Goal: Transaction & Acquisition: Purchase product/service

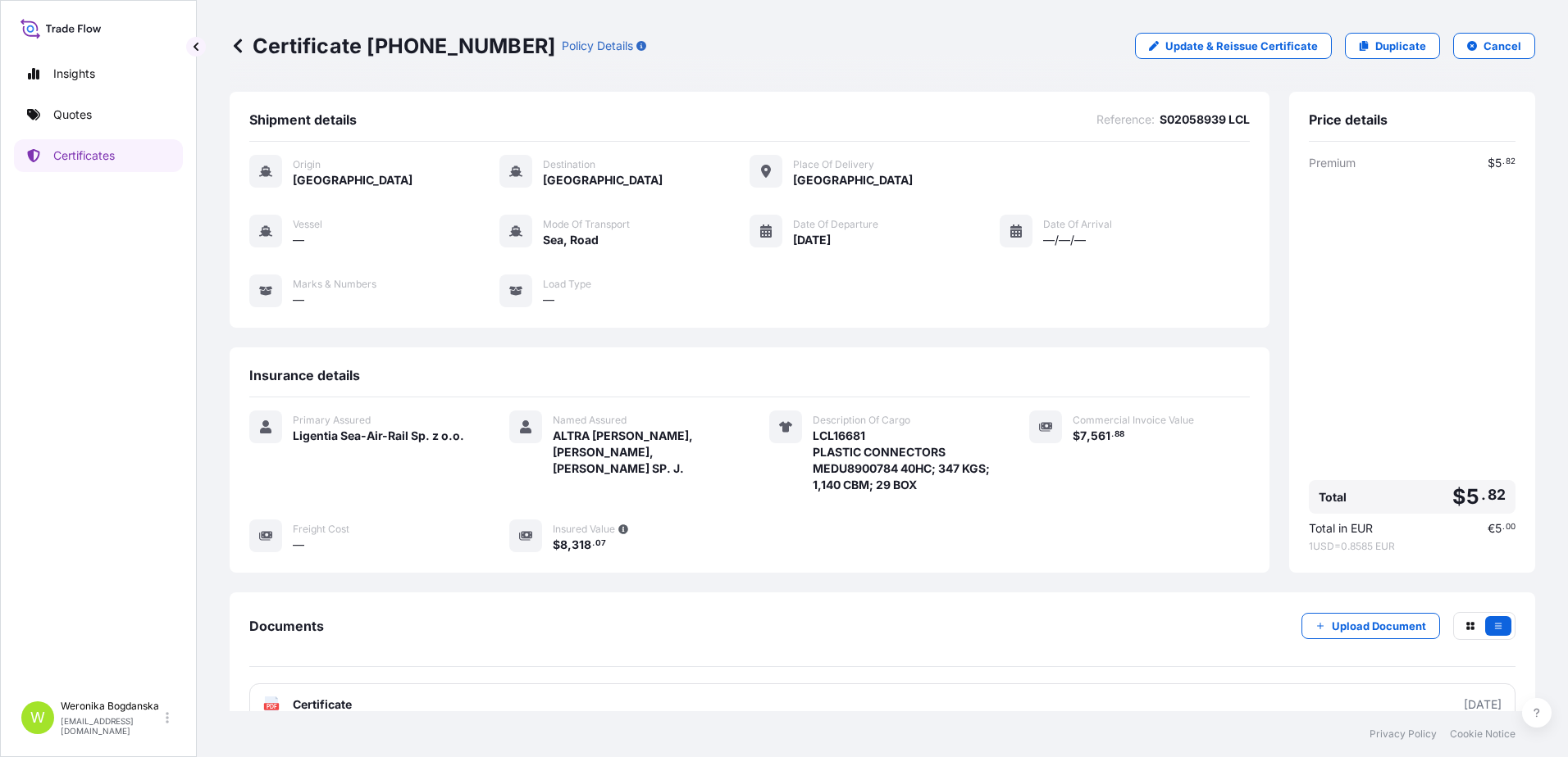
click at [83, 131] on div "Insights Quotes Certificates" at bounding box center [98, 368] width 169 height 650
drag, startPoint x: 83, startPoint y: 131, endPoint x: 98, endPoint y: 264, distance: 133.8
click at [98, 264] on div "Insights Quotes Certificates" at bounding box center [98, 368] width 169 height 650
click at [151, 121] on link "Quotes" at bounding box center [98, 115] width 169 height 33
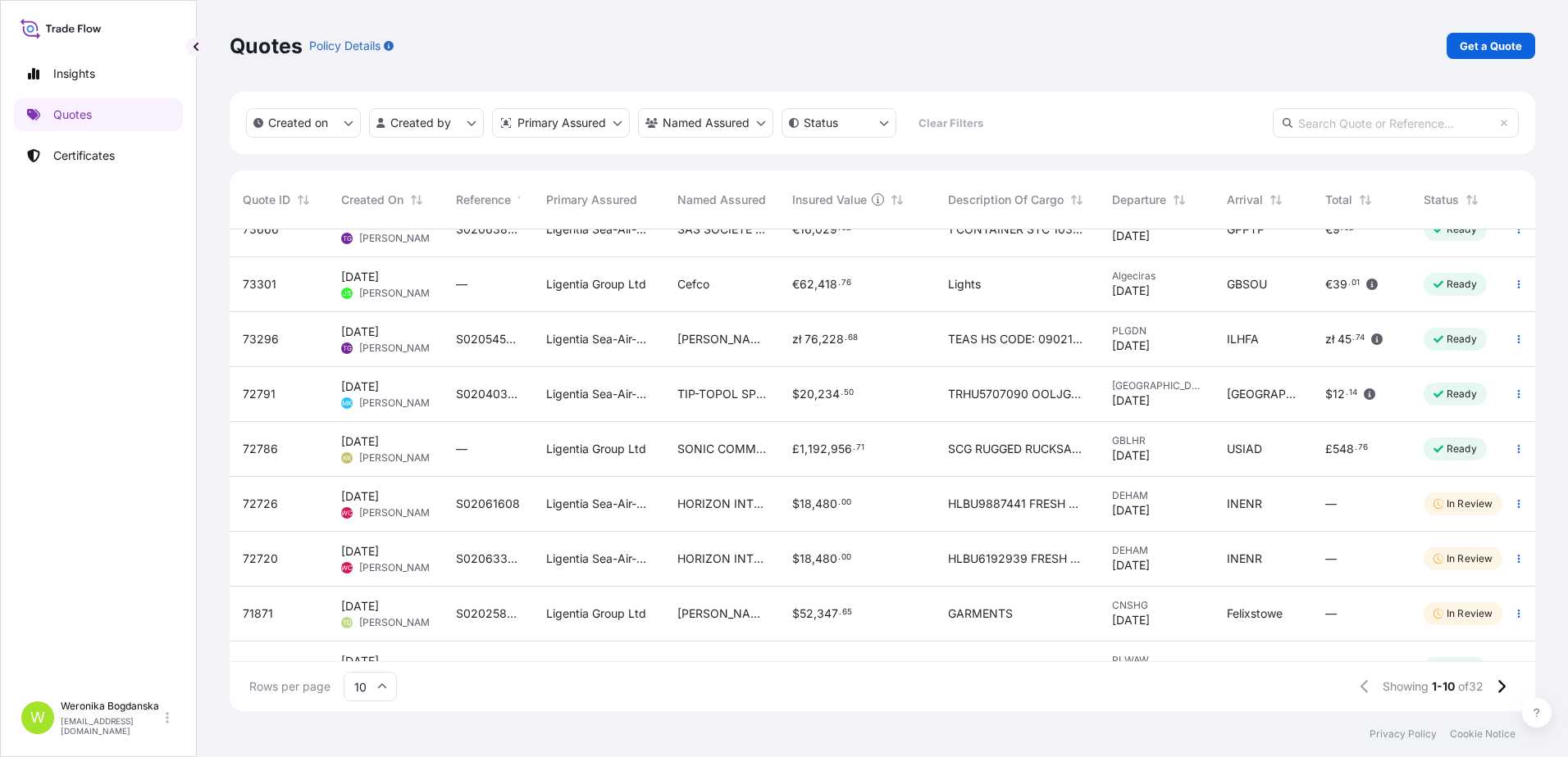
scroll to position [130, 0]
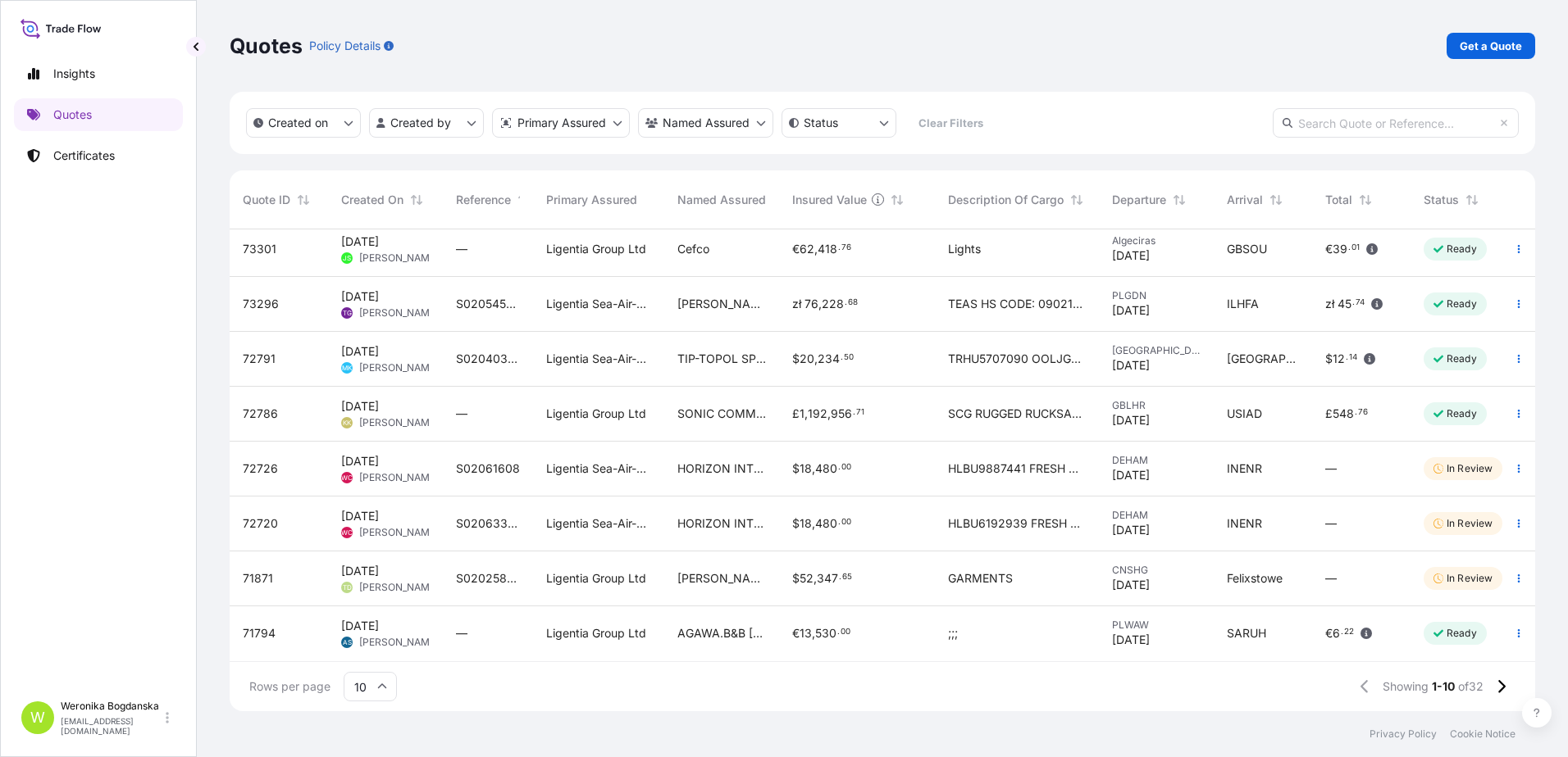
click at [1029, 43] on div "Quotes Policy Details Get a Quote" at bounding box center [882, 46] width 1306 height 26
click at [1471, 45] on p "Get a Quote" at bounding box center [1491, 46] width 62 height 17
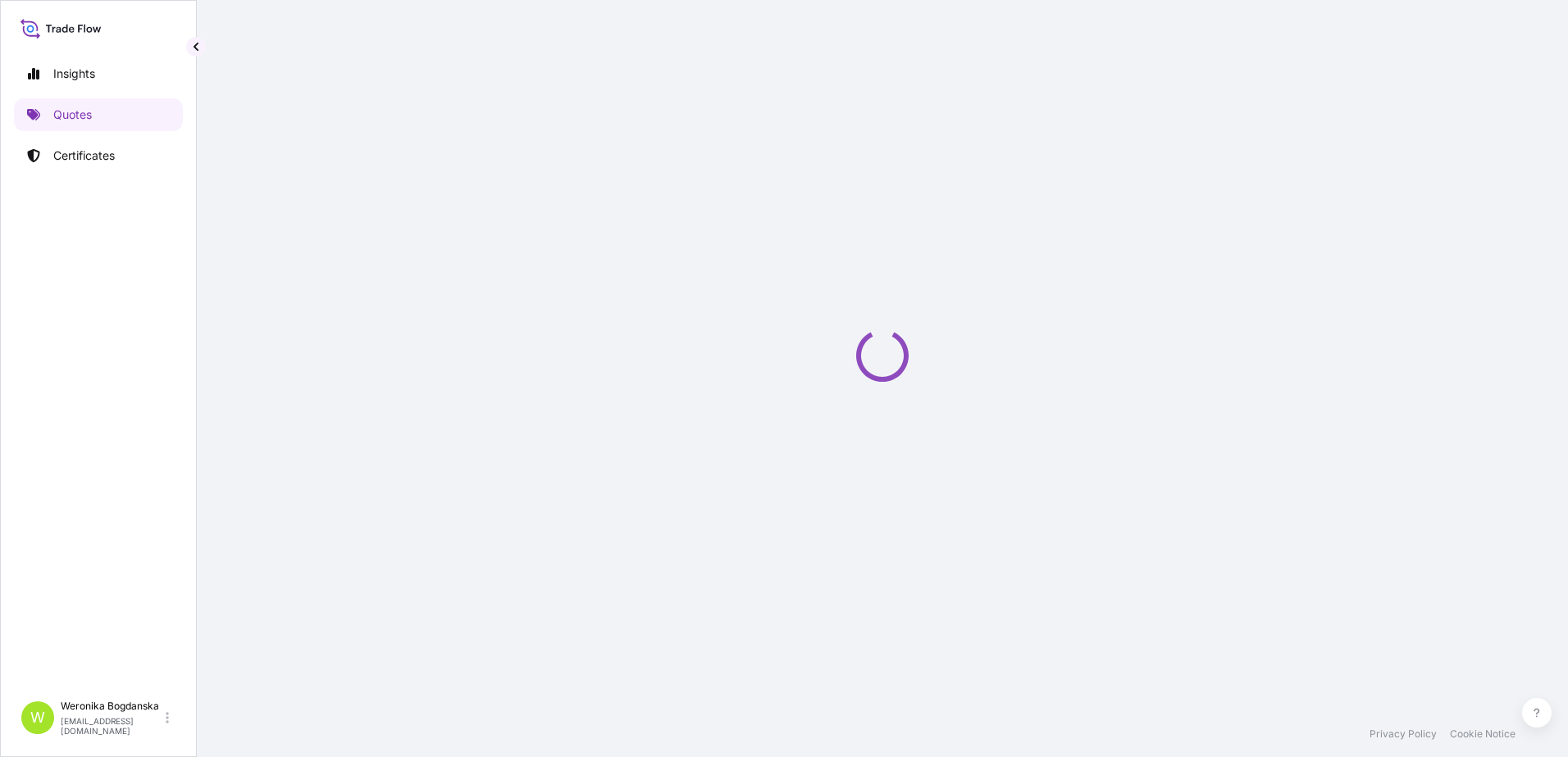
select select "Sea"
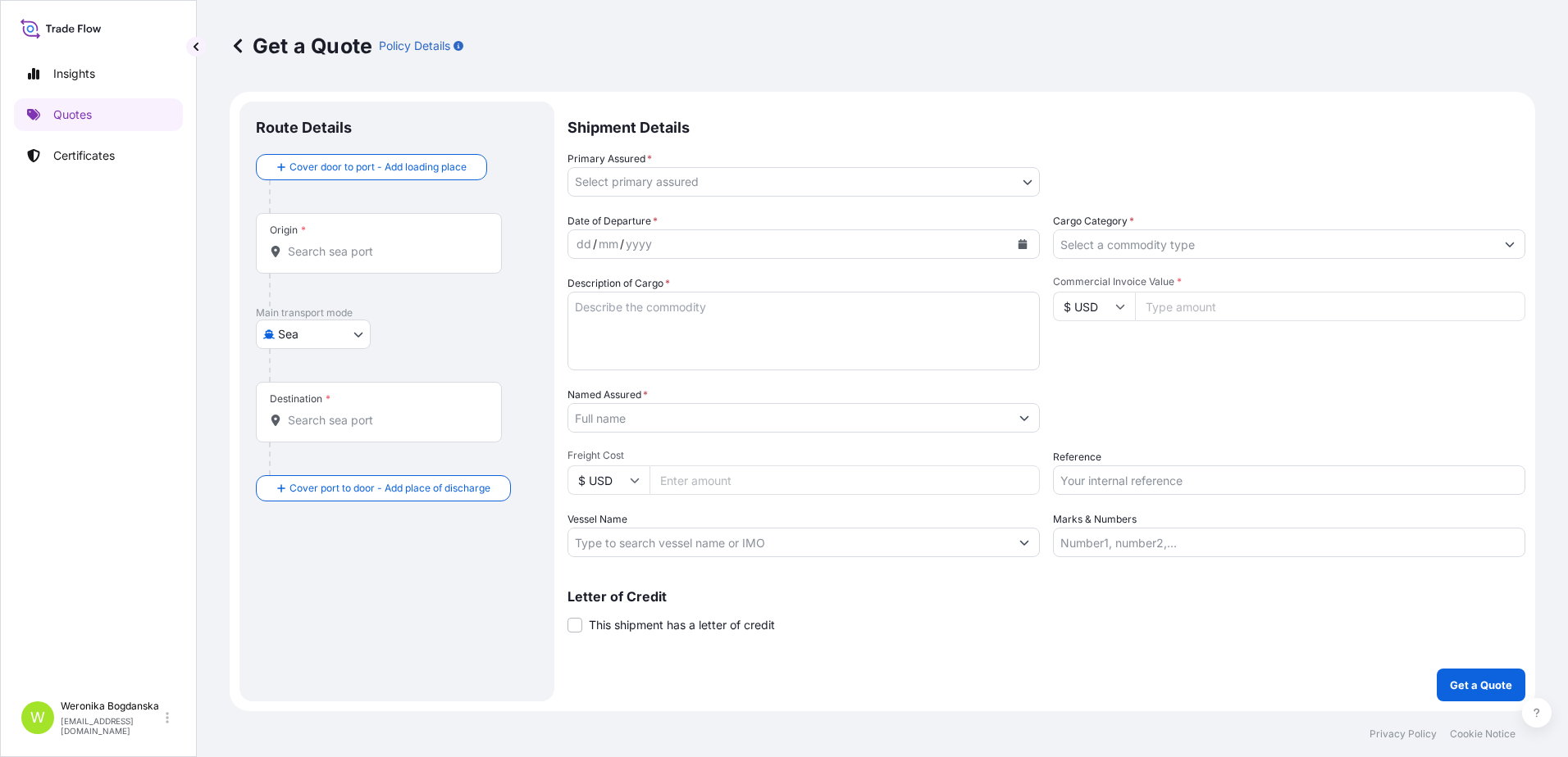
click at [331, 249] on input "Origin *" at bounding box center [384, 252] width 193 height 17
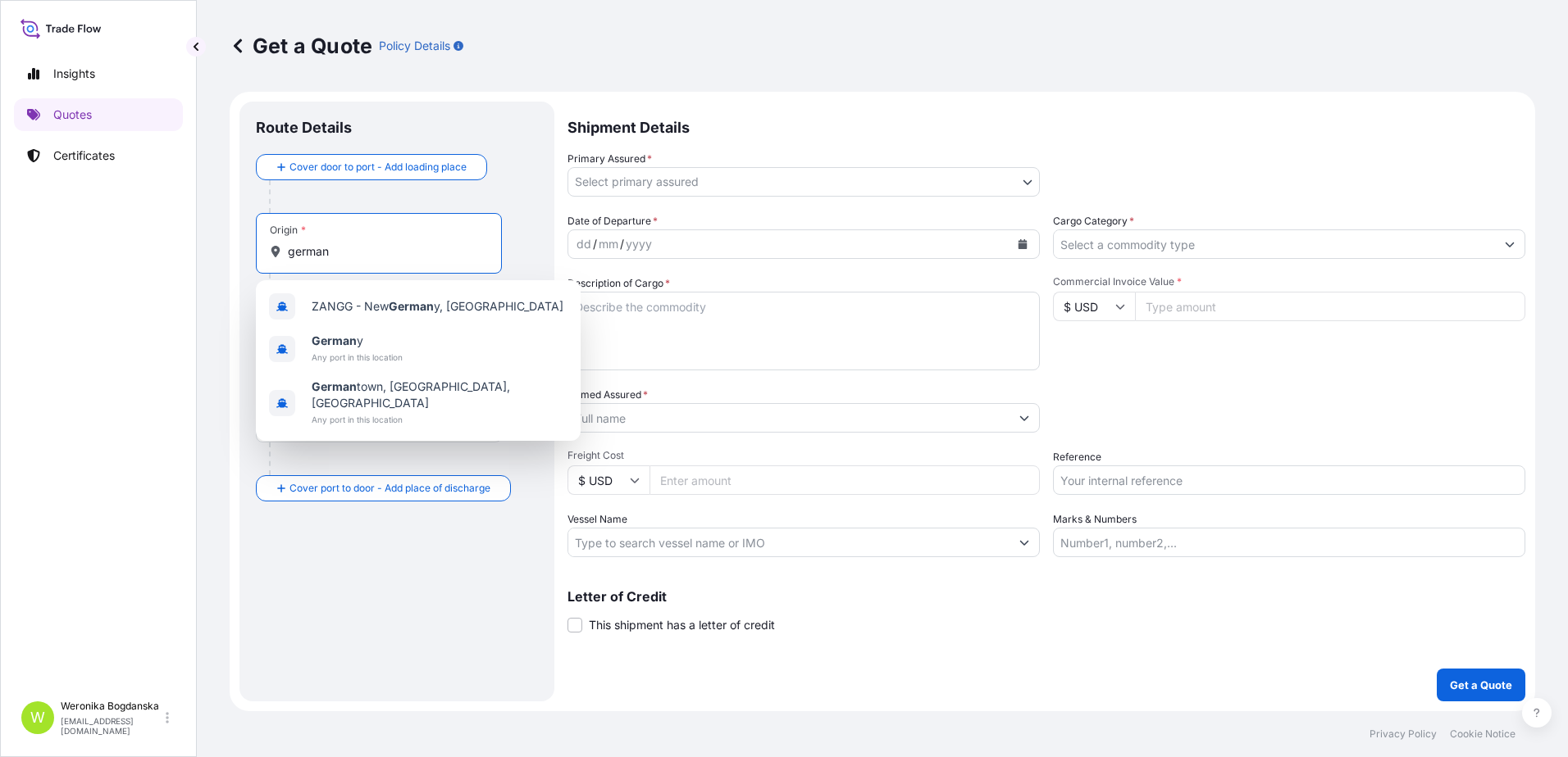
type input "german"
click at [927, 87] on div "Get a Quote Policy Details" at bounding box center [882, 46] width 1306 height 92
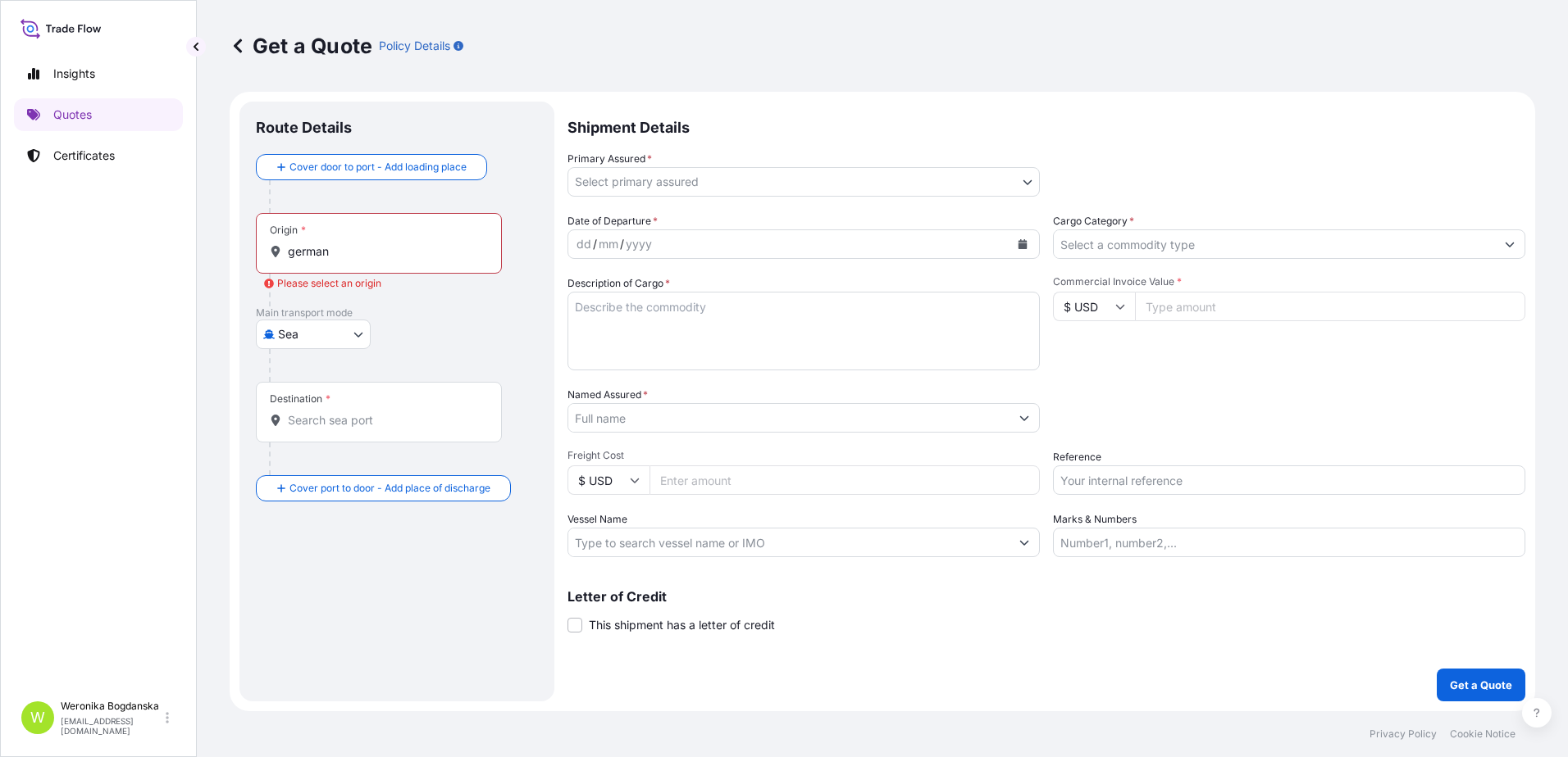
click at [346, 340] on body "3 options available. Insights Quotes Certificates W [PERSON_NAME] [EMAIL_ADDRES…" at bounding box center [784, 378] width 1568 height 757
click at [310, 397] on div "Road" at bounding box center [313, 407] width 101 height 29
select select "Road"
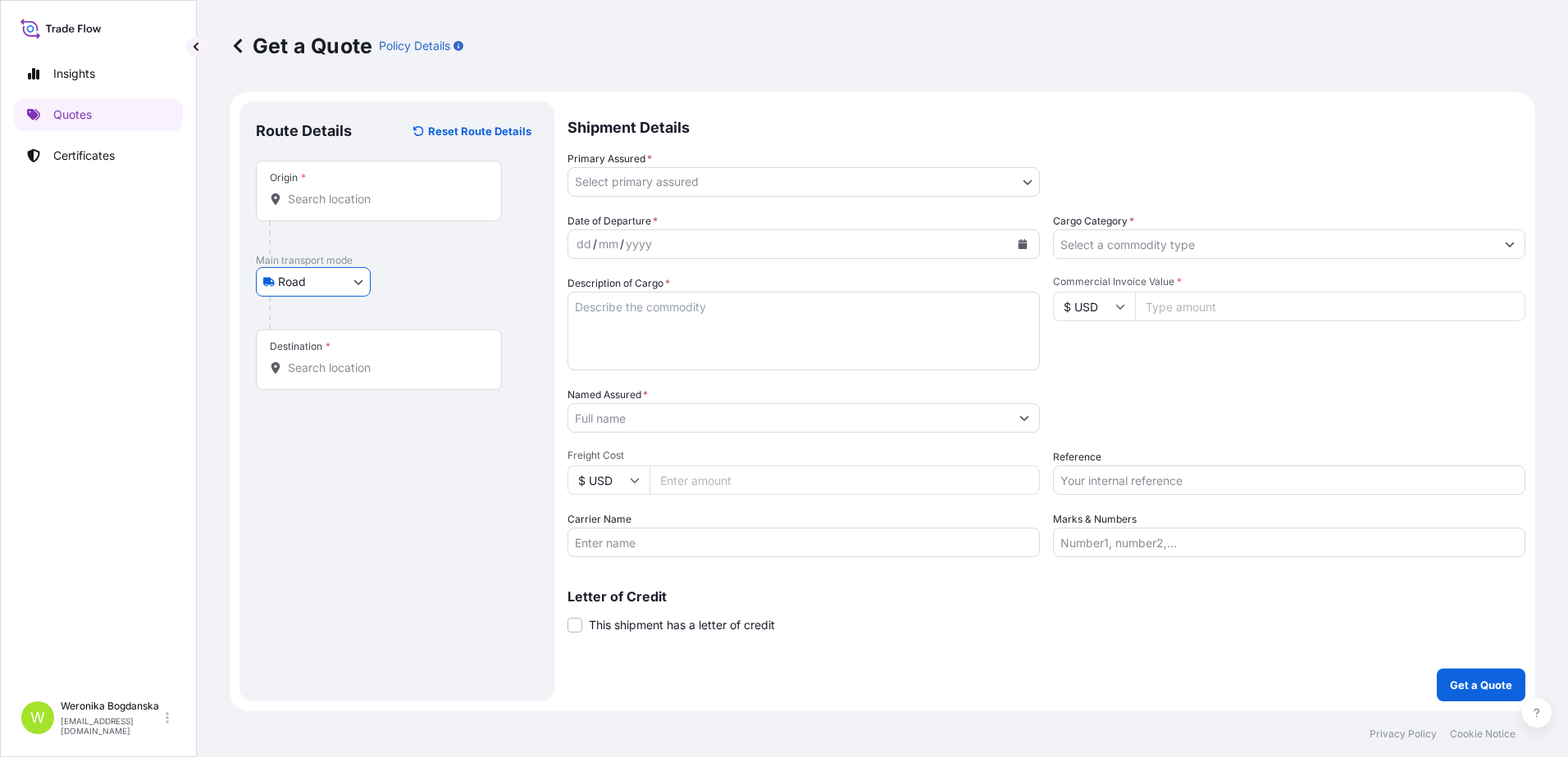
click at [386, 206] on input "Origin *" at bounding box center [384, 199] width 193 height 17
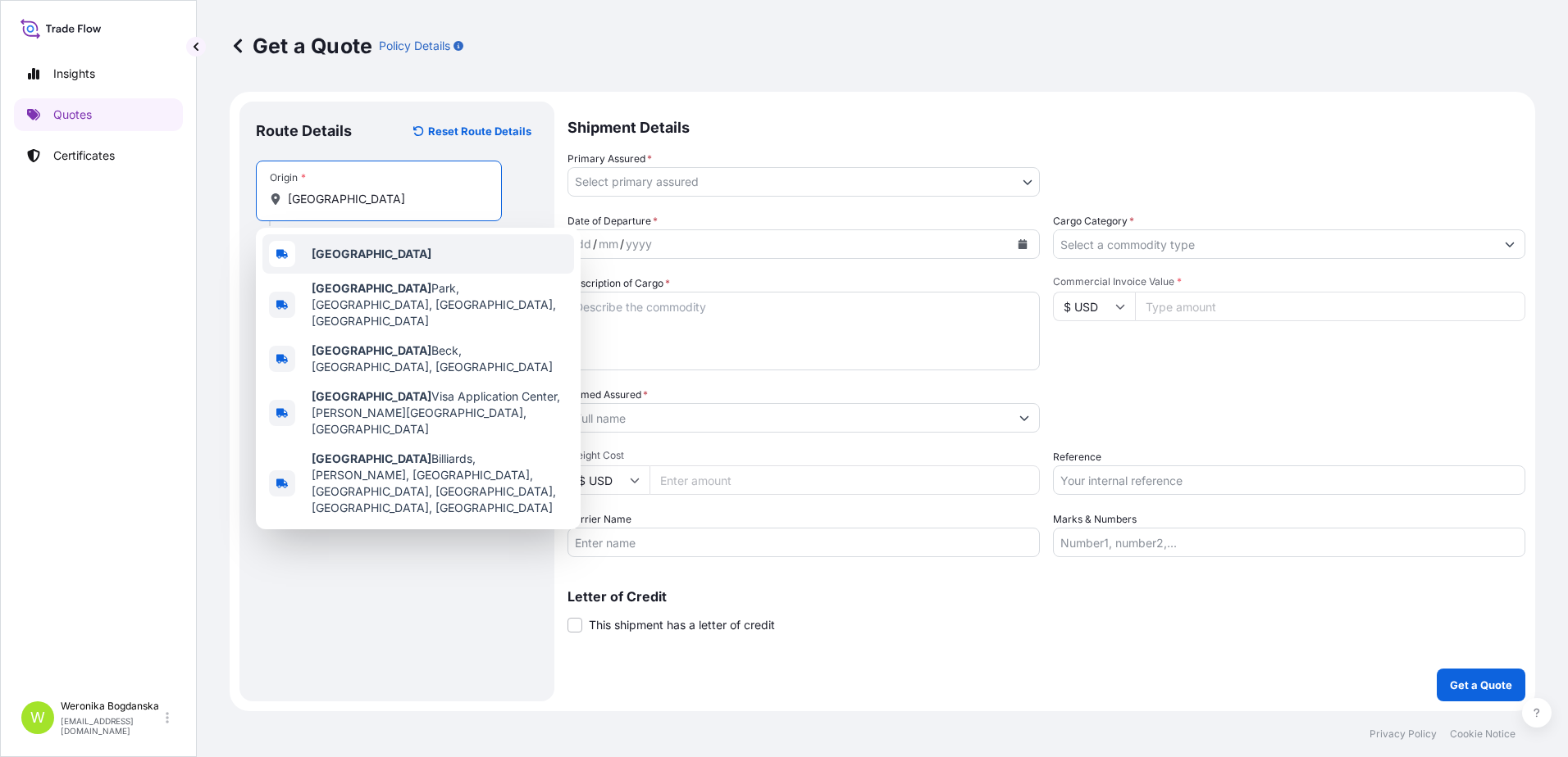
click at [378, 256] on div "[GEOGRAPHIC_DATA]" at bounding box center [418, 254] width 311 height 39
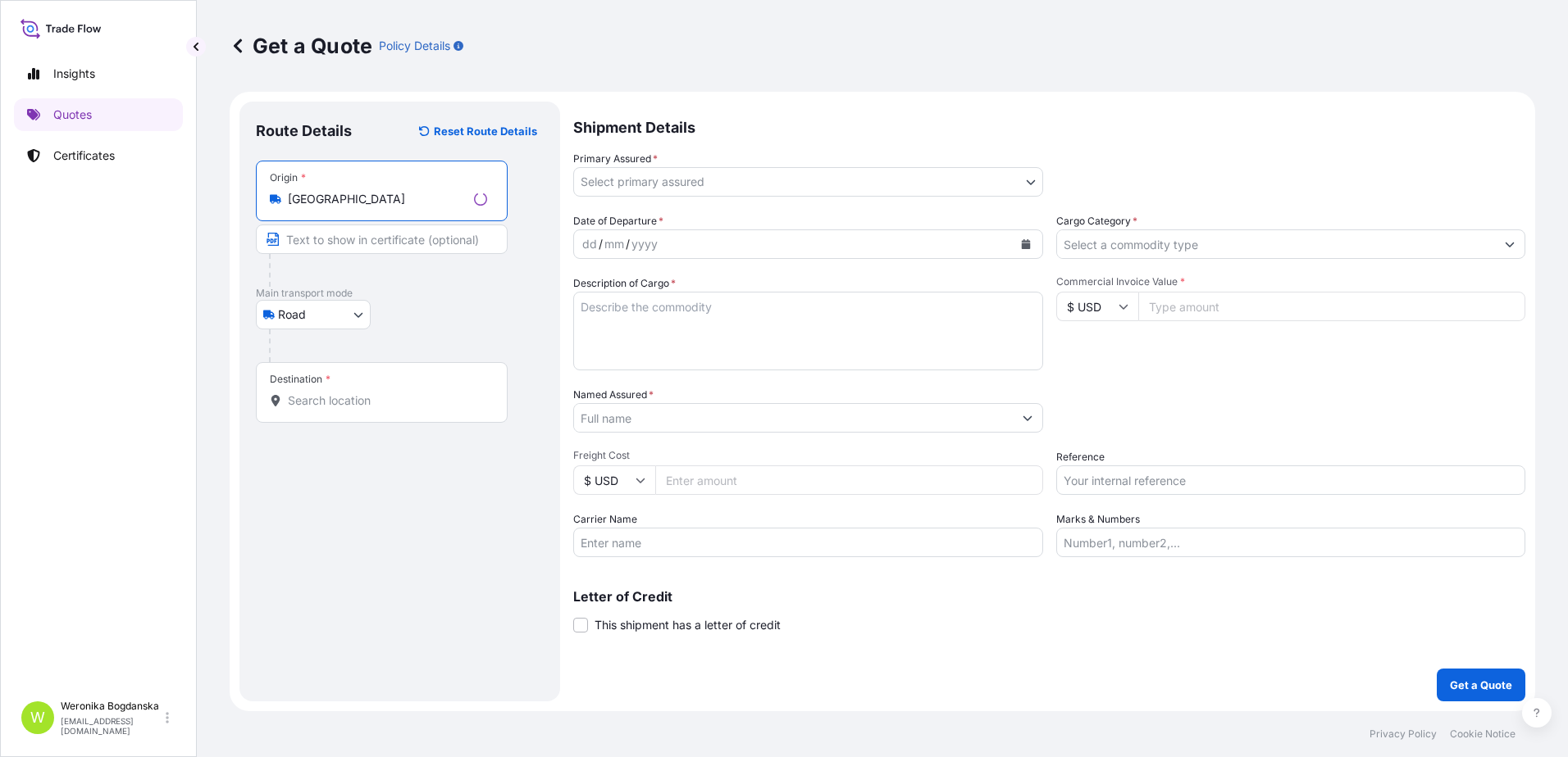
type input "[GEOGRAPHIC_DATA]"
click at [370, 398] on input "Destination *" at bounding box center [387, 401] width 199 height 17
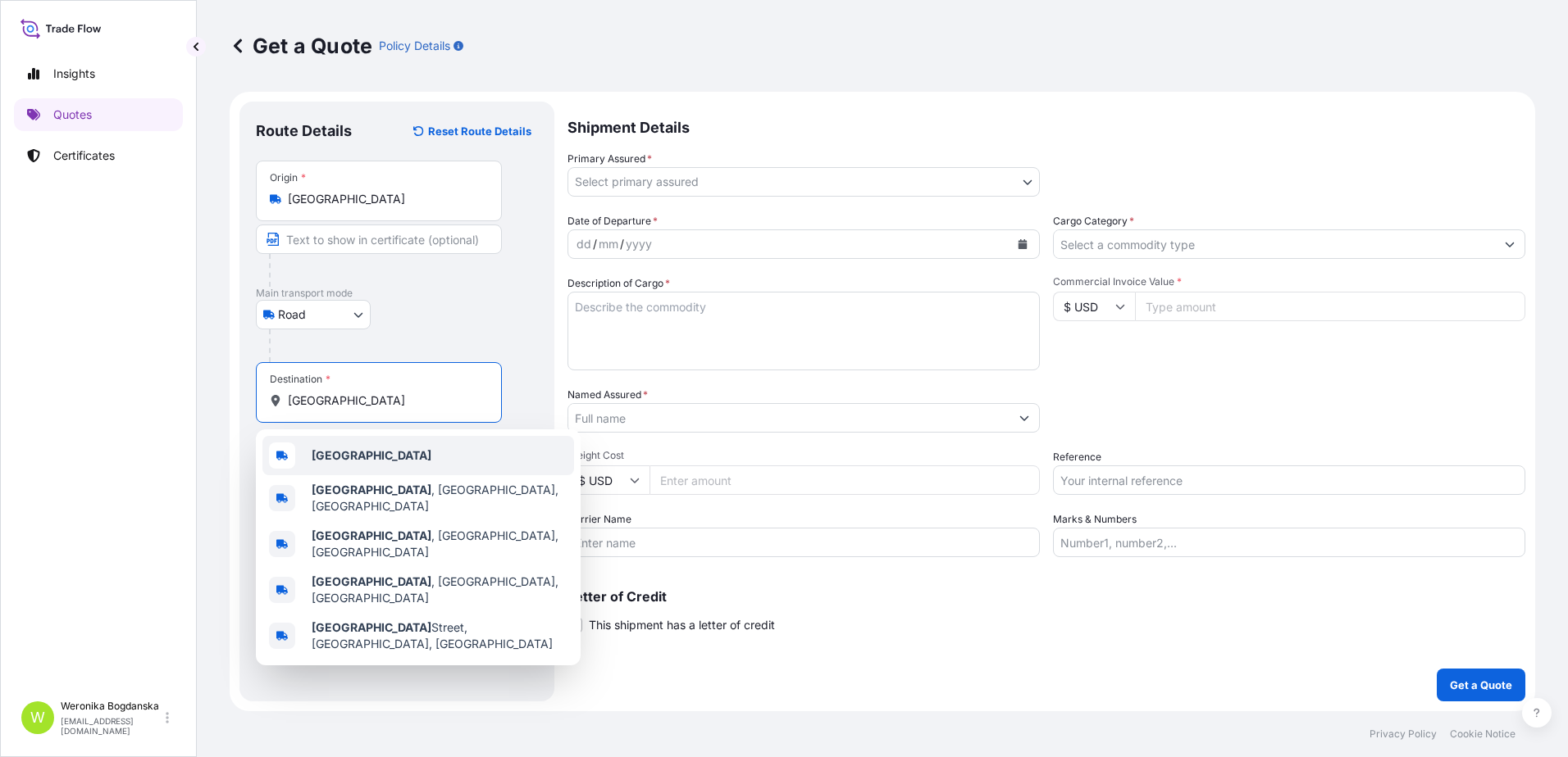
click at [364, 459] on div "[GEOGRAPHIC_DATA]" at bounding box center [418, 456] width 311 height 39
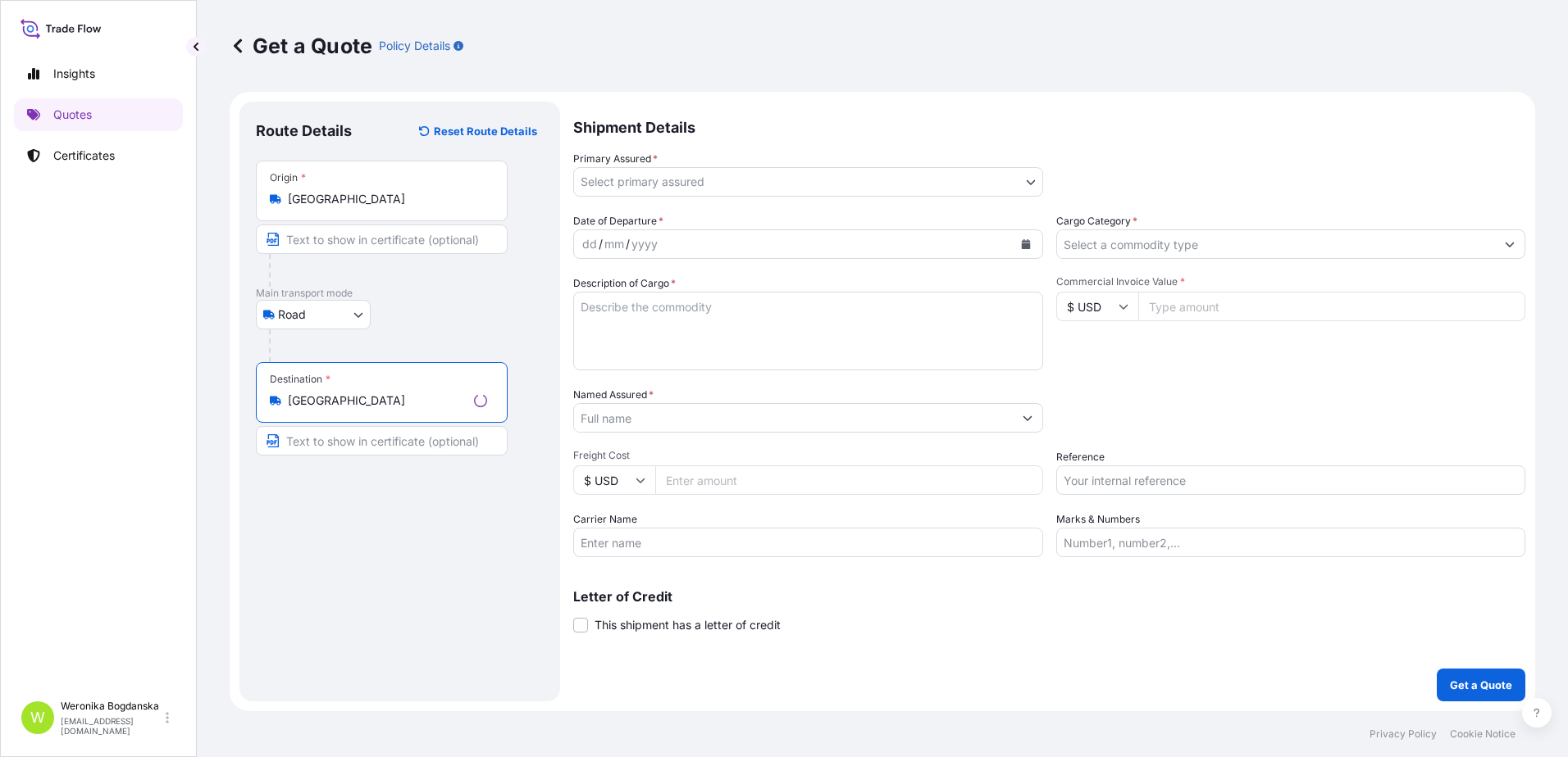
type input "[GEOGRAPHIC_DATA]"
click at [655, 187] on body "0 options available. 5 options available. 0 options available. 5 options availa…" at bounding box center [784, 378] width 1568 height 757
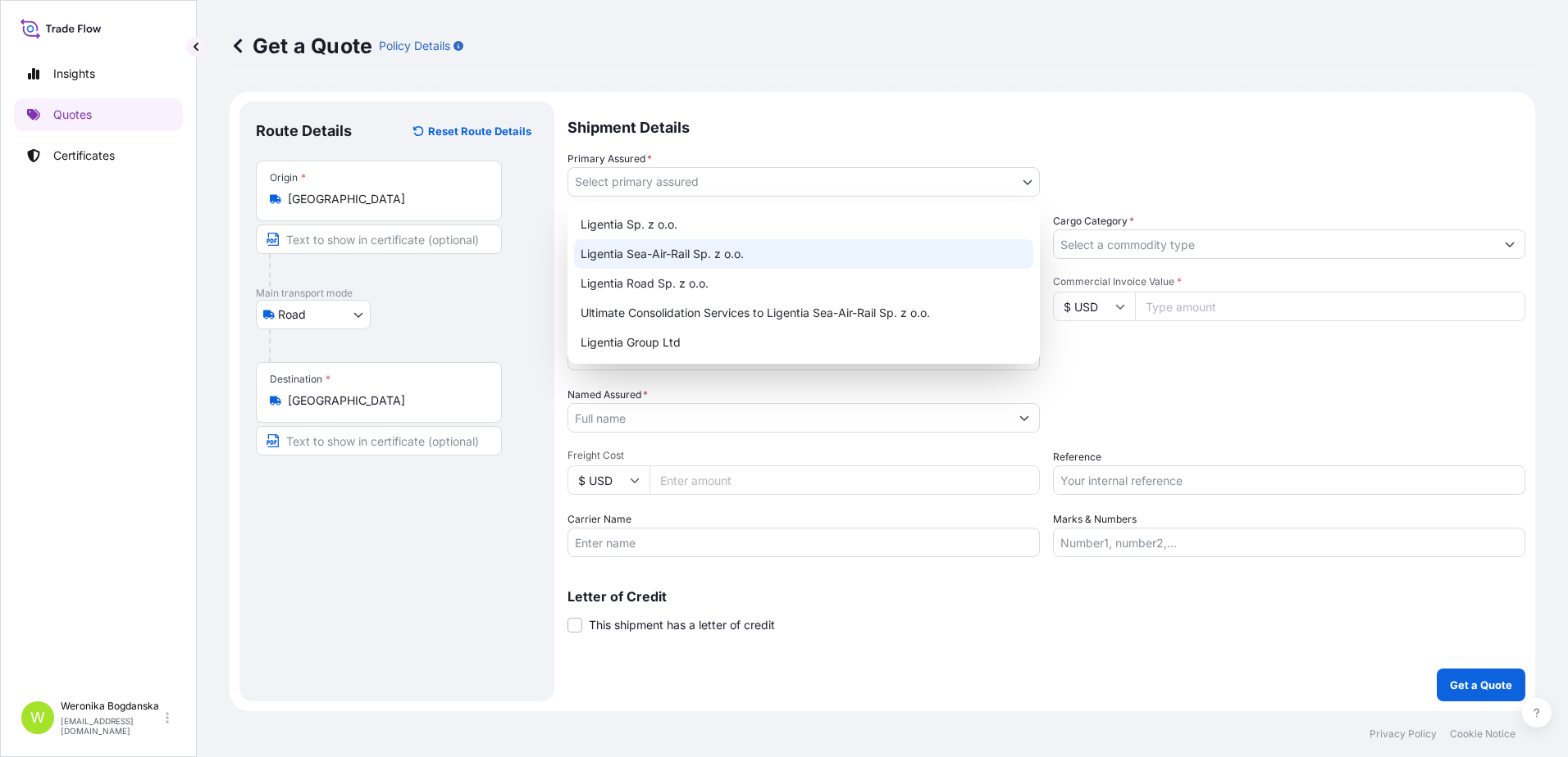
click at [658, 246] on div "Ligentia Sea-Air-Rail Sp. z o.o." at bounding box center [803, 254] width 460 height 29
select select "31440"
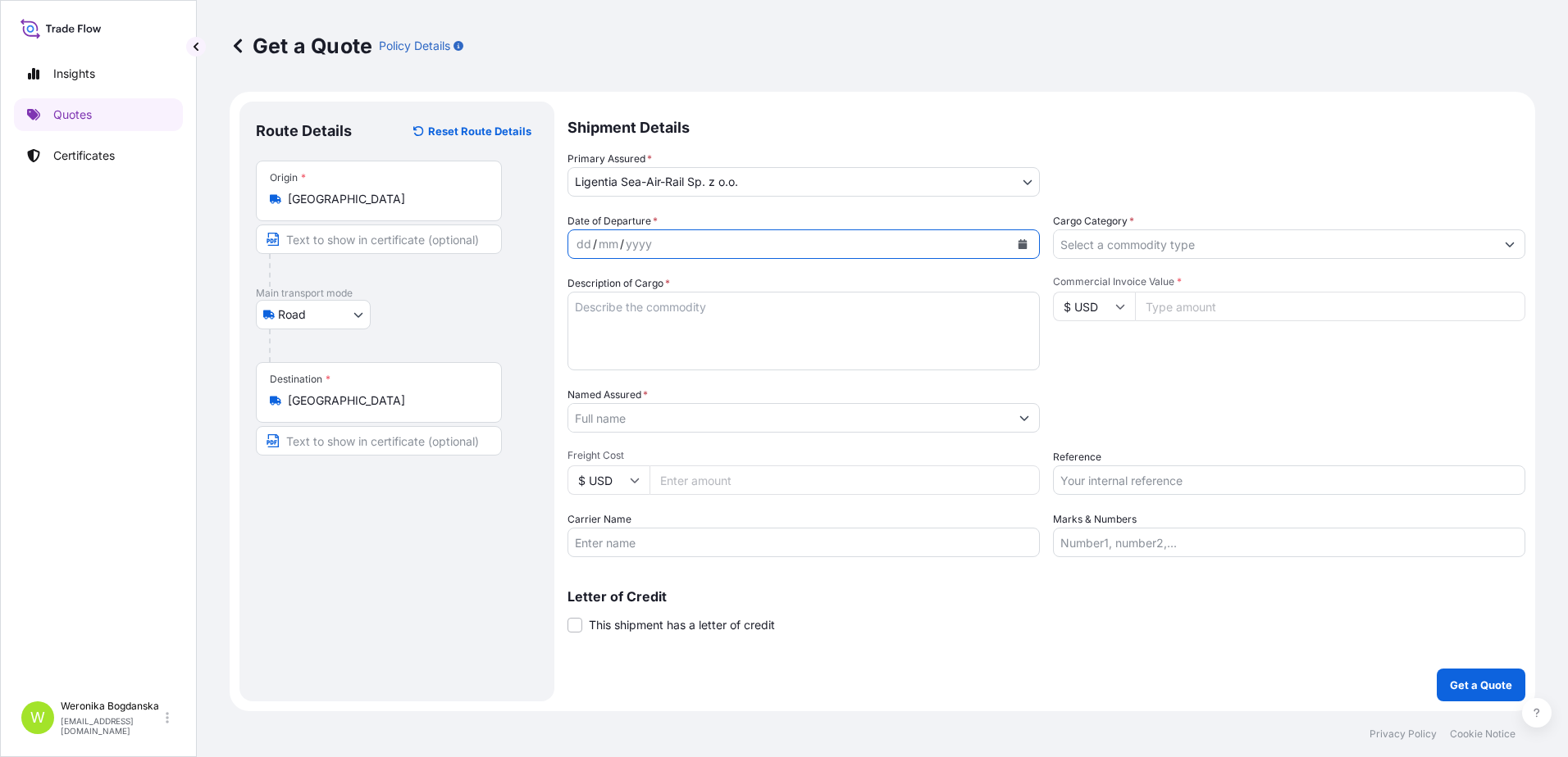
click at [1022, 247] on icon "Calendar" at bounding box center [1023, 244] width 9 height 10
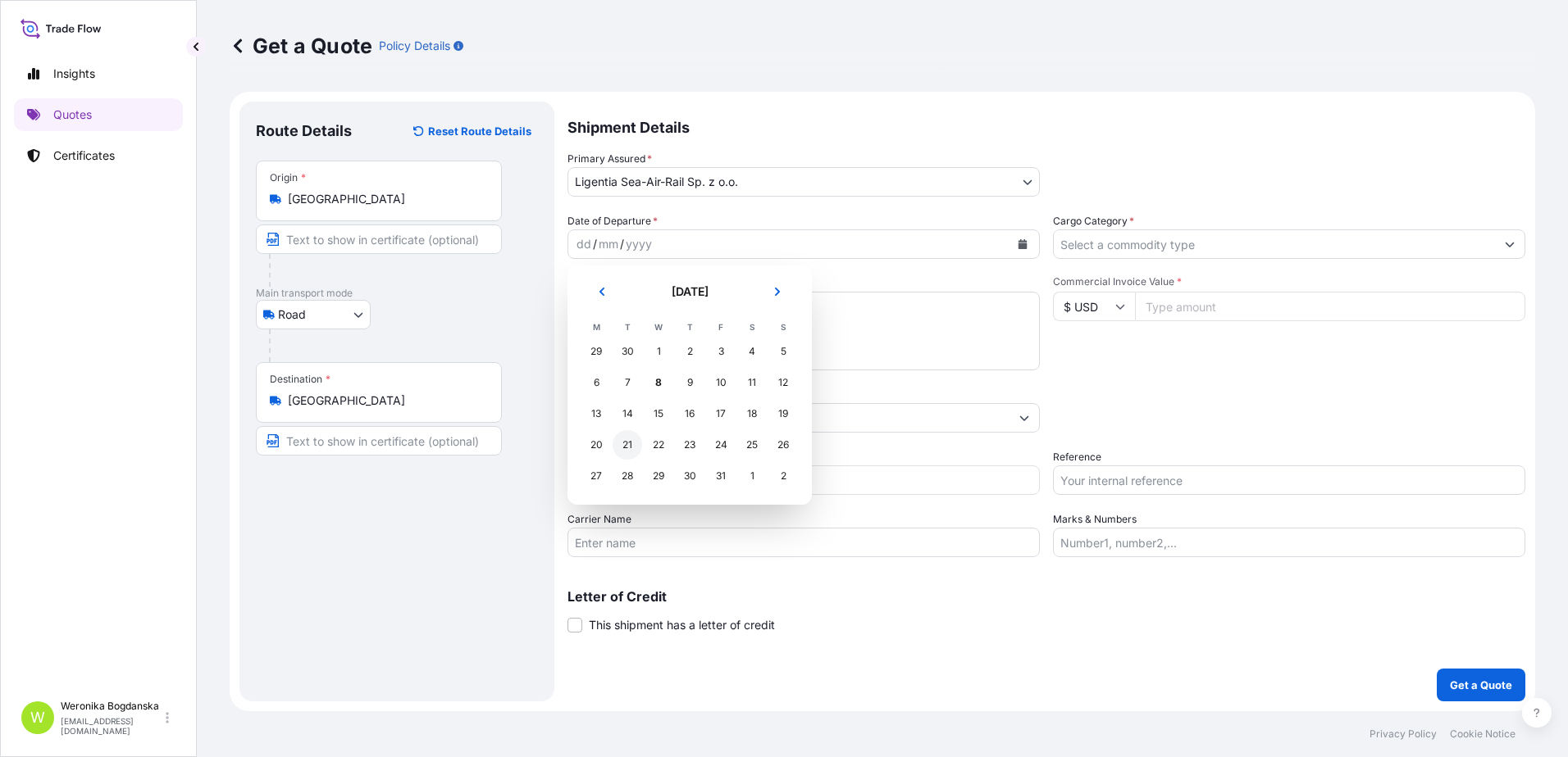
click at [634, 451] on div "21" at bounding box center [627, 445] width 29 height 29
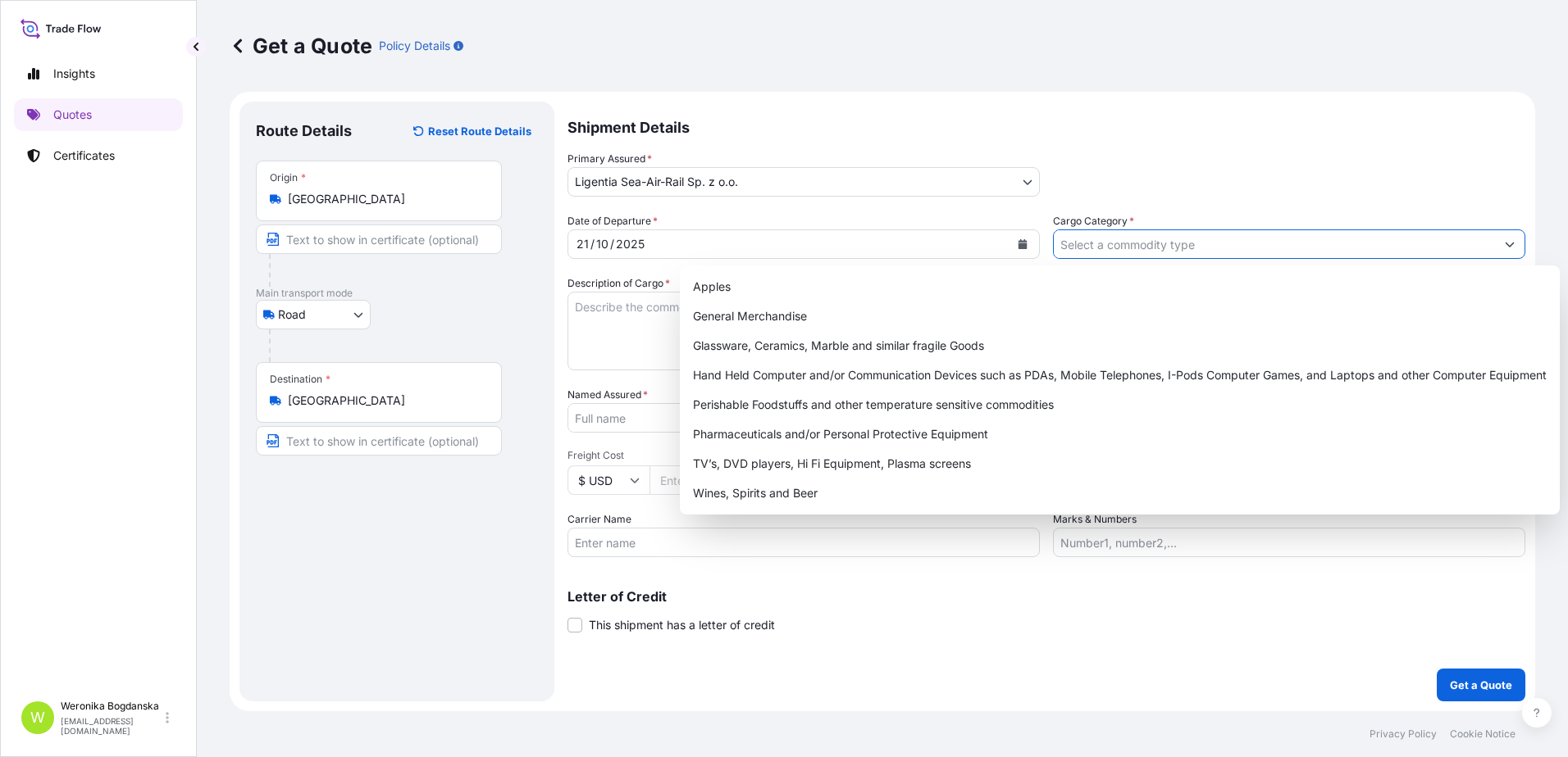
click at [1268, 244] on input "Cargo Category *" at bounding box center [1274, 244] width 441 height 29
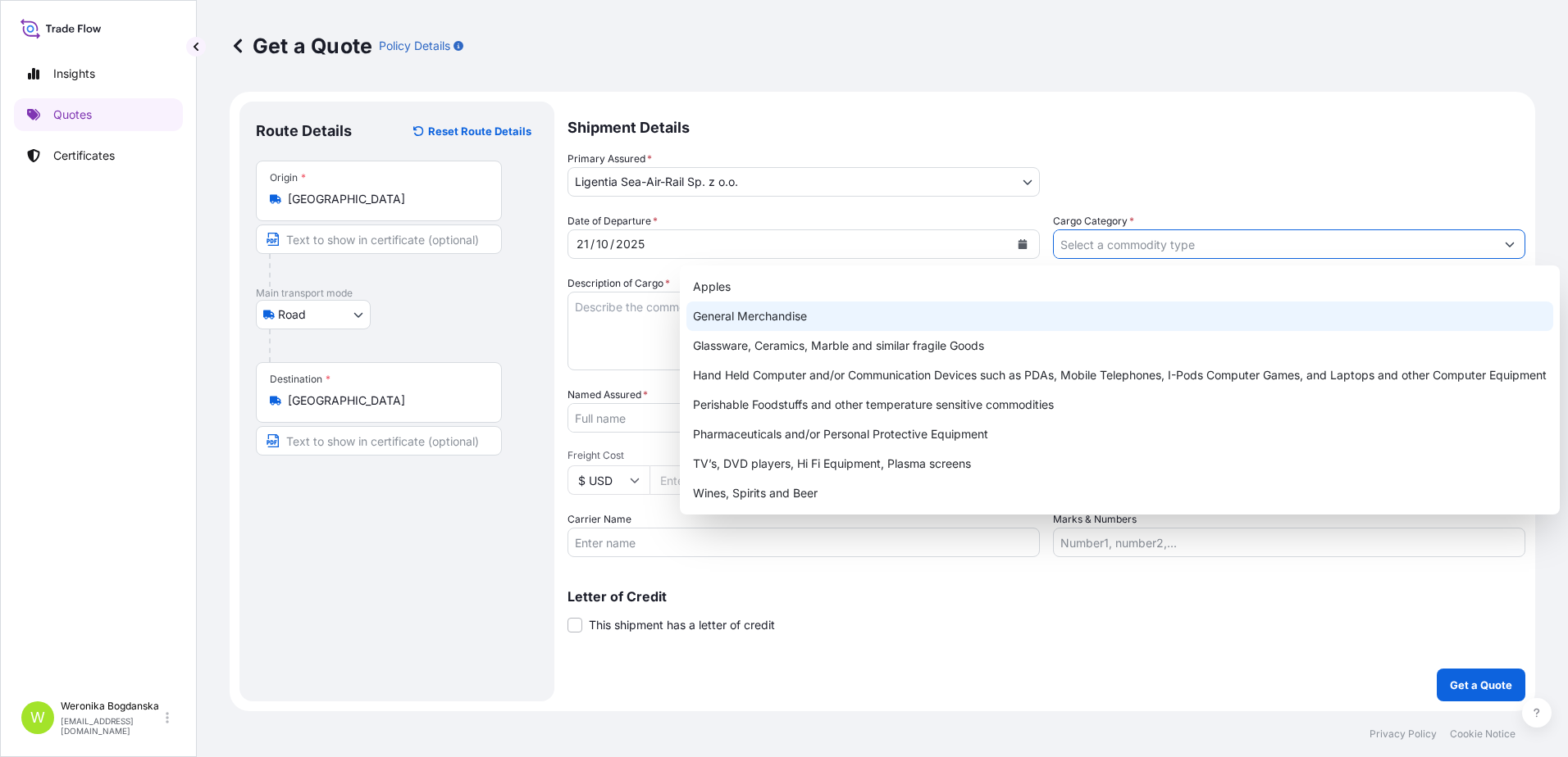
click at [823, 305] on div "General Merchandise" at bounding box center [1119, 316] width 866 height 29
type input "General Merchandise"
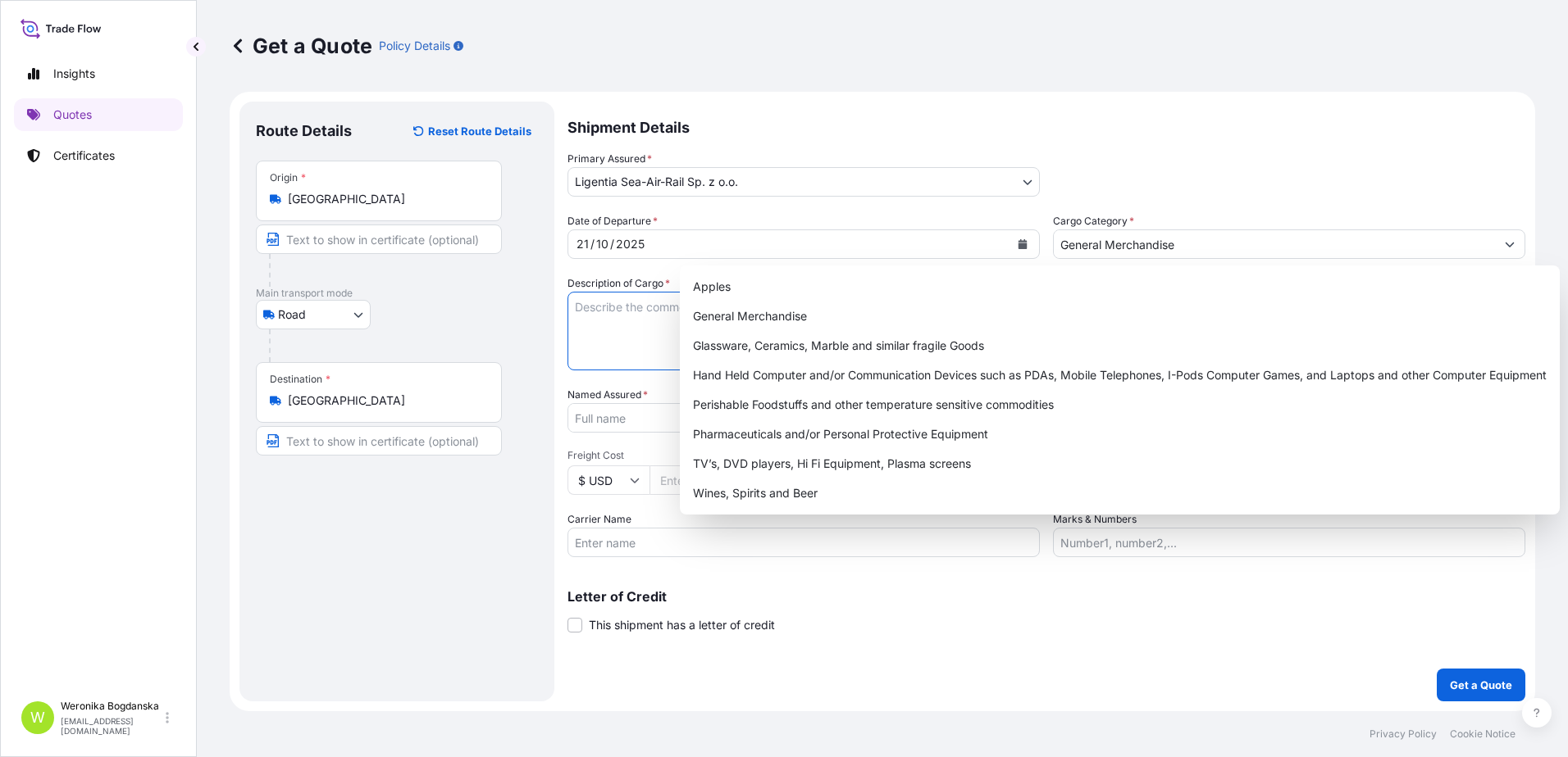
click at [584, 337] on textarea "Description of Cargo *" at bounding box center [804, 331] width 472 height 79
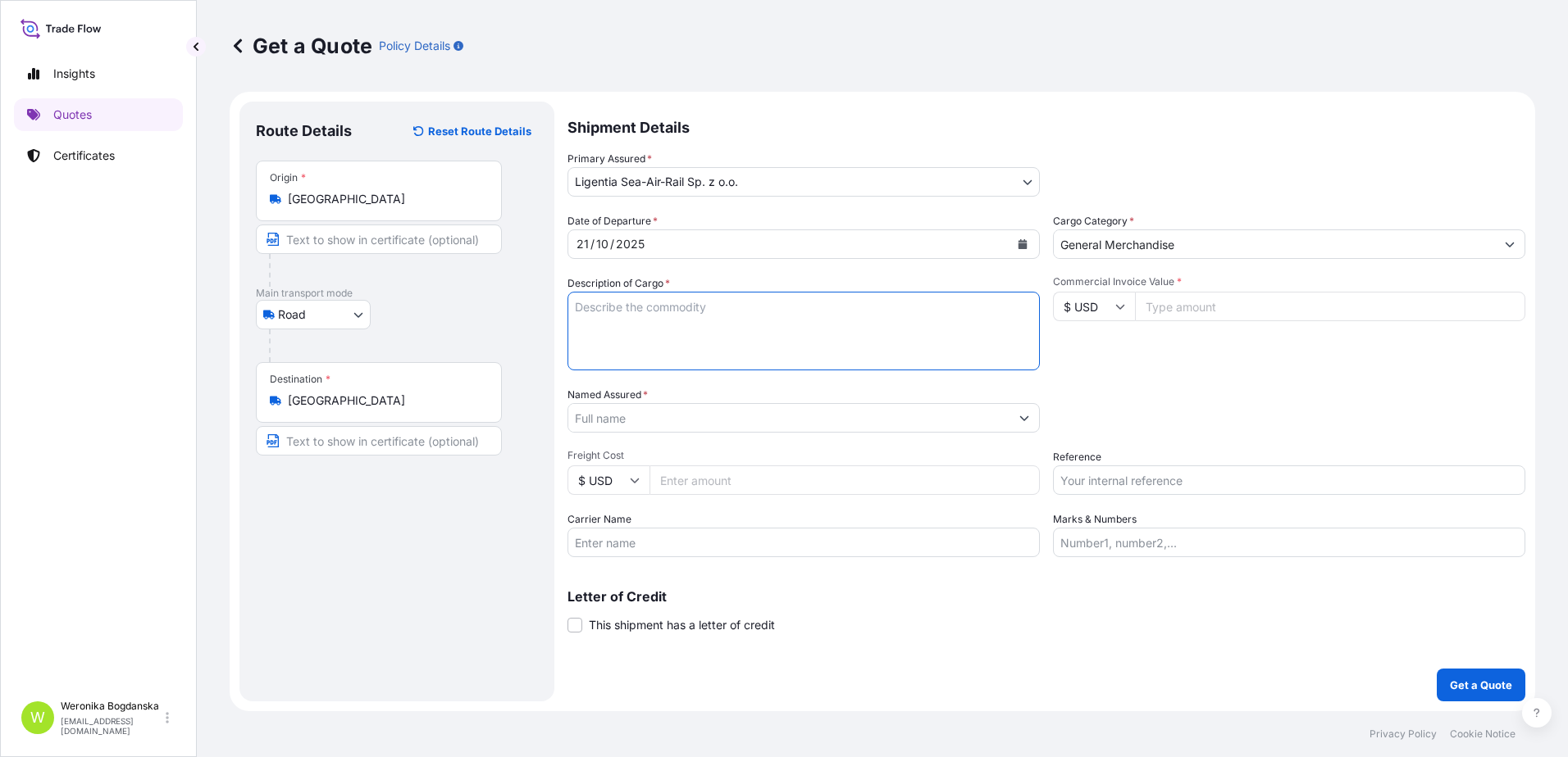
paste textarea "PULLEY ASSY, CORE ASSY, ARMATURE ASSY"
click at [596, 326] on textarea "PULLEY ASSY, CORE ASSY, ARMATURE ASSY" at bounding box center [804, 331] width 472 height 79
paste textarea "Typ Nr kontenera wartość do ubezpieczenia 40'HC UETU6709382 € 136,315.76 40'HC …"
click at [878, 308] on textarea "PULLEY ASSY, CORE ASSY, ARMATURE ASSY Typ Nr kontenera wartość do ubezpieczenia…" at bounding box center [804, 331] width 472 height 79
click at [598, 323] on textarea "PULLEY ASSY, CORE ASSY, ARMATURE ASSY Typ Nr kontenera wartość do ubezpieczenia…" at bounding box center [804, 331] width 472 height 79
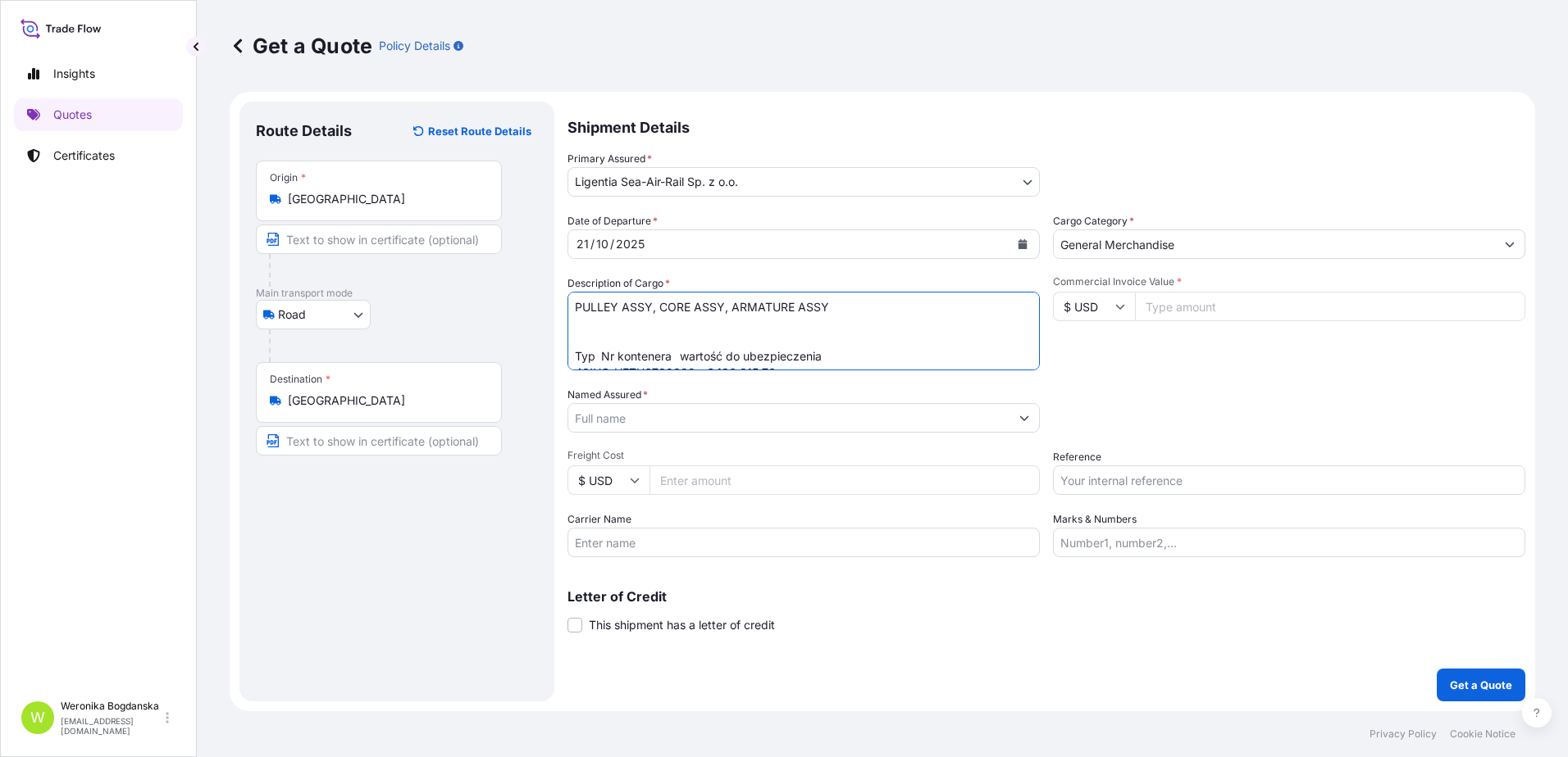
paste textarea "MSCU5312693"
click at [576, 345] on textarea "PULLEY ASSY, CORE ASSY, ARMATURE ASSY MSCU5312693 40HC; 23047,780 KGS; Typ Nr k…" at bounding box center [804, 331] width 472 height 79
paste textarea "UETU6709382"
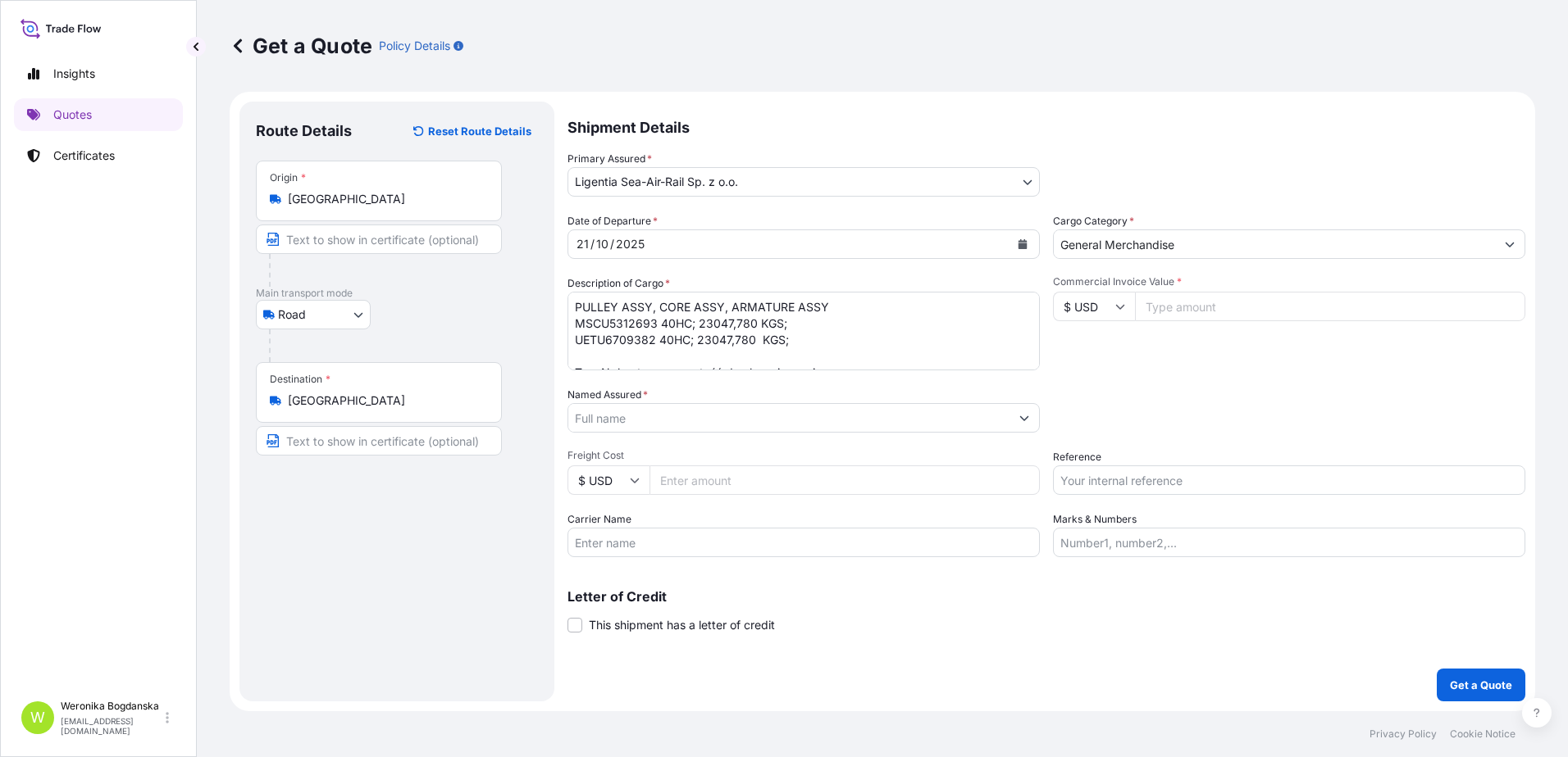
click at [804, 326] on textarea "PULLEY ASSY, CORE ASSY, ARMATURE ASSY MSCU5312693 40HC; 23047,780 KGS; UETU6709…" at bounding box center [804, 331] width 472 height 79
click at [854, 324] on textarea "PULLEY ASSY, CORE ASSY, ARMATURE ASSY MSCU5312693 40HC; 23047,780 KGS; 39 CTN; …" at bounding box center [804, 331] width 472 height 79
click at [874, 337] on textarea "PULLEY ASSY, CORE ASSY, ARMATURE ASSY MSCU5312693 40HC; 23047,780 KGS; 39 CTN; …" at bounding box center [804, 331] width 472 height 79
type textarea "PULLEY ASSY, CORE ASSY, ARMATURE ASSY MSCU5312693 40HC; 23047,780 KGS; 39 CTN; …"
click at [1106, 316] on input "$ USD" at bounding box center [1094, 306] width 82 height 29
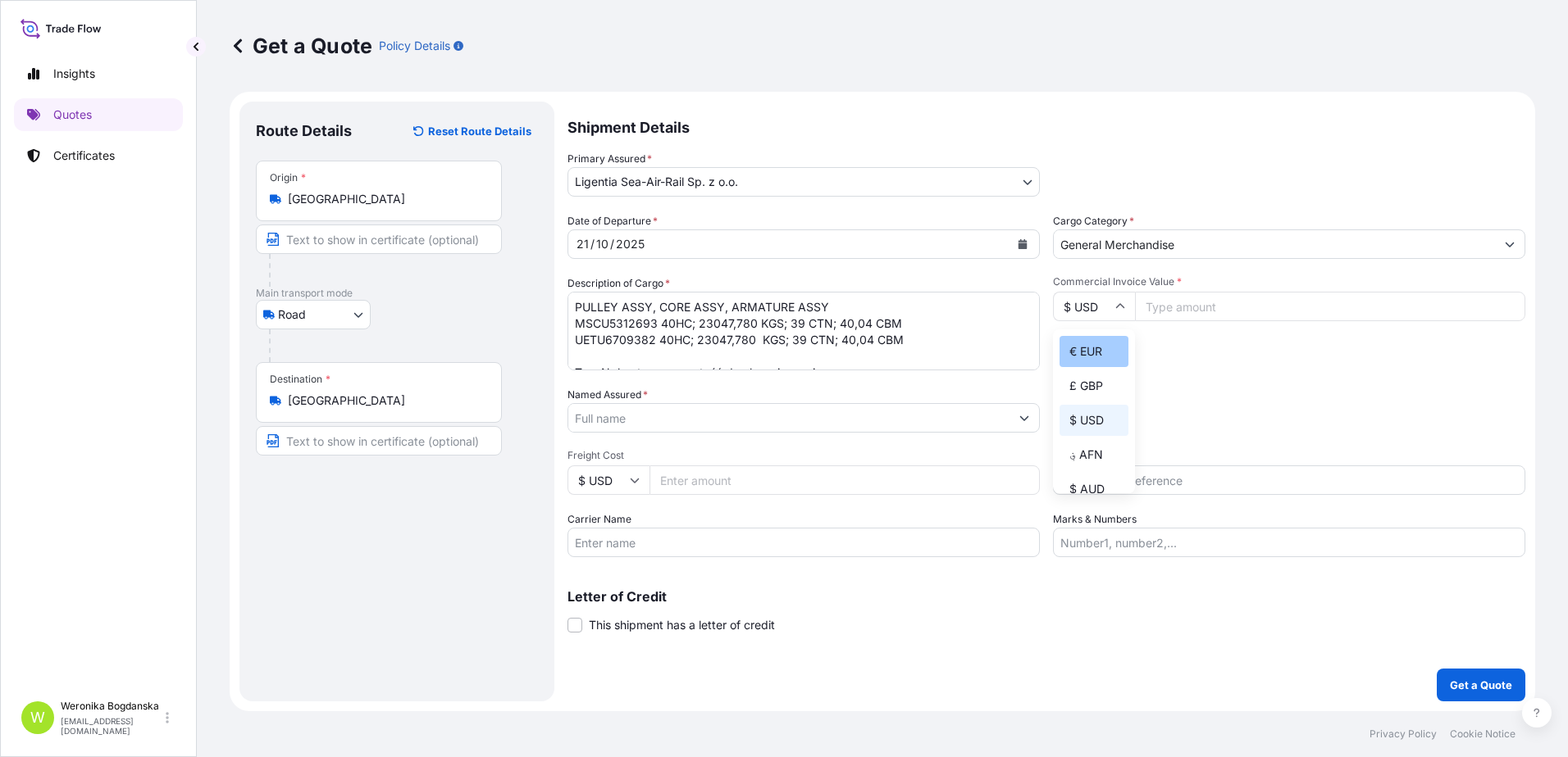
click at [1090, 354] on div "€ EUR" at bounding box center [1094, 352] width 69 height 31
type input "€ EUR"
click at [1222, 312] on input "Commercial Invoice Value *" at bounding box center [1330, 306] width 390 height 29
click at [1252, 316] on input "Commercial Invoice Value *" at bounding box center [1330, 306] width 390 height 29
type input "272631.52"
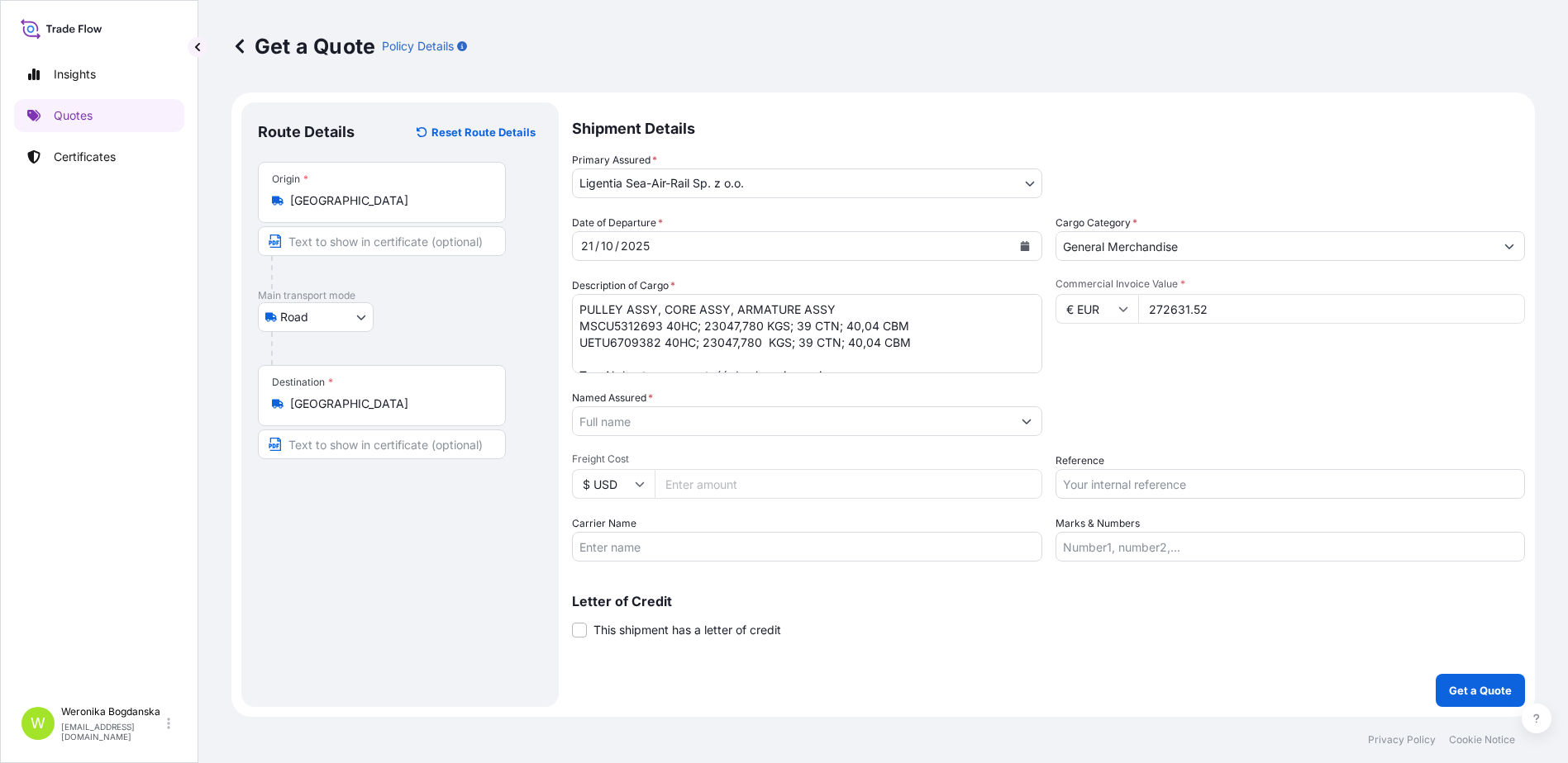
click at [678, 422] on input "Named Assured *" at bounding box center [792, 421] width 439 height 29
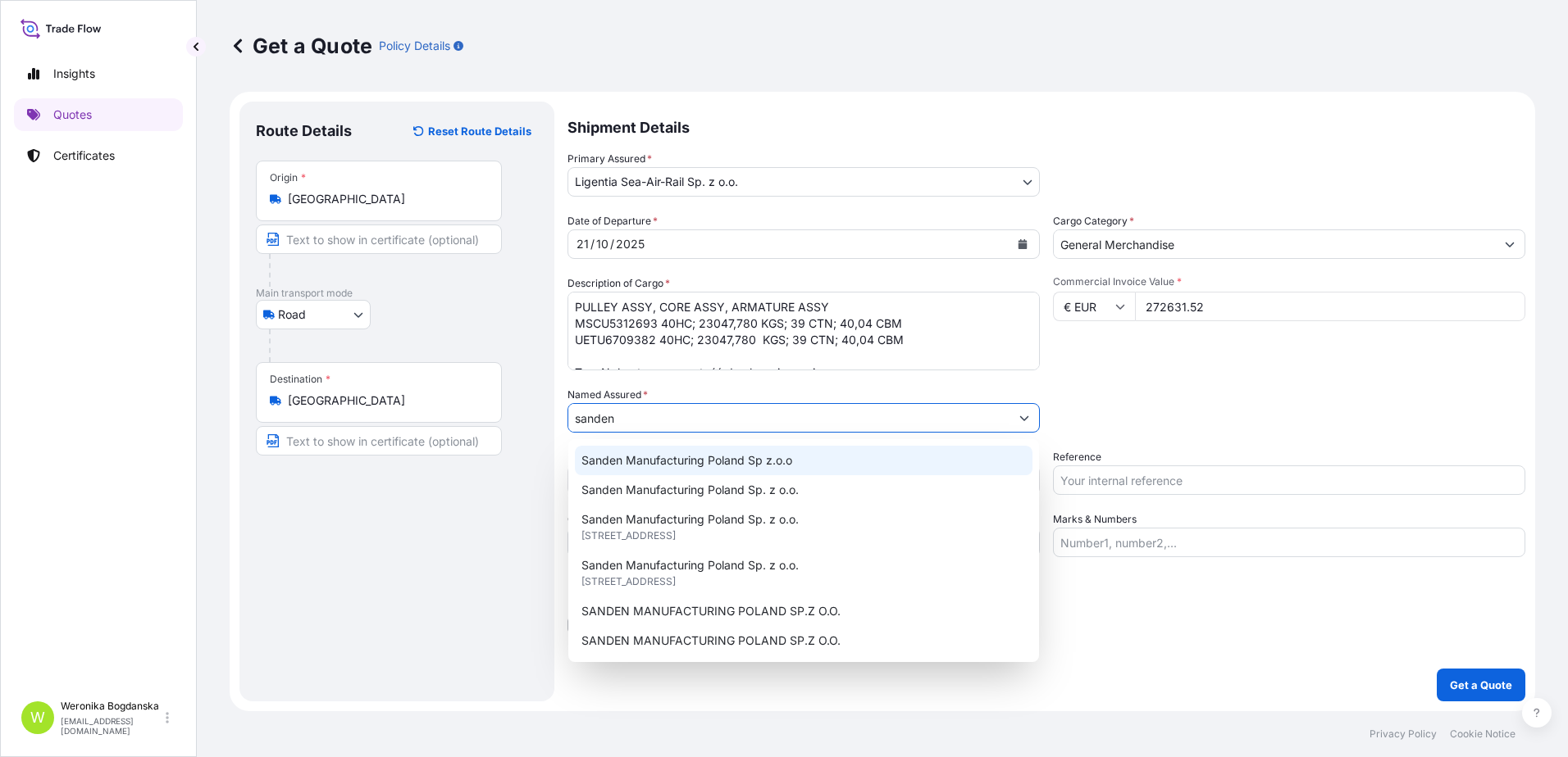
click at [680, 457] on span "Sanden Manufacturing Poland Sp z.o.o" at bounding box center [687, 460] width 211 height 17
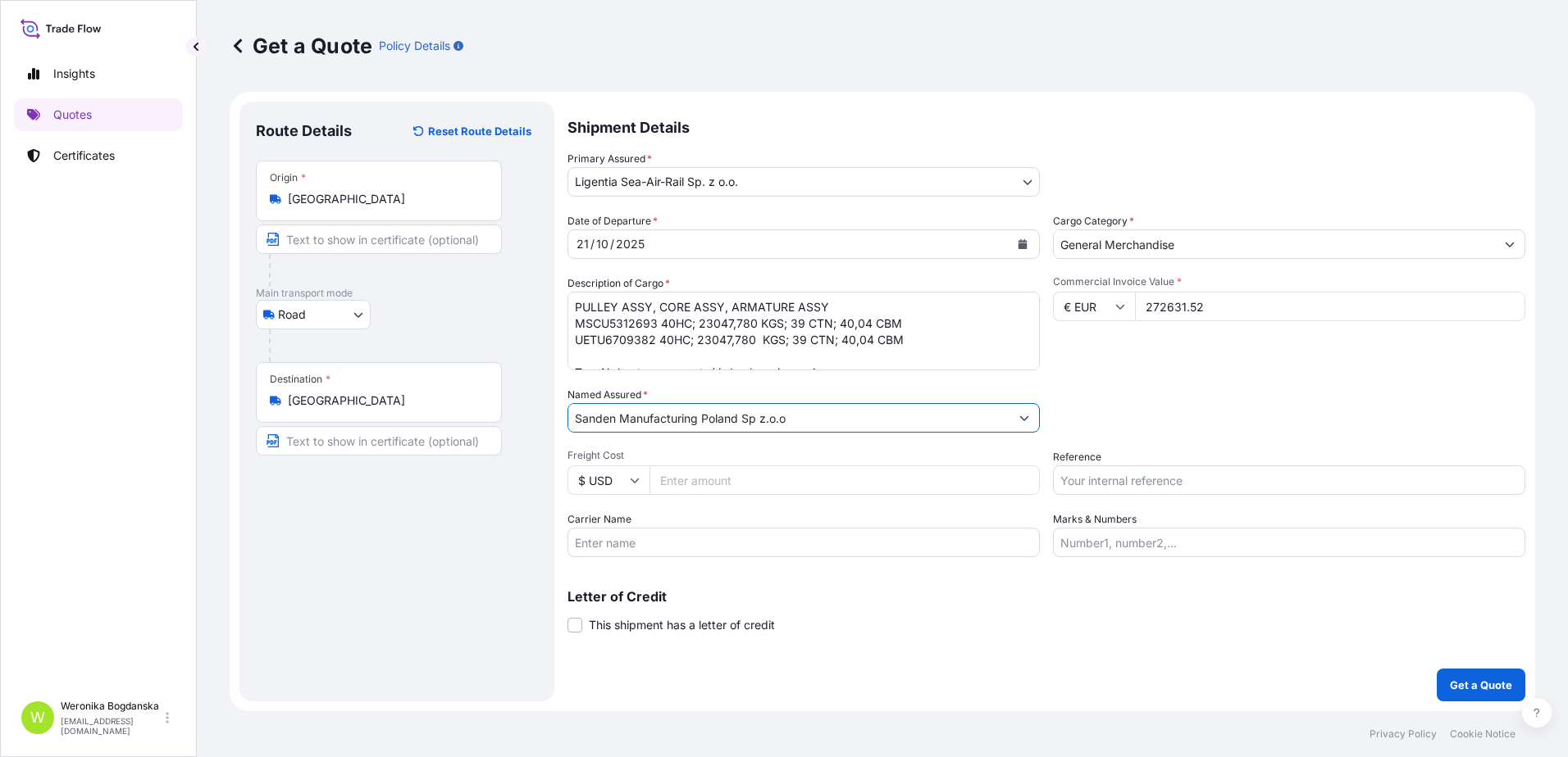
type input "Sanden Manufacturing Poland Sp z.o.o"
click at [1117, 478] on input "Reference" at bounding box center [1289, 480] width 472 height 29
paste input "B00053137"
type input "B00053137"
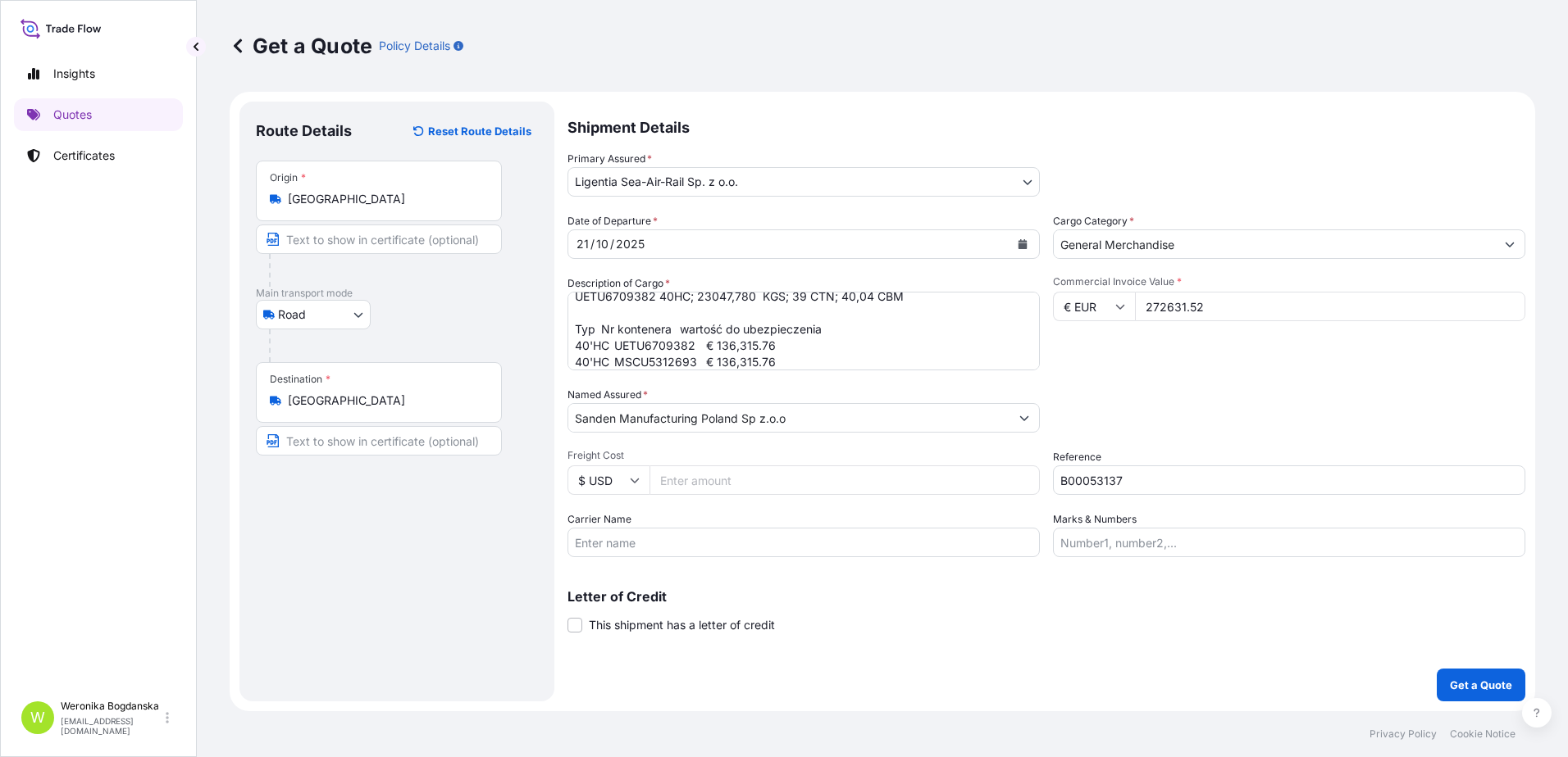
scroll to position [67, 0]
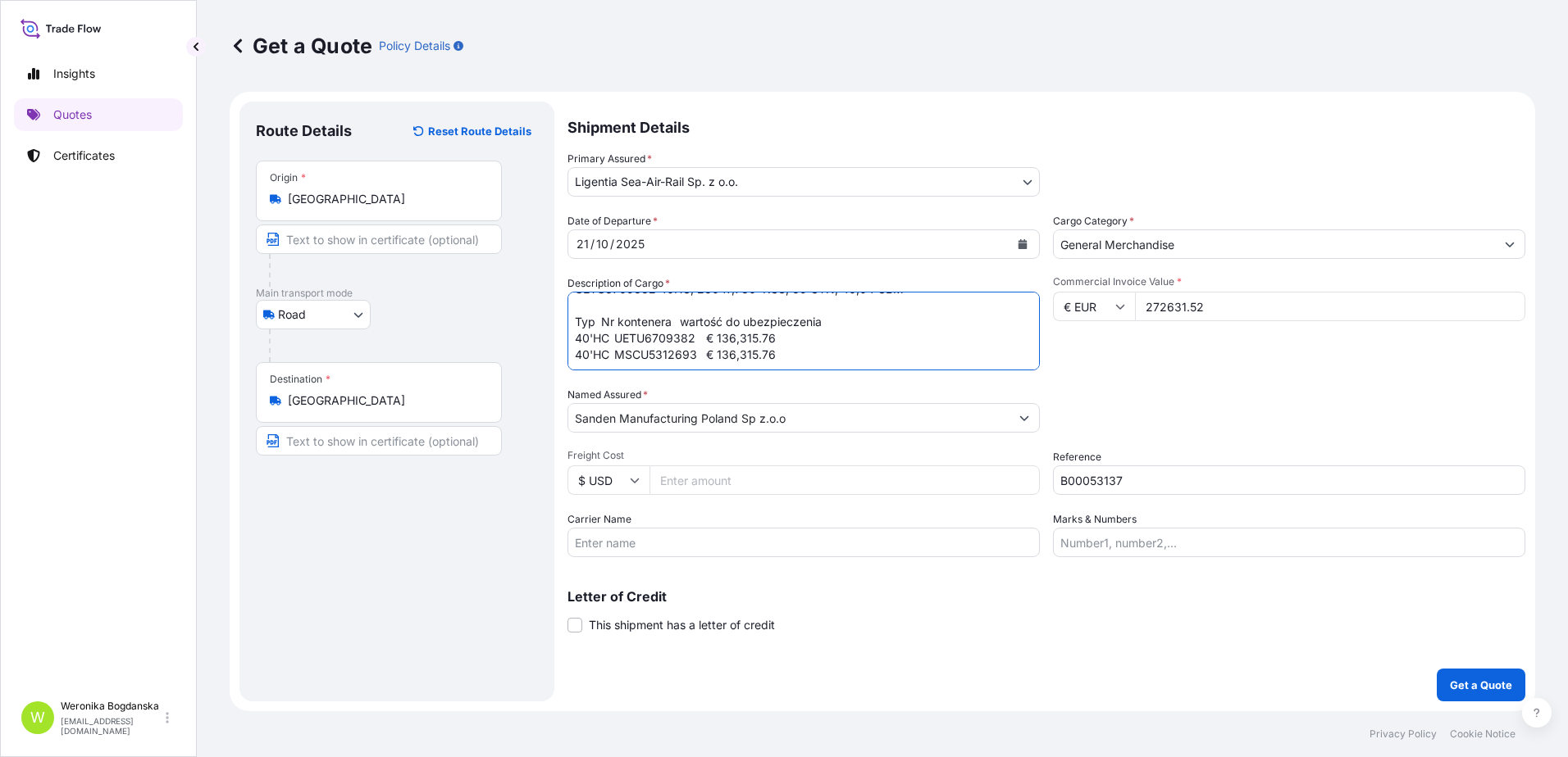
click at [855, 339] on textarea "PULLEY ASSY, CORE ASSY, ARMATURE ASSY MSCU5312693 40HC; 23047,780 KGS; 39 CTN; …" at bounding box center [804, 331] width 472 height 79
paste textarea "tłumaczenie: Pulley Assy (wirnik sprzęgła) 0930010F00 / SA2061-100 Core Assy (r…"
click at [832, 342] on textarea "PULLEY ASSY, CORE ASSY, ARMATURE ASSY MSCU5312693 40HC; 23047,780 KGS; 39 CTN; …" at bounding box center [804, 331] width 472 height 79
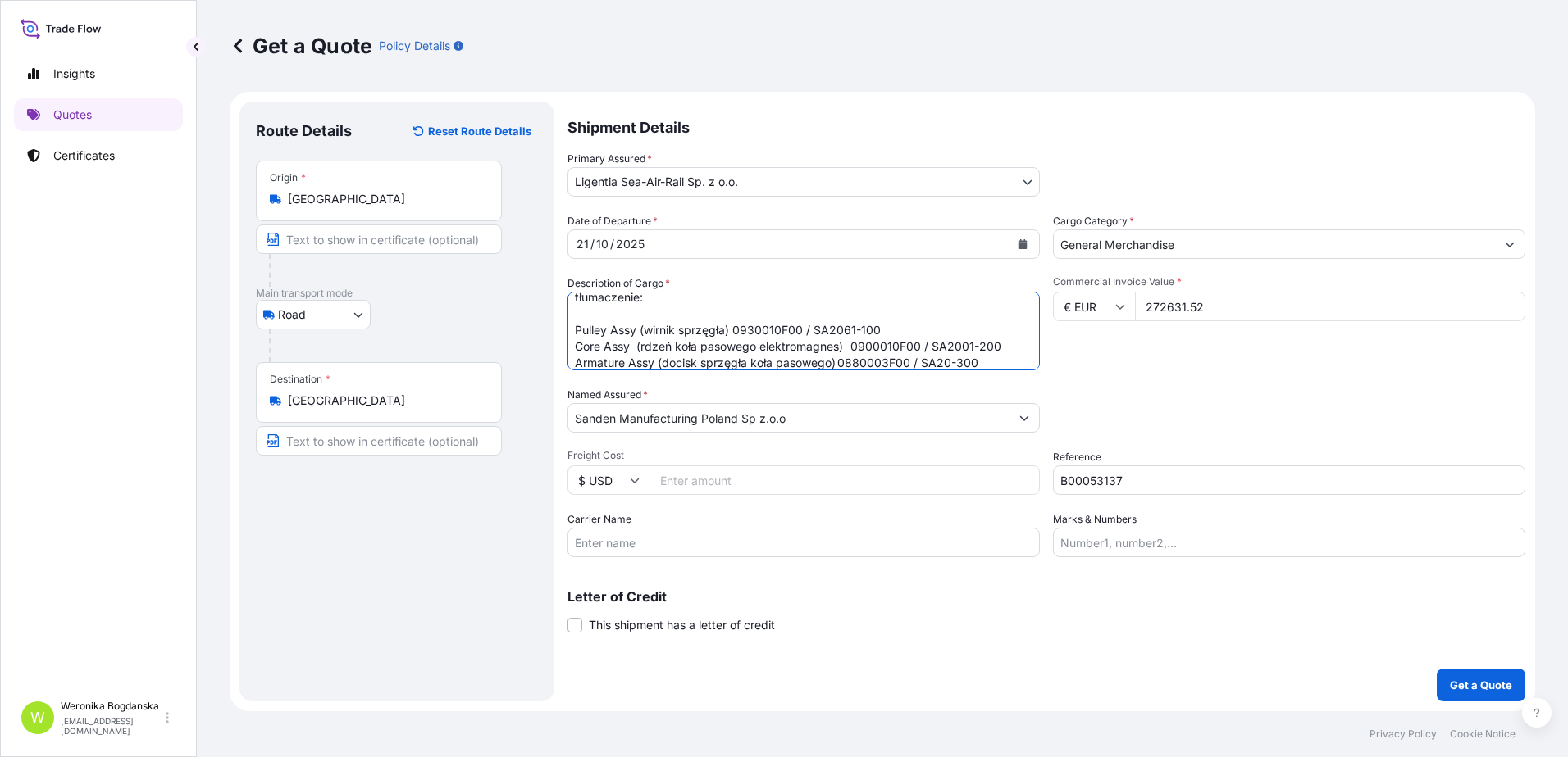
scroll to position [182, 0]
type textarea "PULLEY ASSY, CORE ASSY, ARMATURE ASSY MSCU5312693 40HC; 23047,780 KGS; 39 CTN; …"
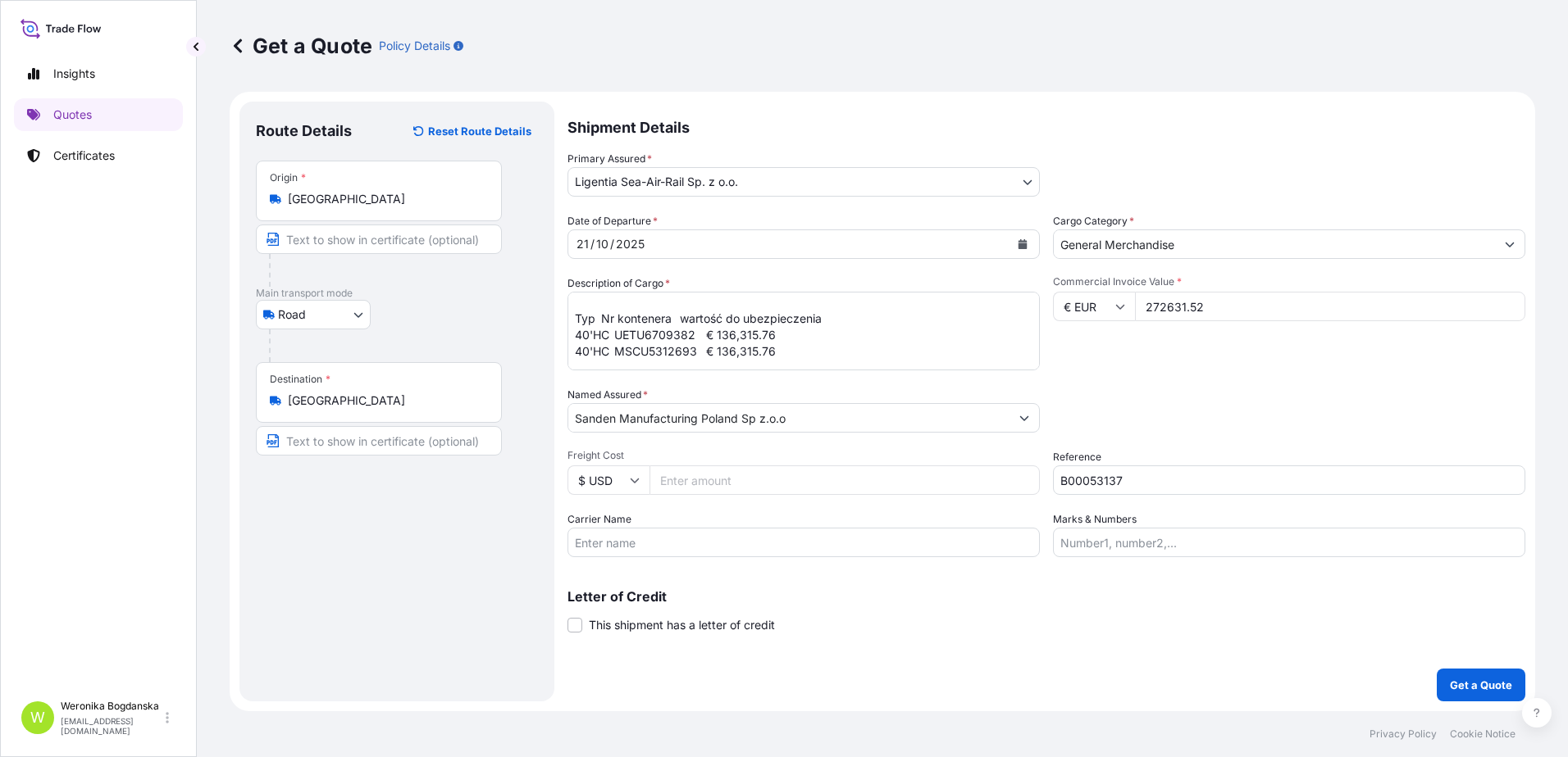
scroll to position [28, 0]
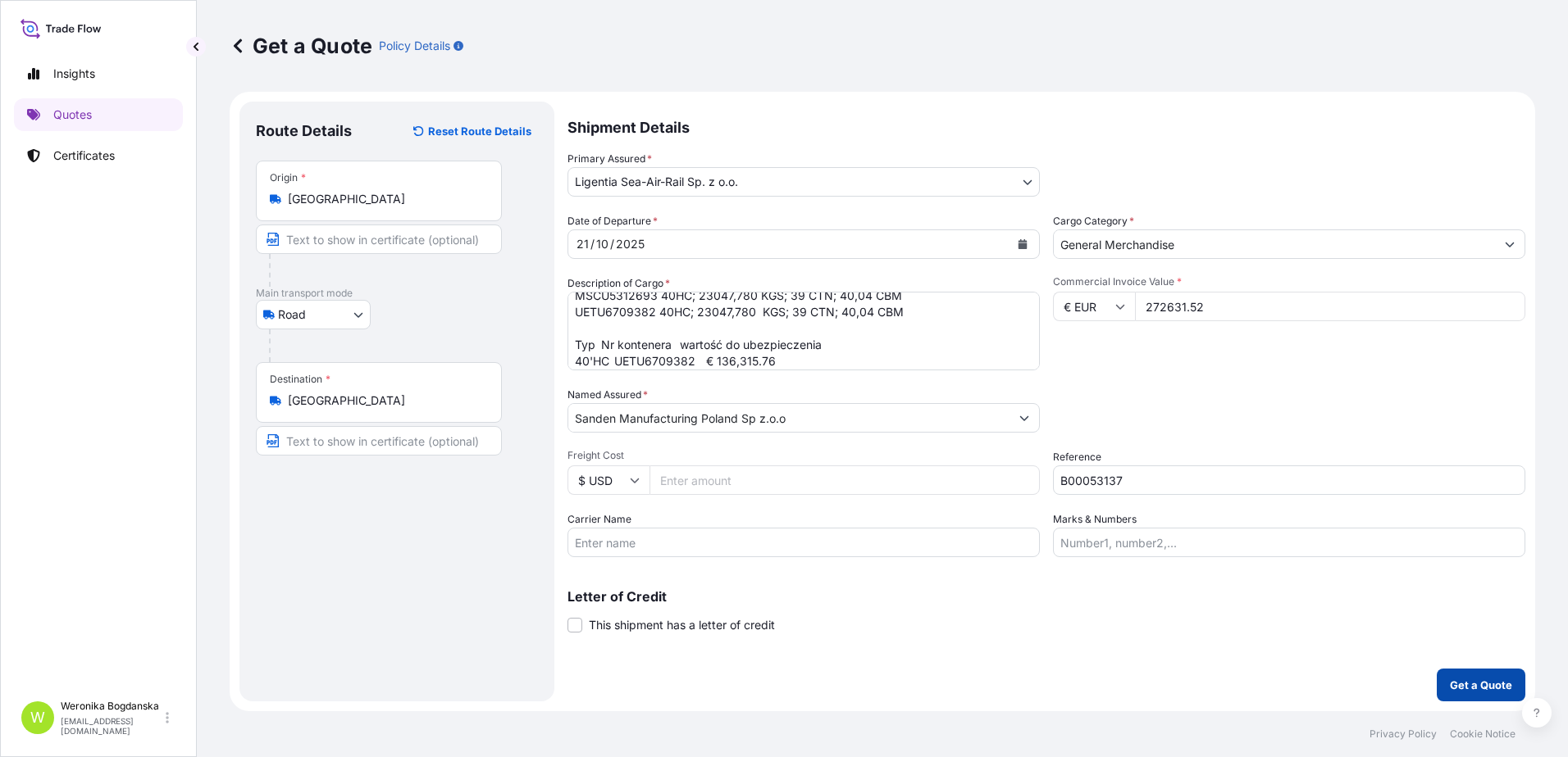
click at [1469, 687] on p "Get a Quote" at bounding box center [1481, 685] width 62 height 17
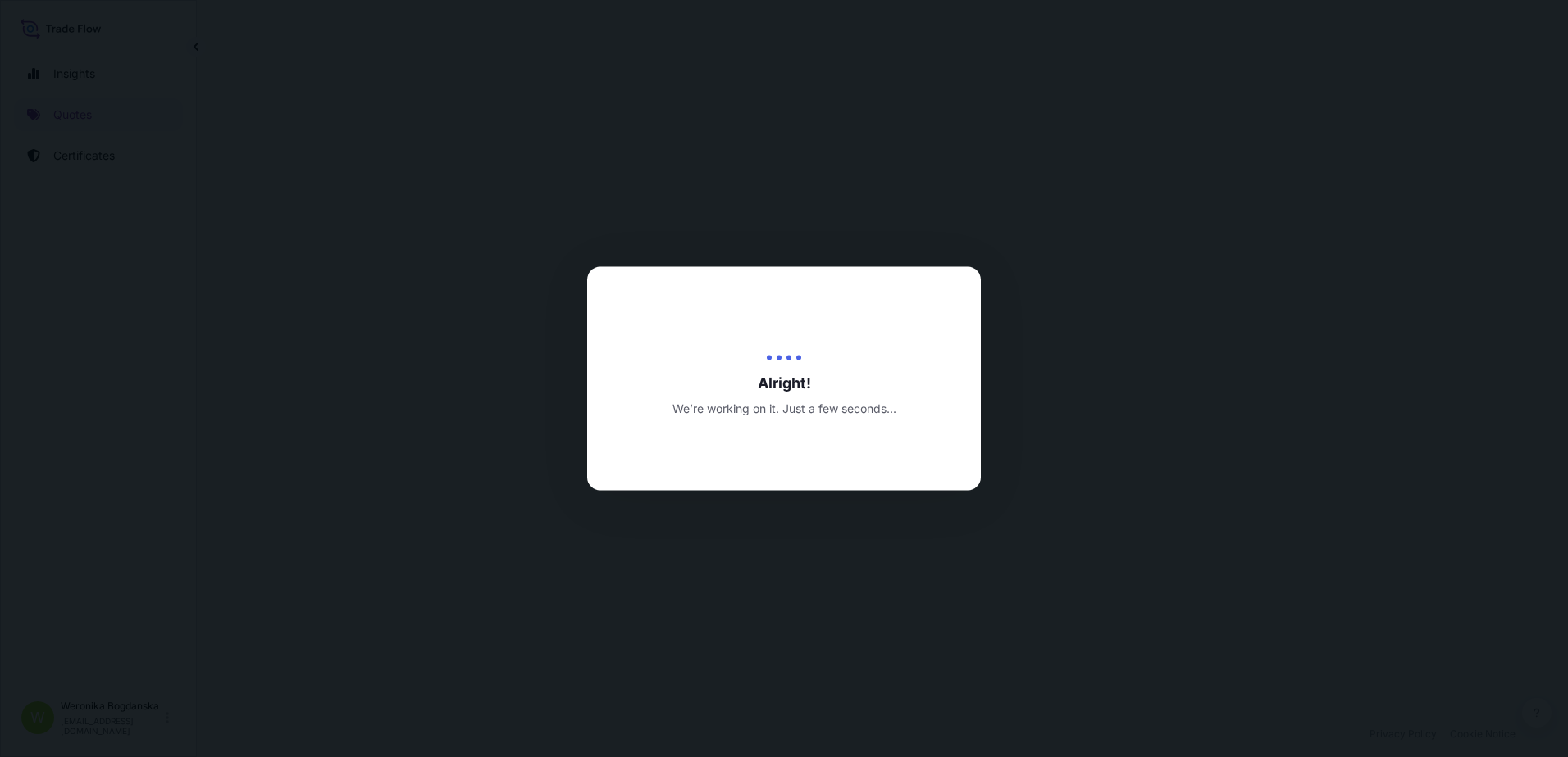
select select "Road"
select select "31440"
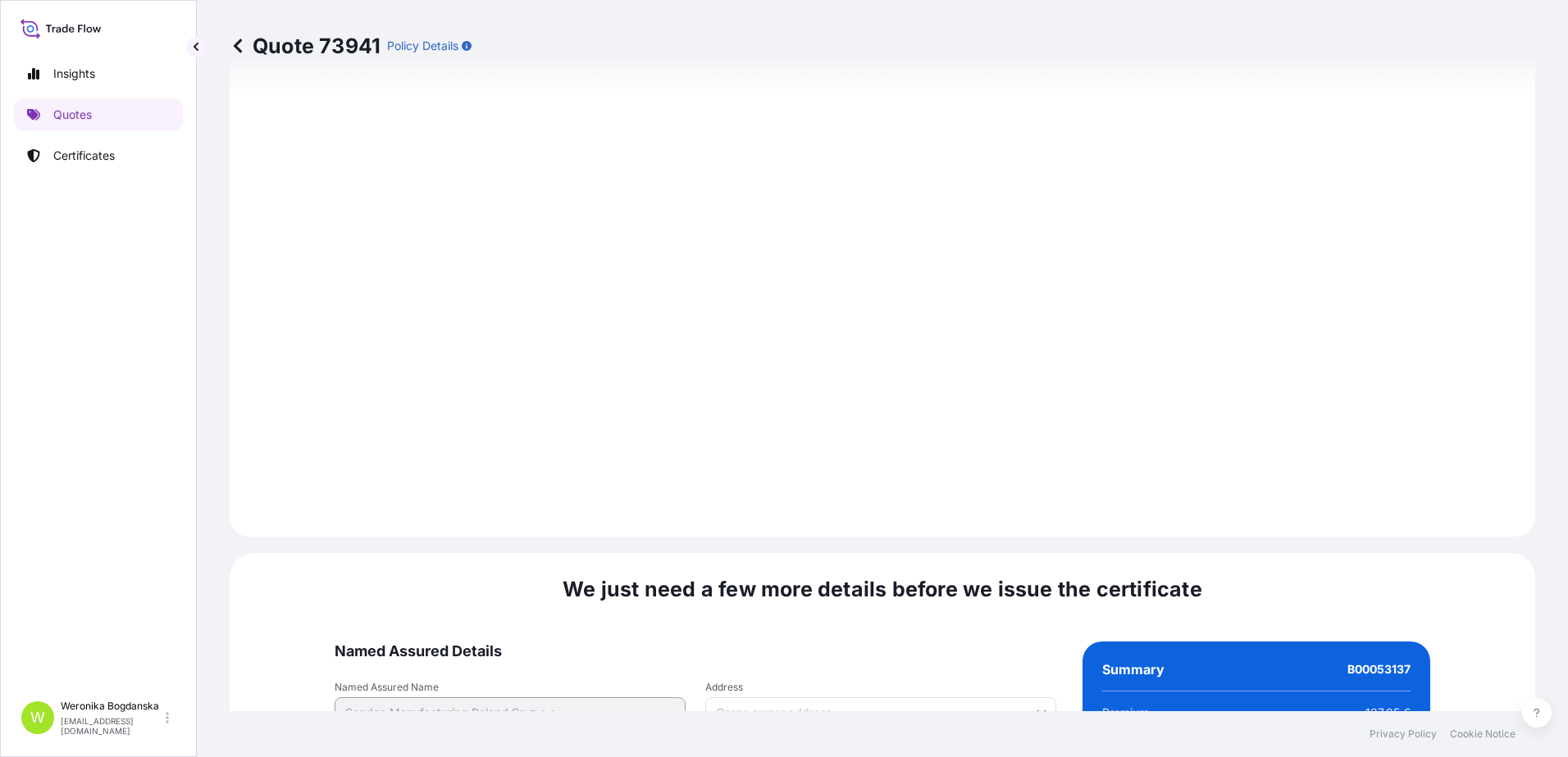
scroll to position [1835, 0]
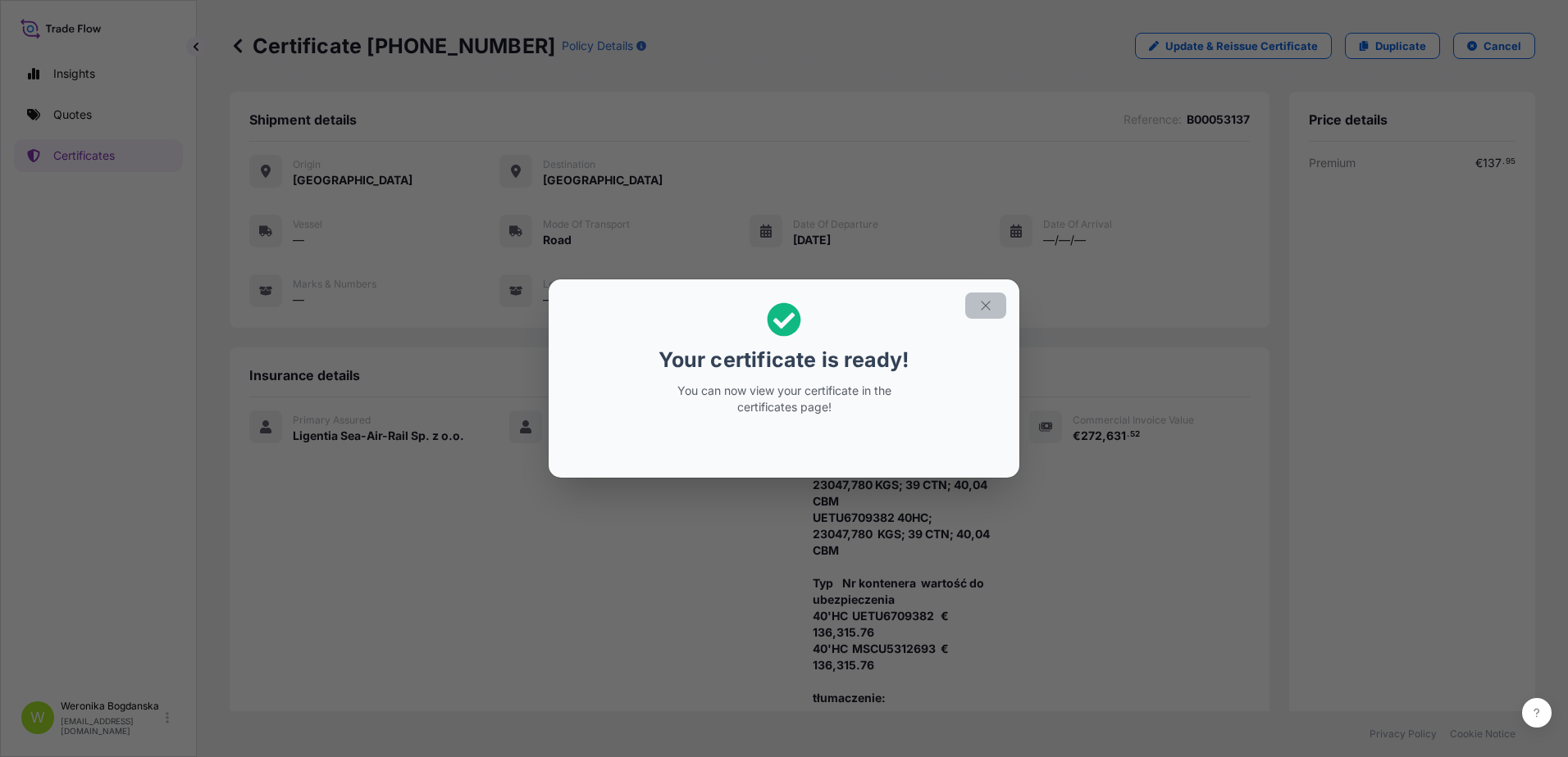
click at [996, 298] on button "button" at bounding box center [985, 305] width 41 height 26
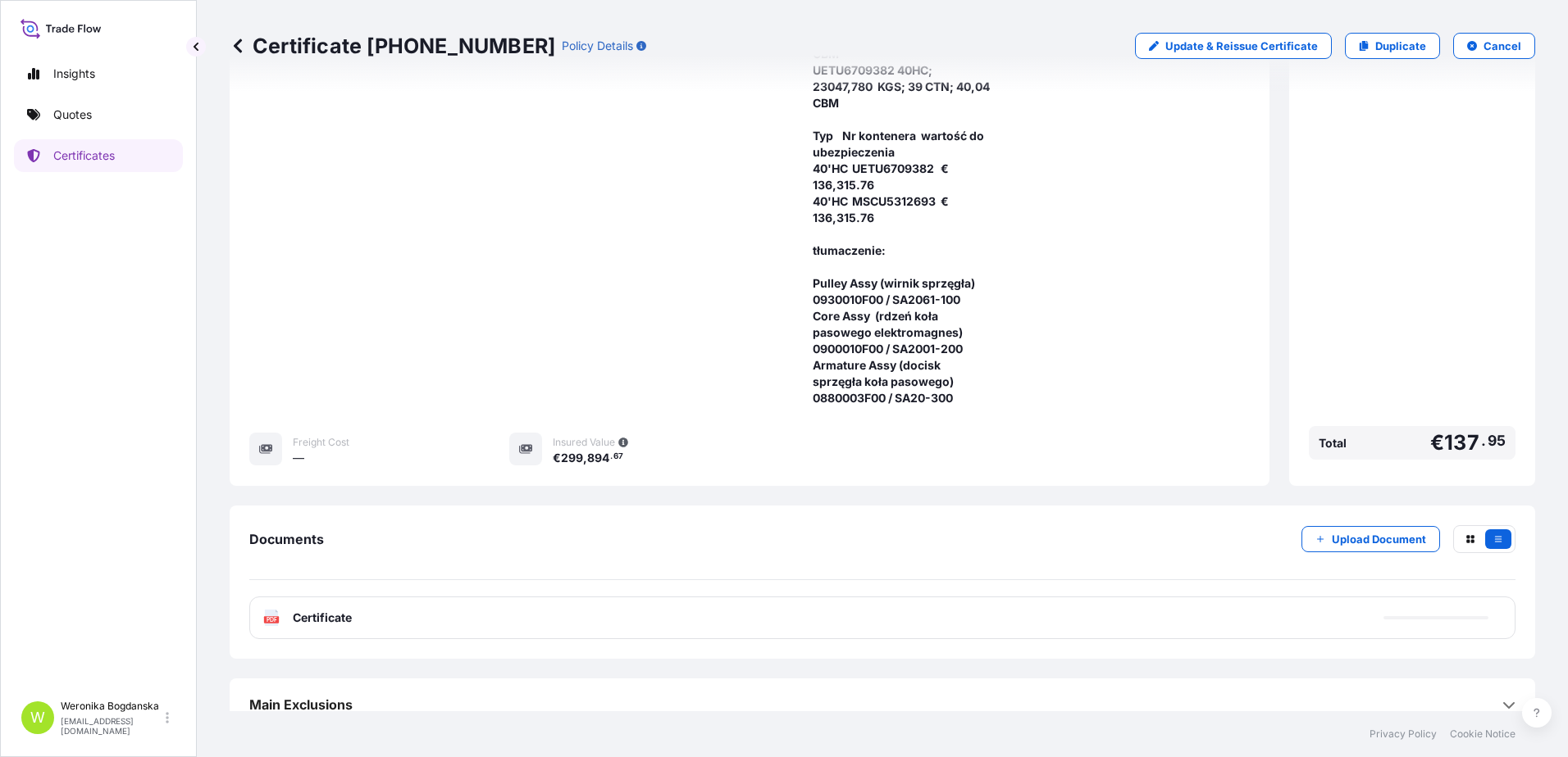
scroll to position [484, 0]
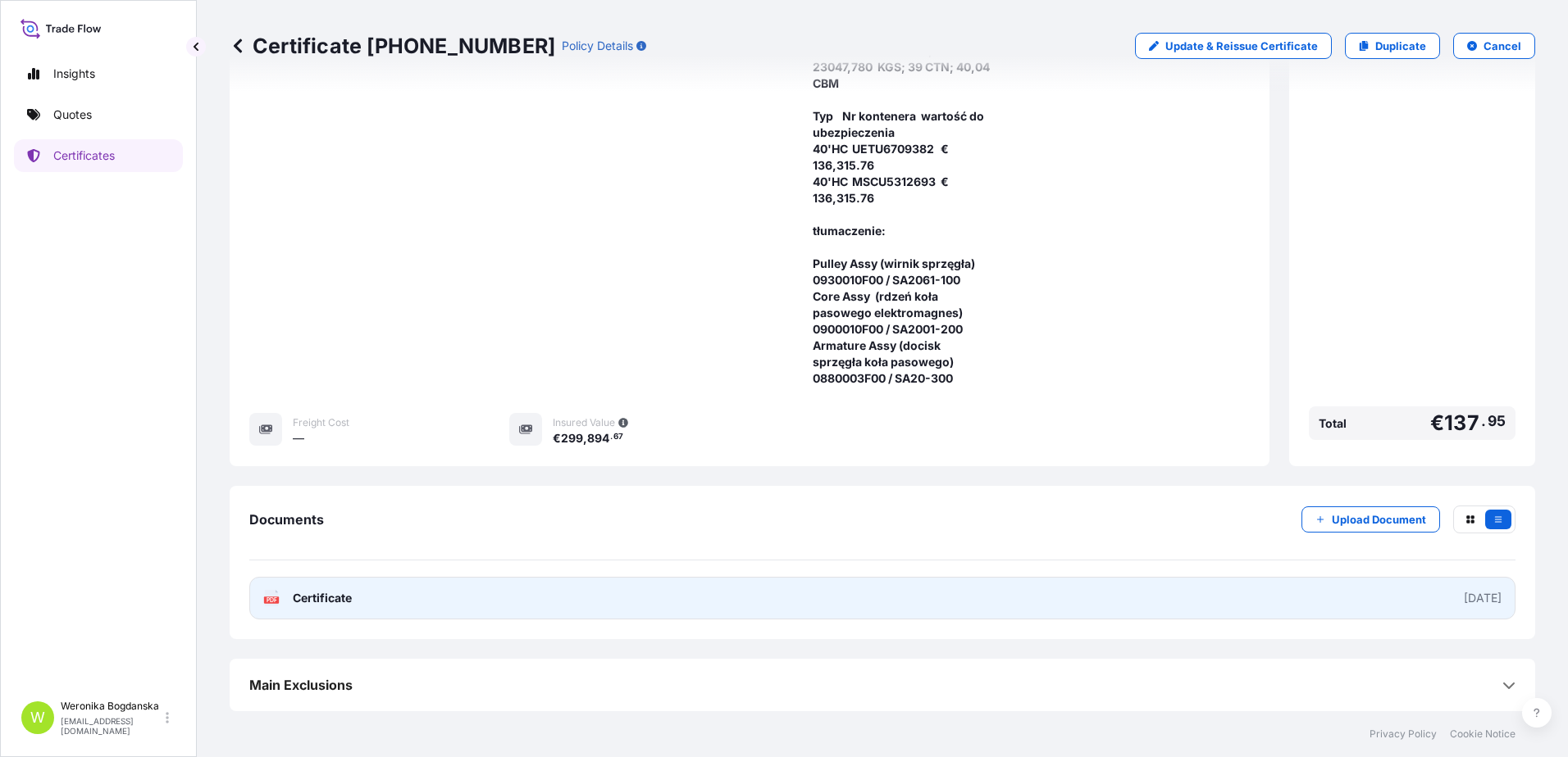
click at [1129, 603] on link "PDF Certificate [DATE]" at bounding box center [881, 599] width 1266 height 43
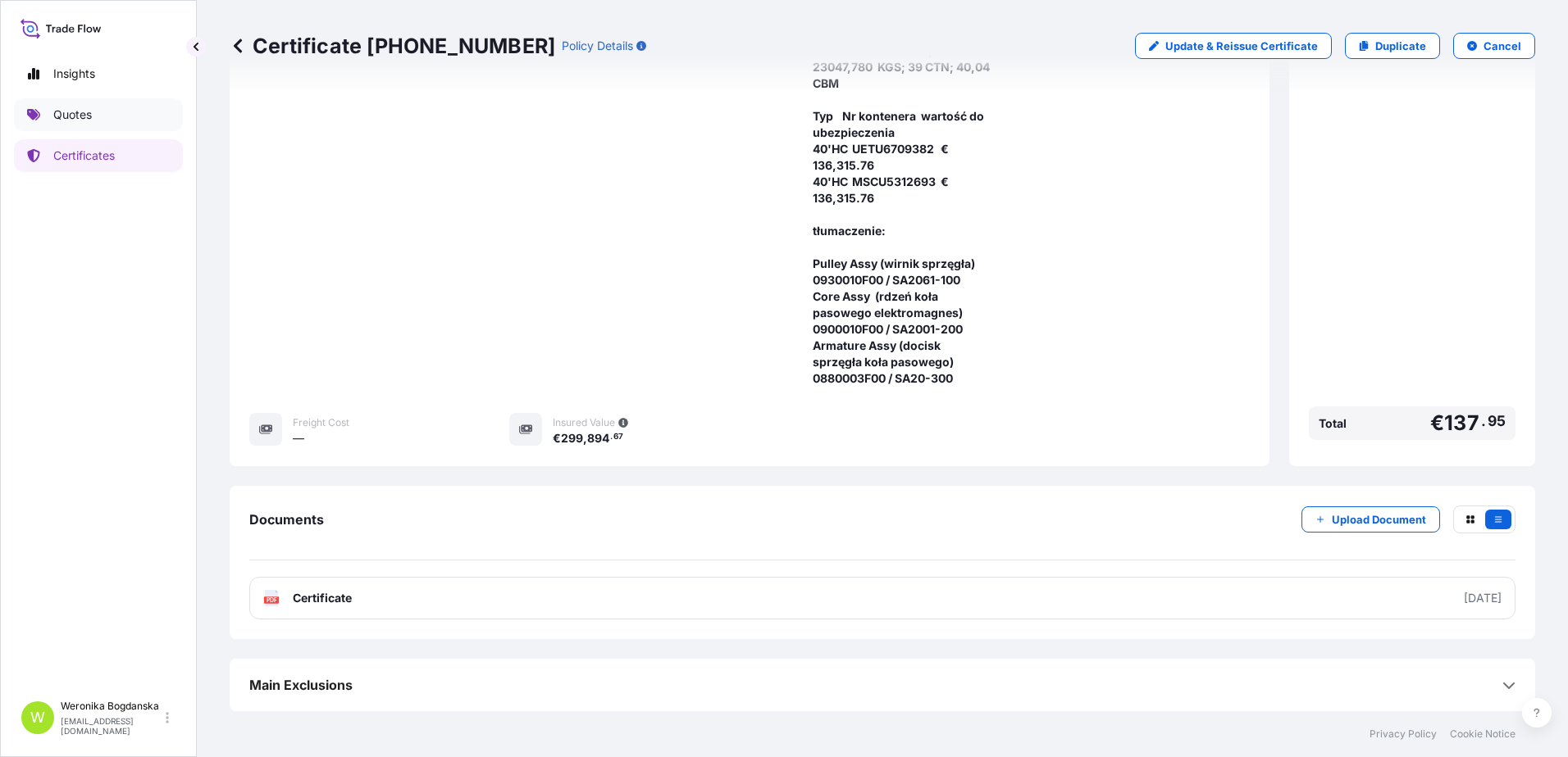
click at [78, 126] on link "Quotes" at bounding box center [98, 115] width 169 height 33
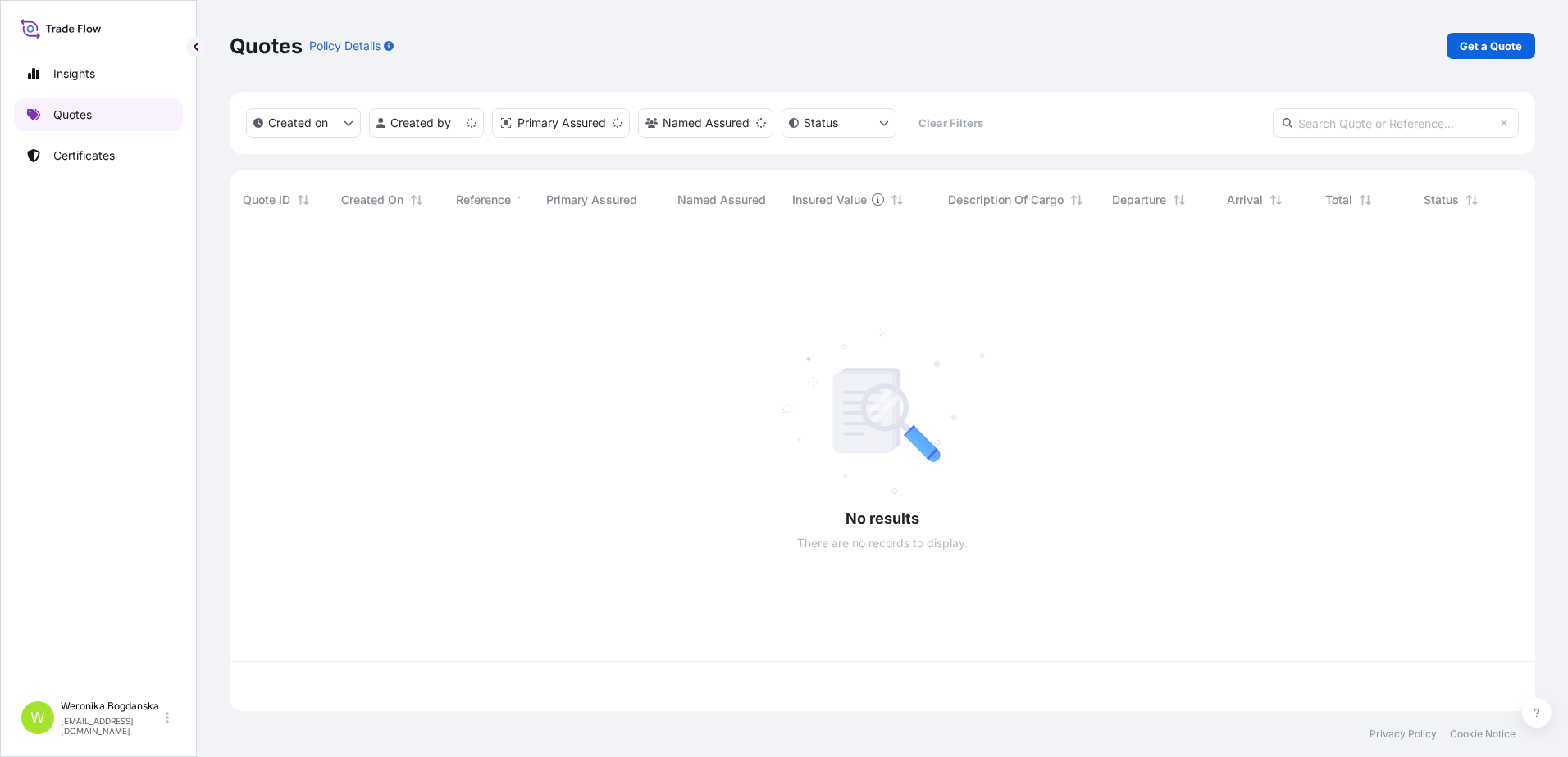
scroll to position [479, 1293]
click at [1502, 48] on p "Get a Quote" at bounding box center [1491, 46] width 62 height 17
select select "Sea"
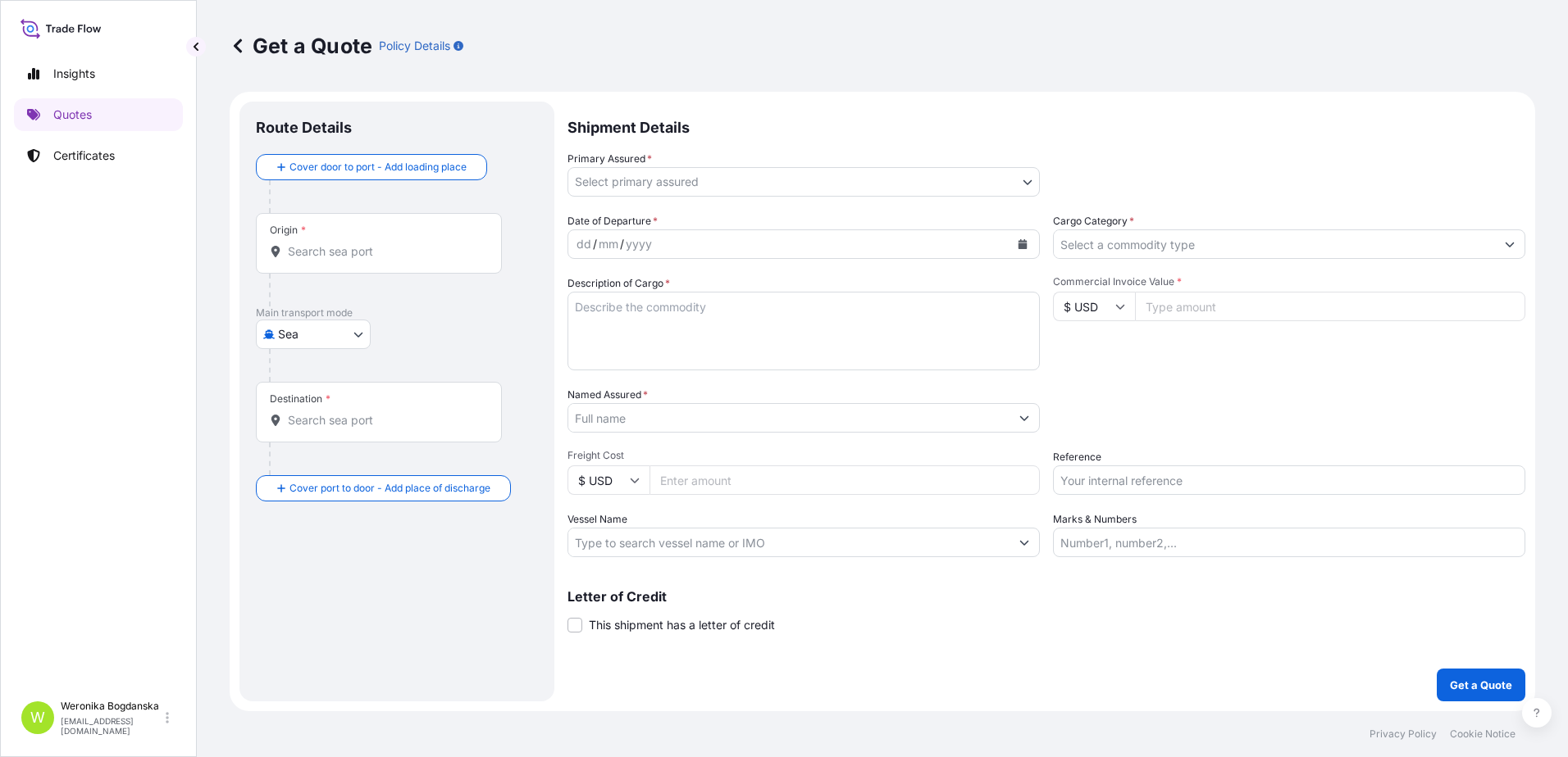
click at [429, 249] on input "Origin *" at bounding box center [384, 252] width 193 height 17
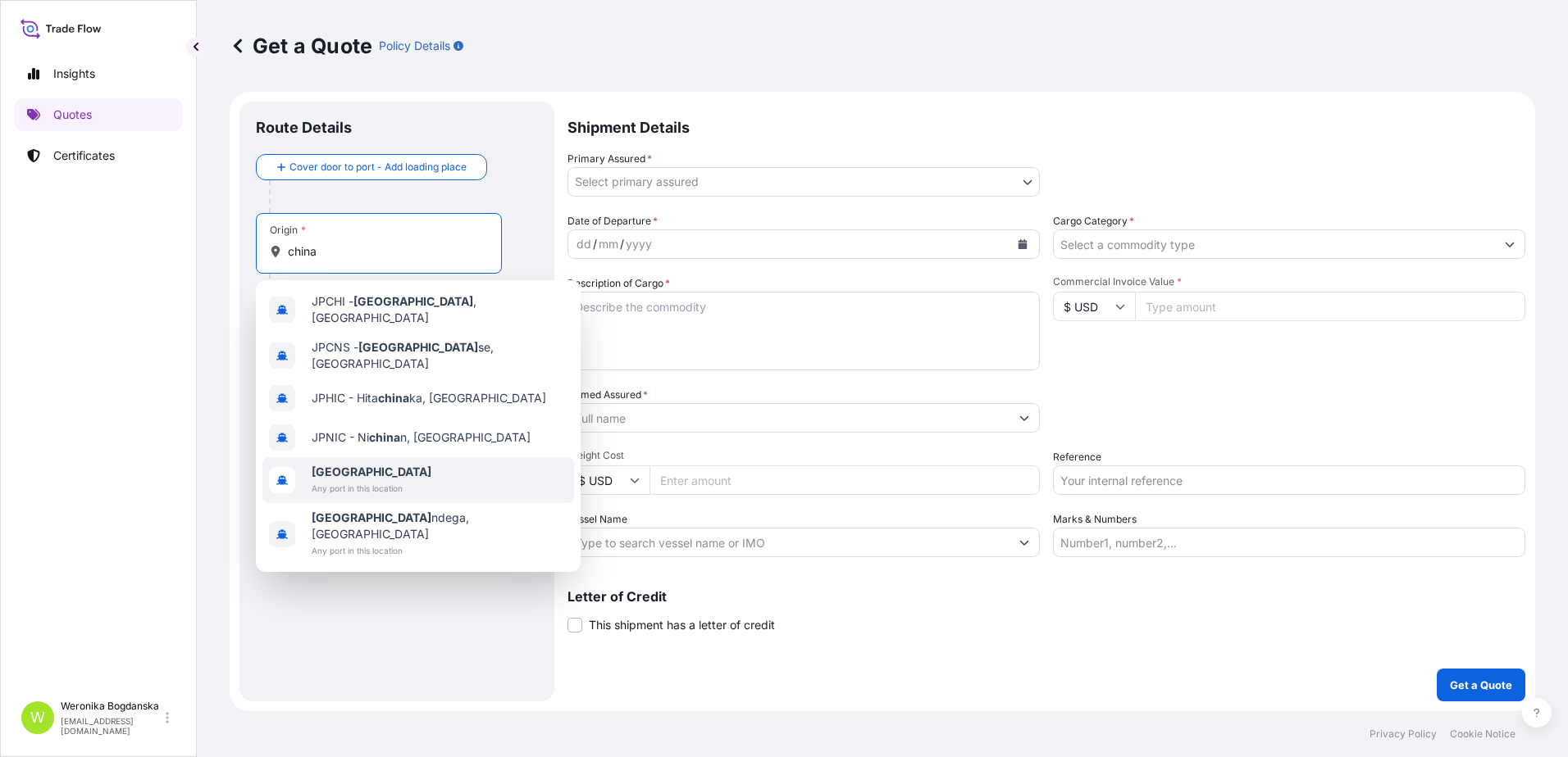
click at [387, 480] on span "Any port in this location" at bounding box center [371, 488] width 120 height 17
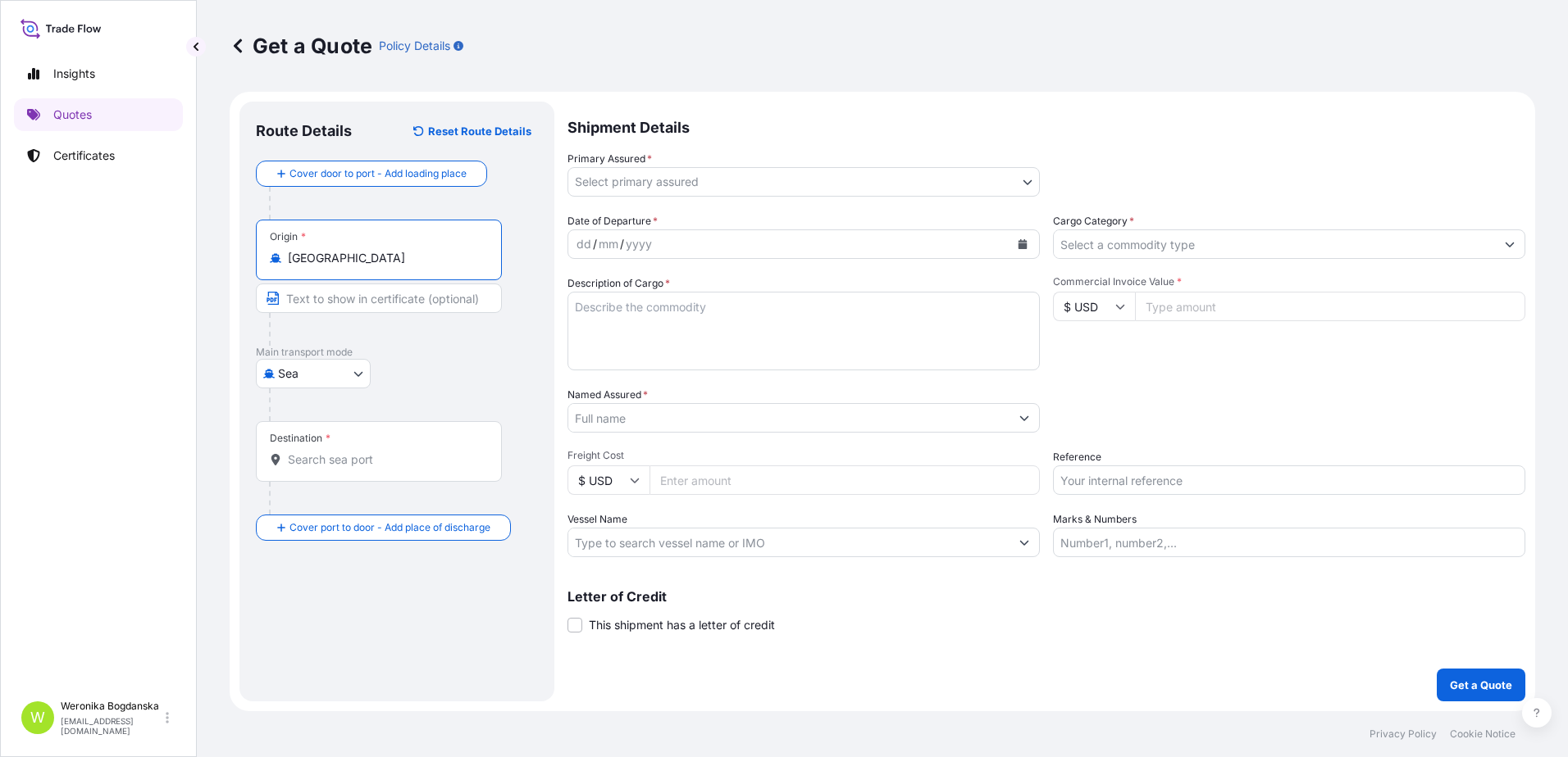
type input "[GEOGRAPHIC_DATA]"
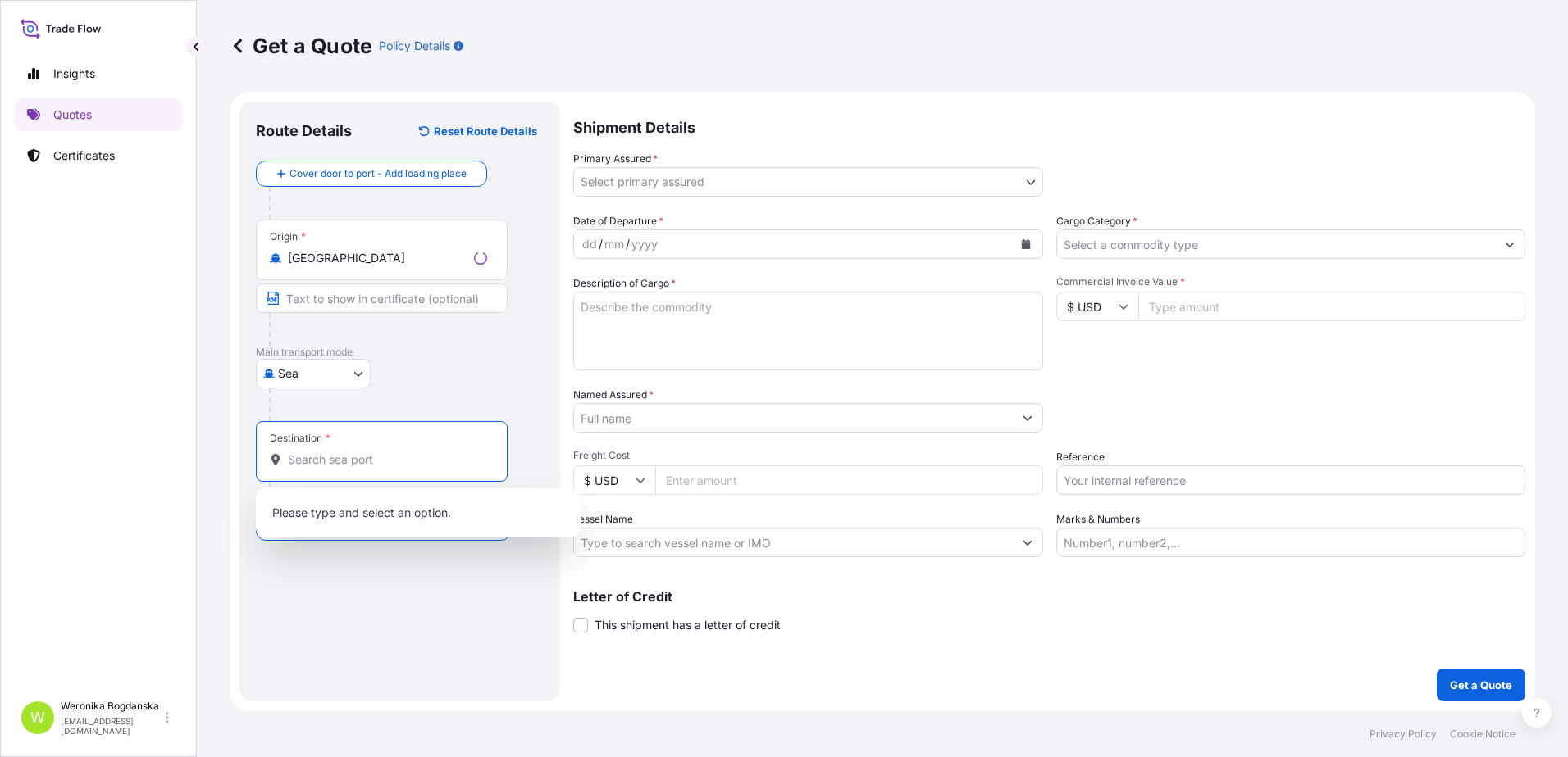
click at [382, 454] on input "Destination *" at bounding box center [387, 459] width 199 height 17
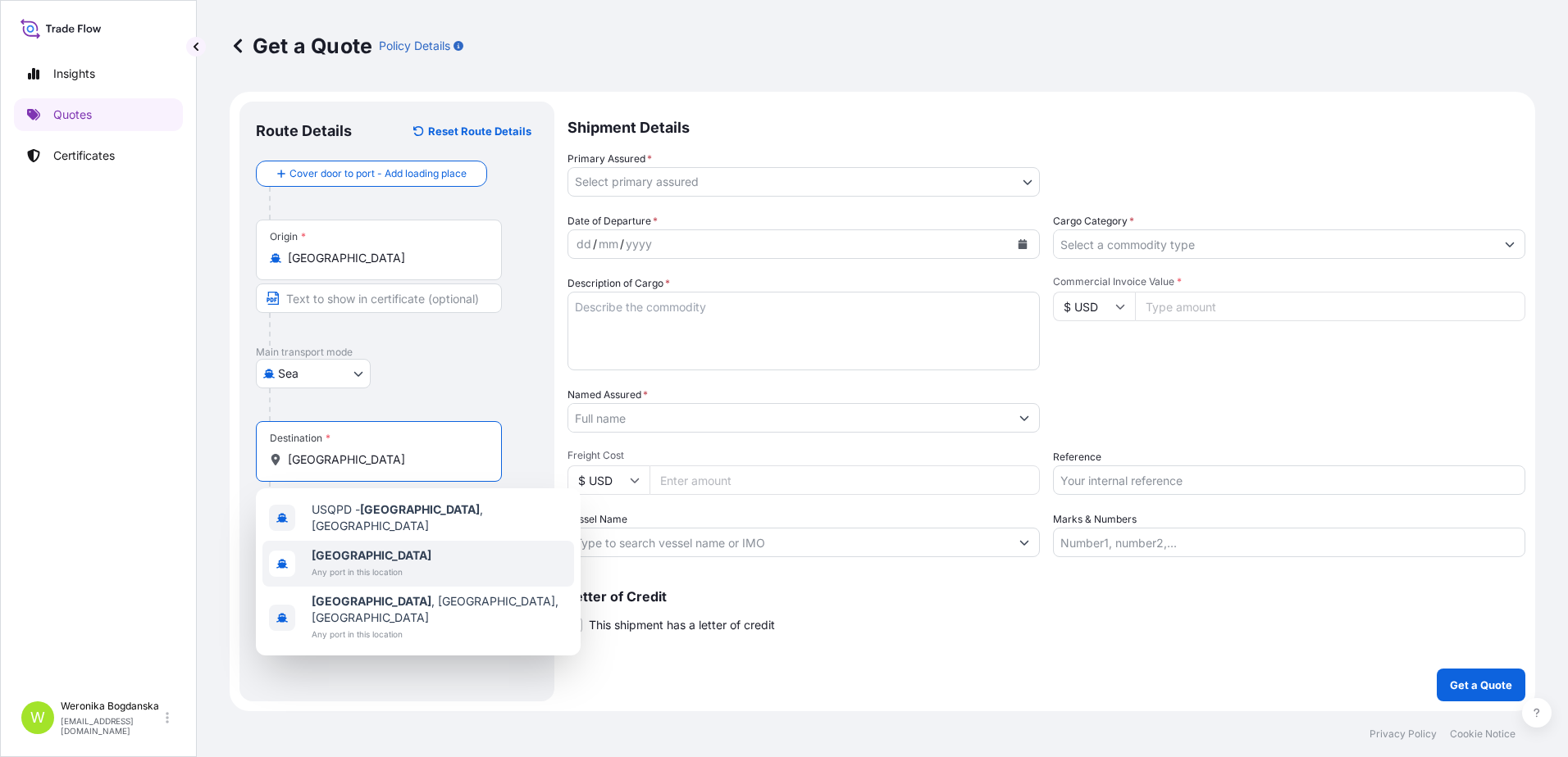
click at [362, 572] on span "Any port in this location" at bounding box center [371, 572] width 120 height 17
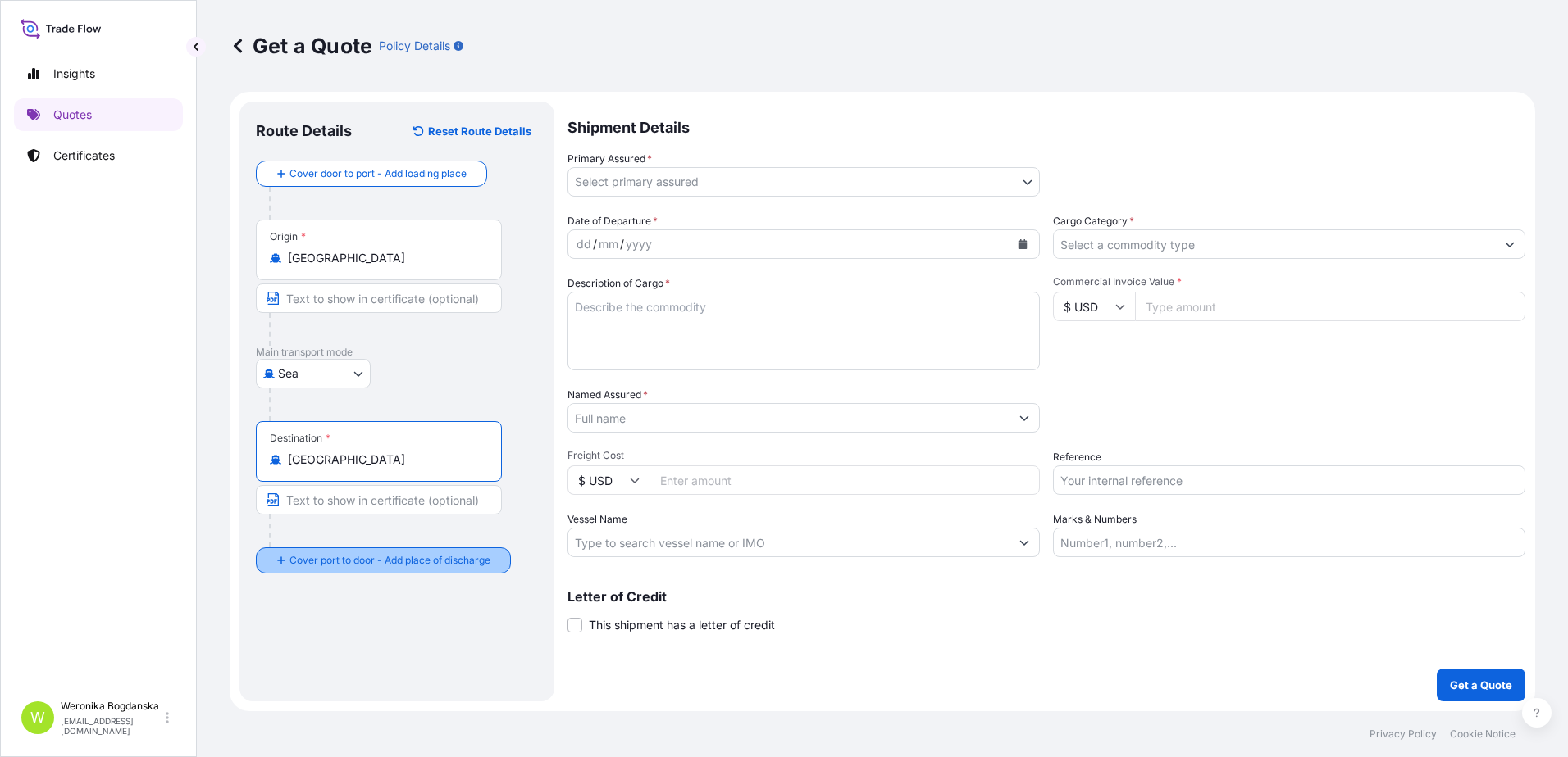
type input "[GEOGRAPHIC_DATA]"
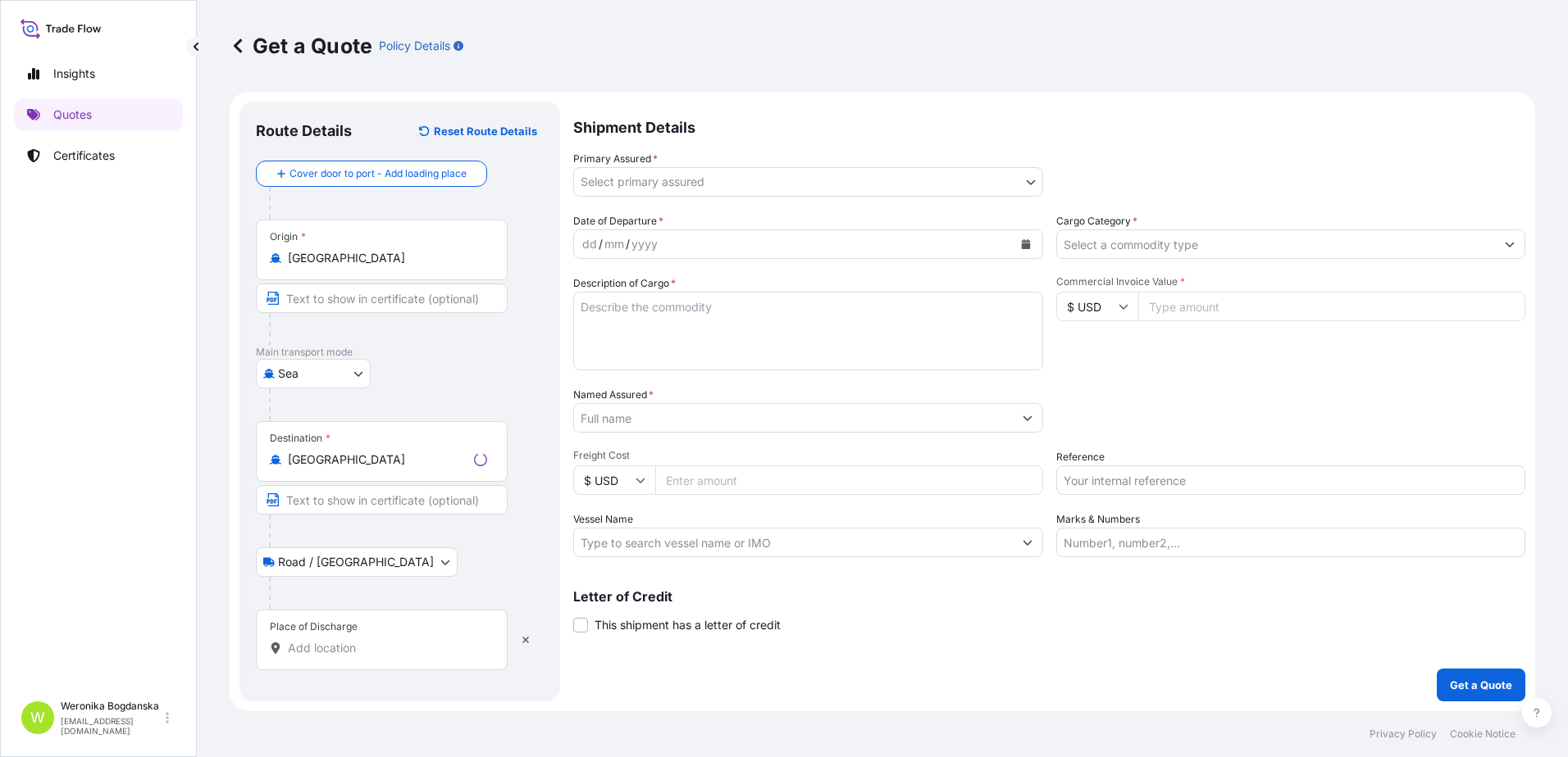
click at [362, 652] on input "Place of Discharge" at bounding box center [387, 648] width 199 height 17
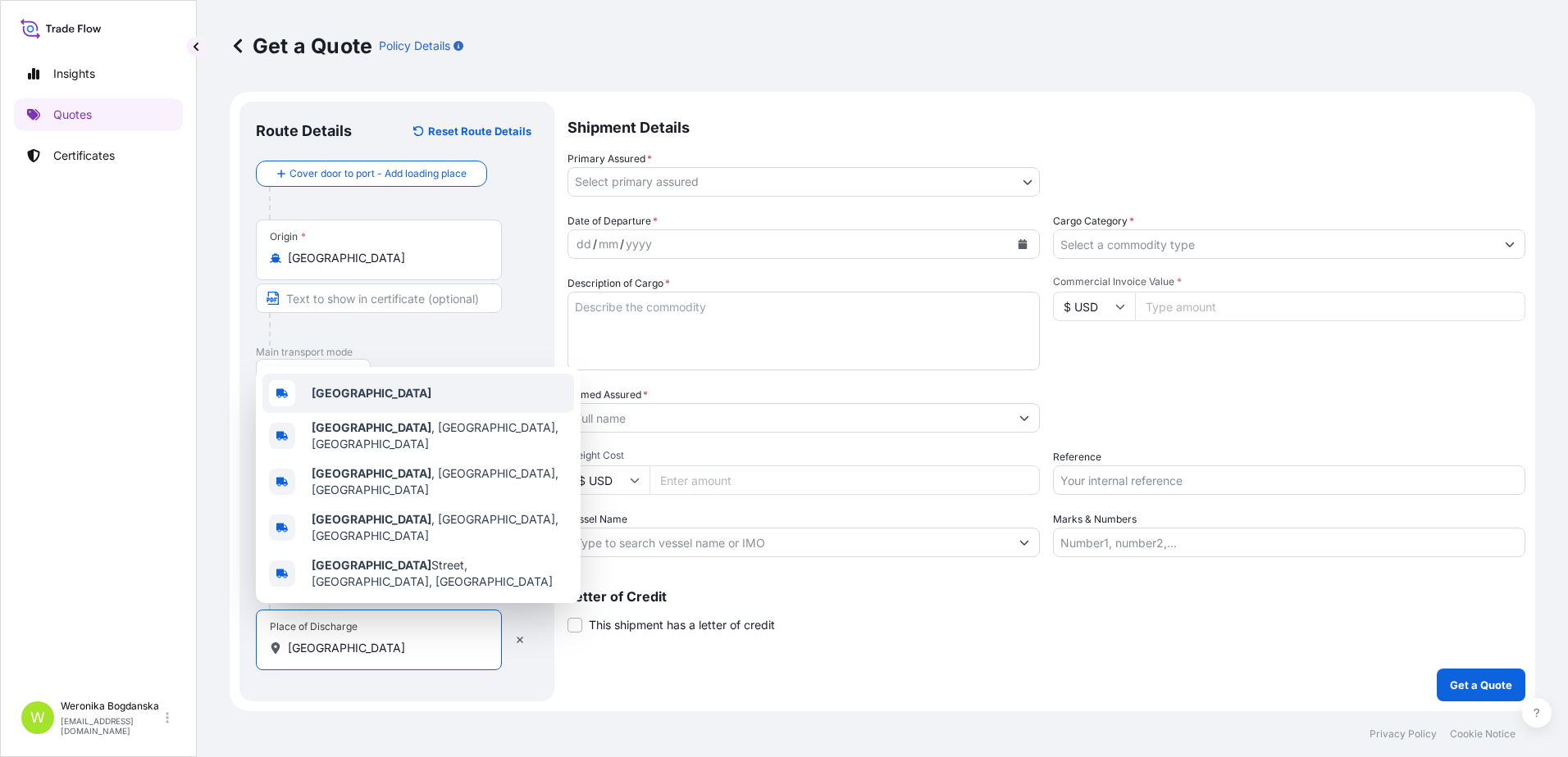
click at [346, 400] on b "[GEOGRAPHIC_DATA]" at bounding box center [371, 393] width 120 height 14
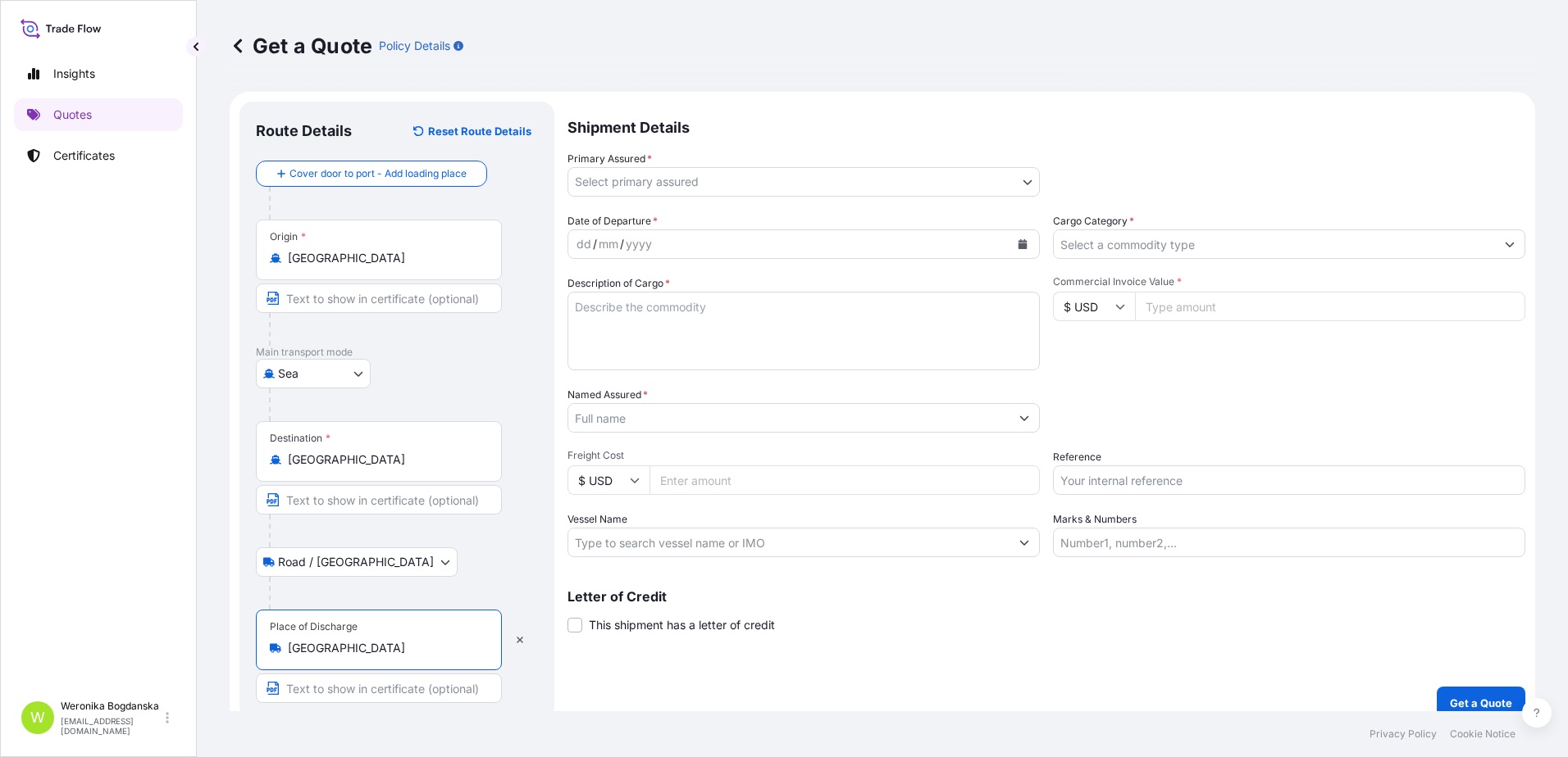
type input "[GEOGRAPHIC_DATA]"
click at [885, 185] on body "3 options available. 0 options available. 5 options available. 1 option availab…" at bounding box center [784, 378] width 1568 height 757
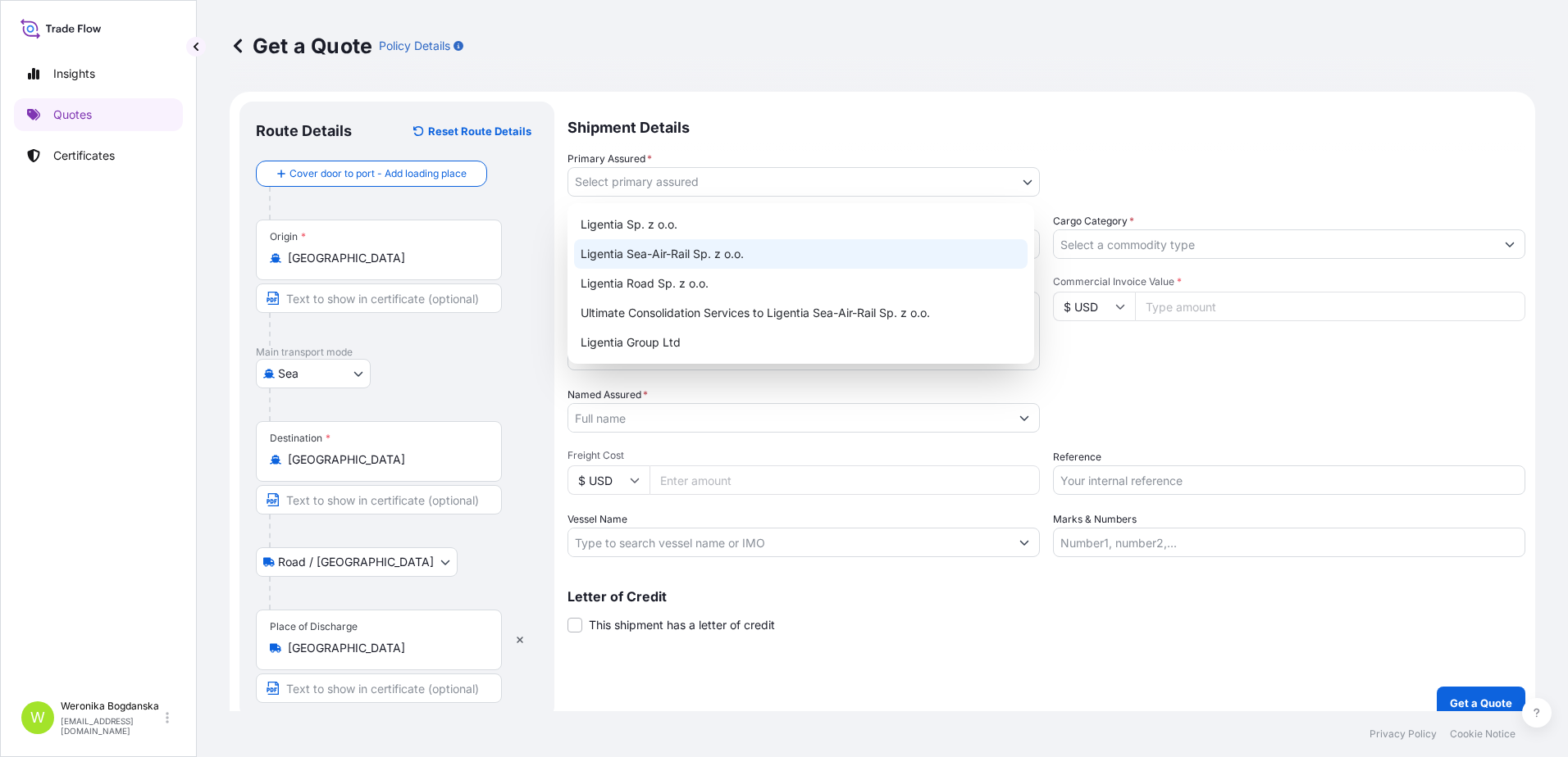
click at [782, 245] on div "Ligentia Sea-Air-Rail Sp. z o.o." at bounding box center [800, 254] width 454 height 29
select select "31440"
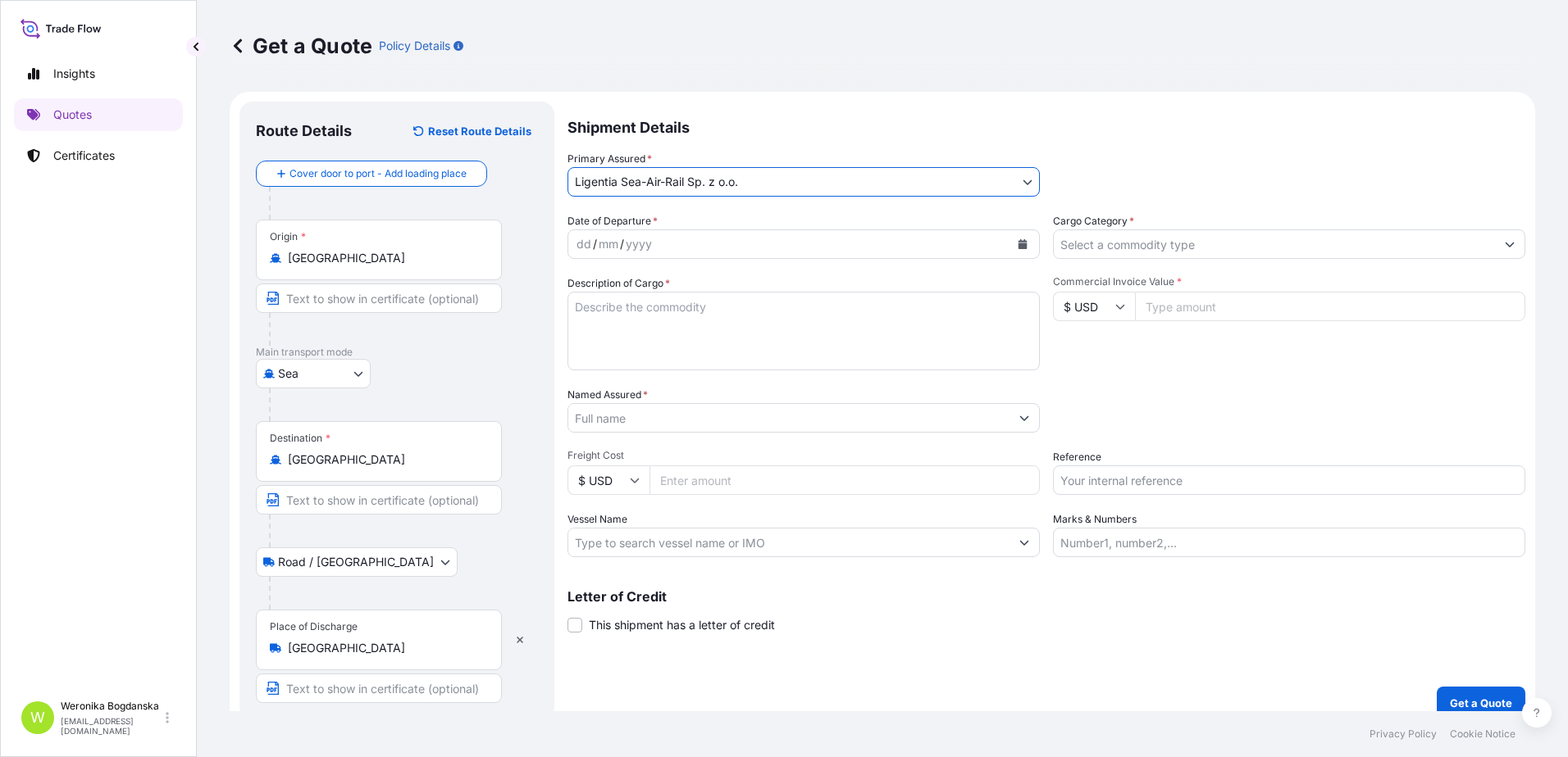
click at [1019, 242] on icon "Calendar" at bounding box center [1023, 244] width 9 height 10
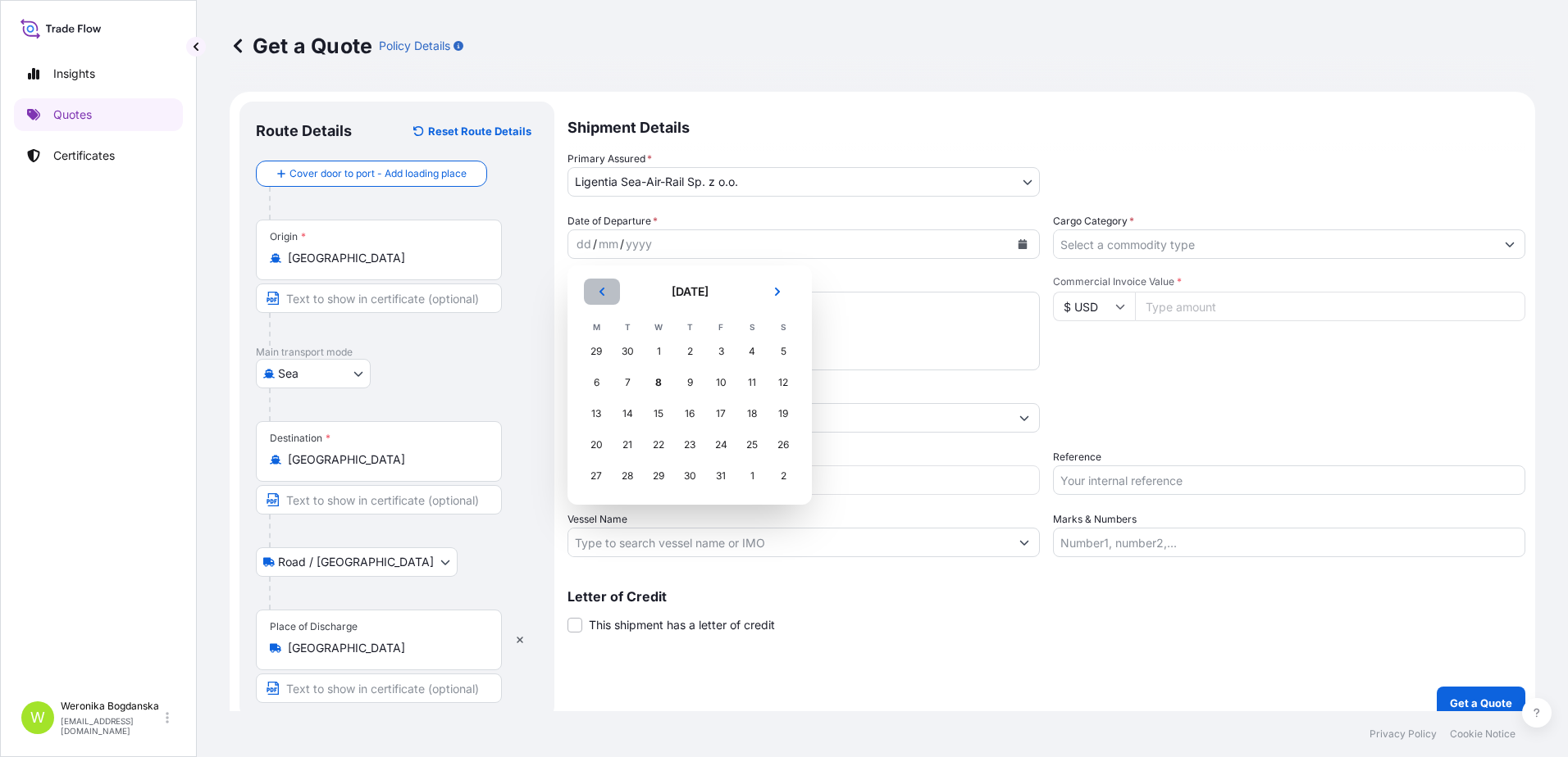
click at [597, 297] on button "Previous" at bounding box center [601, 292] width 36 height 26
click at [747, 450] on div "27" at bounding box center [751, 445] width 29 height 29
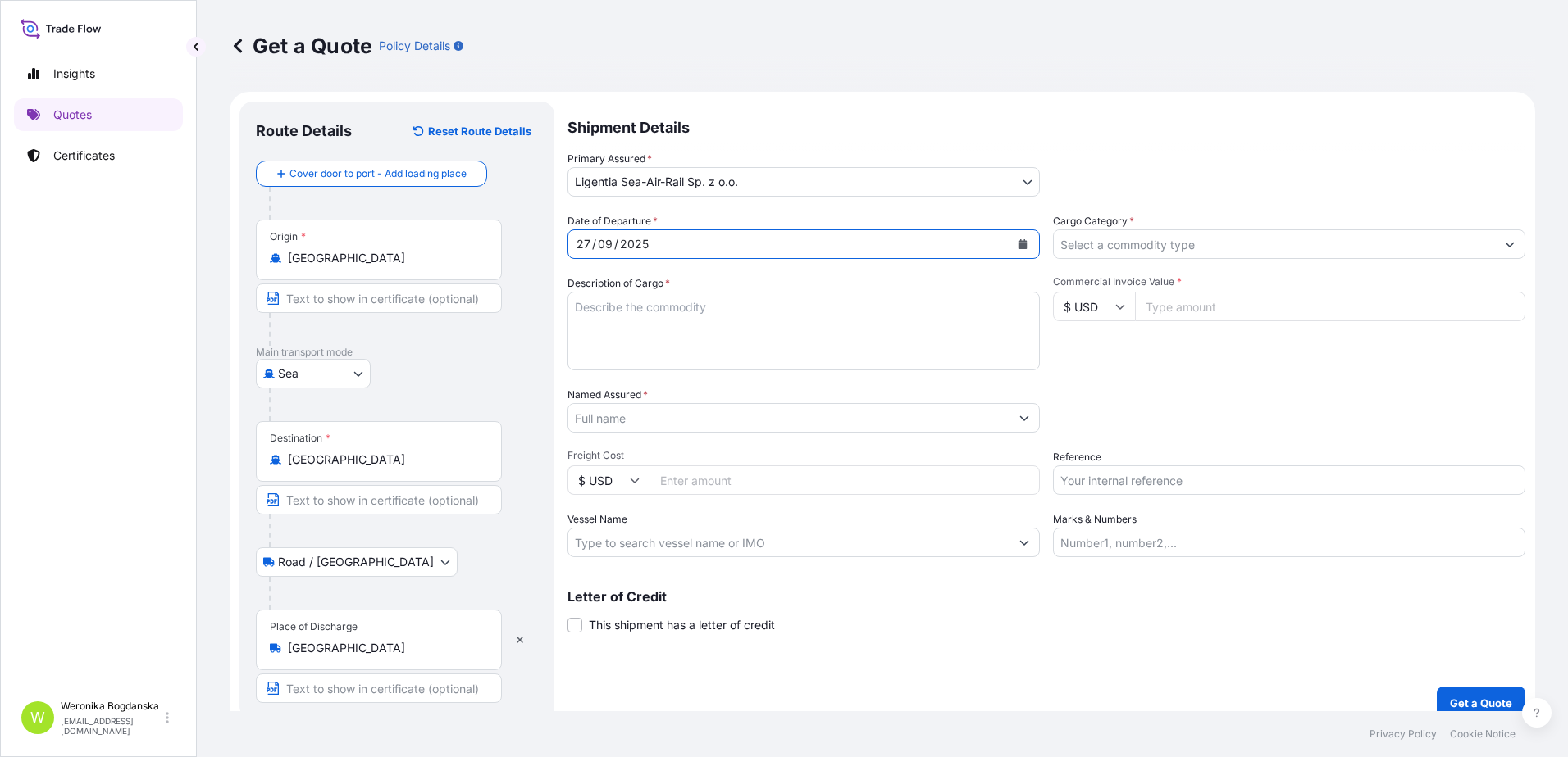
click at [1301, 244] on input "Cargo Category *" at bounding box center [1274, 244] width 441 height 29
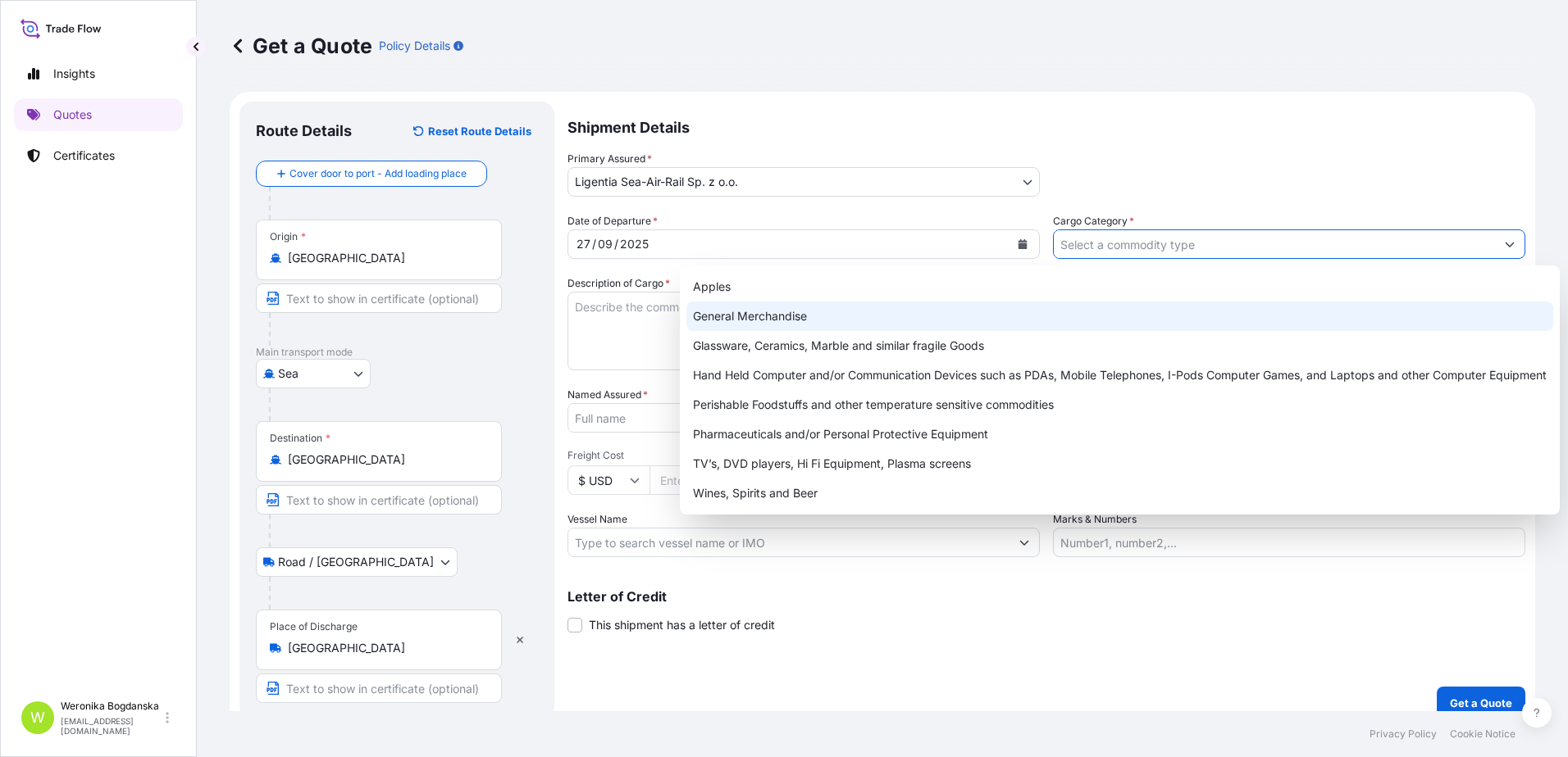
click at [814, 310] on div "General Merchandise" at bounding box center [1119, 316] width 866 height 29
type input "General Merchandise"
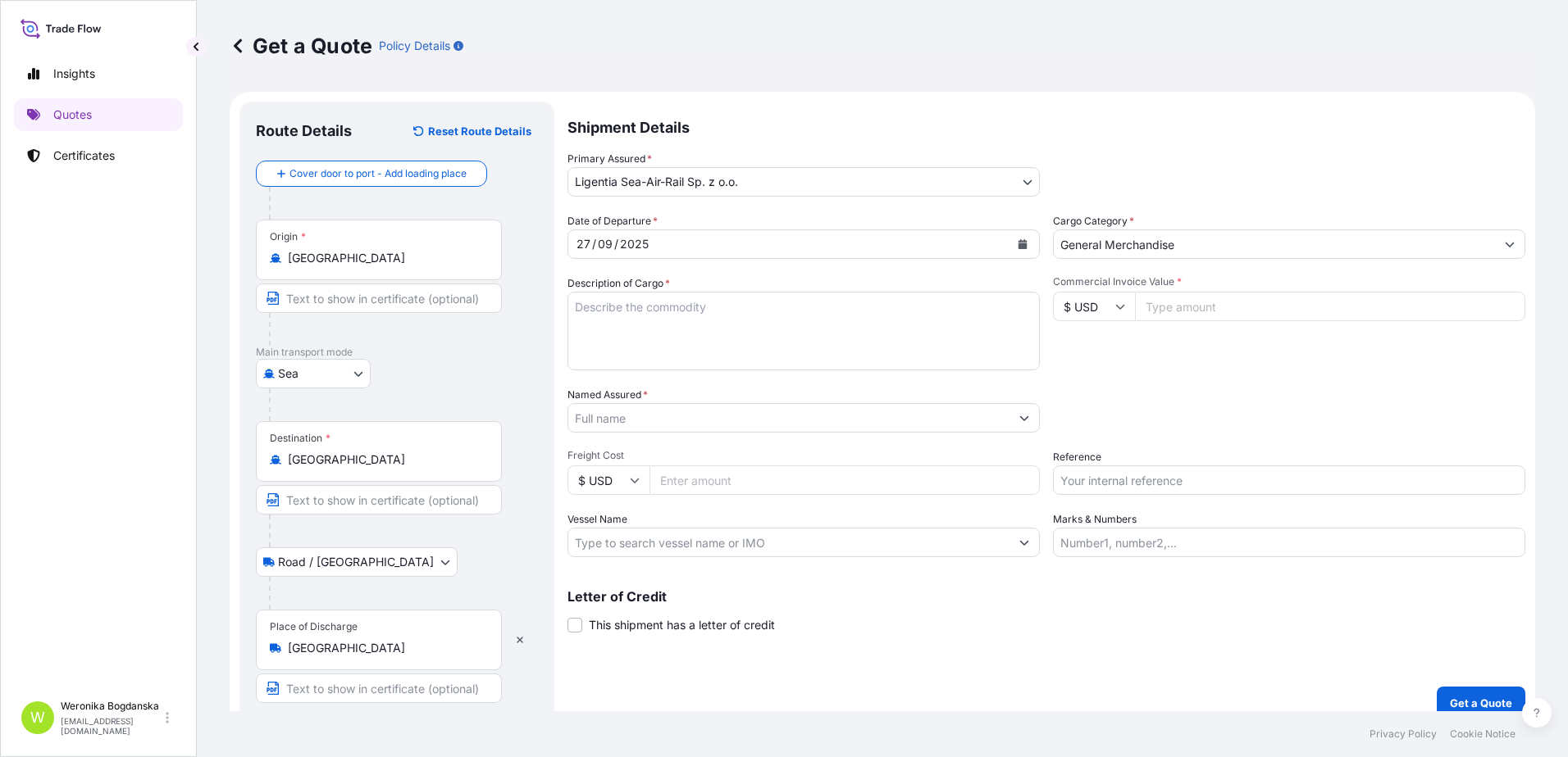
click at [645, 333] on textarea "Description of Cargo *" at bounding box center [804, 331] width 472 height 79
paste textarea "TABLETOP WATER PURIFIER ROC FILTER PPC FILTER MINERALIZATION FILTER WATER JUG S…"
click at [588, 346] on textarea "TABLETOP WATER PURIFIER ROC FILTER PPC FILTER MINERALIZATION FILTER WATER JUG S…" at bounding box center [804, 331] width 472 height 79
paste textarea "MODETGBU3939359 FJ24714149 20GP 5170.00 KG 26.70 M3 871 CTN"
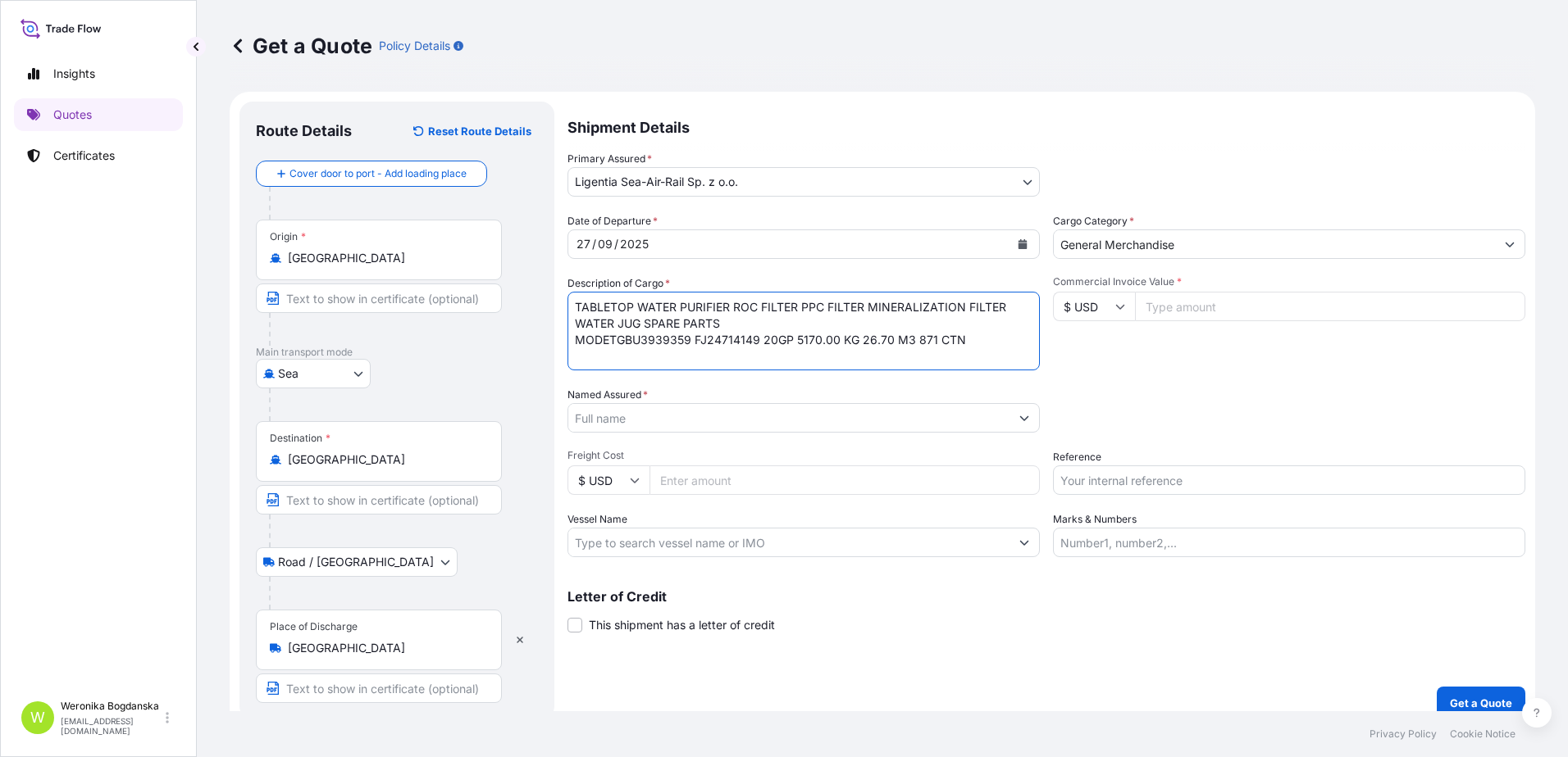
click at [610, 346] on textarea "TABLETOP WATER PURIFIER ROC FILTER PPC FILTER MINERALIZATION FILTER WATER JUG S…" at bounding box center [804, 331] width 472 height 79
type textarea "TABLETOP WATER PURIFIER ROC FILTER PPC FILTER MINERALIZATION FILTER WATER JUG S…"
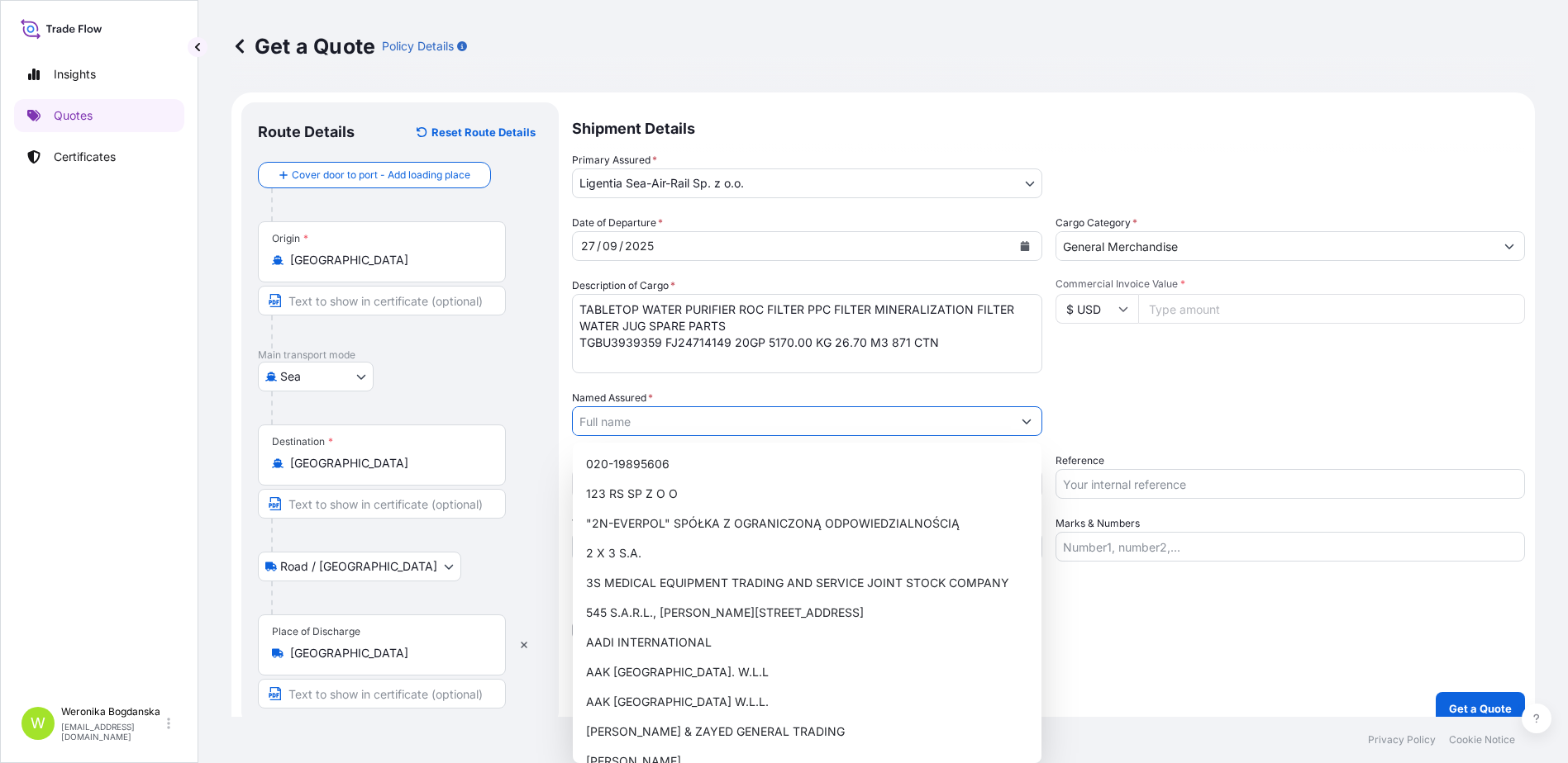
drag, startPoint x: 929, startPoint y: 407, endPoint x: 932, endPoint y: 416, distance: 9.5
click at [931, 414] on input "Named Assured *" at bounding box center [792, 421] width 439 height 29
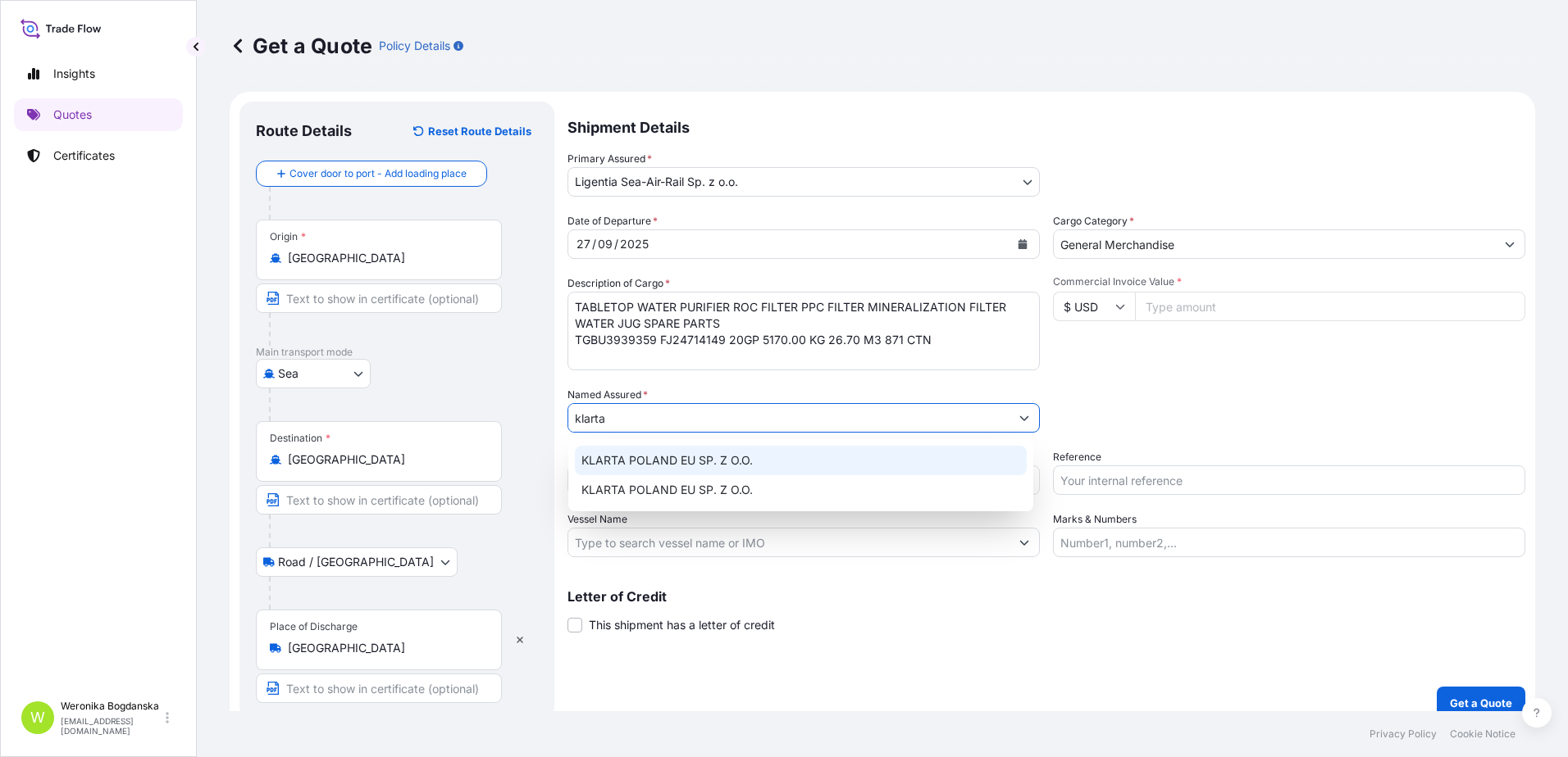
click at [837, 451] on div "KLARTA POLAND EU SP. Z O.O." at bounding box center [800, 460] width 452 height 29
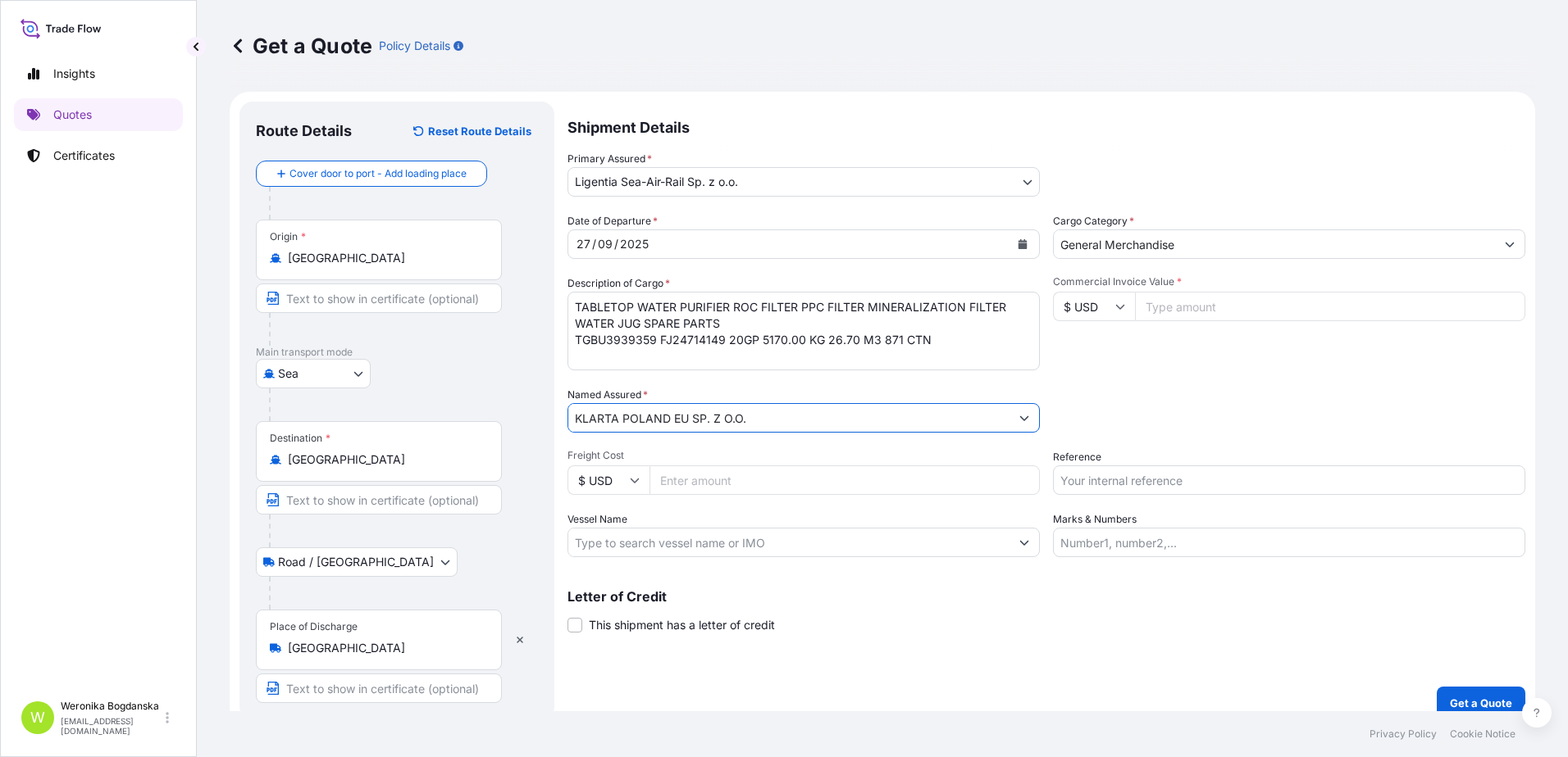
type input "KLARTA POLAND EU SP. Z O.O."
click at [1127, 487] on input "Reference" at bounding box center [1289, 480] width 472 height 29
paste input "S02052445"
type input "S02052445"
drag, startPoint x: 1167, startPoint y: 306, endPoint x: 1152, endPoint y: 299, distance: 16.6
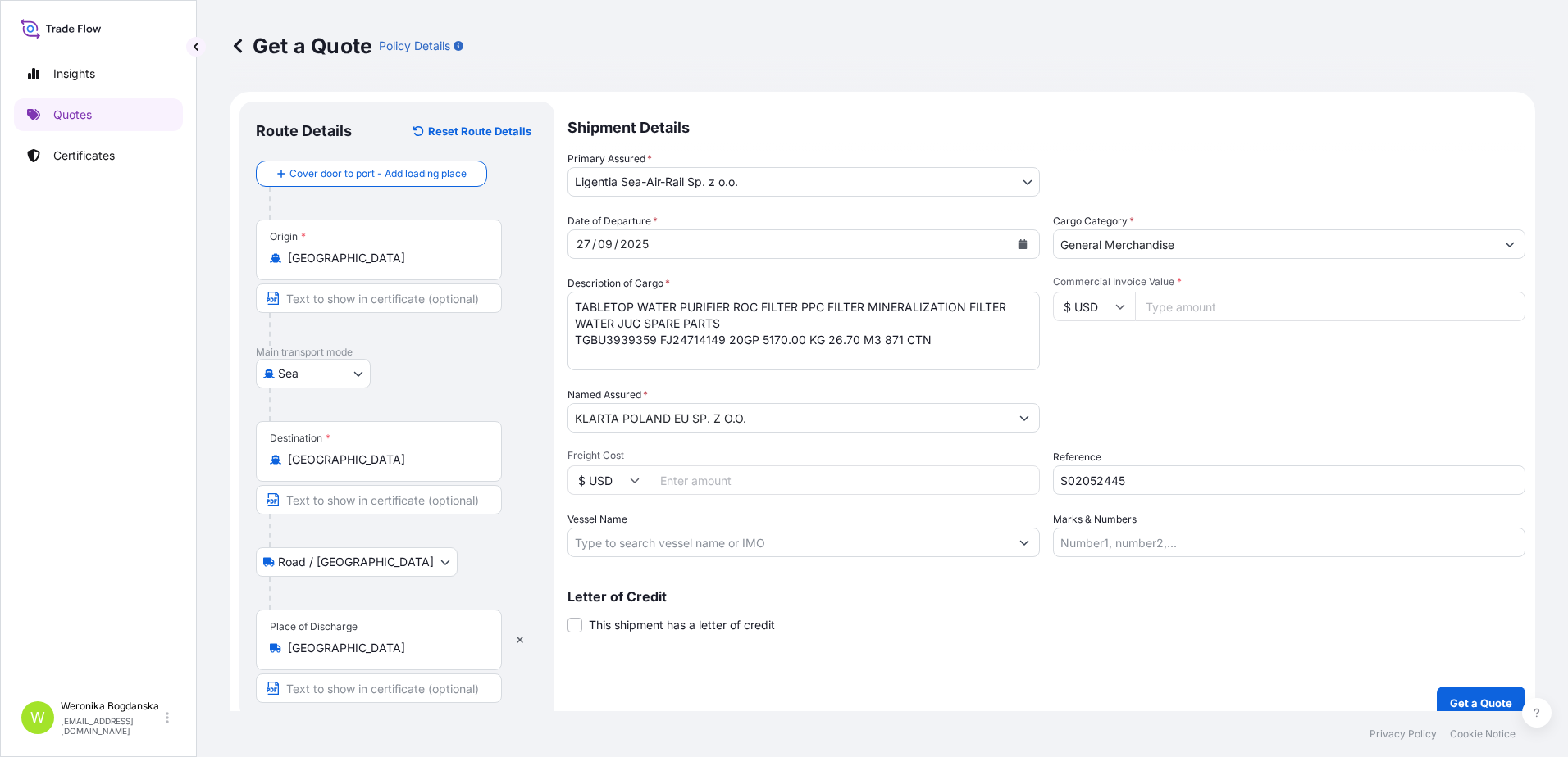
click at [1167, 306] on input "Commercial Invoice Value *" at bounding box center [1330, 306] width 390 height 29
type input "56010"
click at [1450, 702] on p "Get a Quote" at bounding box center [1481, 703] width 62 height 17
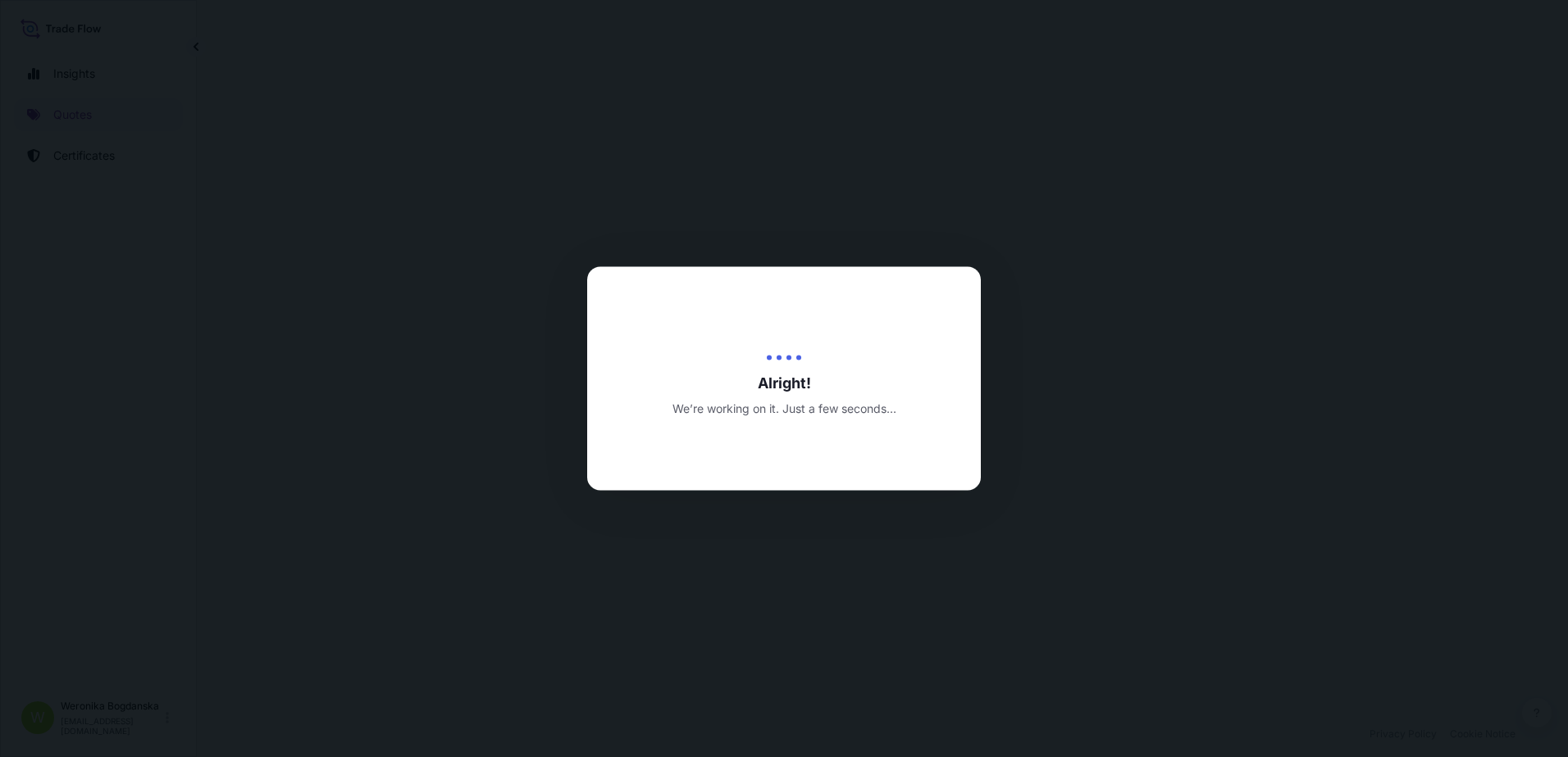
select select "Sea"
select select "Road / [GEOGRAPHIC_DATA]"
select select "31440"
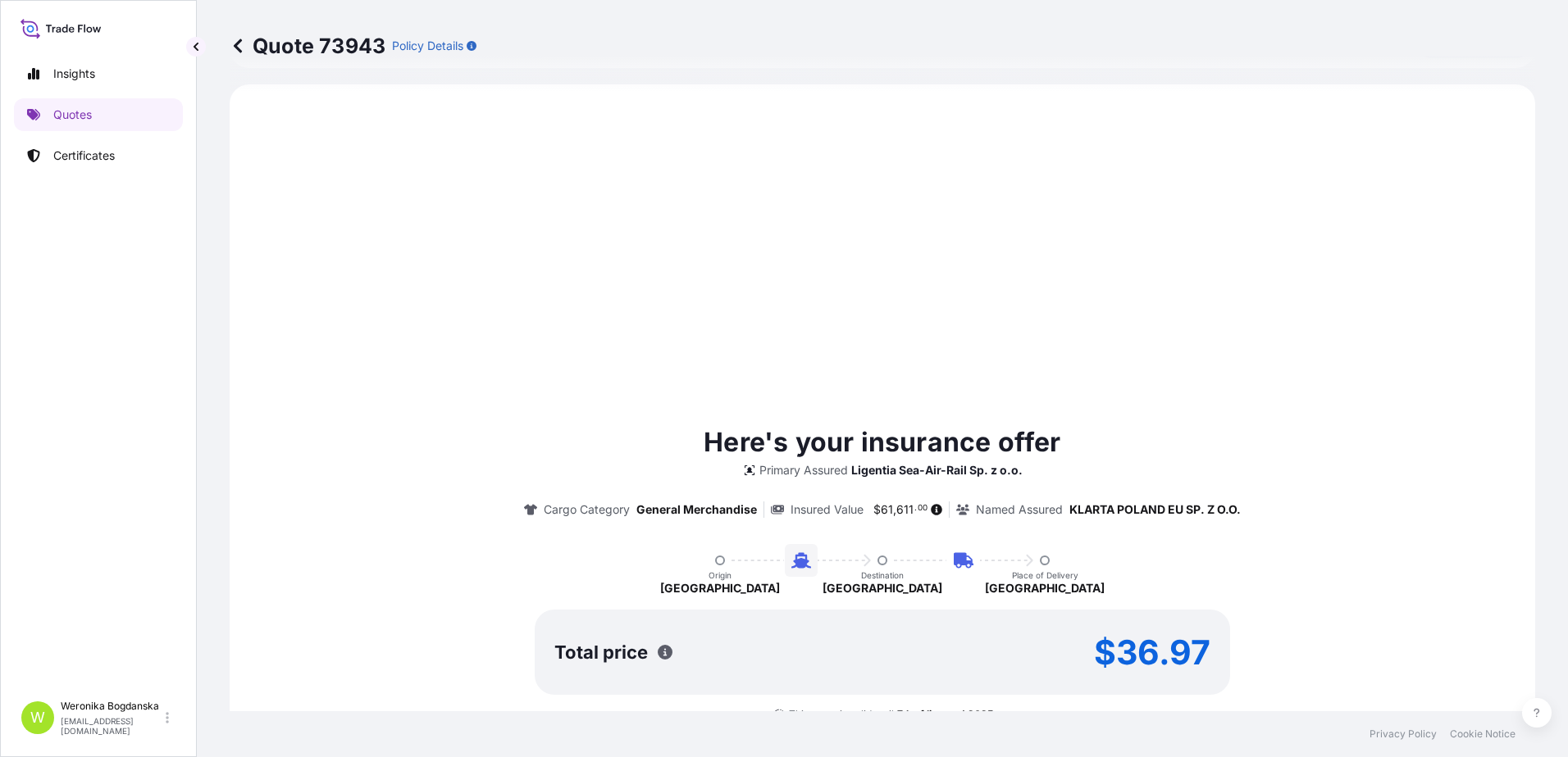
scroll to position [657, 0]
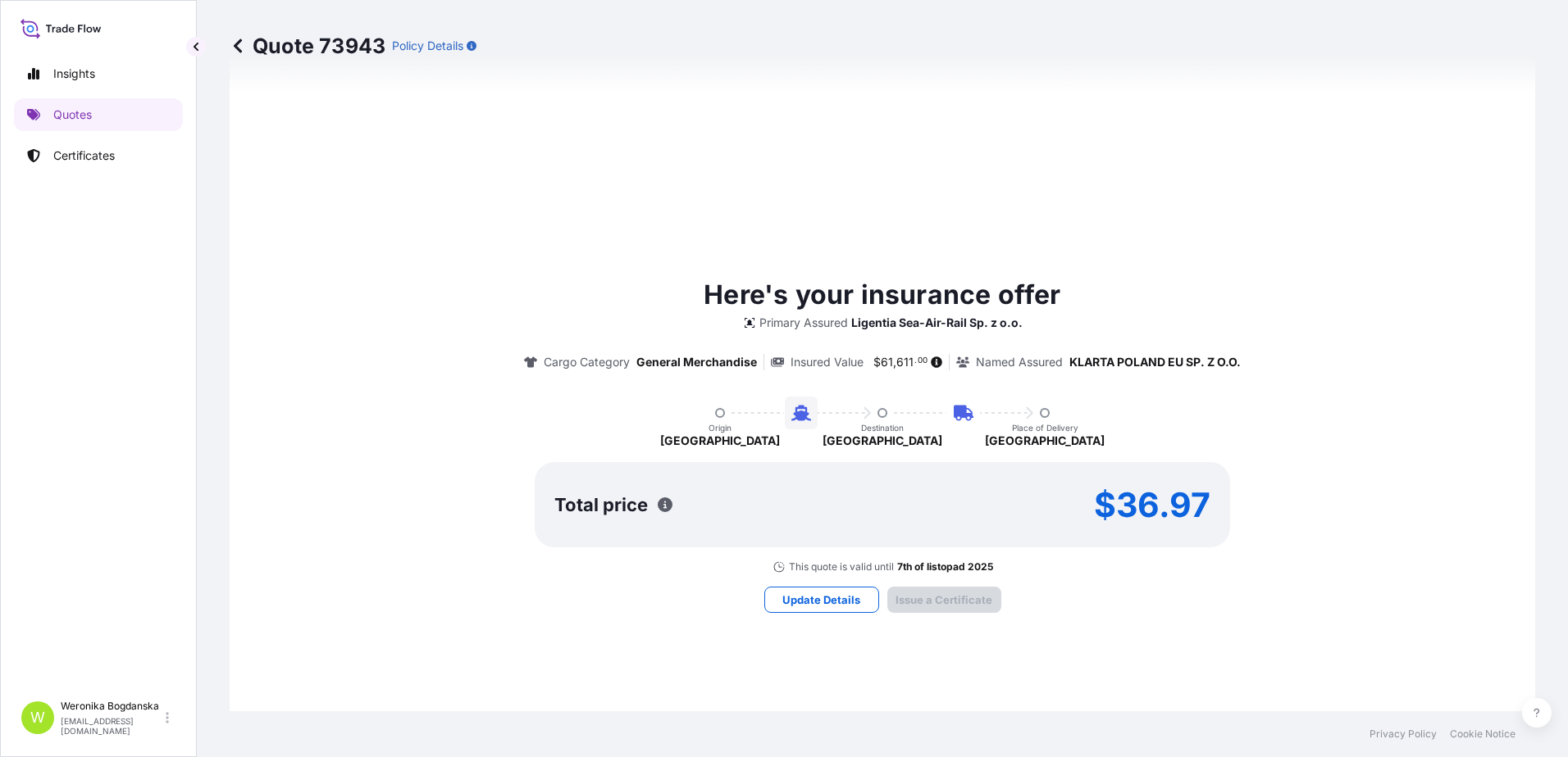
type input "[DATE]"
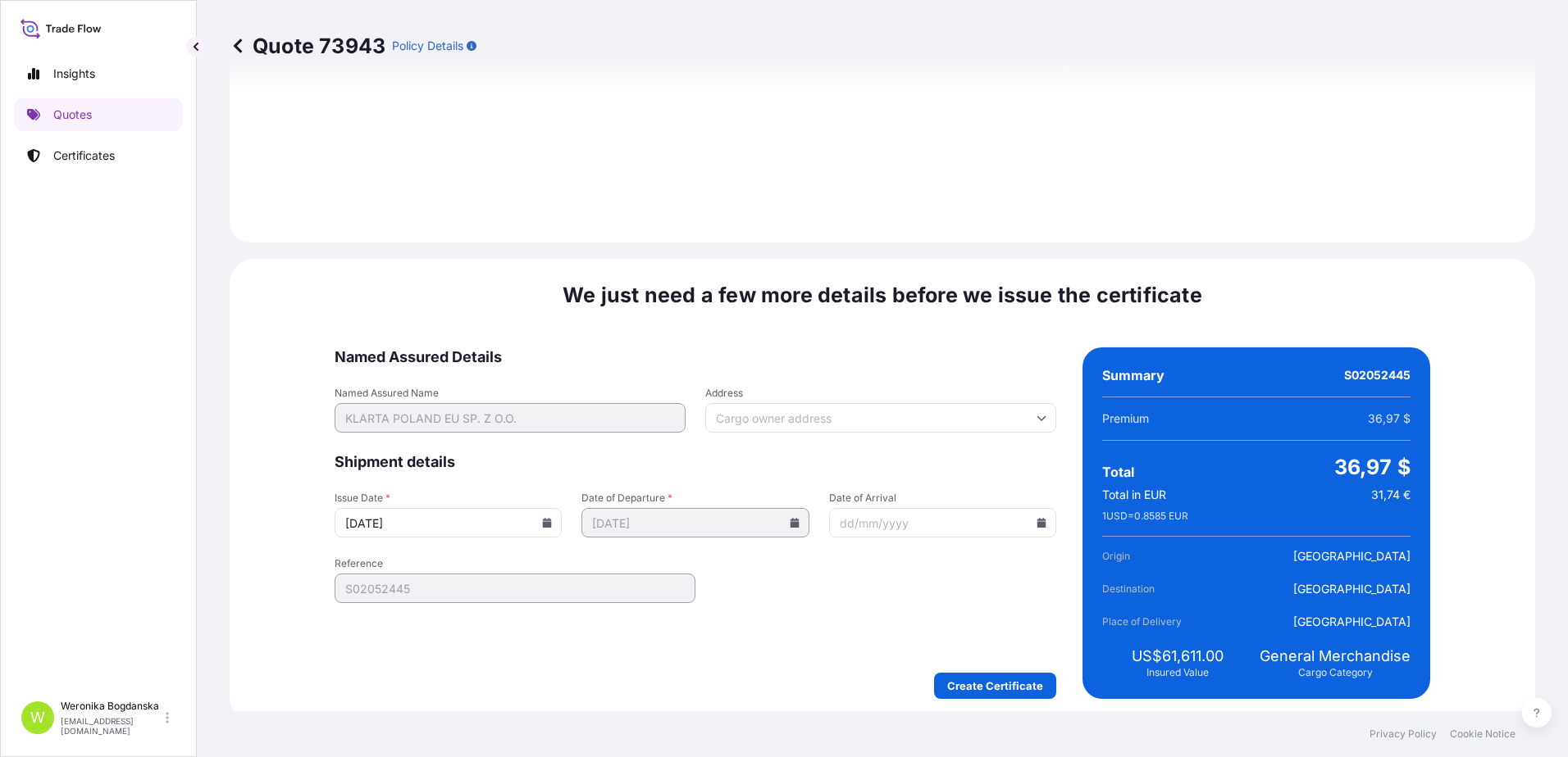
scroll to position [2002, 0]
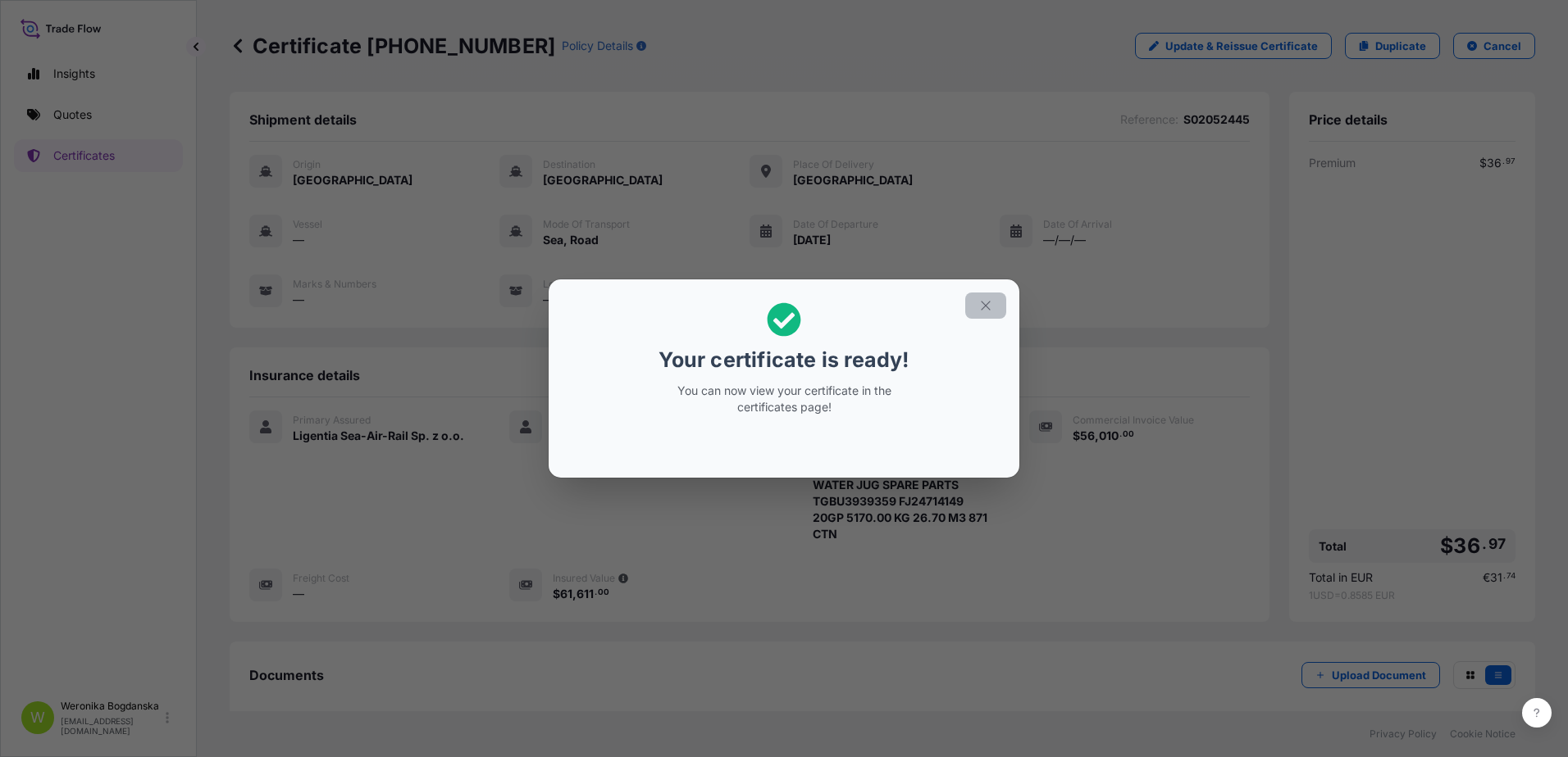
click at [979, 302] on icon "button" at bounding box center [985, 305] width 15 height 15
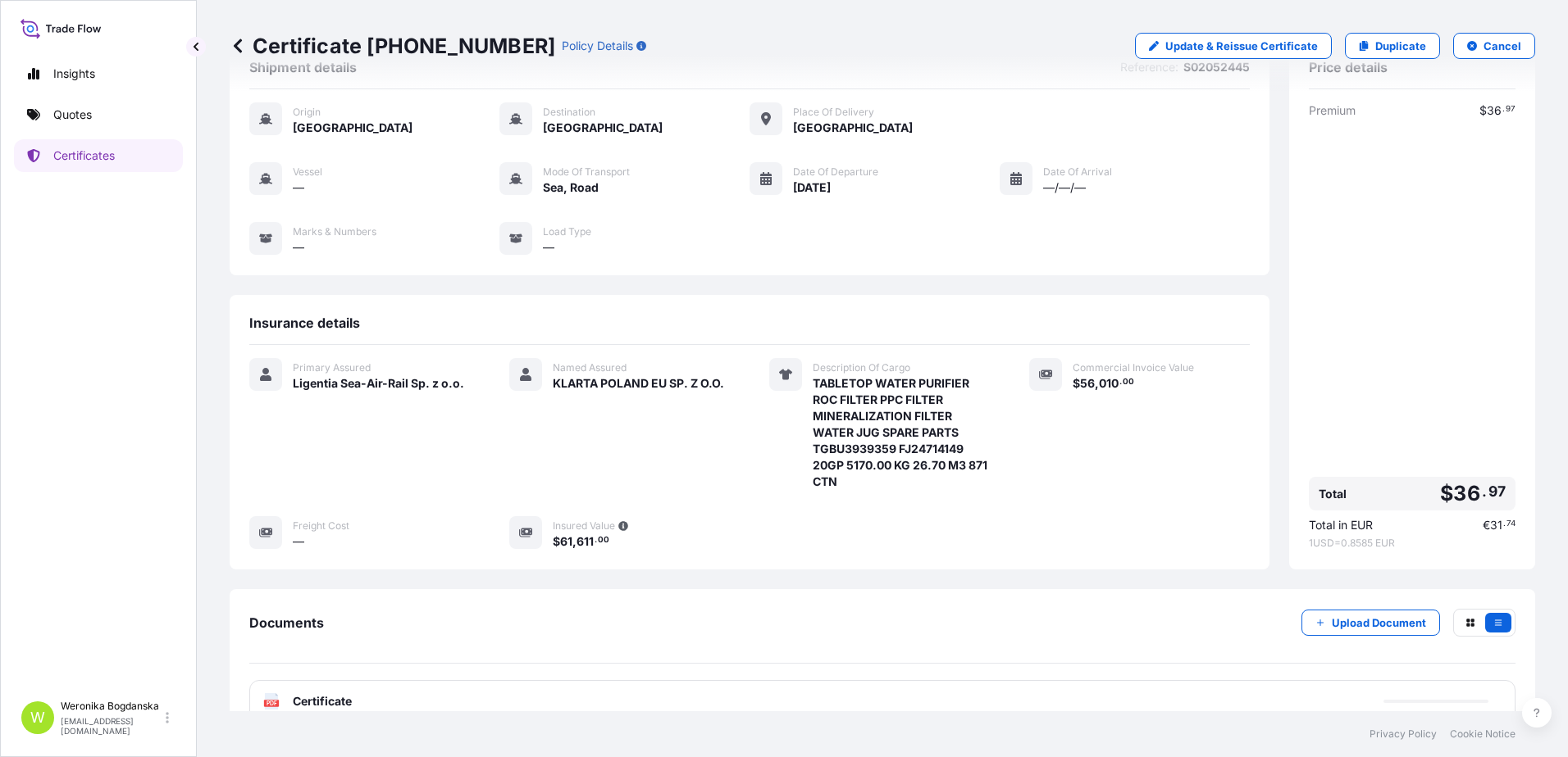
scroll to position [82, 0]
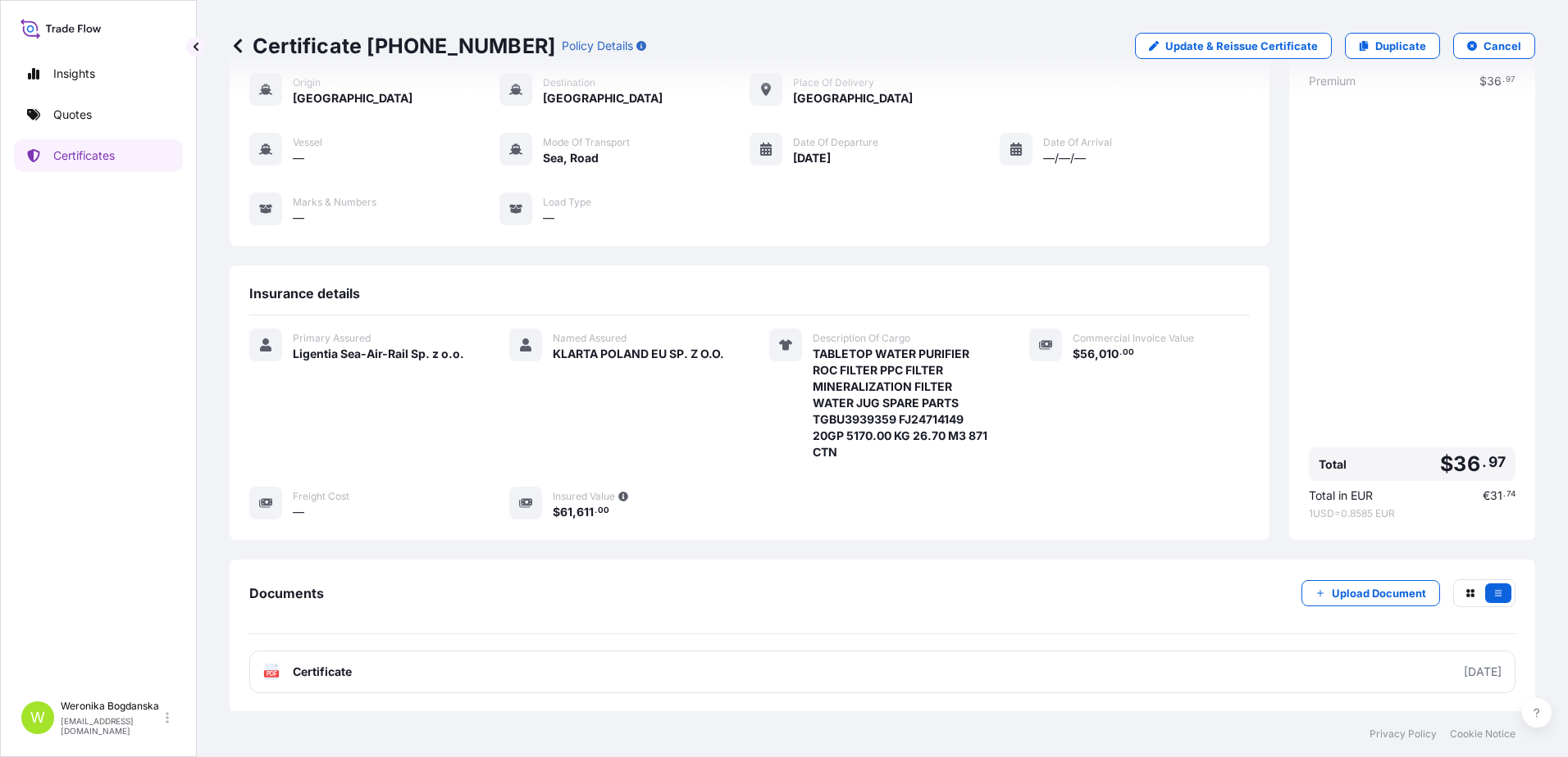
click at [393, 46] on p "Certificate [PHONE_NUMBER]" at bounding box center [392, 46] width 326 height 26
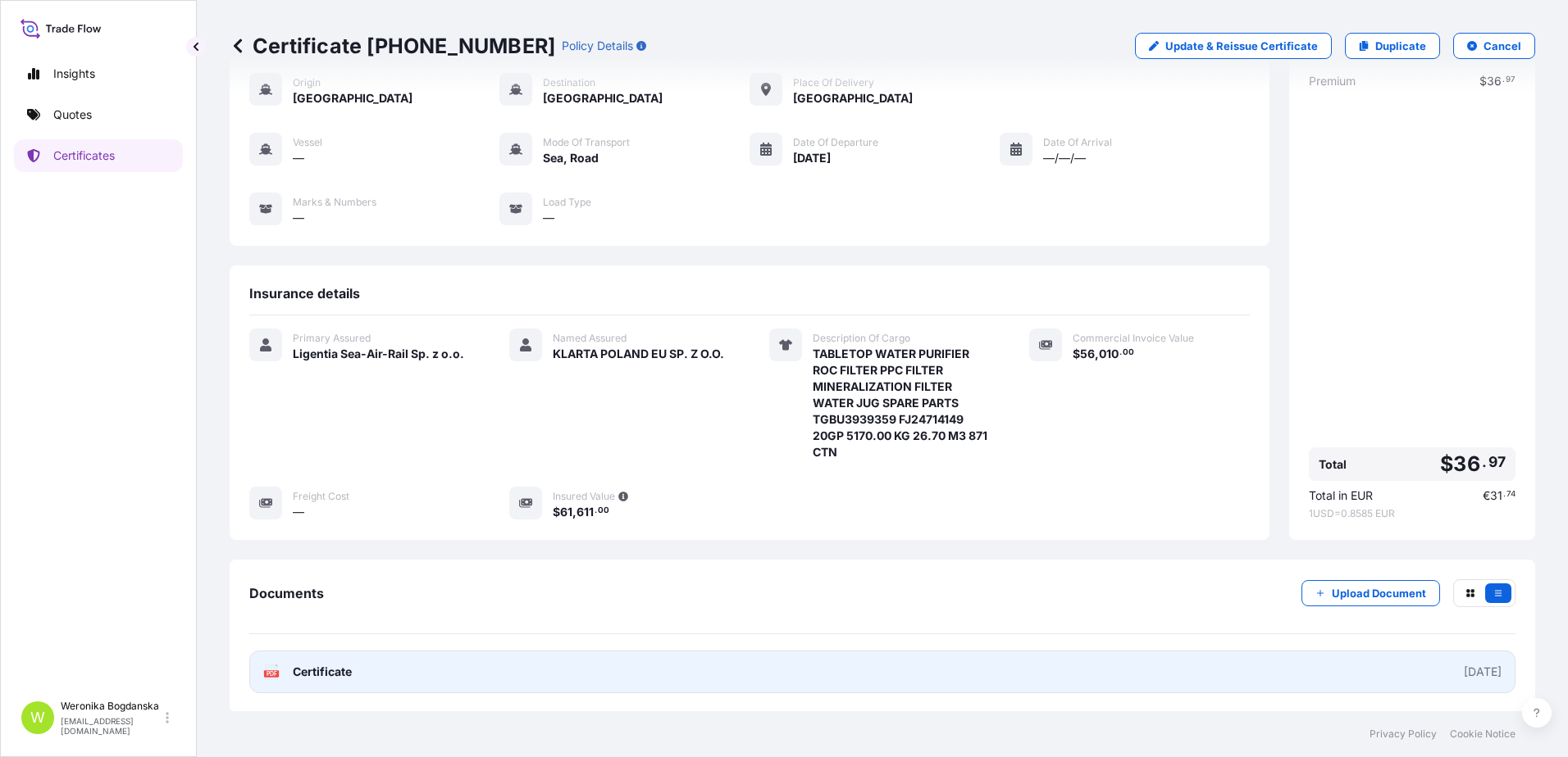
click at [1106, 664] on link "PDF Certificate [DATE]" at bounding box center [881, 672] width 1266 height 43
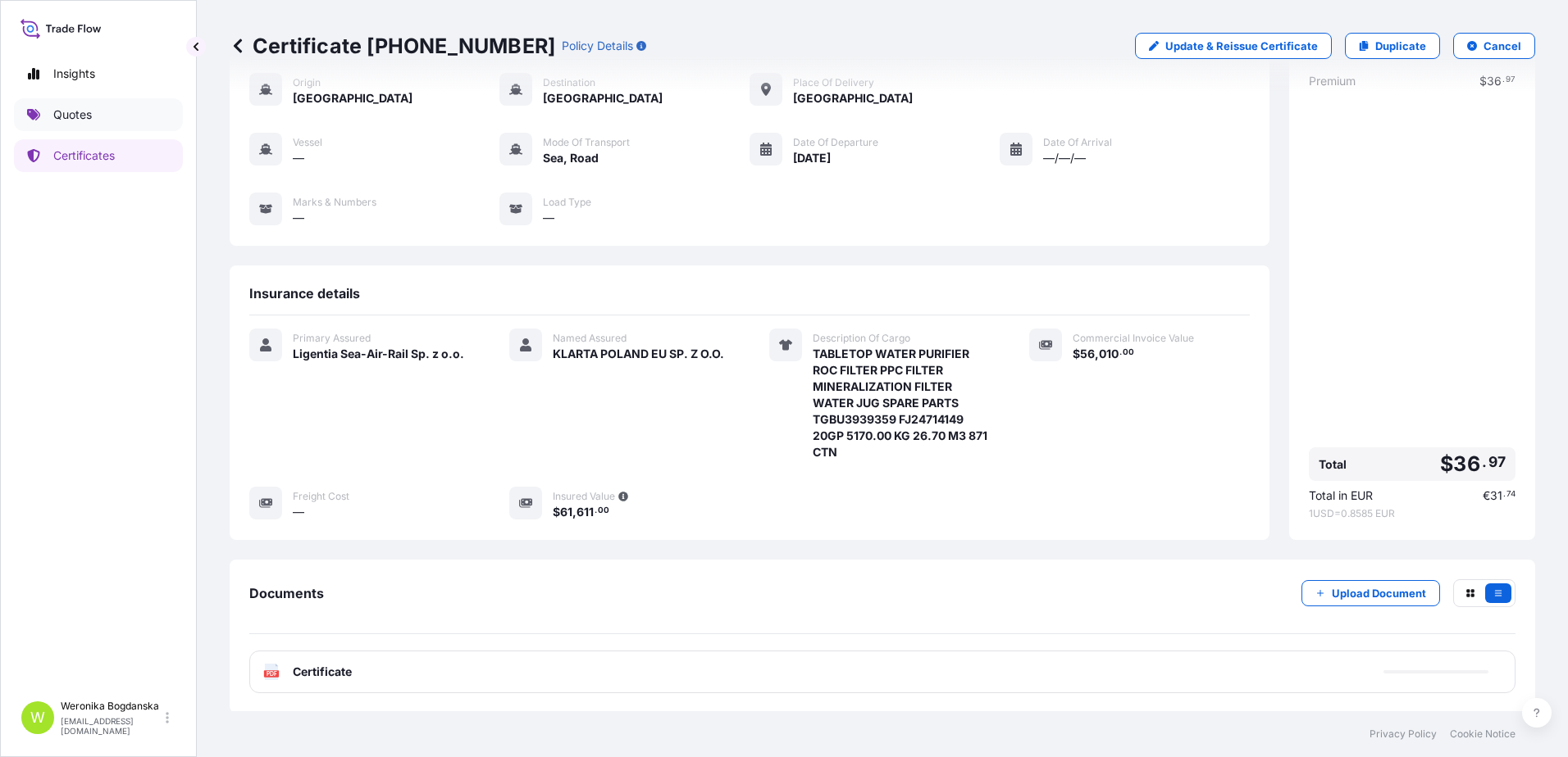
click at [133, 111] on link "Quotes" at bounding box center [98, 115] width 169 height 33
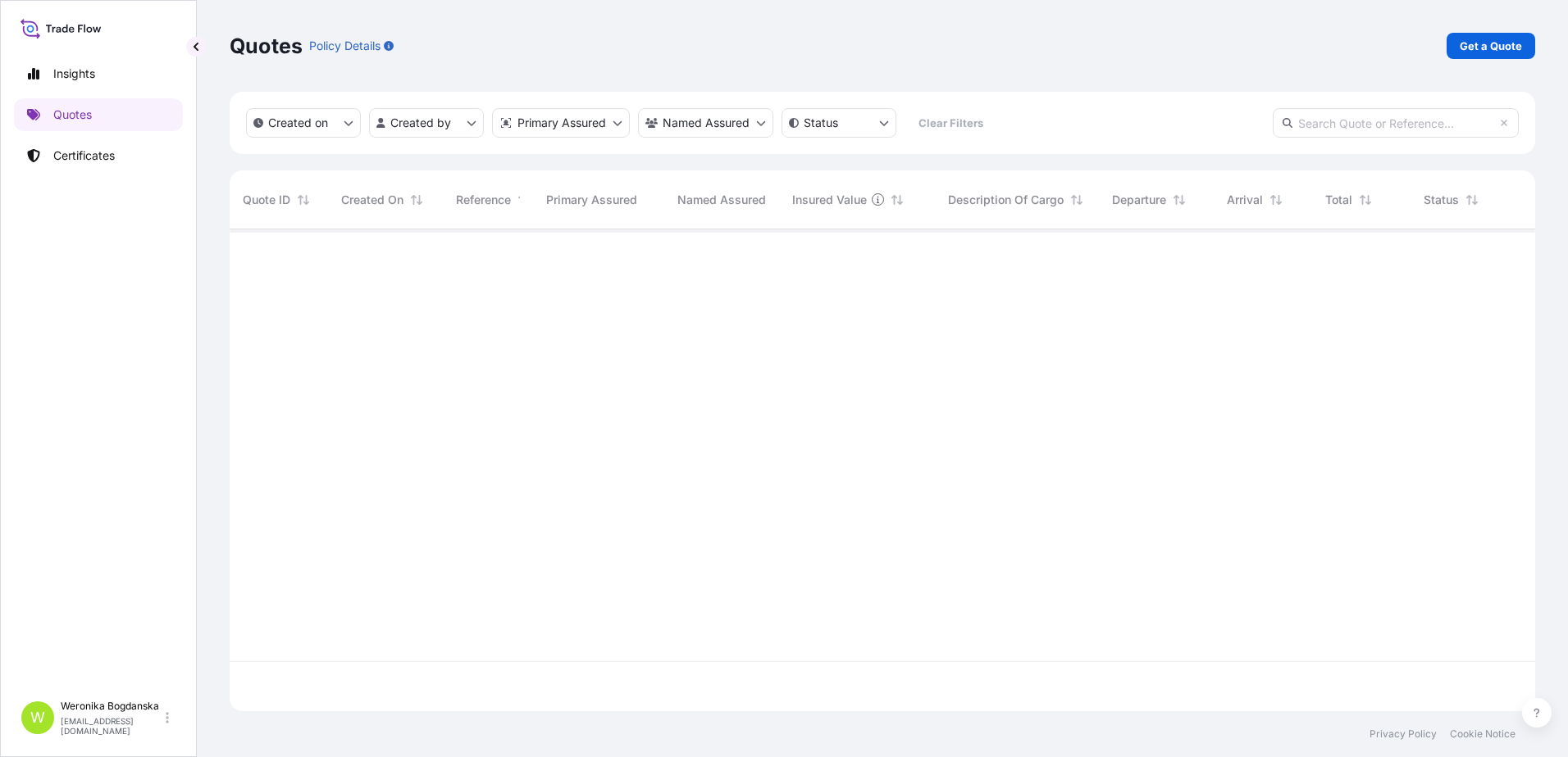
scroll to position [479, 1293]
click at [1474, 50] on p "Get a Quote" at bounding box center [1491, 46] width 62 height 17
select select "Sea"
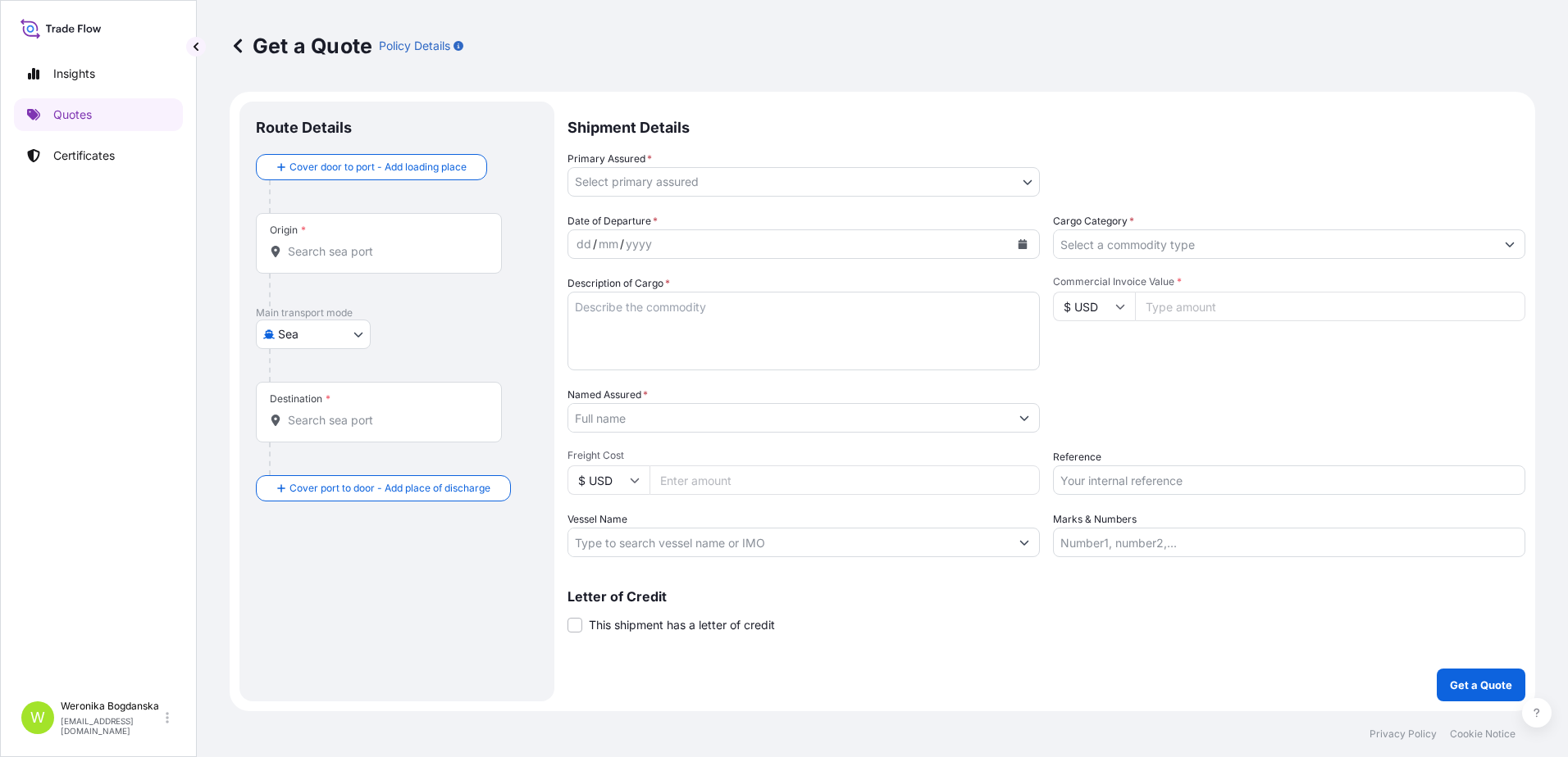
click at [408, 250] on input "Origin *" at bounding box center [384, 252] width 193 height 17
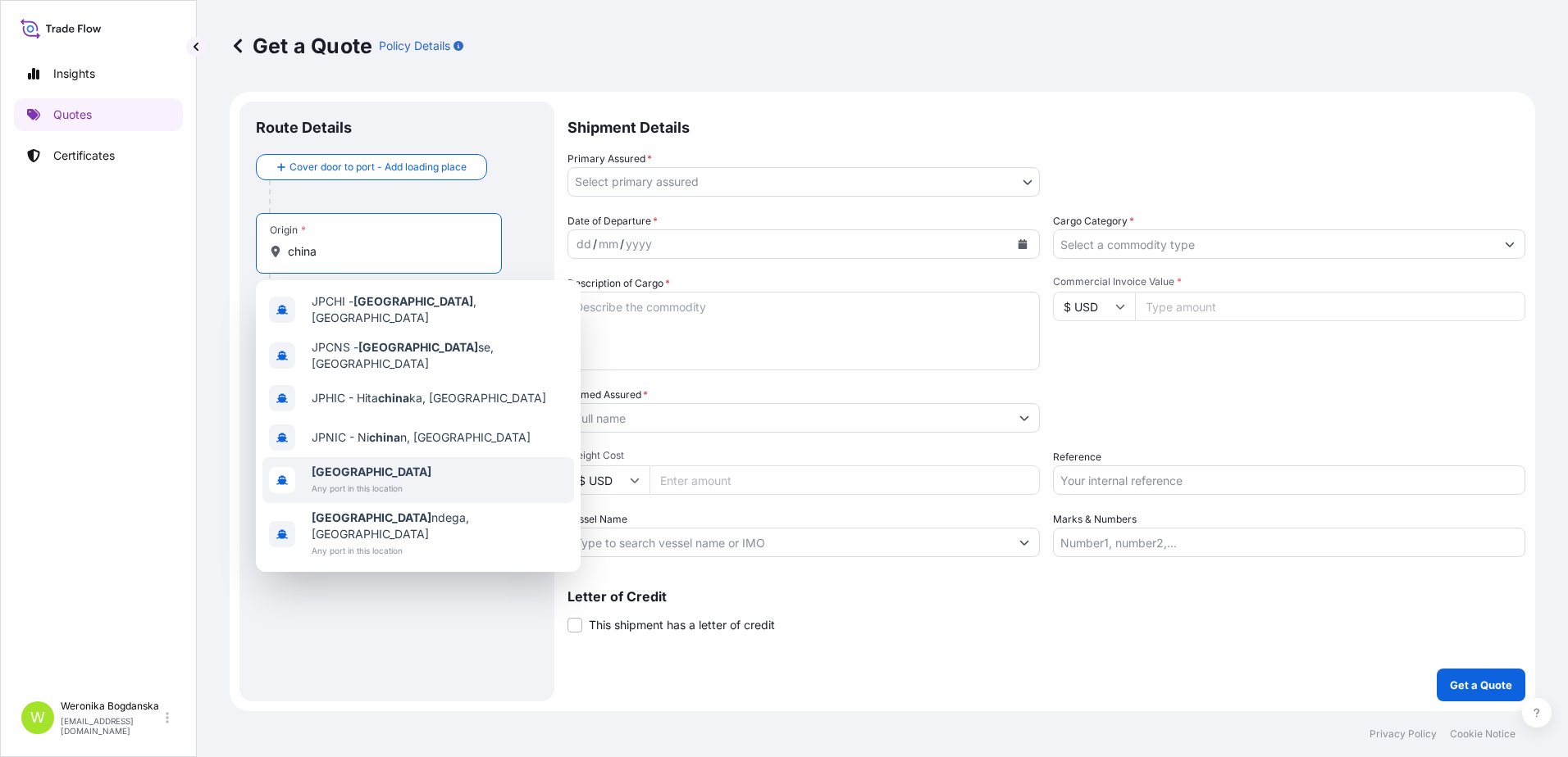
click at [377, 464] on span "[GEOGRAPHIC_DATA]" at bounding box center [371, 472] width 120 height 17
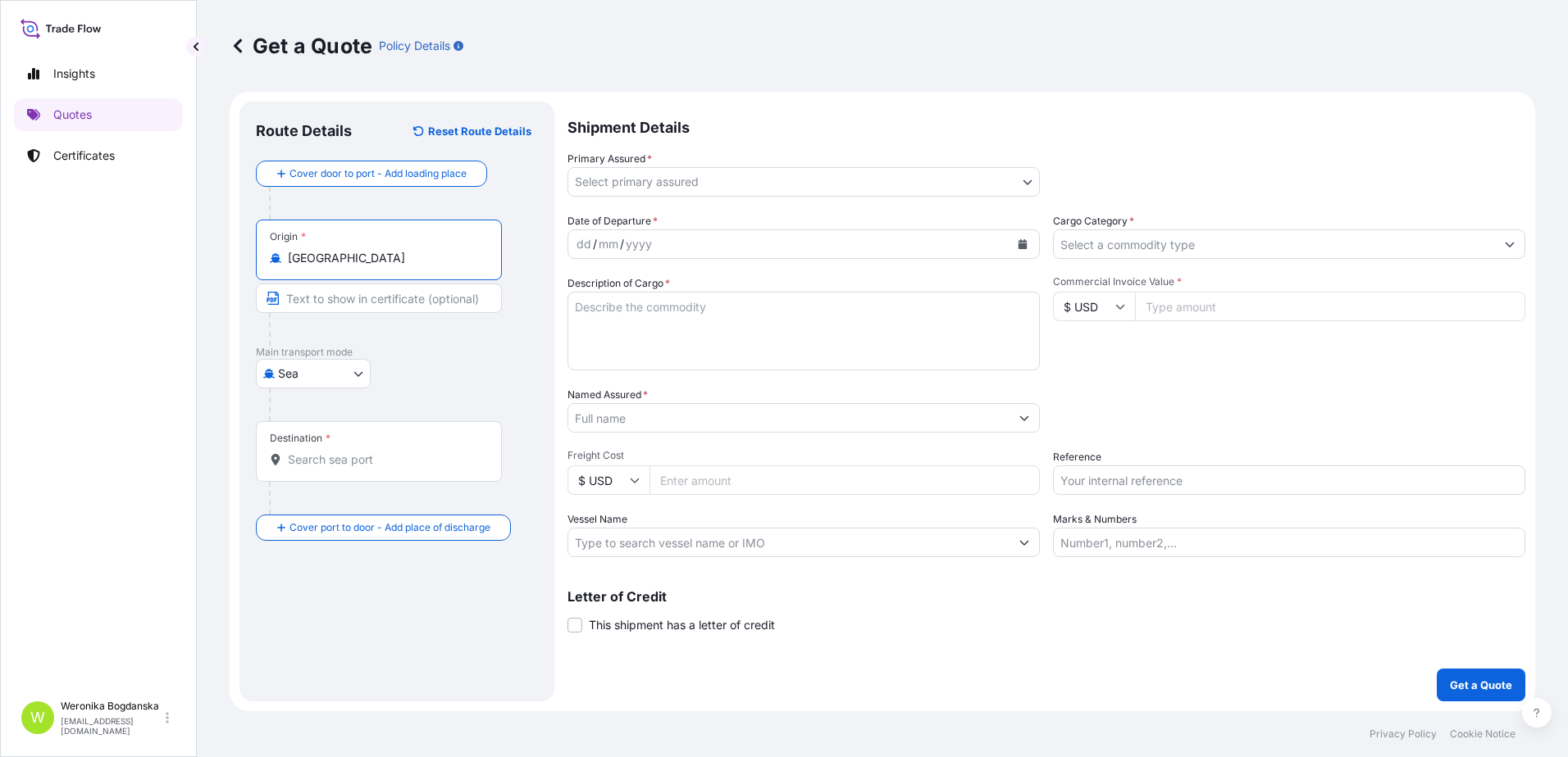
type input "[GEOGRAPHIC_DATA]"
click at [362, 471] on div "Destination *" at bounding box center [379, 452] width 246 height 60
click at [362, 468] on input "Destination *" at bounding box center [384, 459] width 193 height 17
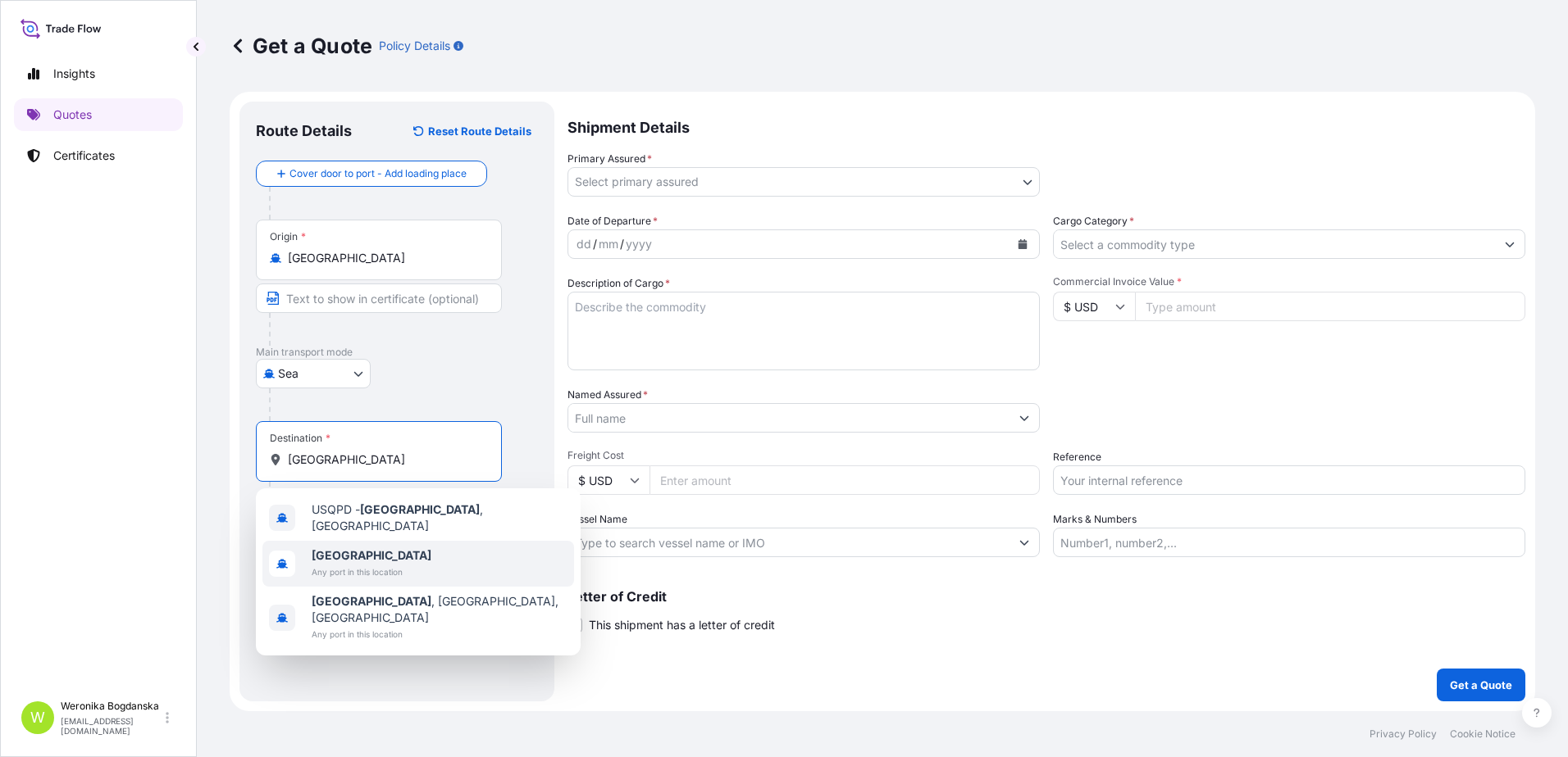
click at [360, 564] on span "Any port in this location" at bounding box center [371, 572] width 120 height 17
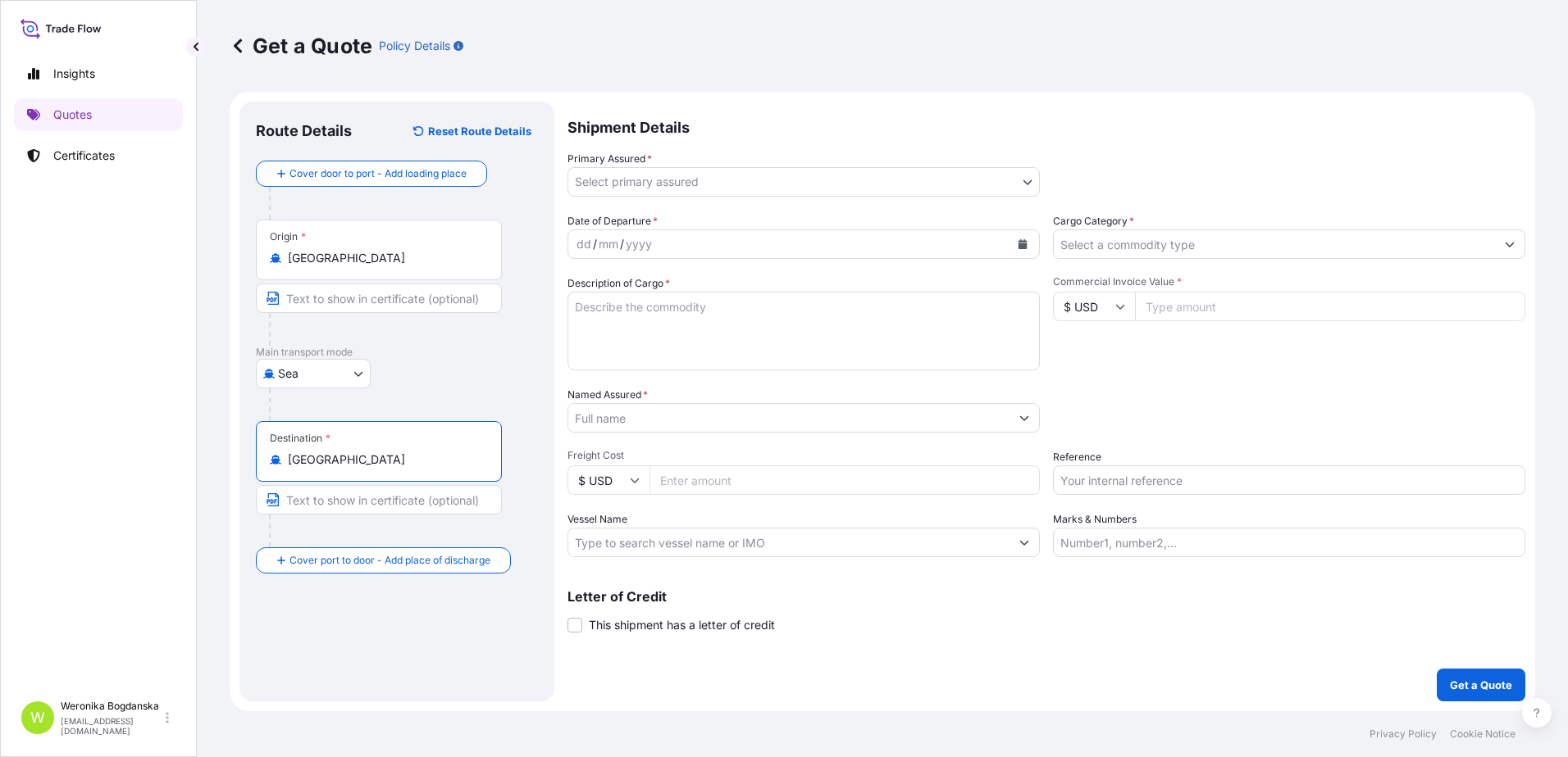
type input "[GEOGRAPHIC_DATA]"
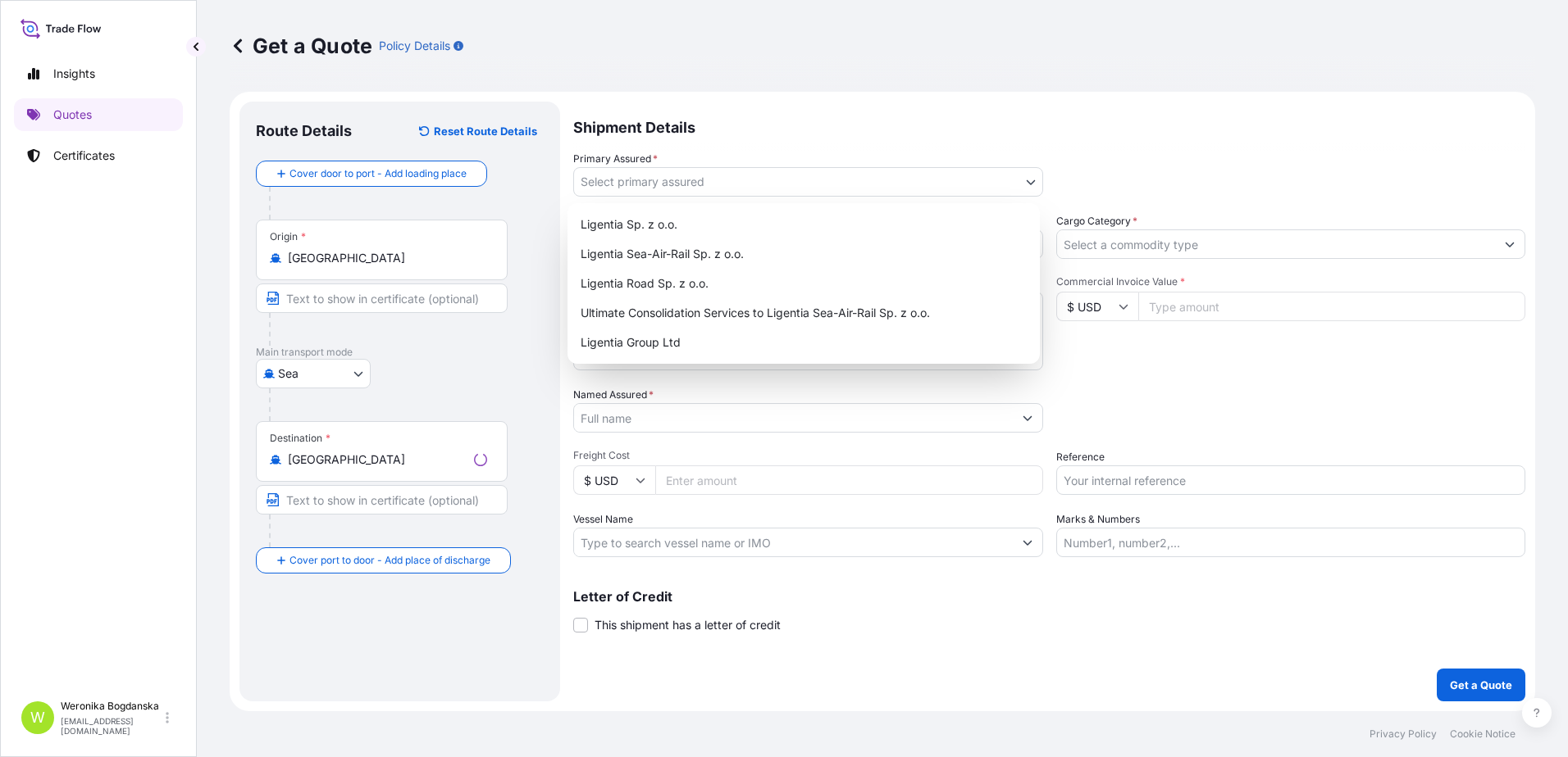
click at [832, 179] on body "6 options available. 0 options available. 3 options available. Insights Quotes …" at bounding box center [784, 378] width 1568 height 757
click at [766, 259] on div "Ligentia Sea-Air-Rail Sp. z o.o." at bounding box center [803, 254] width 460 height 29
select select "31440"
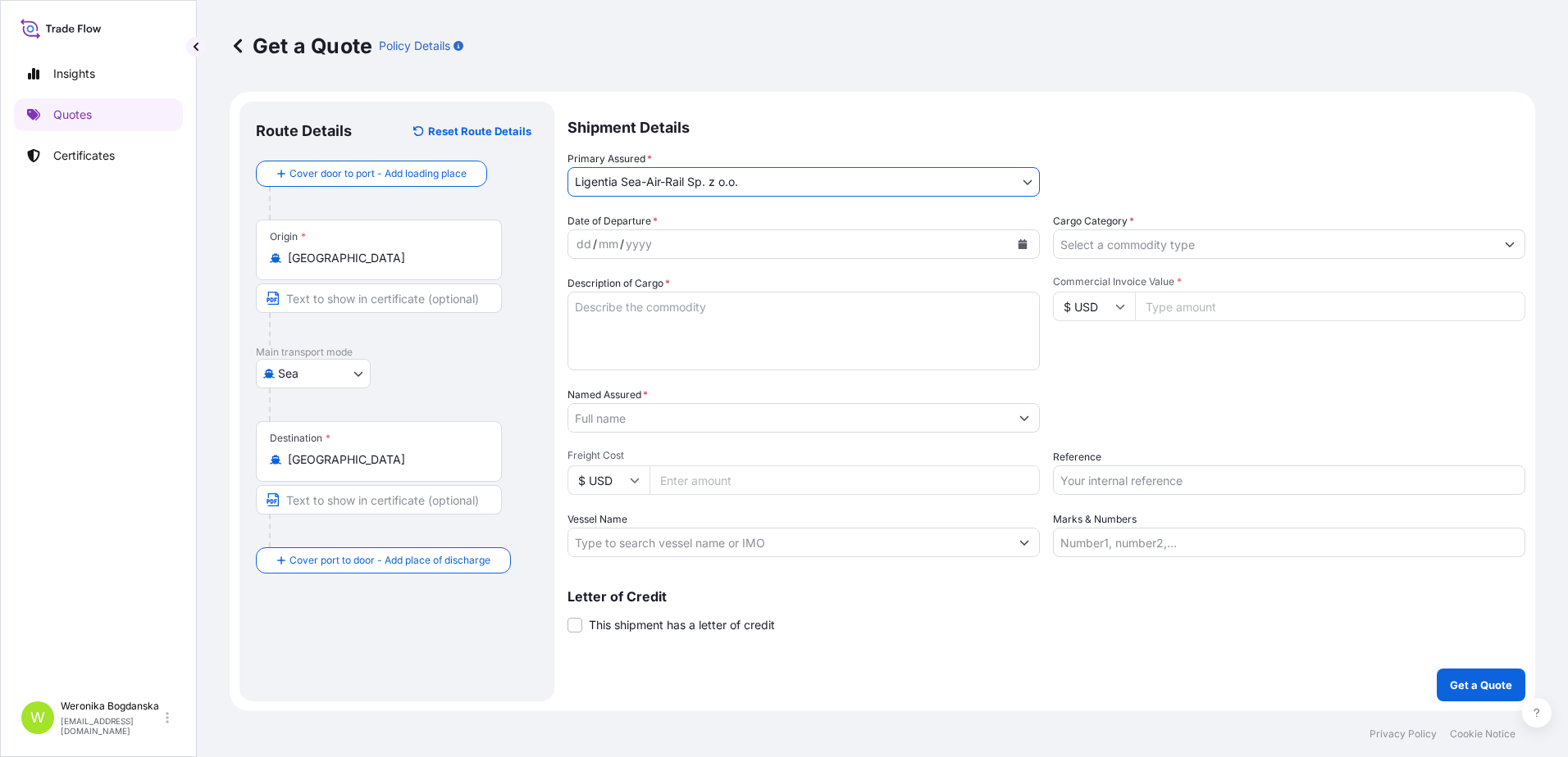
click at [1026, 247] on icon "Calendar" at bounding box center [1023, 244] width 9 height 10
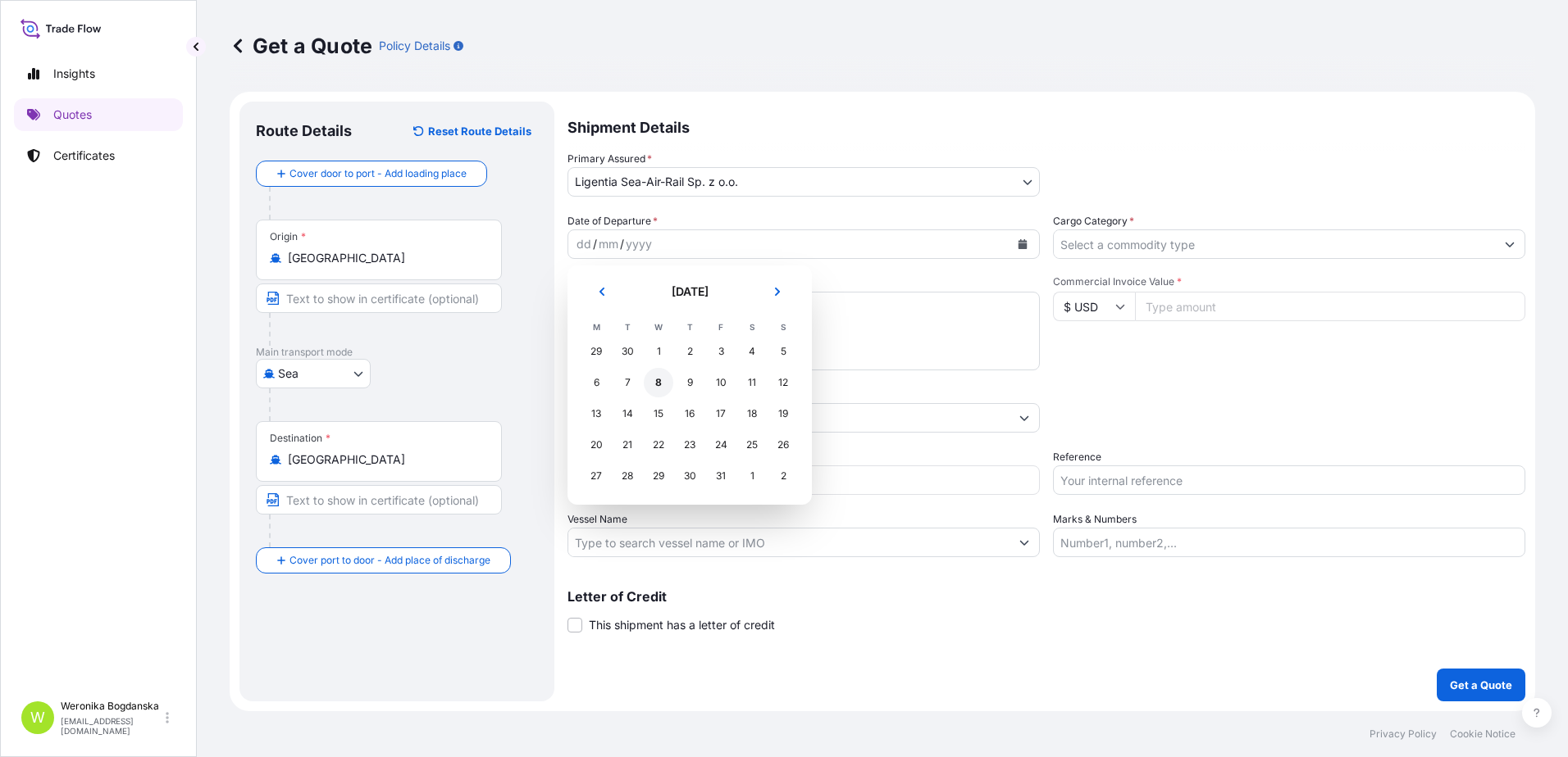
click at [657, 385] on div "8" at bounding box center [659, 382] width 29 height 29
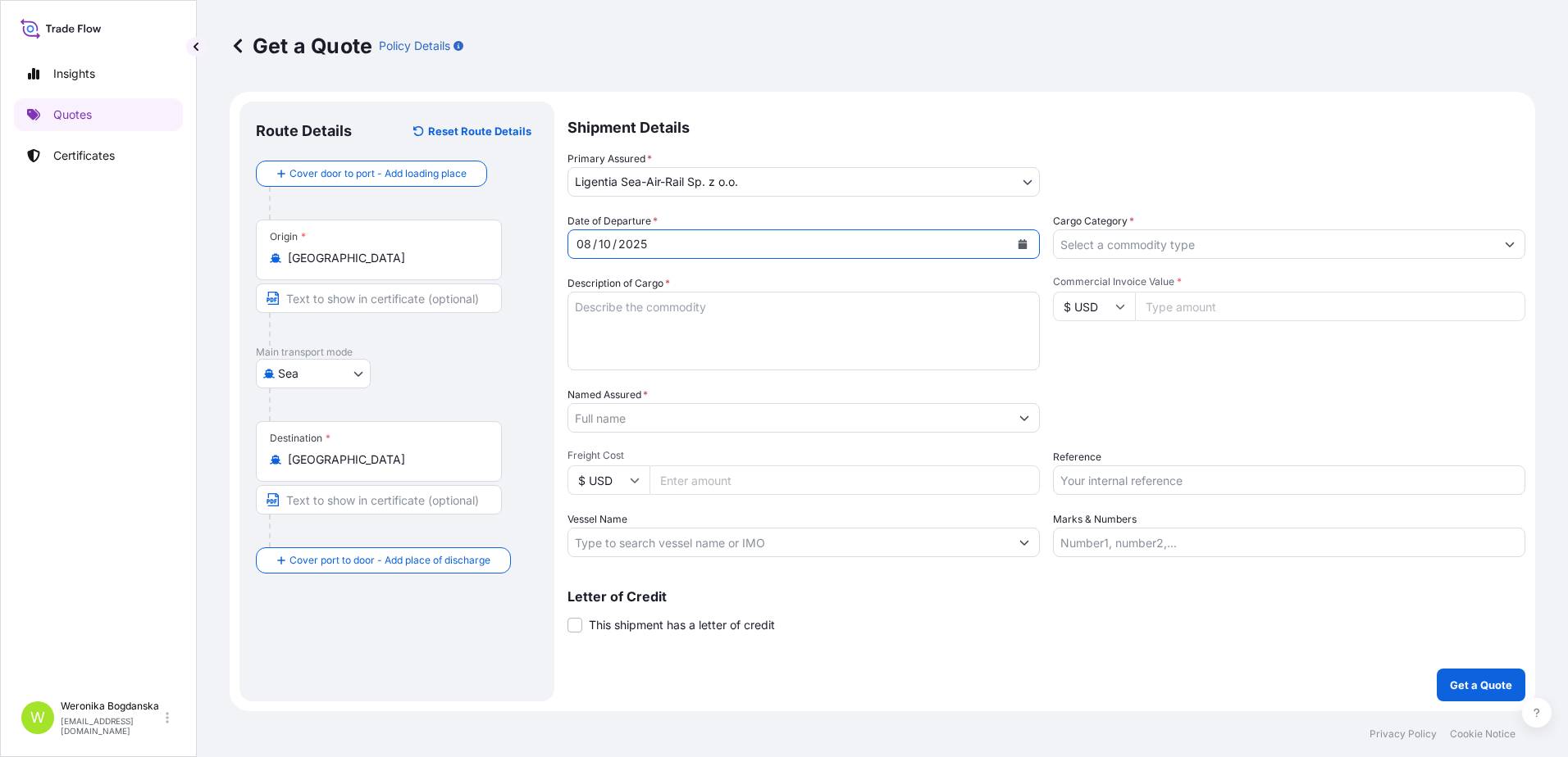
click at [1261, 248] on input "Cargo Category *" at bounding box center [1274, 244] width 441 height 29
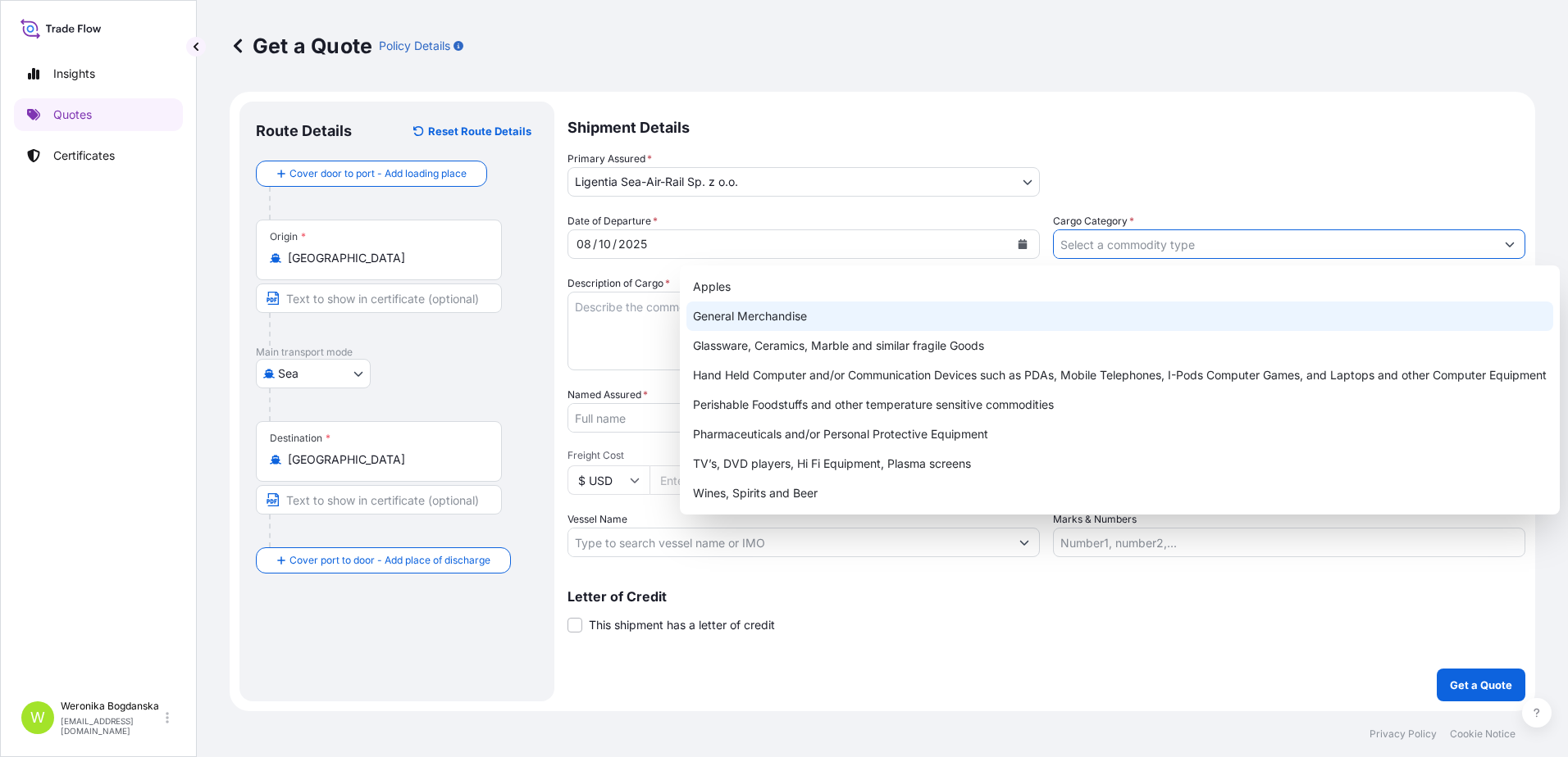
click at [881, 308] on div "General Merchandise" at bounding box center [1119, 316] width 866 height 29
type input "General Merchandise"
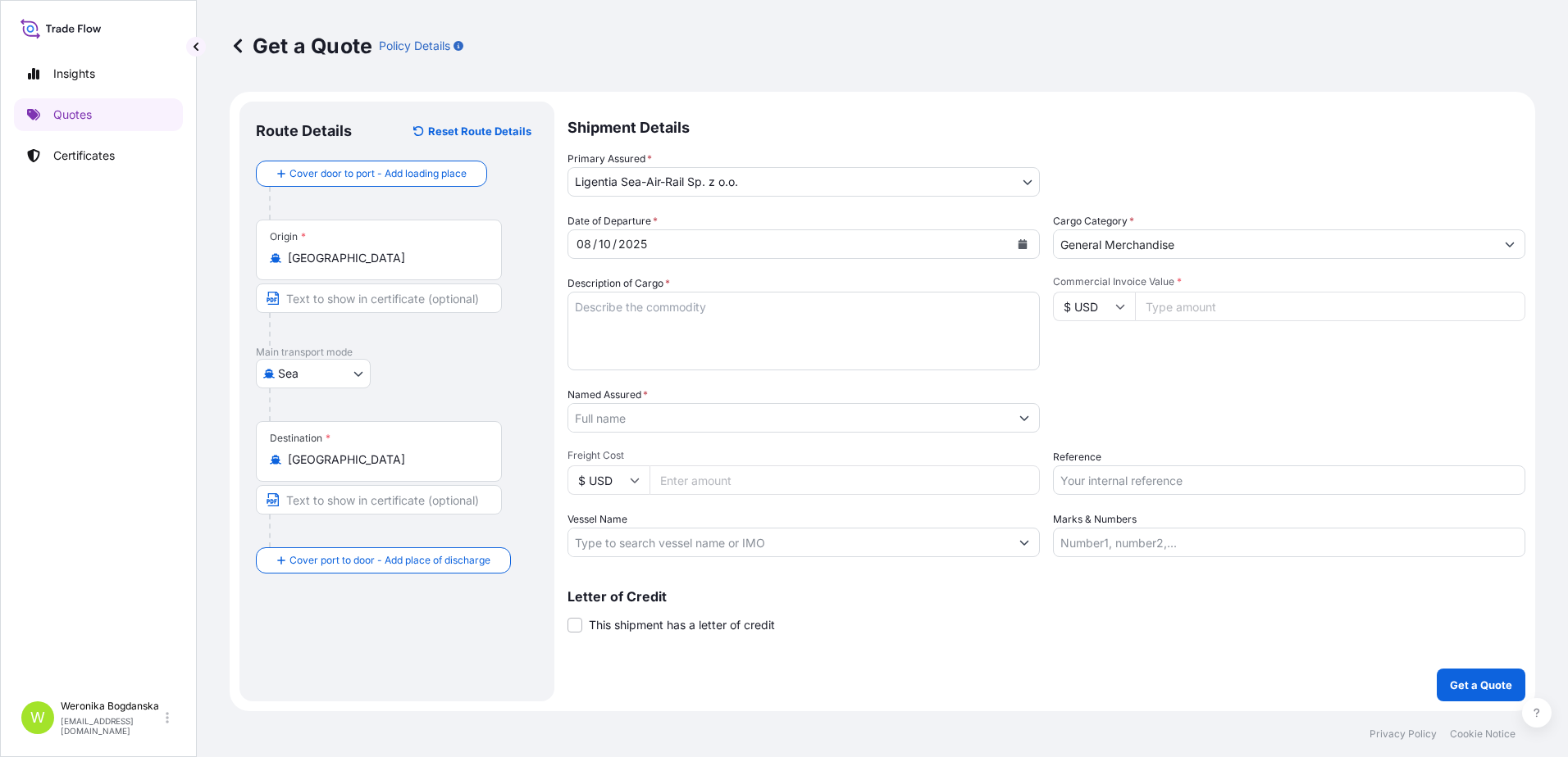
click at [660, 326] on textarea "Description of Cargo *" at bounding box center [804, 331] width 472 height 79
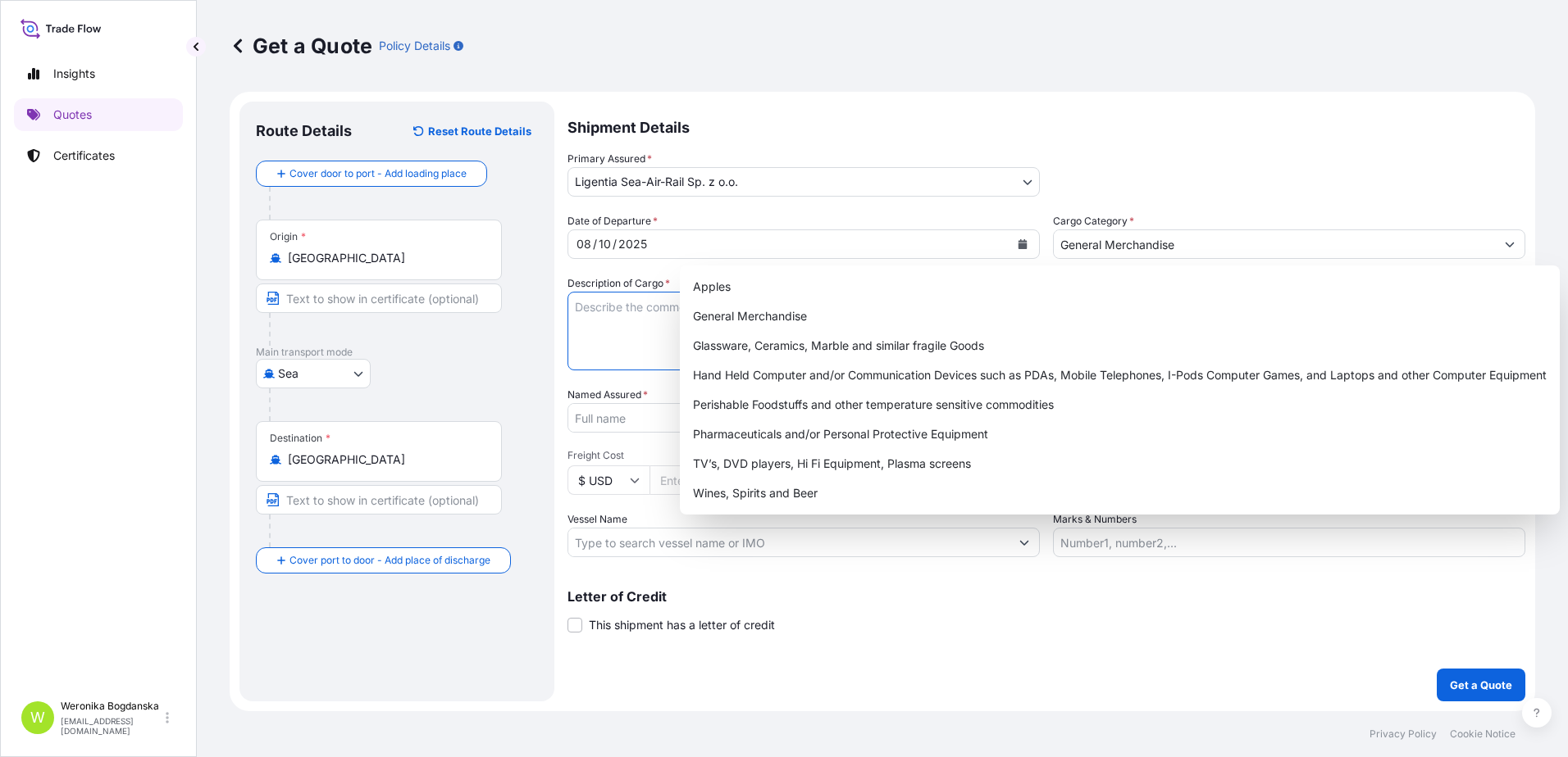
paste textarea "GRILLS."
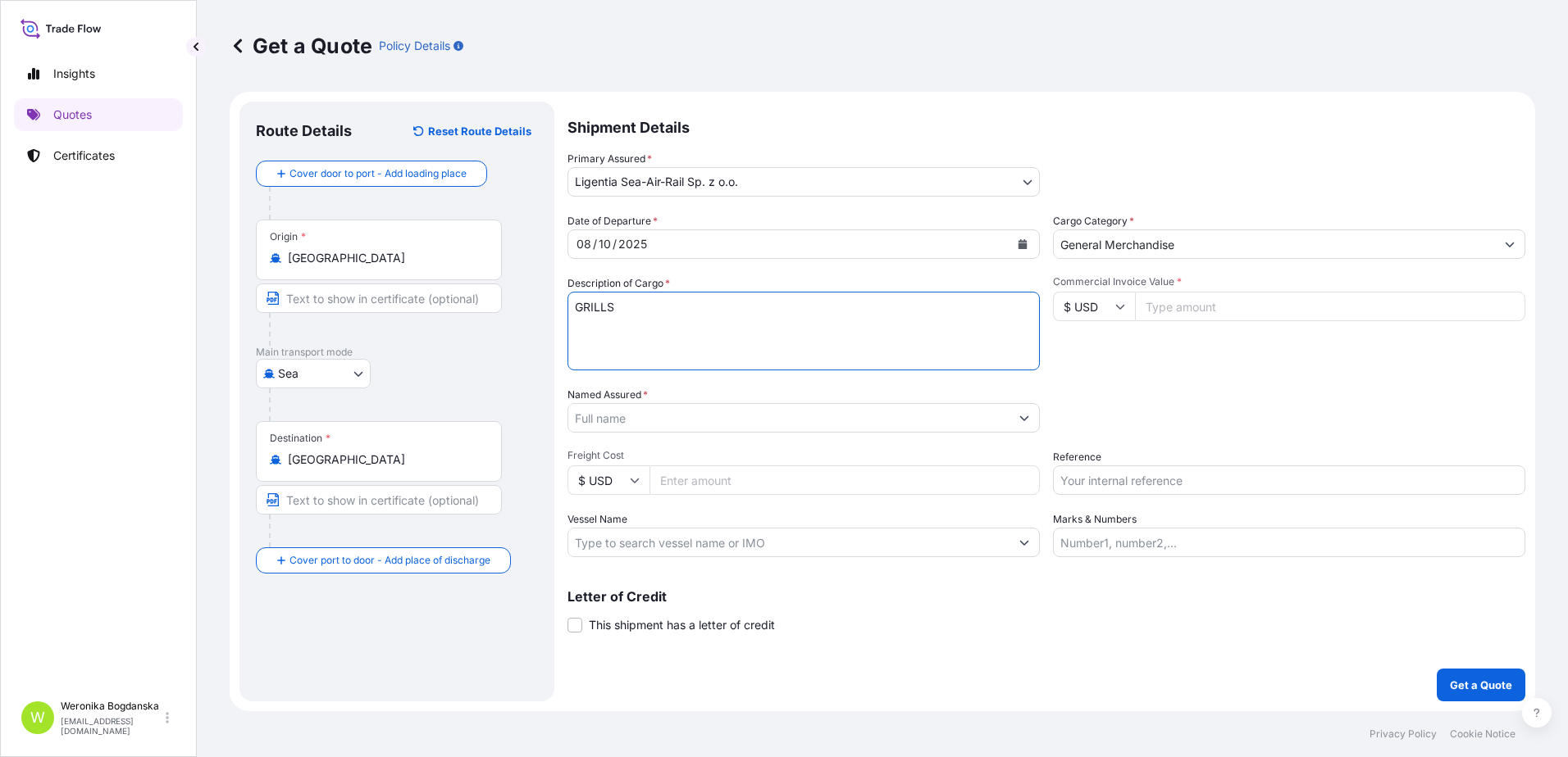
click at [645, 334] on textarea "GRILLS" at bounding box center [804, 331] width 472 height 79
paste textarea "MODETIIU7549281 OOLKRL5072 40HC 14480.00 KG 67.19 M3 1800 CTN"
click at [652, 358] on textarea "GRILLS MODETIIU7549281 OOLKRL5072 40HC 14480.00 KG 67.19 M3 1800 CTN" at bounding box center [804, 331] width 472 height 79
click at [997, 331] on textarea "GRILLS MODETIIU7549281 OOLKRL5072 40HC 14480.00 KG 67.19 M3 1800 CTN" at bounding box center [804, 331] width 472 height 79
paste textarea "KGTIIU7549450 OOLKRL5017 40HC 14464.20 KG 70.16 M3 1923 CTN"
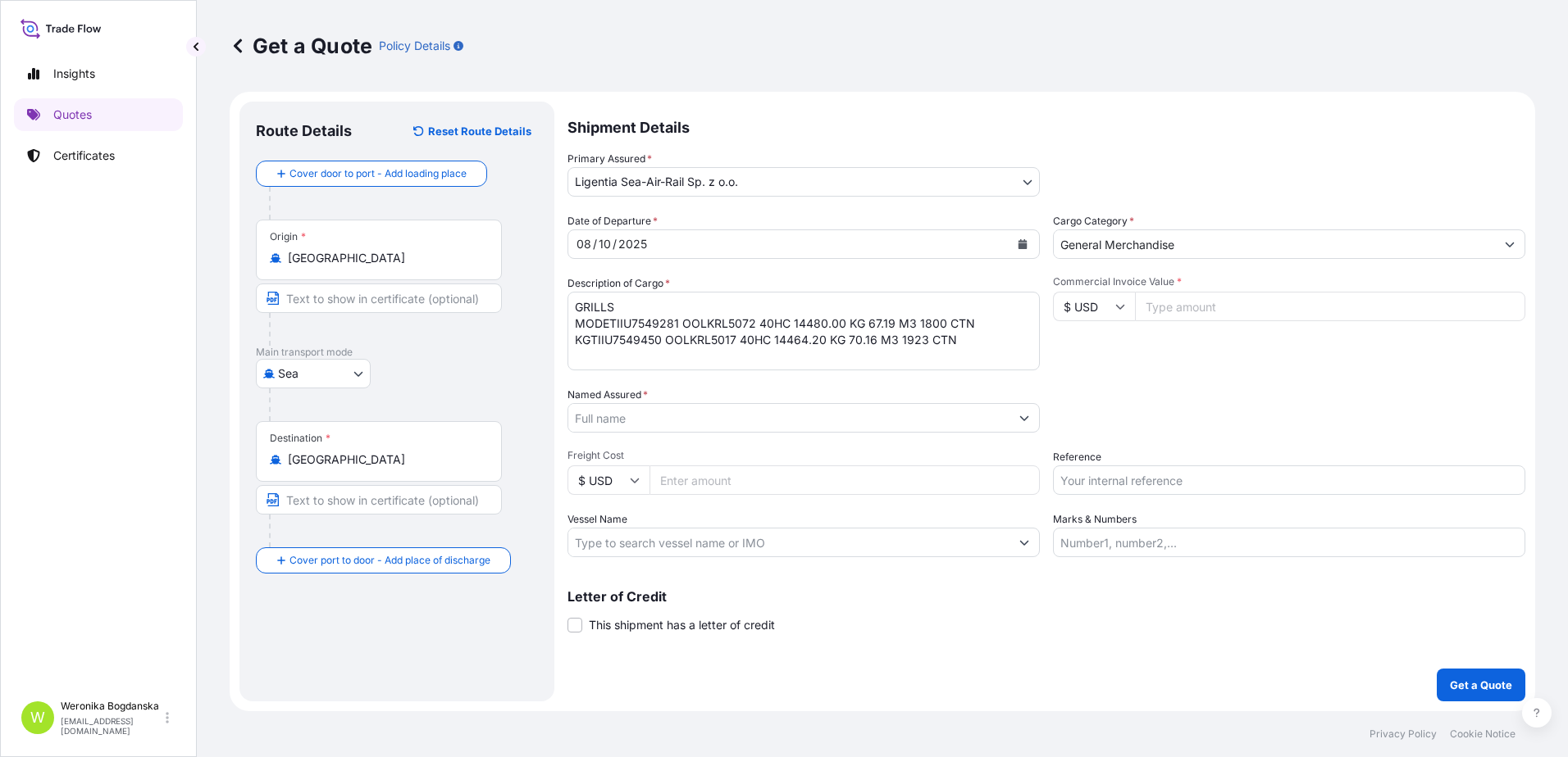
click at [579, 352] on textarea "GRILLS MODETIIU7549281 OOLKRL5072 40HC 14480.00 KG 67.19 M3 1800 CTN KGTIIU7549…" at bounding box center [804, 331] width 472 height 79
paste textarea "KGTIIU7550934 OOLKRL5119 40HC 14804.00 KG 69.18 M3 1860 CTN"
click at [610, 326] on textarea "GRILLS MODETIIU7549281 OOLKRL5072 40HC 14480.00 KG 67.19 M3 1800 CTN KGTIIU7549…" at bounding box center [804, 331] width 472 height 79
type textarea "GRILLS TIIU7549281 OOLKRL5072 40HC 14480.00 KG 67.19 M3 1800 CTN TIIU7549450 OO…"
click at [1196, 496] on div "Date of Departure * [DATE] Cargo Category * General Merchandise Description of …" at bounding box center [1047, 384] width 958 height 344
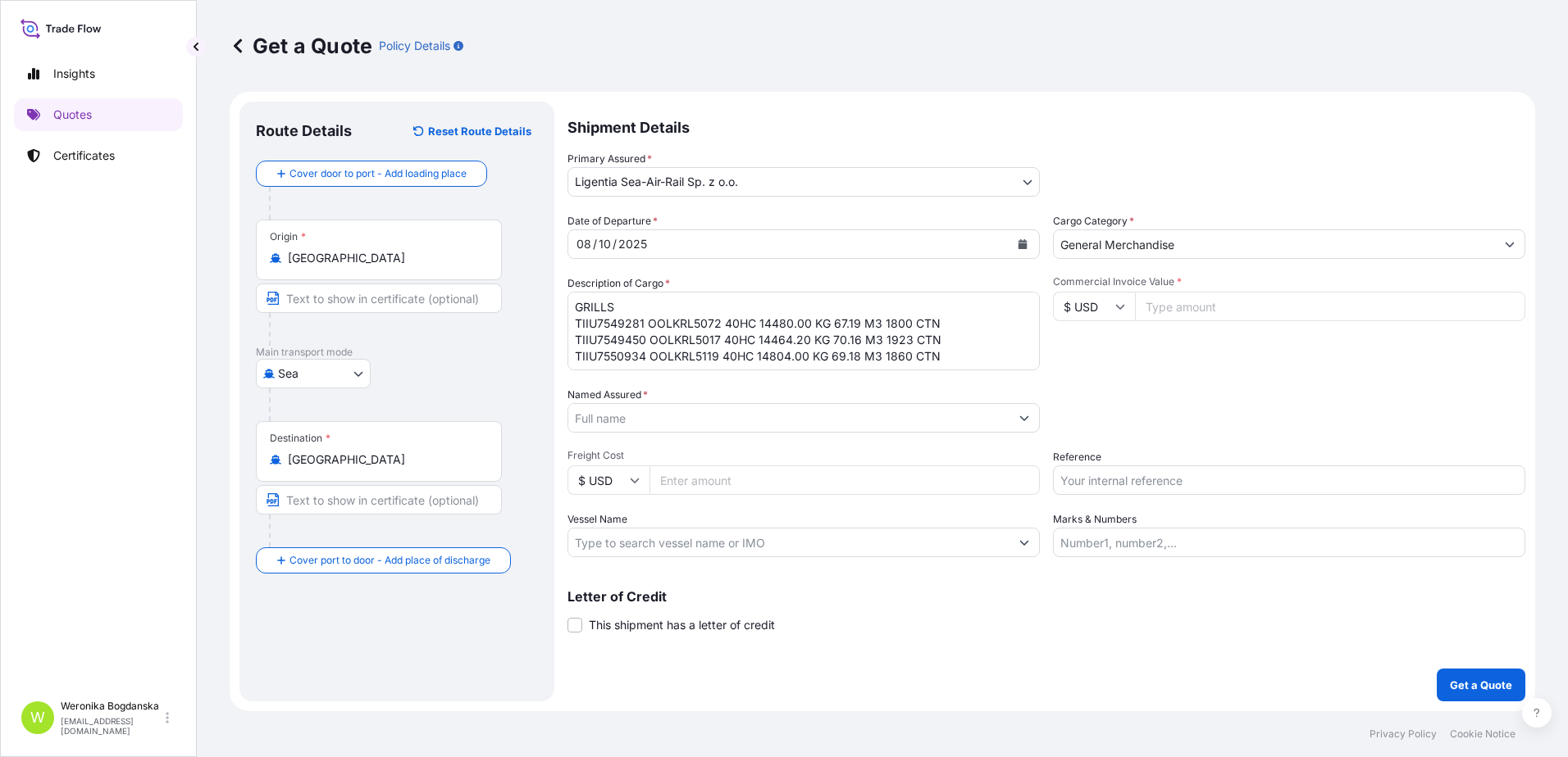
drag, startPoint x: 1195, startPoint y: 481, endPoint x: 1168, endPoint y: 488, distance: 27.9
click at [1194, 481] on input "Reference" at bounding box center [1289, 480] width 472 height 29
paste input "S02052429"
type input "S02052429"
click at [771, 425] on input "Named Assured *" at bounding box center [788, 418] width 441 height 29
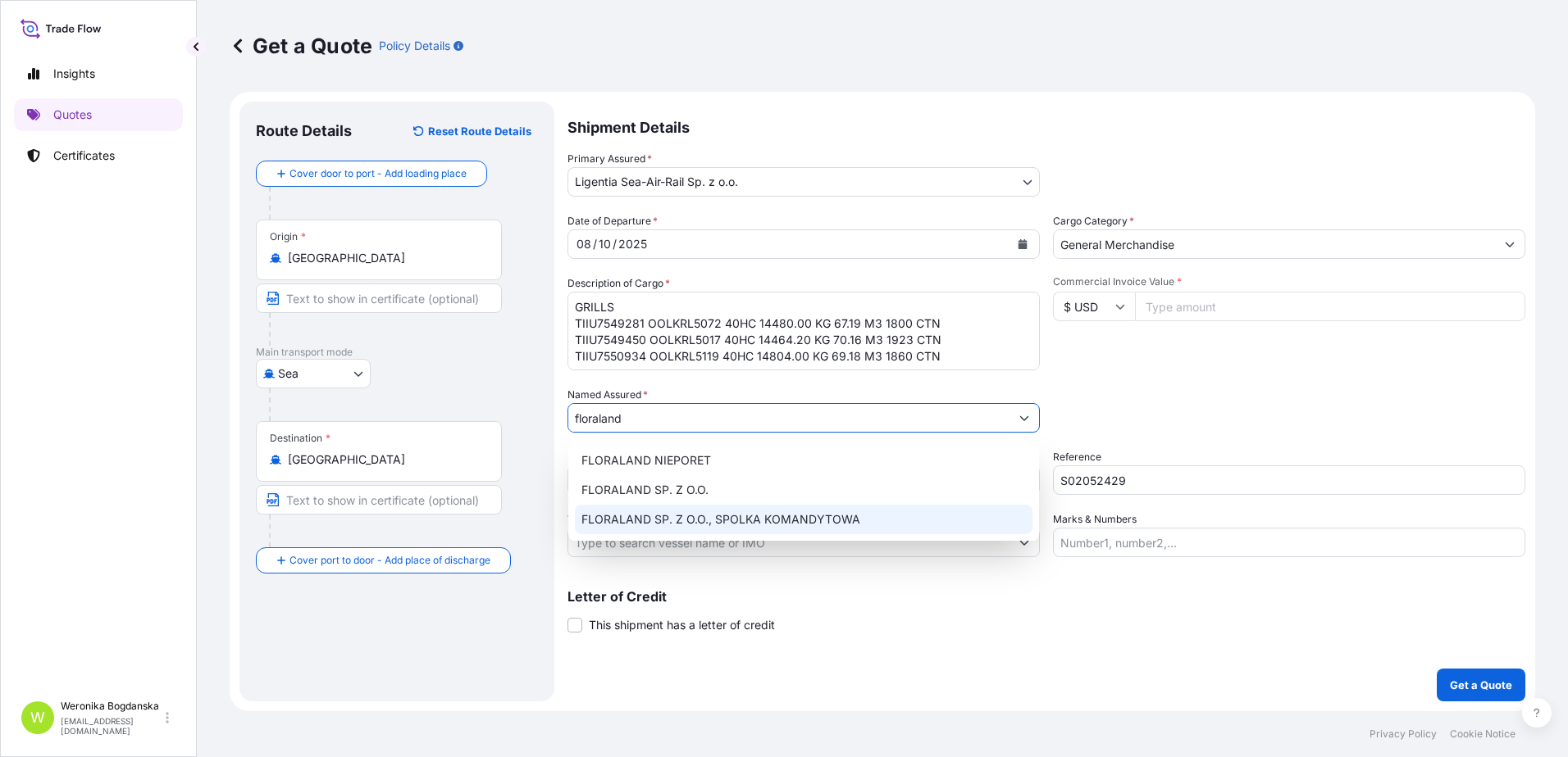
click at [756, 514] on span "FLORALAND SP. Z O.O., SPOLKA KOMANDYTOWA" at bounding box center [721, 519] width 279 height 17
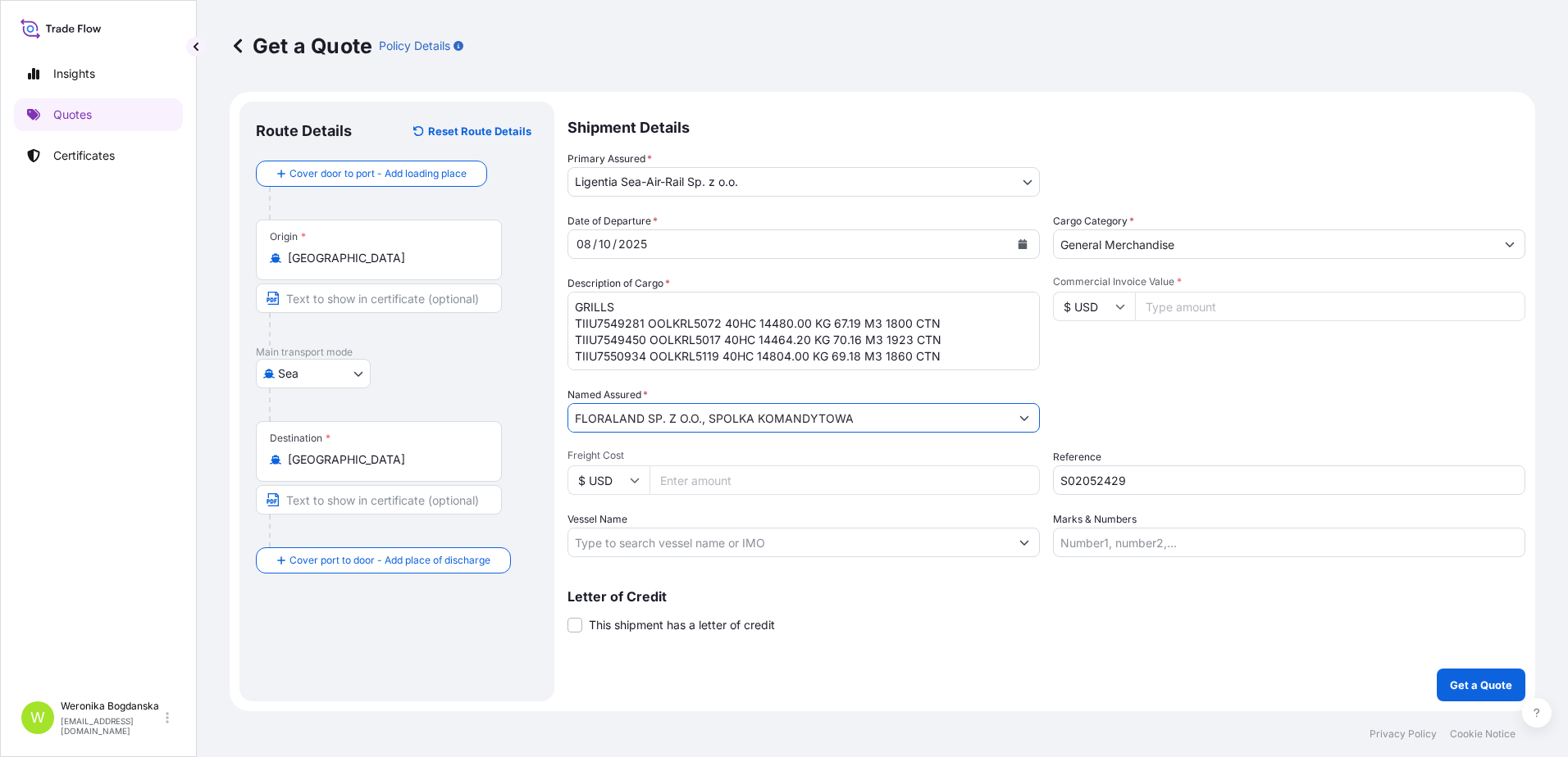
type input "FLORALAND SP. Z O.O., SPOLKA KOMANDYTOWA"
click at [1293, 314] on input "Commercial Invoice Value *" at bounding box center [1330, 306] width 390 height 29
type input "99587.10"
click at [1458, 686] on p "Get a Quote" at bounding box center [1481, 685] width 62 height 17
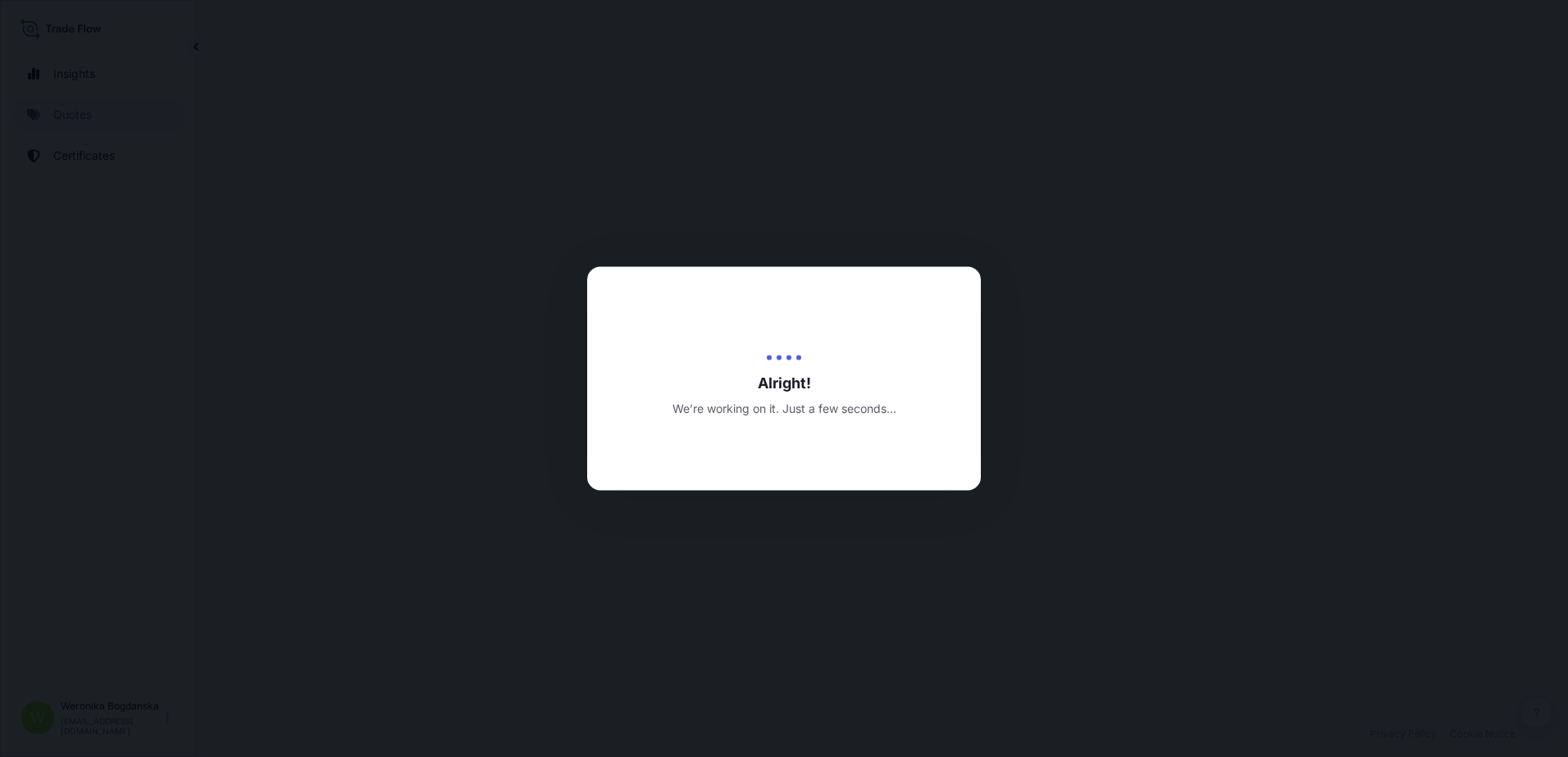
select select "Sea"
select select "31440"
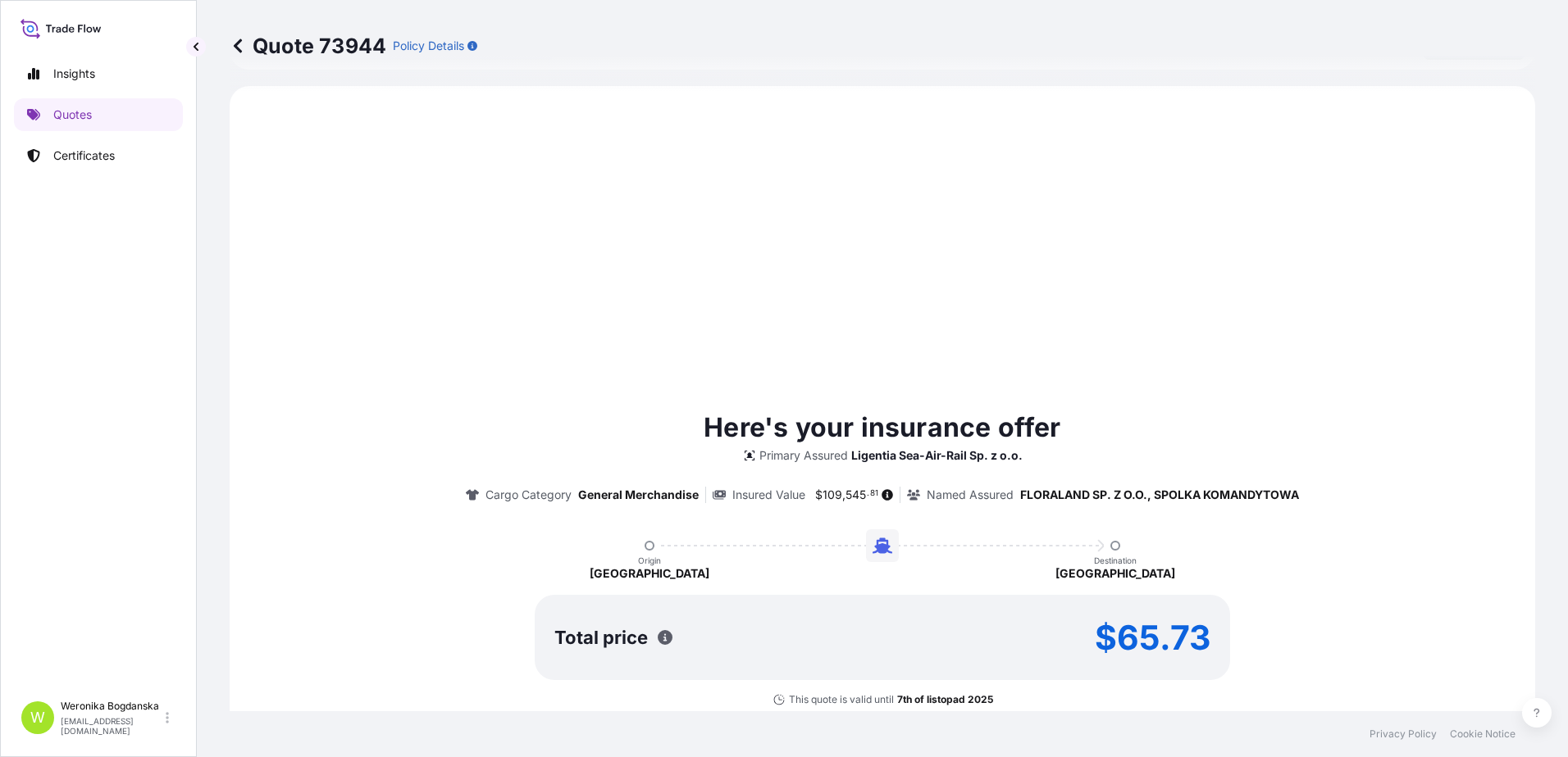
scroll to position [623, 0]
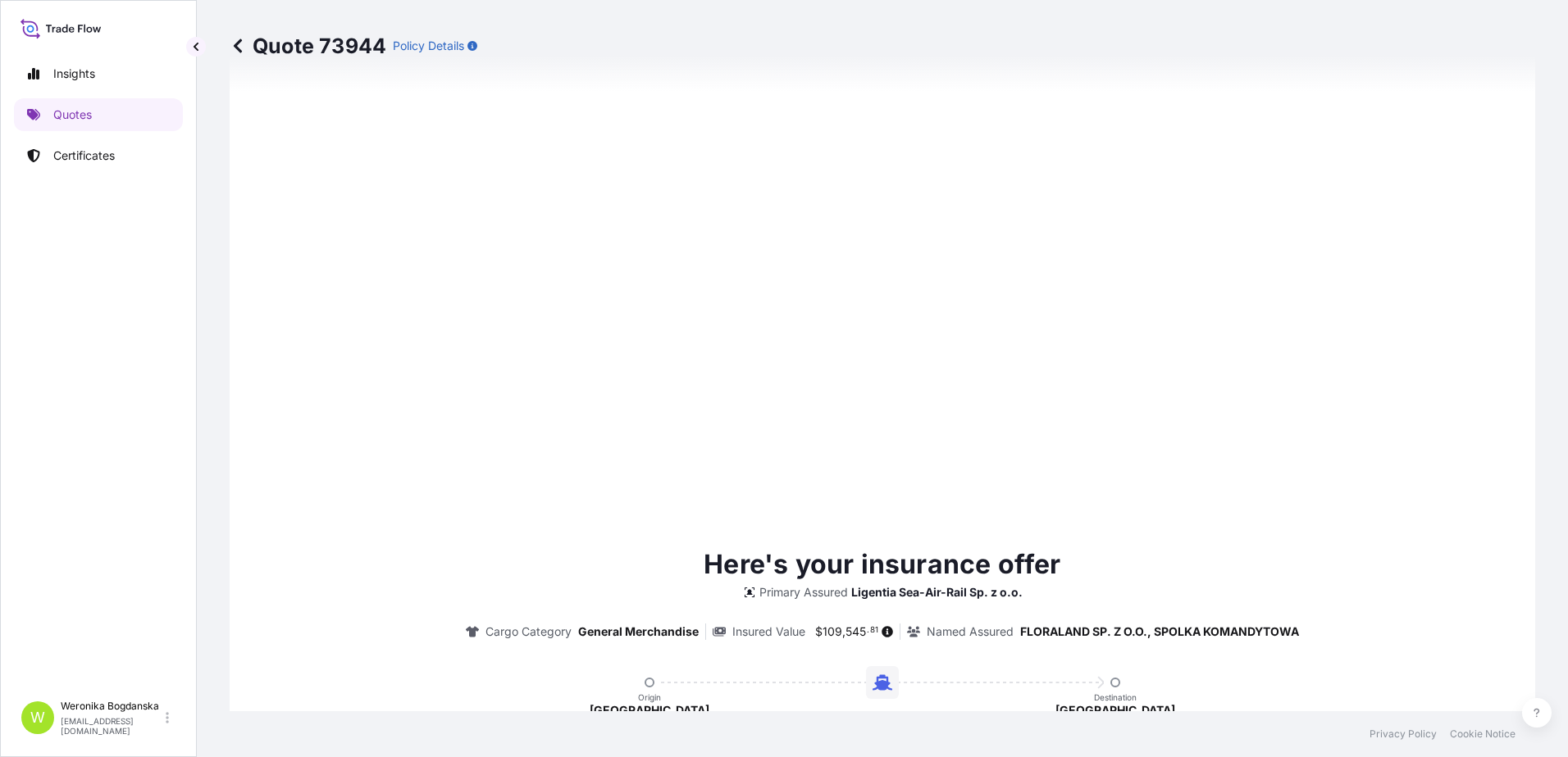
type input "[DATE]"
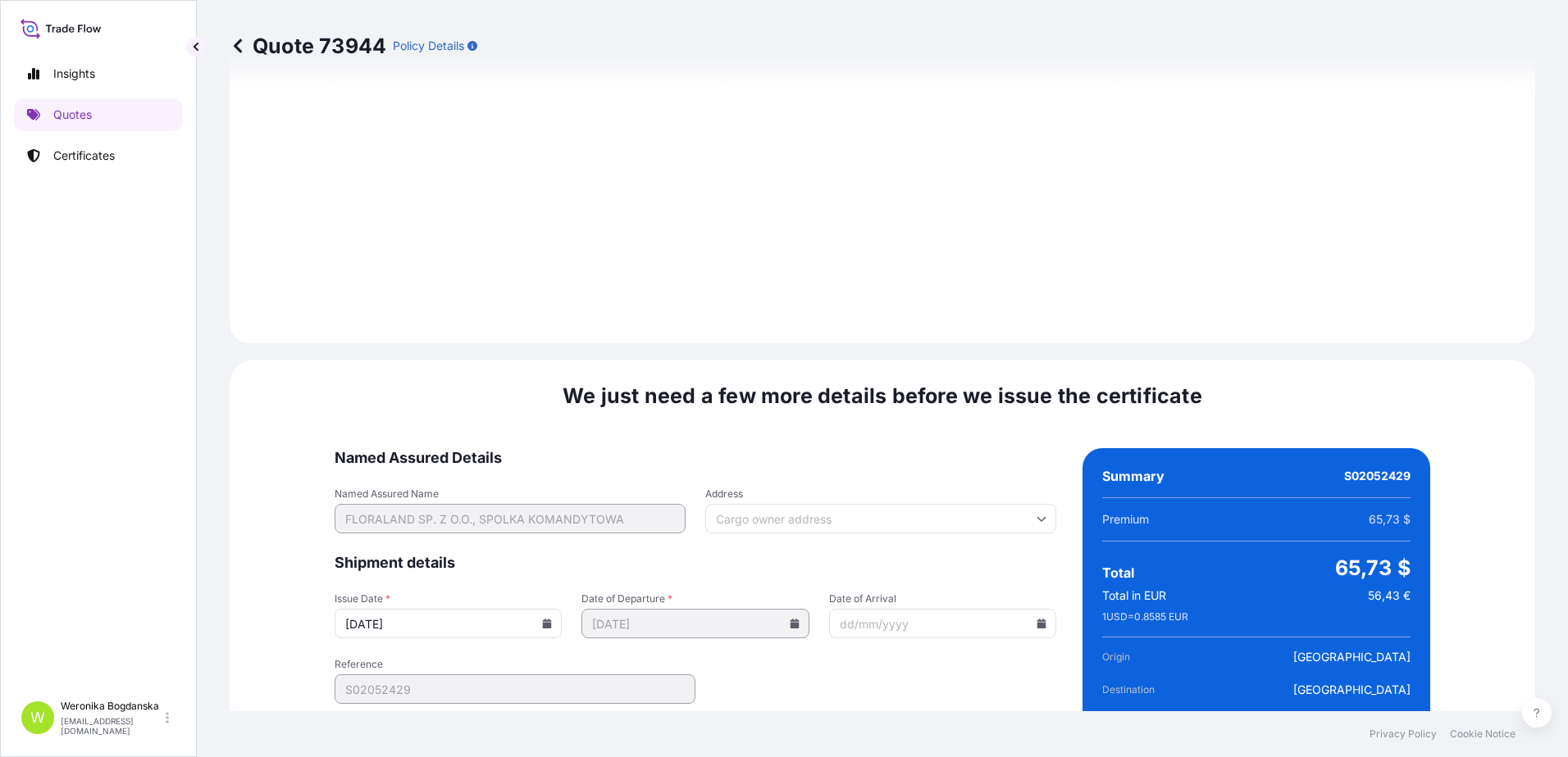
scroll to position [1869, 0]
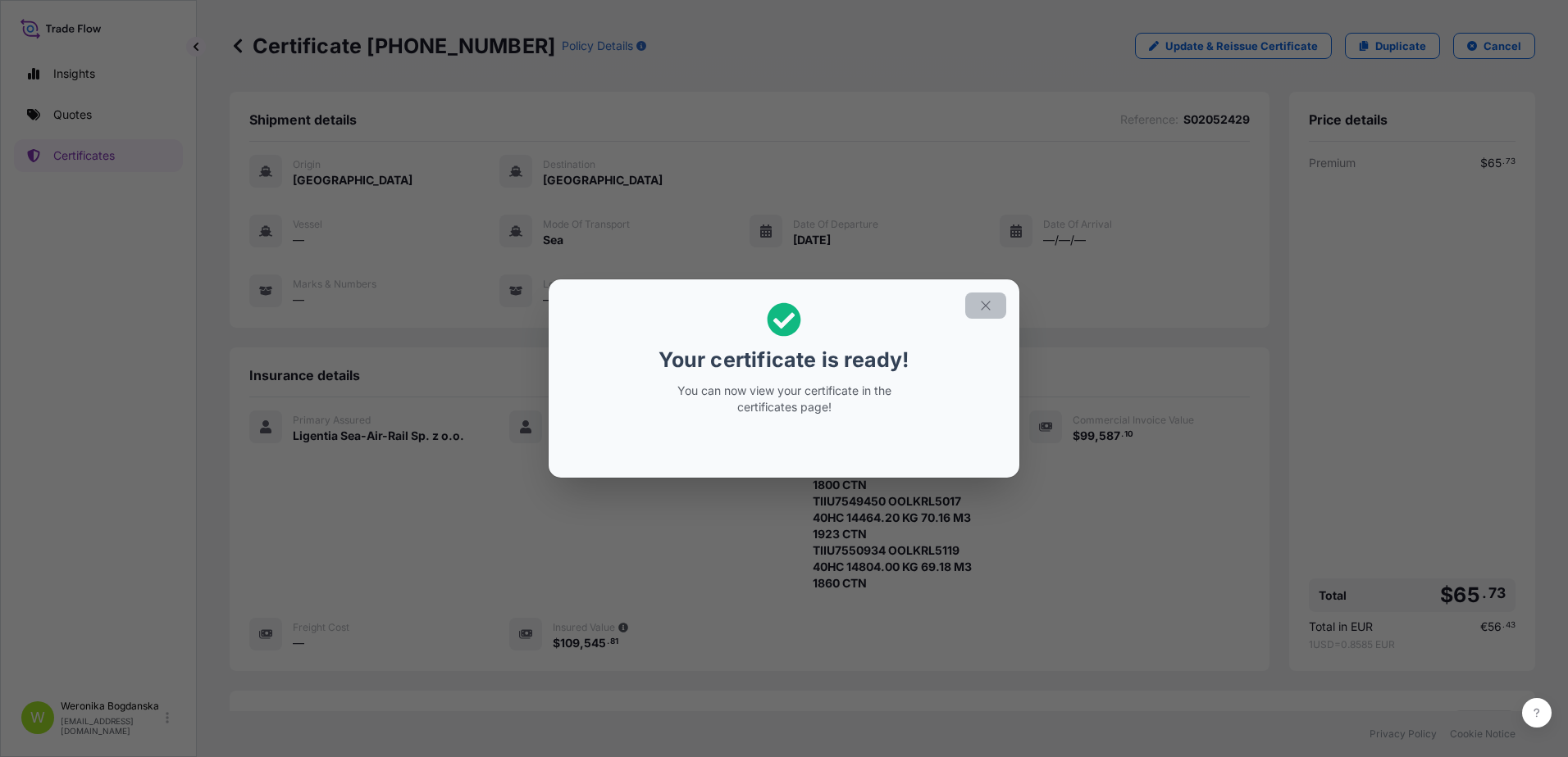
click at [974, 305] on button "button" at bounding box center [985, 305] width 41 height 26
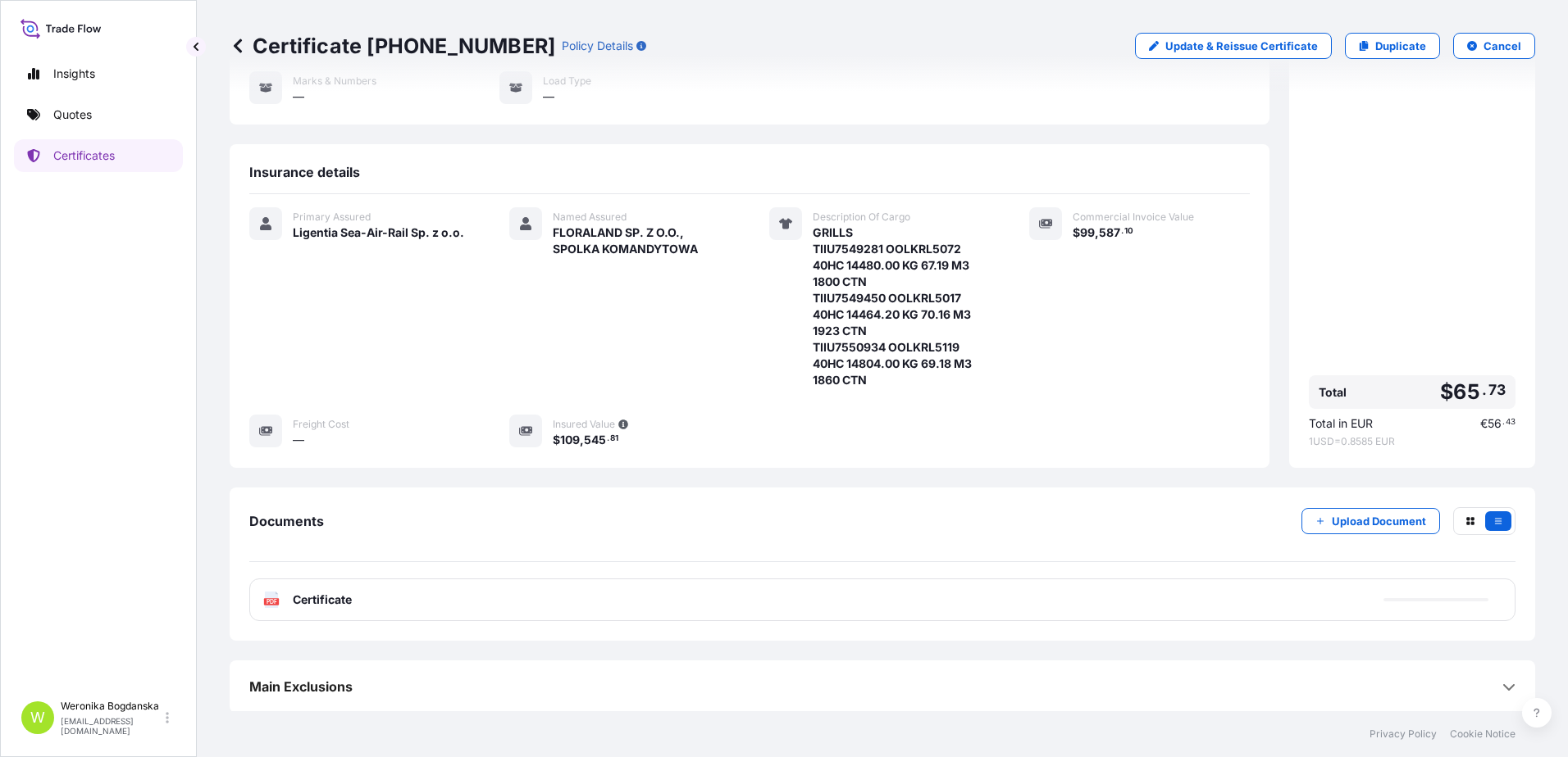
scroll to position [205, 0]
click at [1362, 621] on div "Documents Upload Document PDF Certificate [DATE]" at bounding box center [882, 562] width 1306 height 153
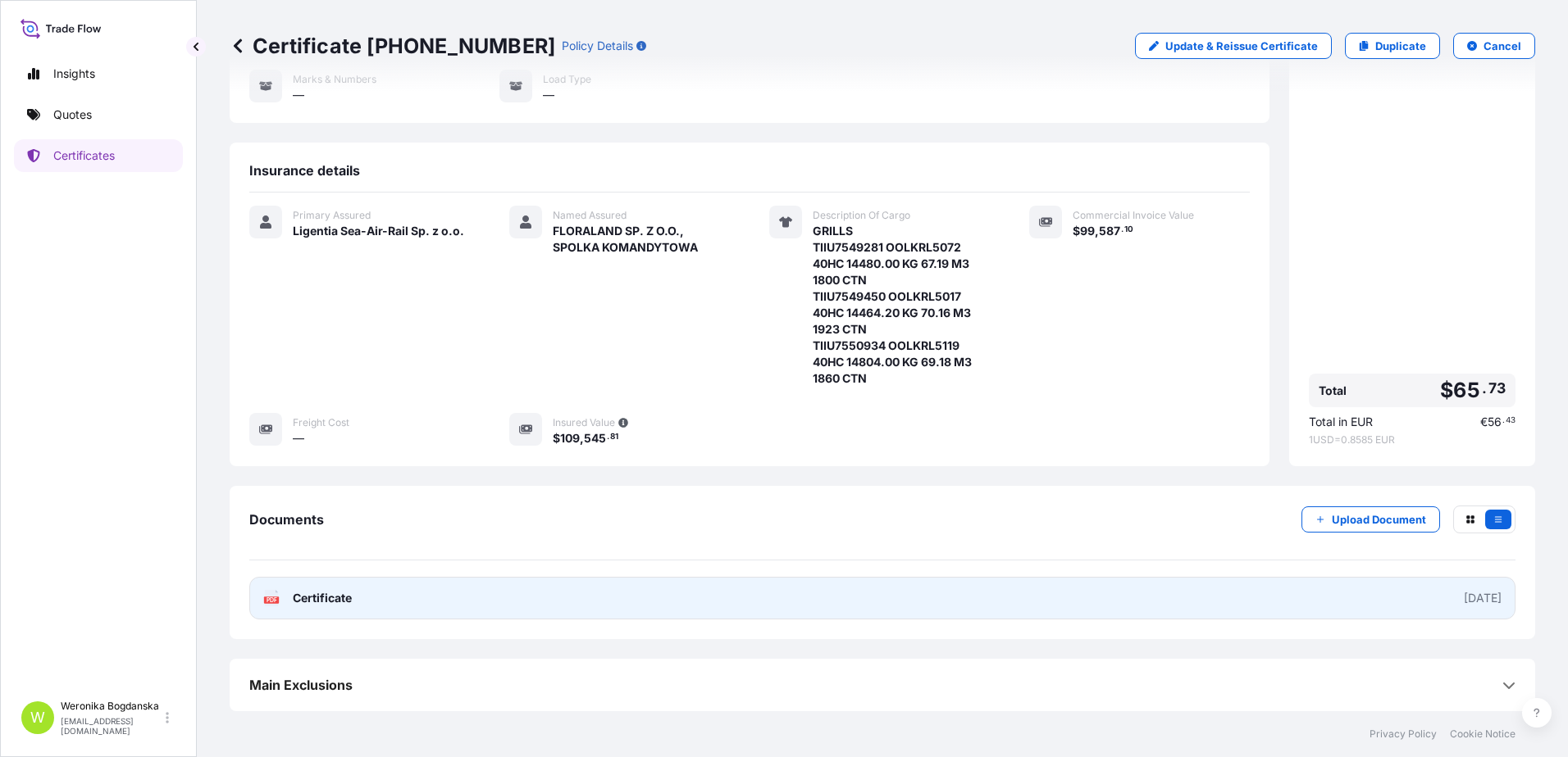
click at [1358, 609] on link "PDF Certificate [DATE]" at bounding box center [881, 599] width 1266 height 43
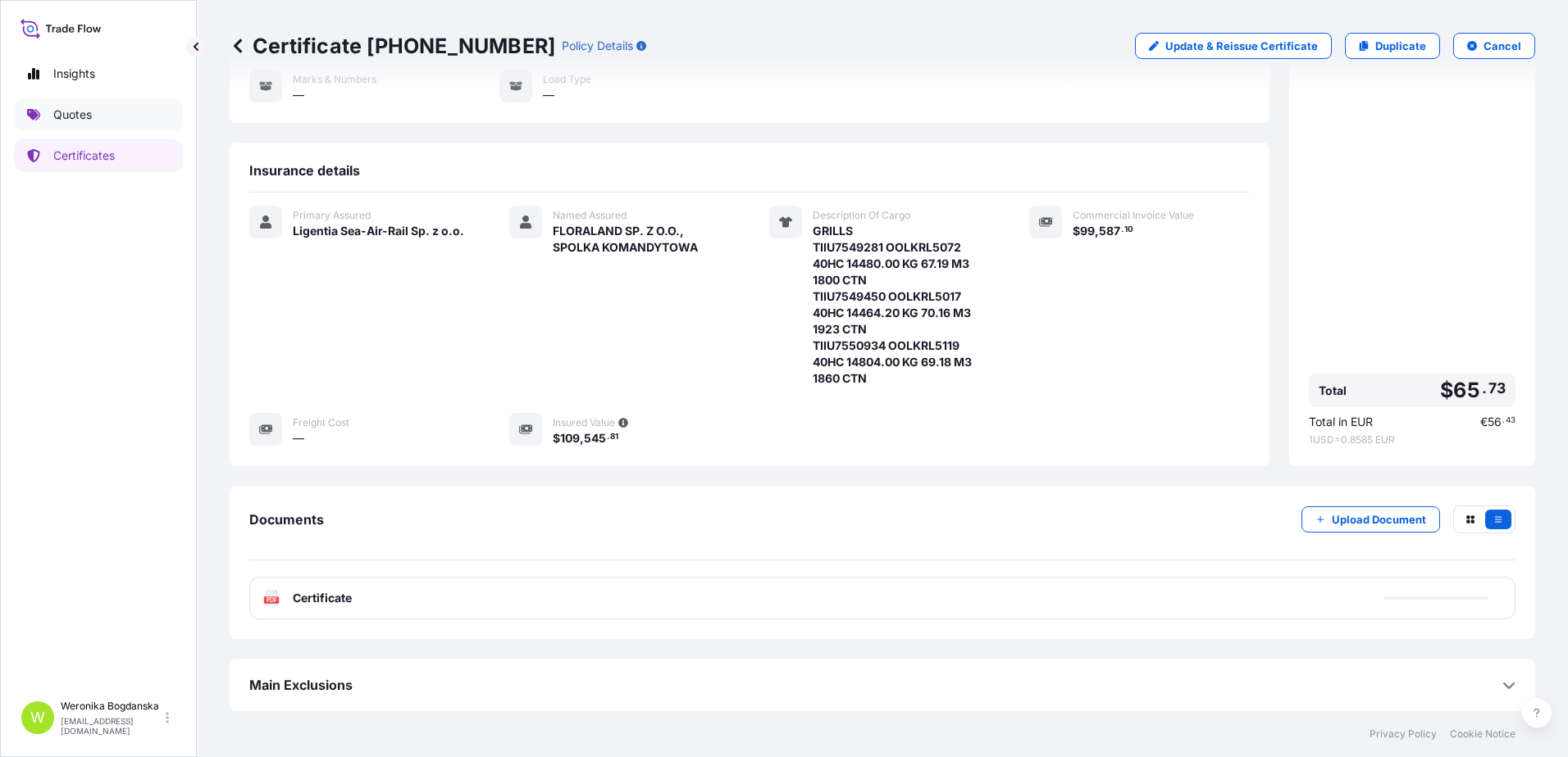
click at [59, 118] on p "Quotes" at bounding box center [72, 114] width 38 height 17
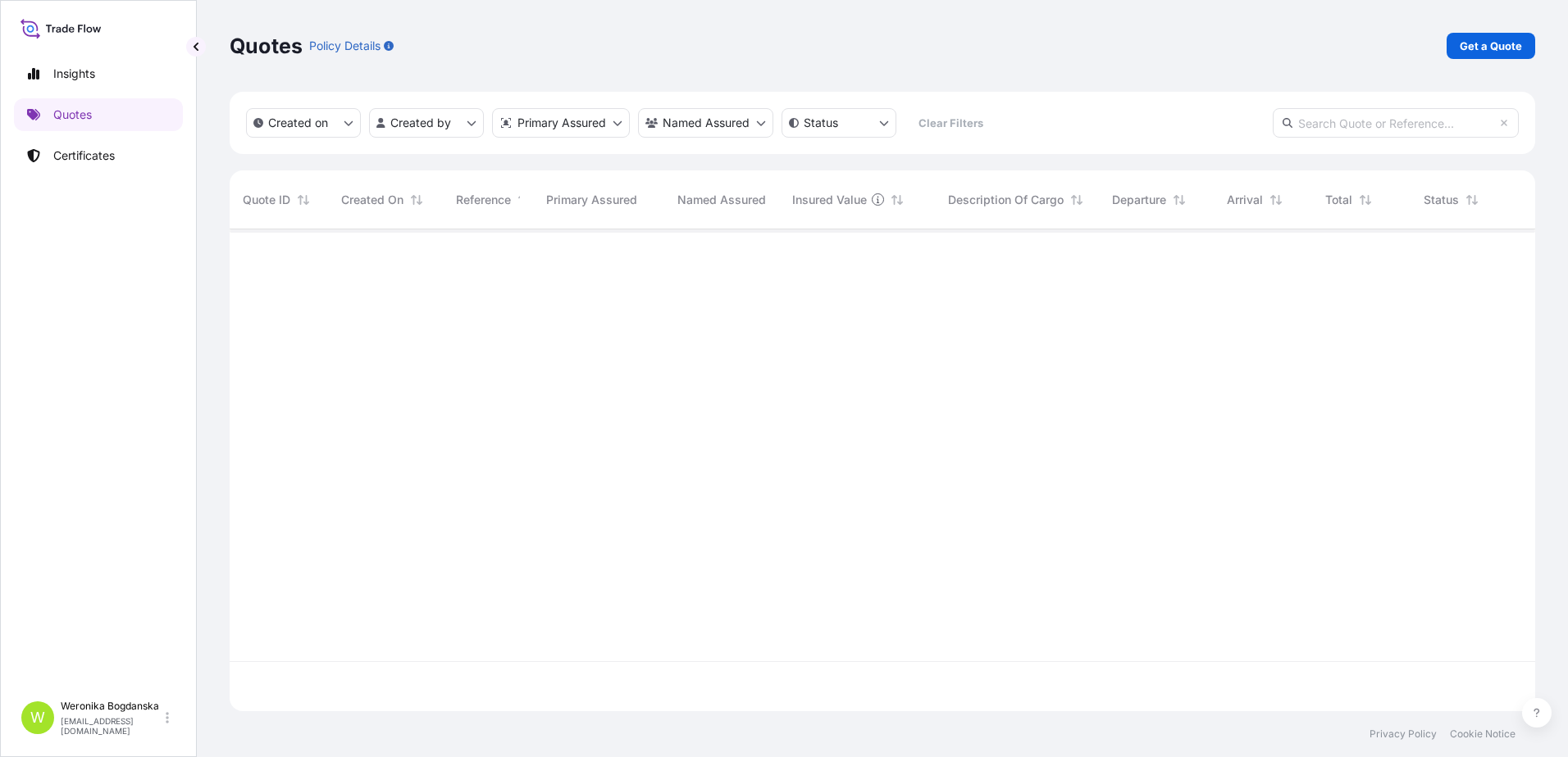
scroll to position [479, 1293]
click at [1498, 48] on p "Get a Quote" at bounding box center [1491, 46] width 62 height 17
select select "Sea"
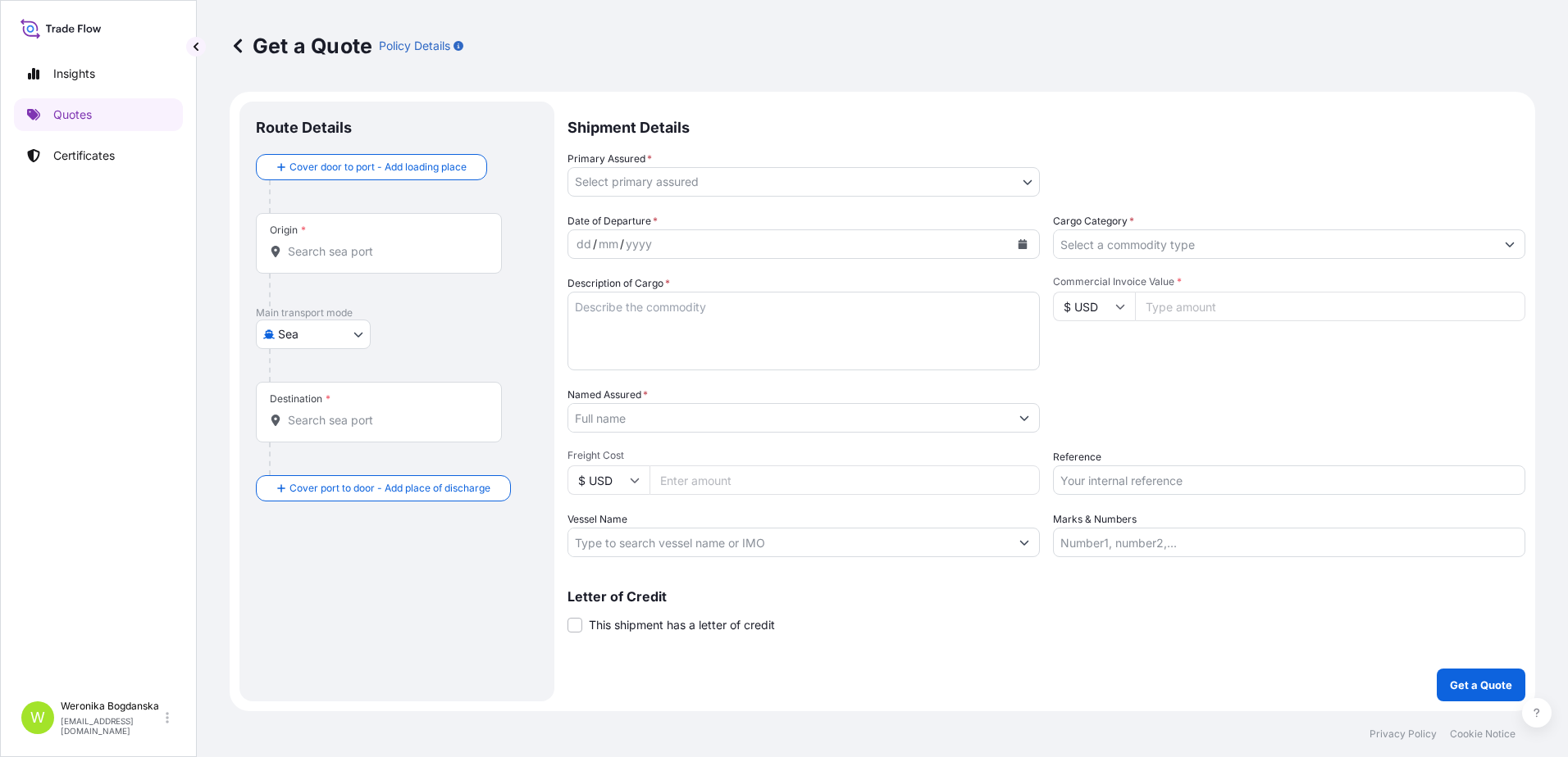
click at [338, 237] on div "Origin *" at bounding box center [379, 243] width 246 height 60
click at [338, 244] on input "Origin *" at bounding box center [384, 252] width 193 height 17
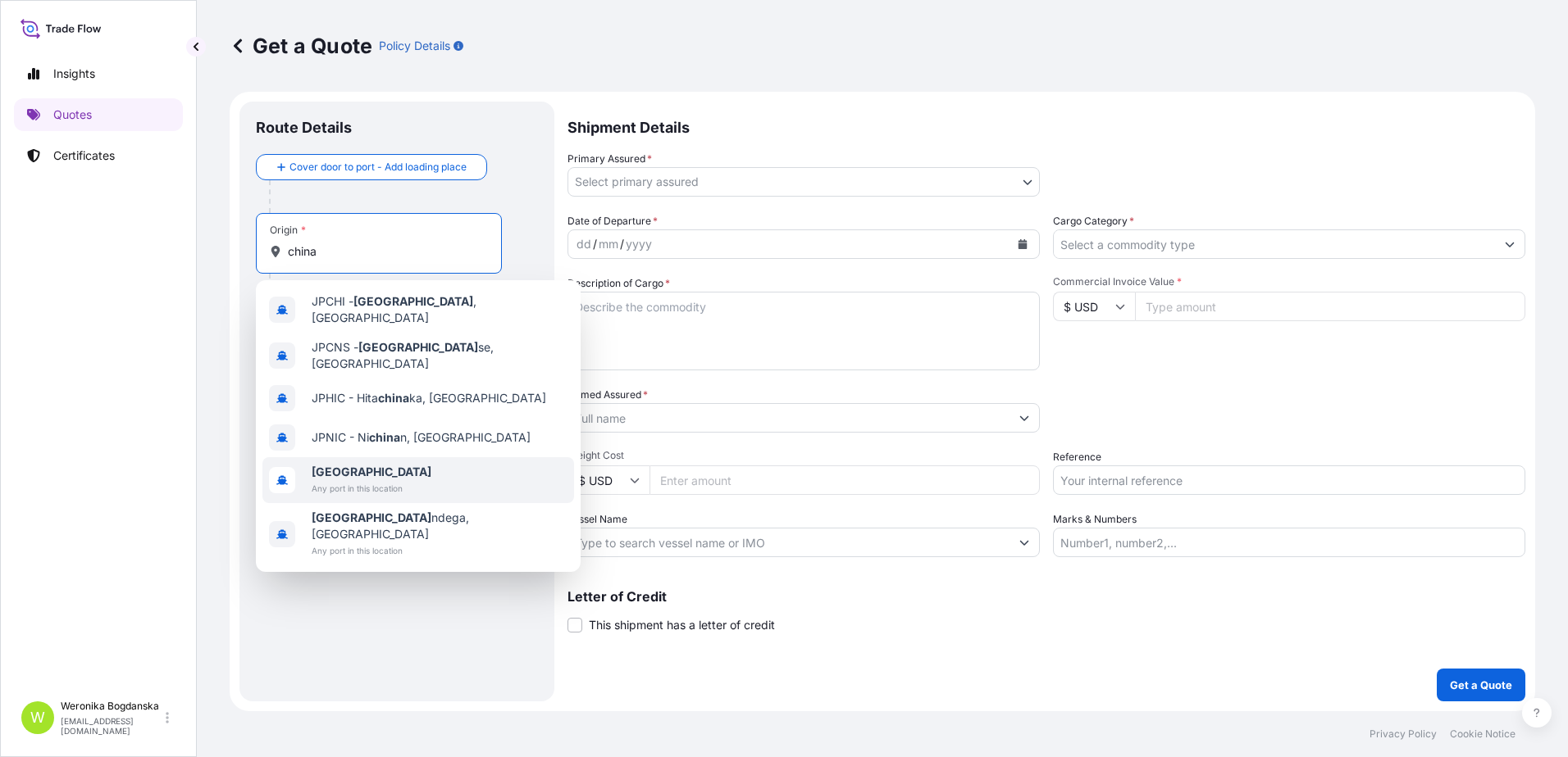
click at [371, 458] on div "[GEOGRAPHIC_DATA] Any port in this location" at bounding box center [418, 480] width 311 height 46
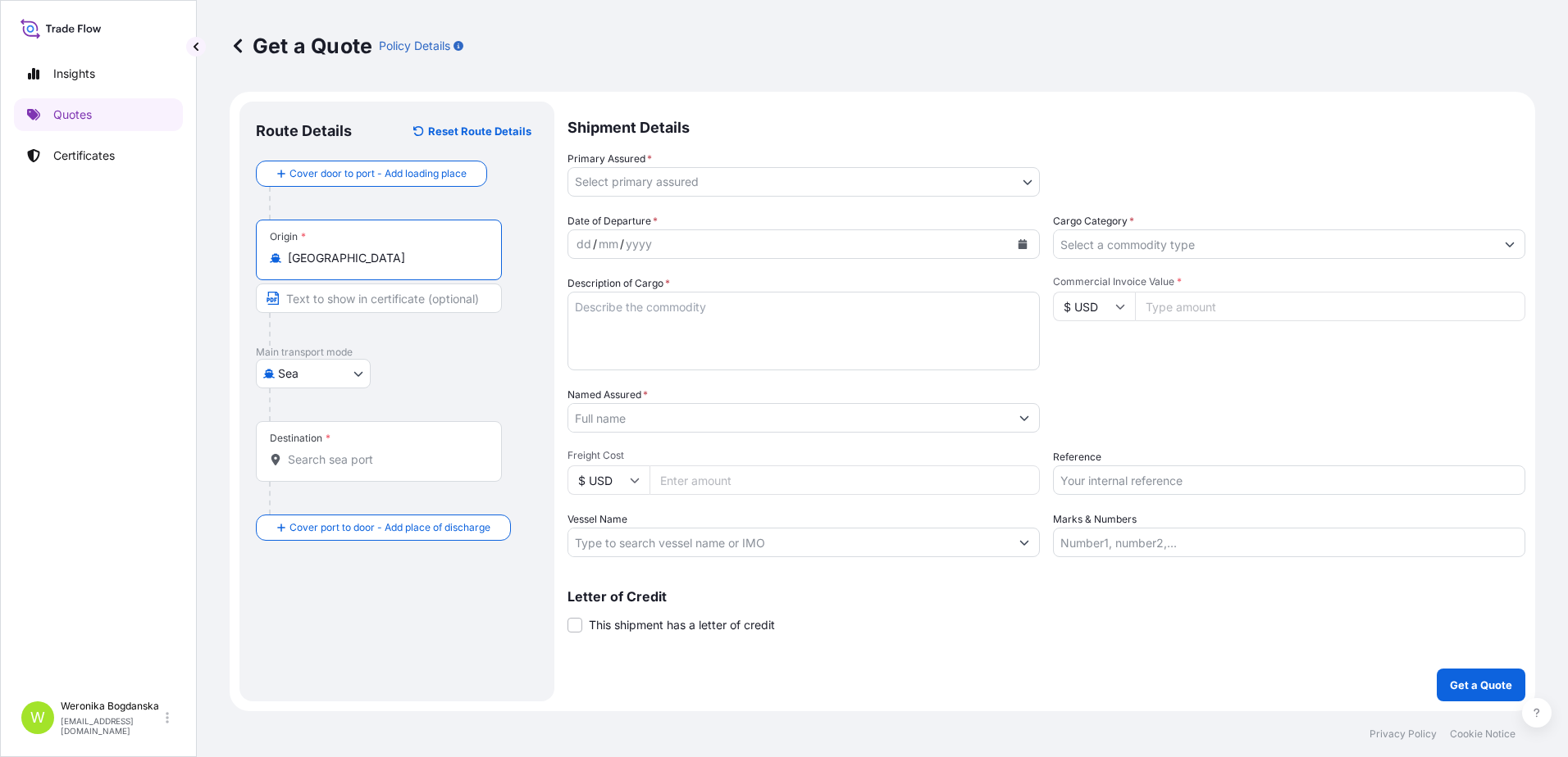
type input "[GEOGRAPHIC_DATA]"
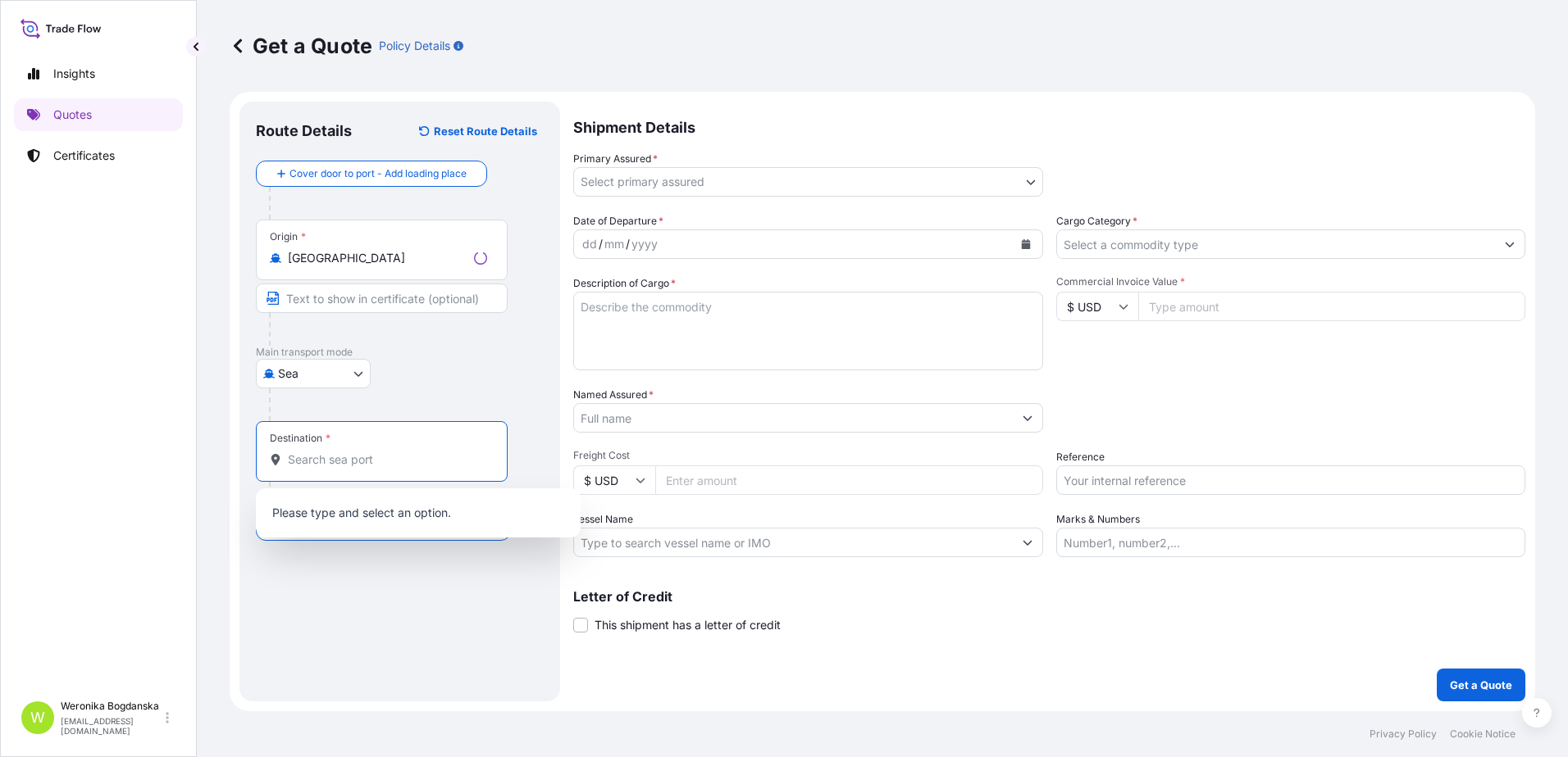
click at [367, 461] on input "Destination *" at bounding box center [387, 459] width 199 height 17
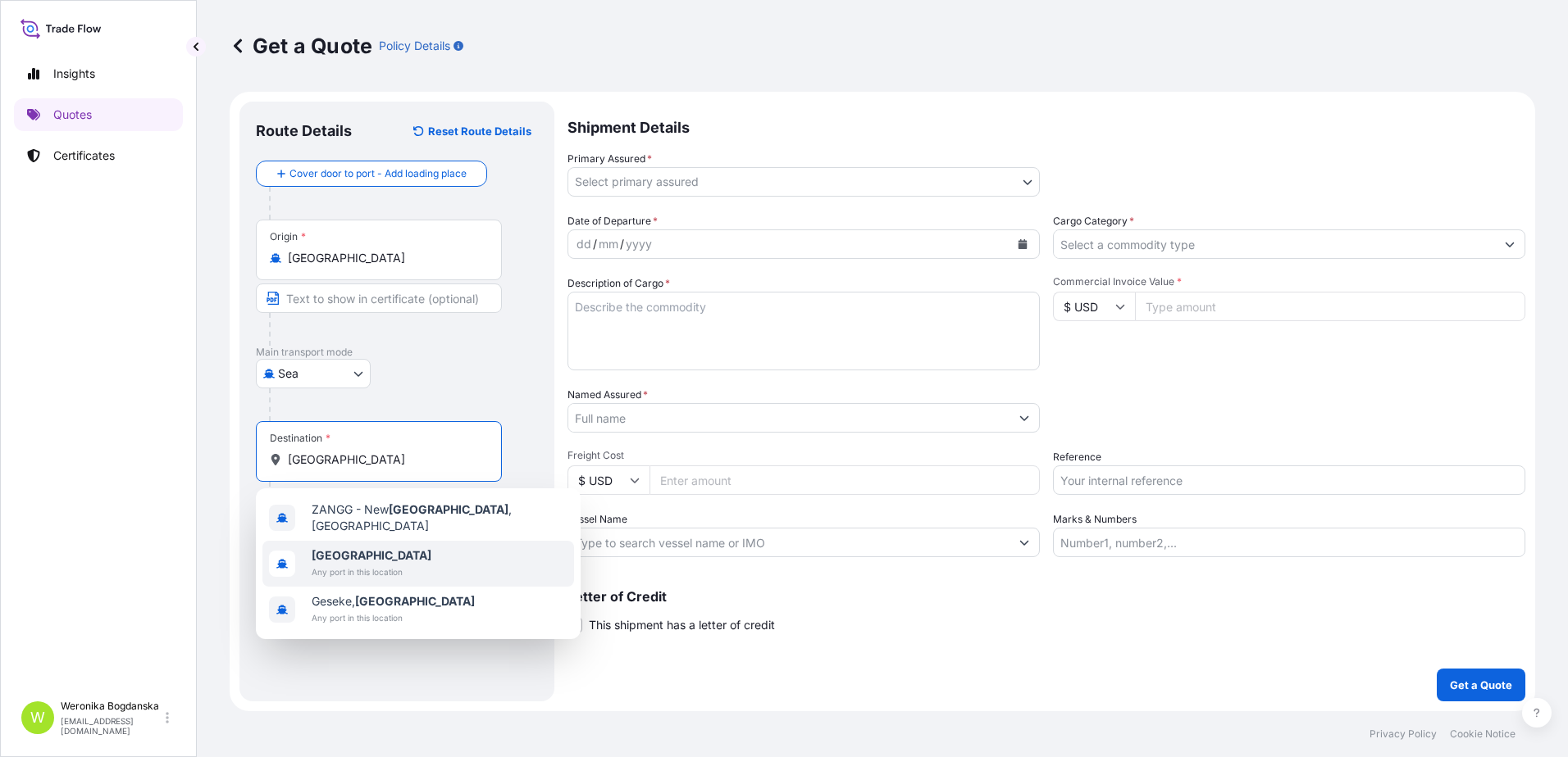
click at [337, 549] on b "[GEOGRAPHIC_DATA]" at bounding box center [371, 555] width 120 height 14
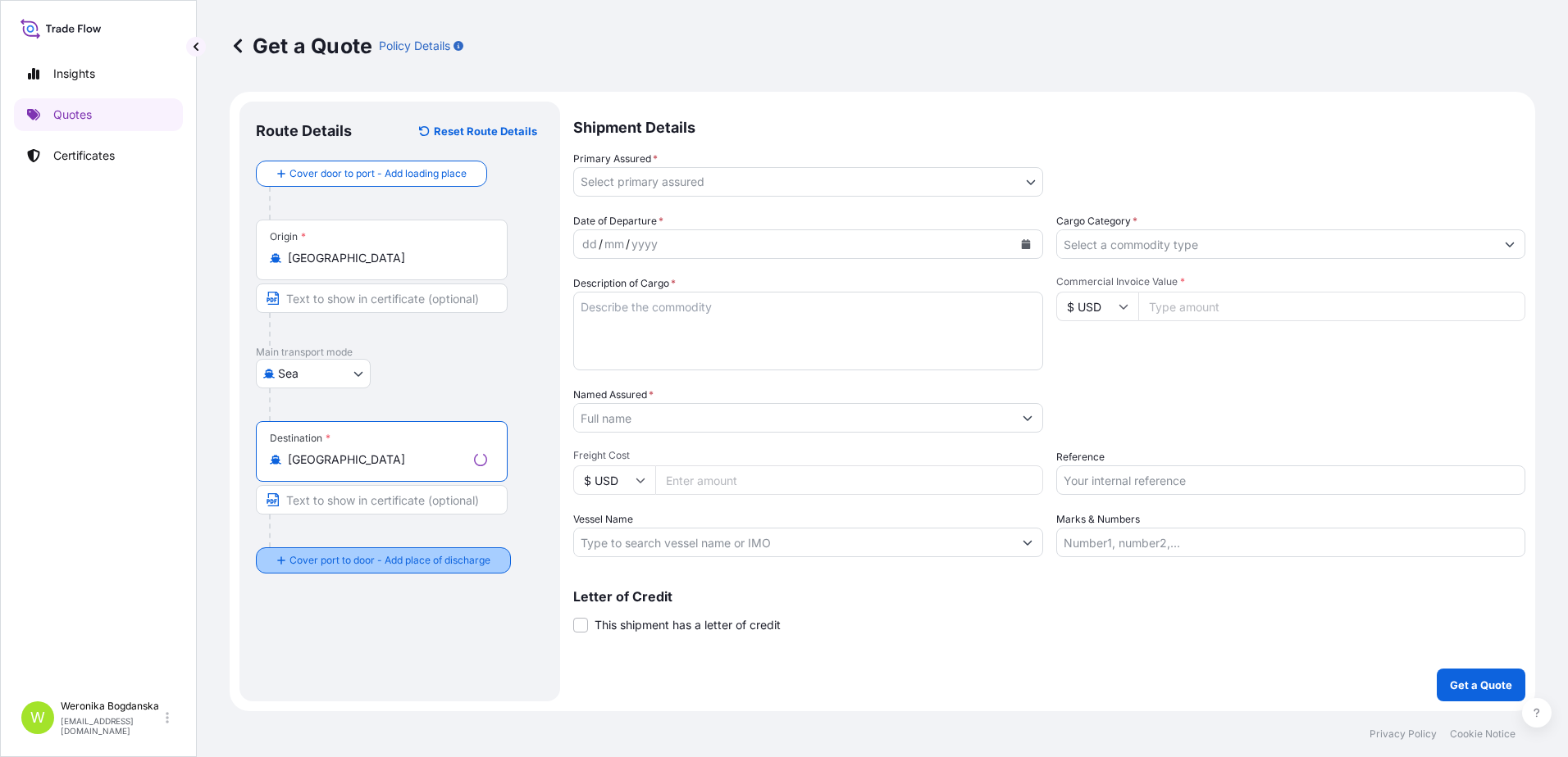
type input "[GEOGRAPHIC_DATA]"
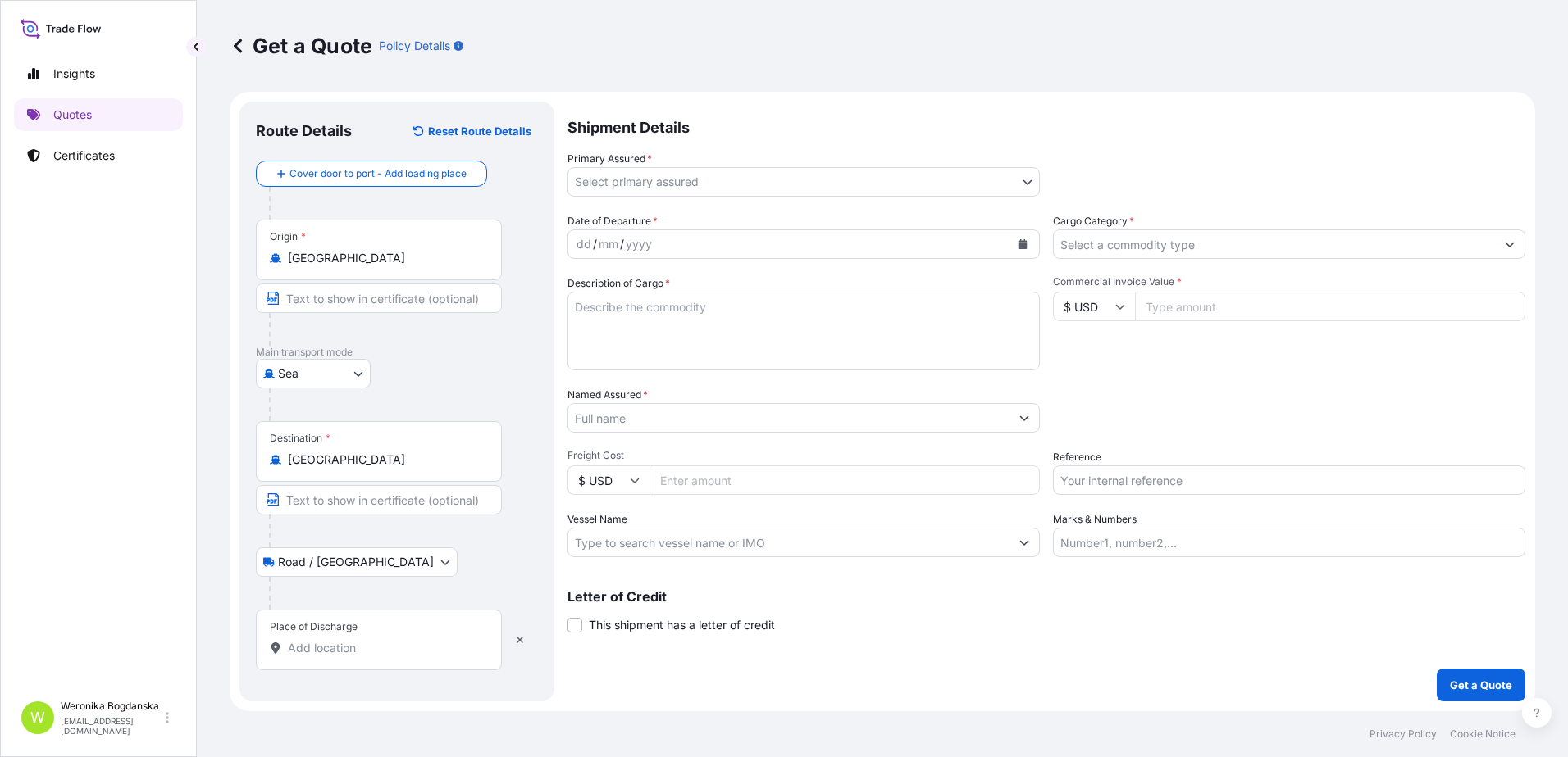
click at [359, 650] on input "Place of Discharge" at bounding box center [384, 648] width 193 height 17
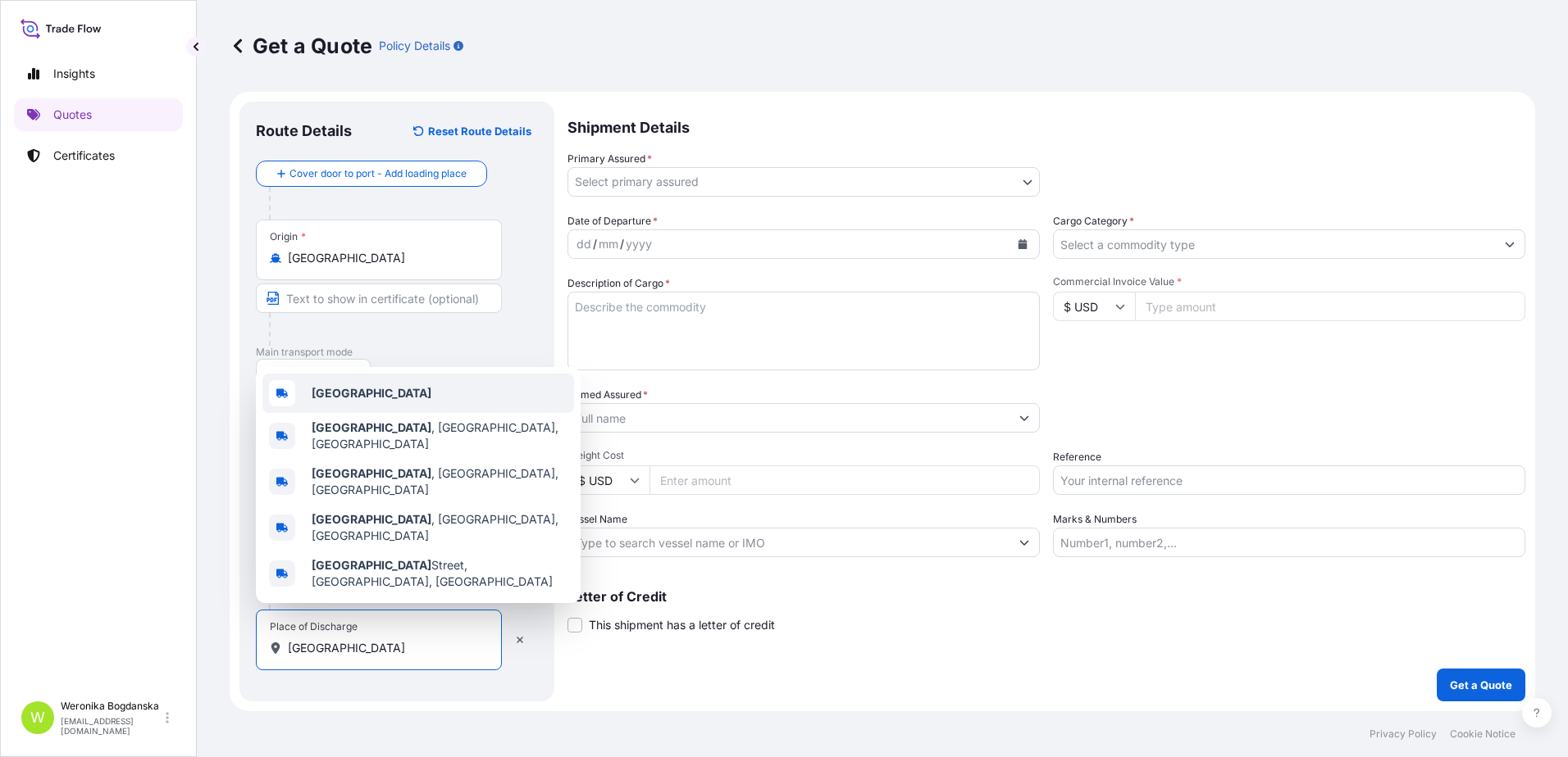
click at [349, 400] on b "[GEOGRAPHIC_DATA]" at bounding box center [371, 393] width 120 height 14
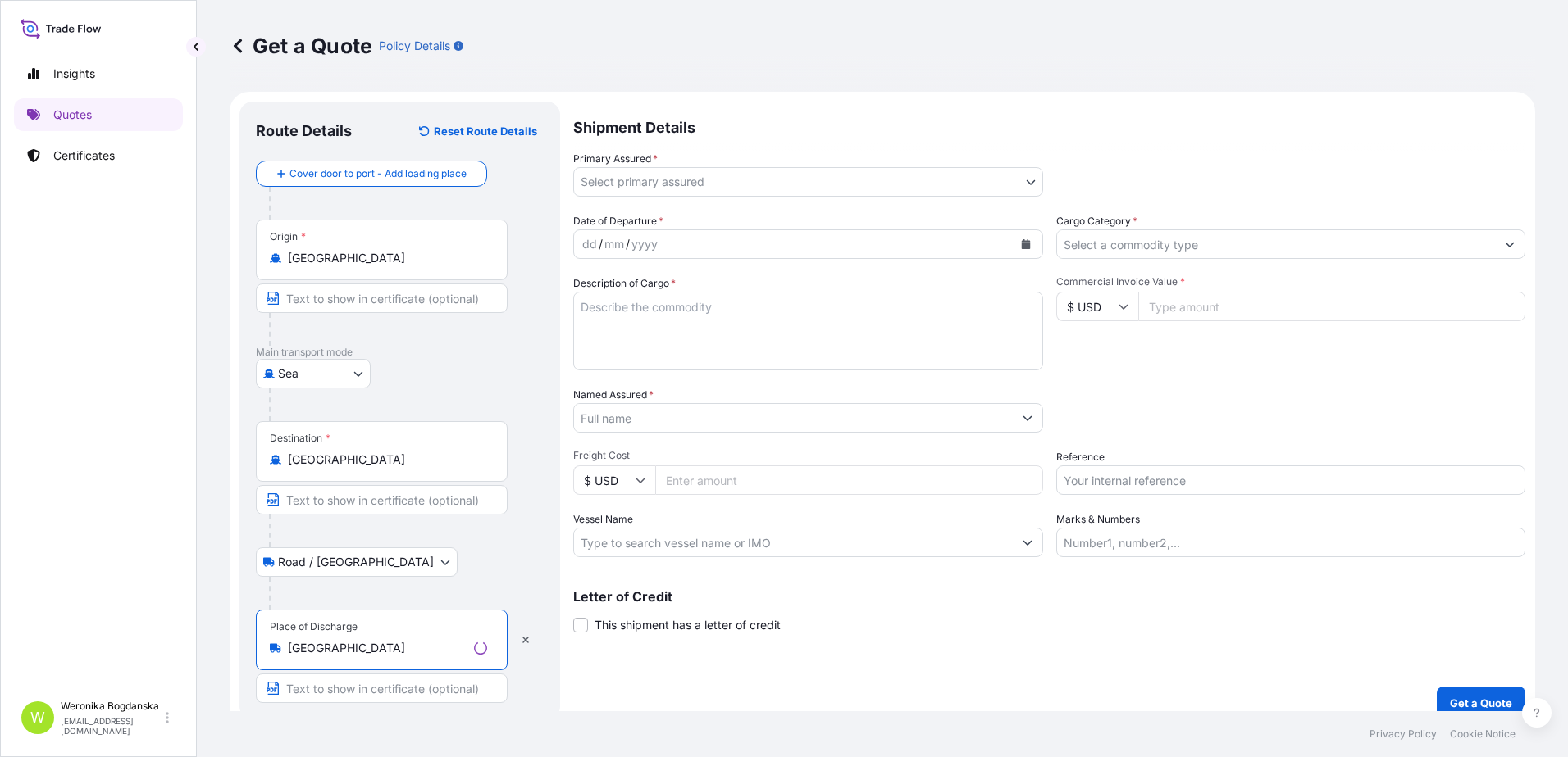
type input "[GEOGRAPHIC_DATA]"
click at [783, 182] on body "10 options available. 6 options available. 0 options available. 3 options avail…" at bounding box center [784, 378] width 1568 height 757
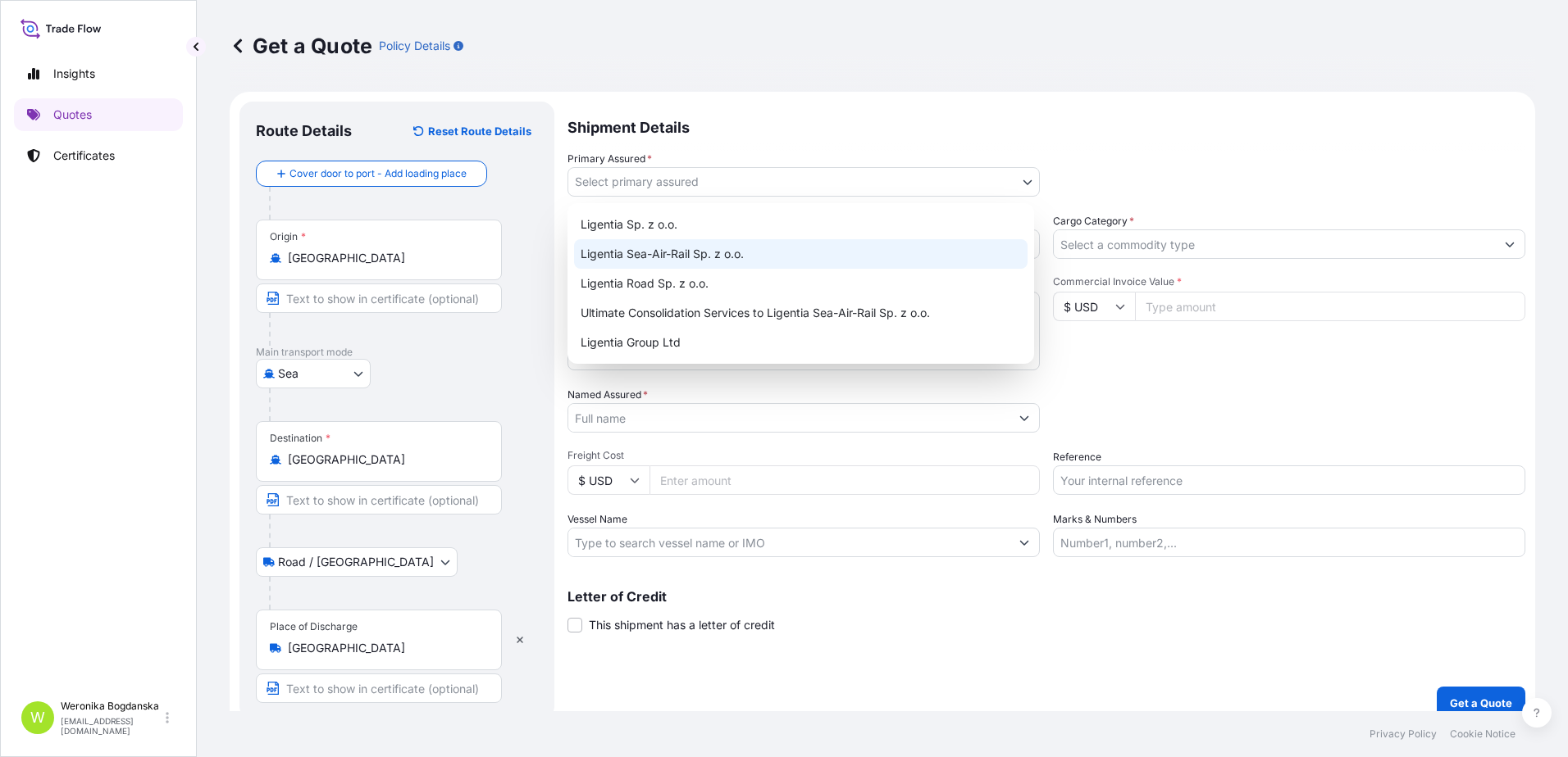
click at [716, 254] on div "Ligentia Sea-Air-Rail Sp. z o.o." at bounding box center [800, 254] width 454 height 29
select select "31440"
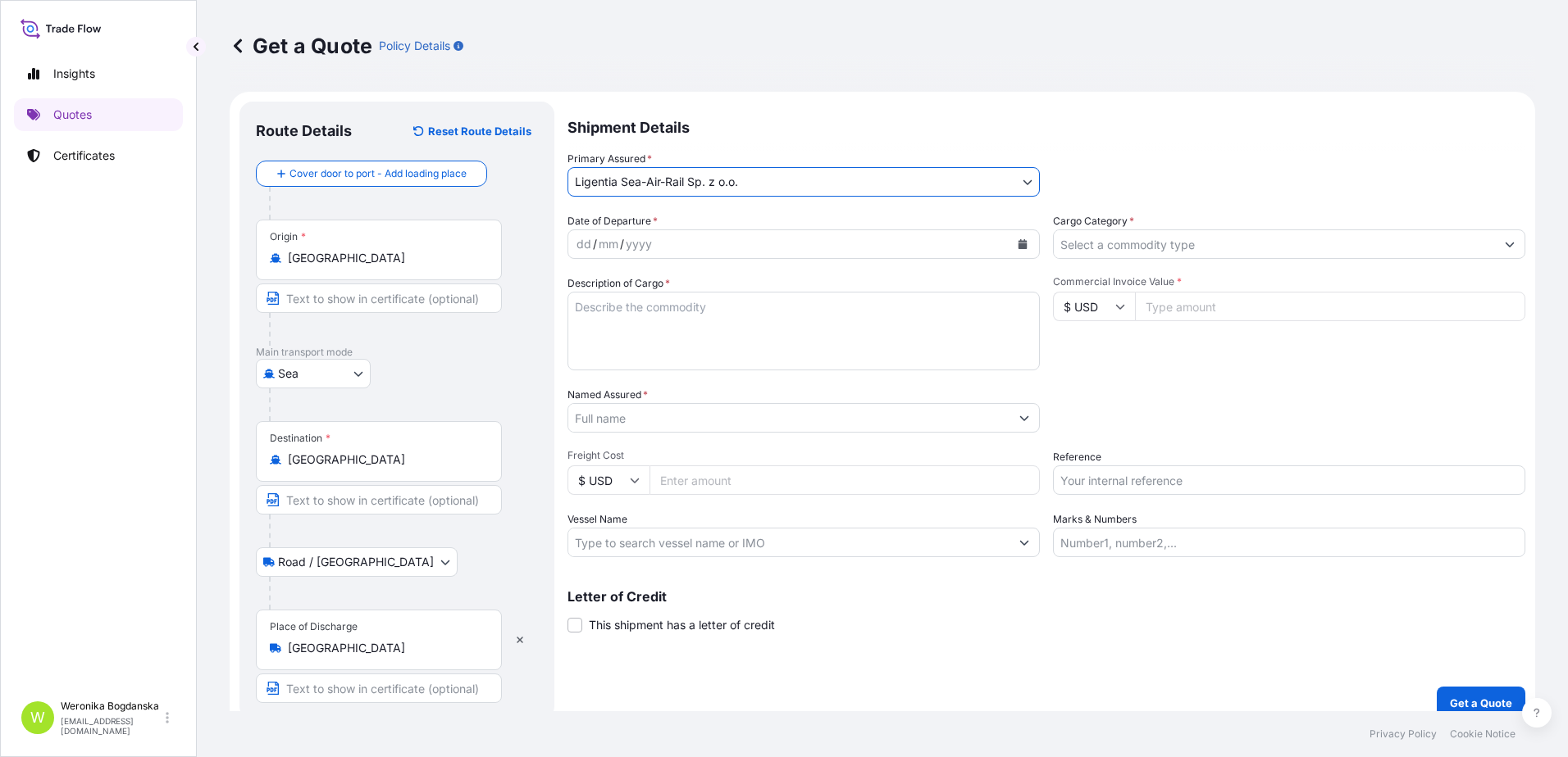
click at [1023, 248] on button "Calendar" at bounding box center [1022, 244] width 26 height 26
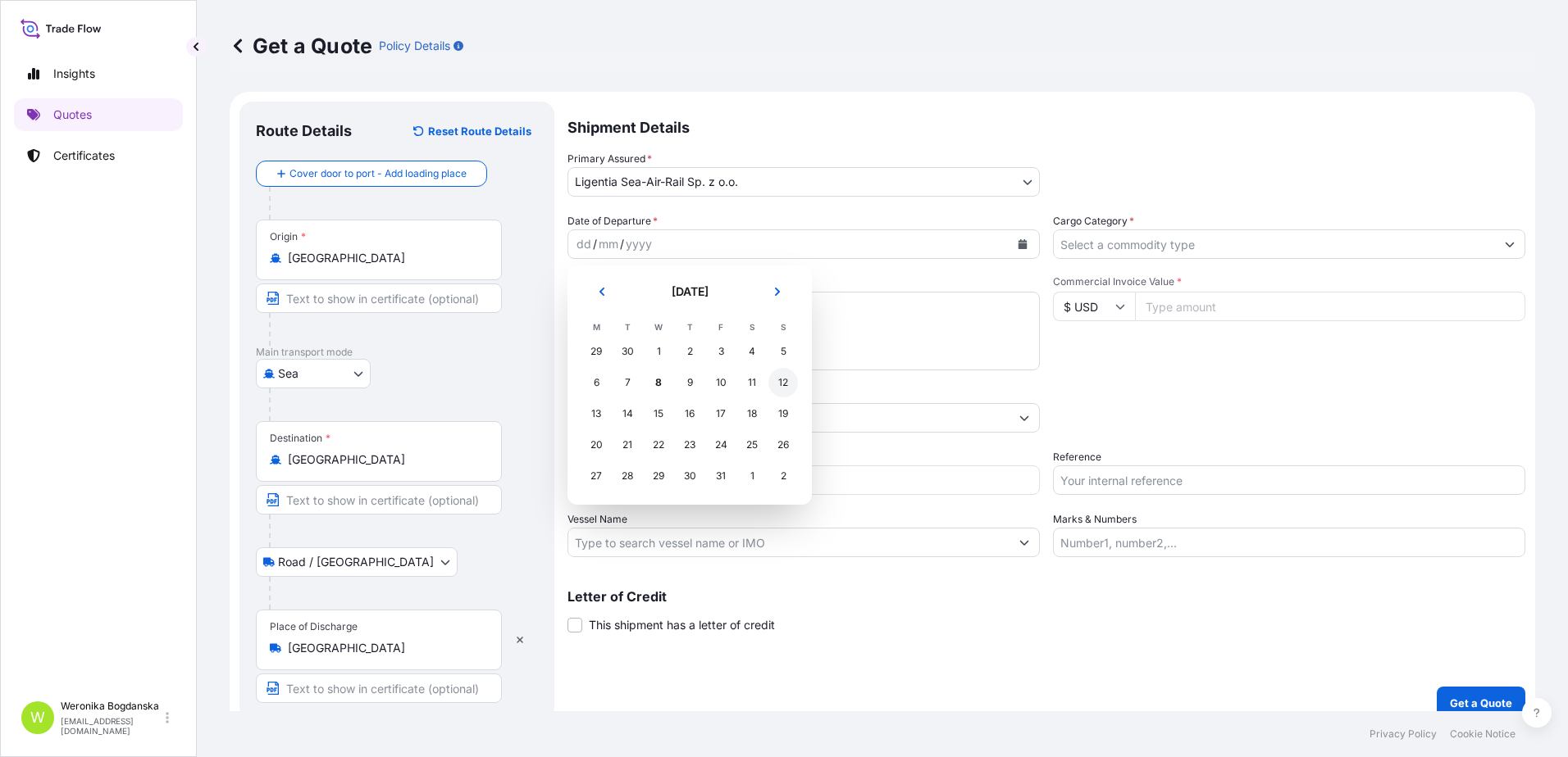
click at [784, 390] on div "12" at bounding box center [783, 382] width 29 height 29
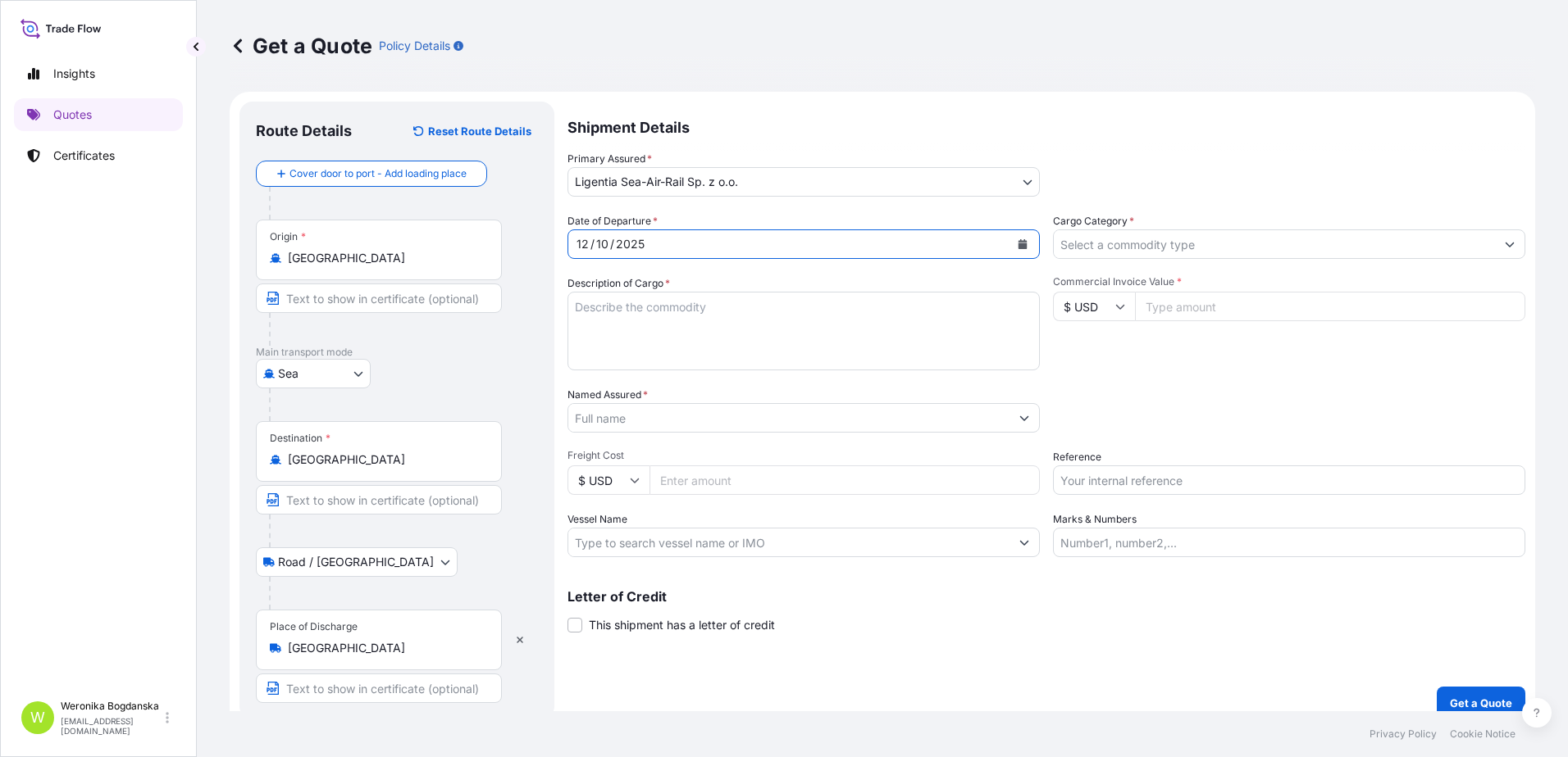
click at [1177, 239] on input "Cargo Category *" at bounding box center [1274, 244] width 441 height 29
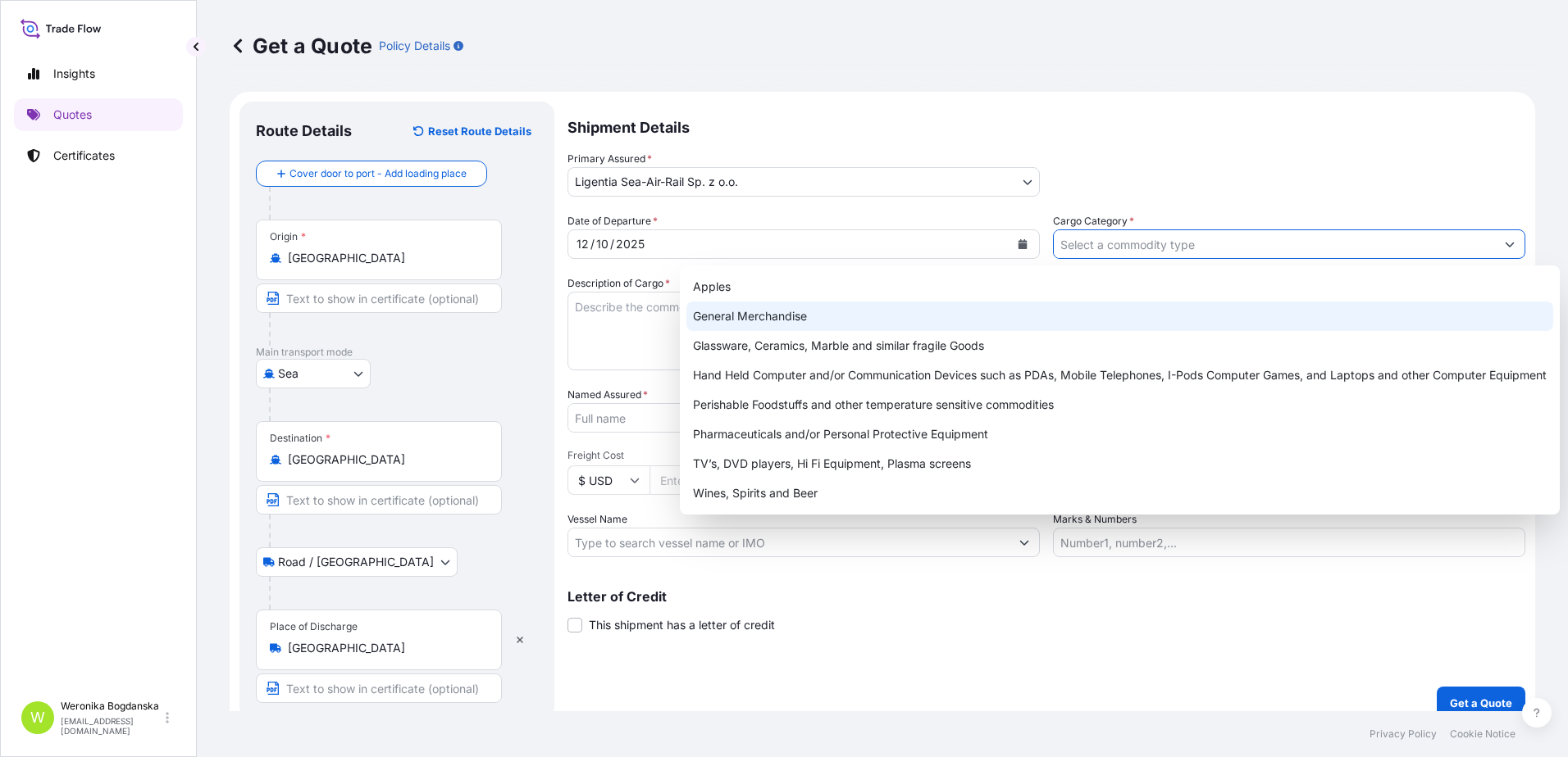
click at [797, 310] on div "General Merchandise" at bounding box center [1119, 316] width 866 height 29
type input "General Merchandise"
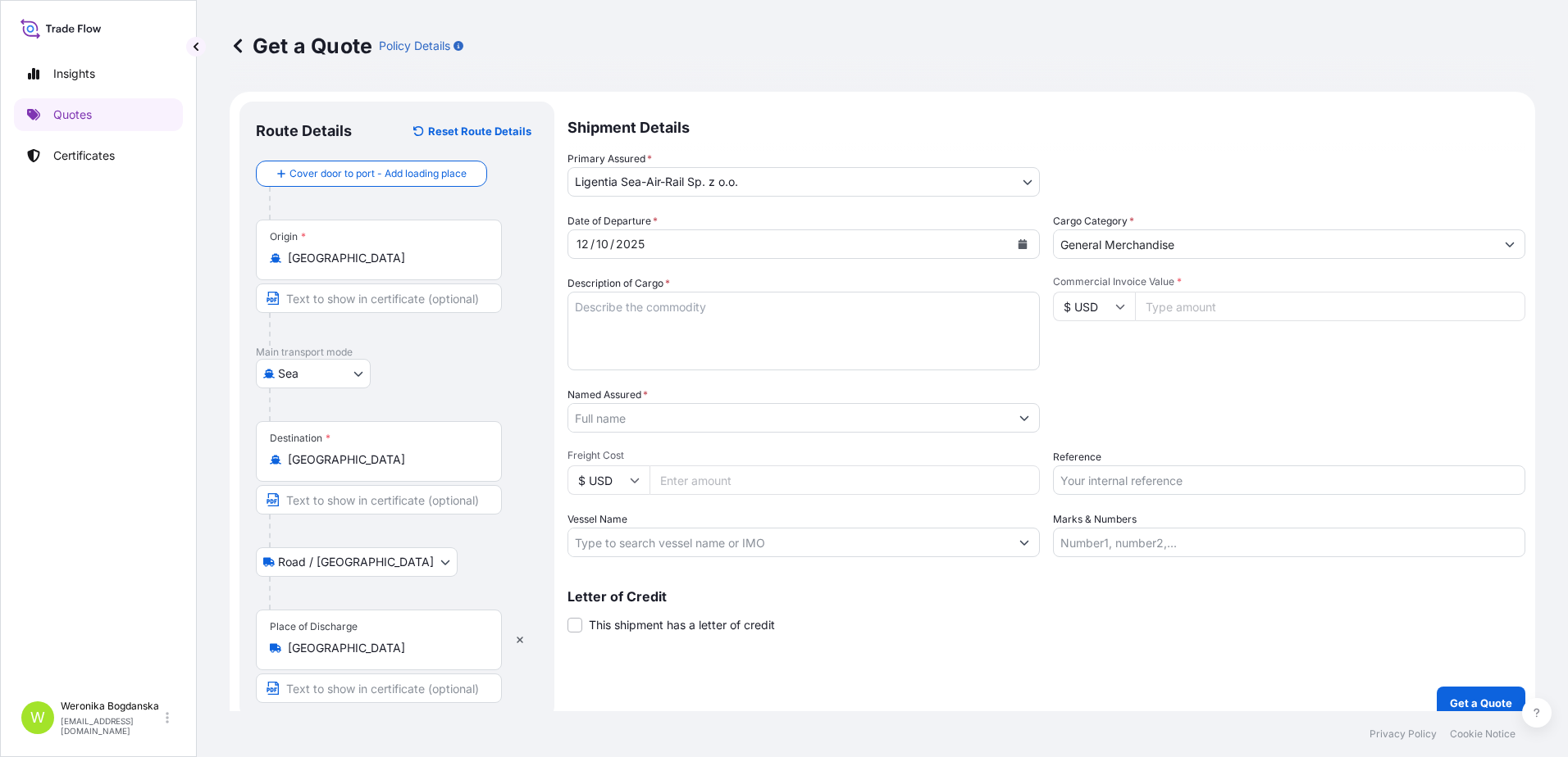
click at [642, 332] on textarea "Description of Cargo *" at bounding box center [804, 331] width 472 height 79
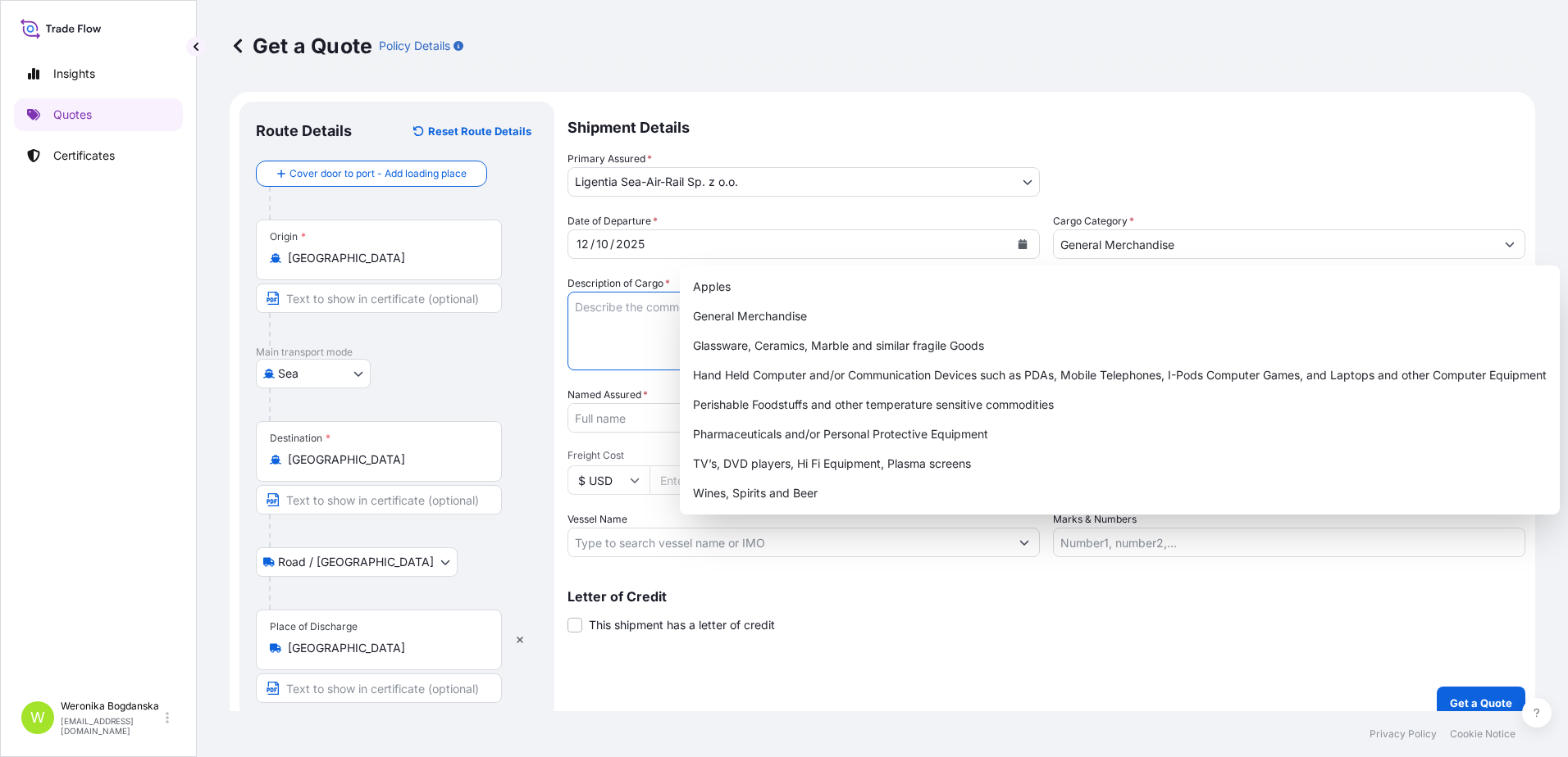
paste textarea "3 SETS OF INJECTION MOULDING MACHIN"
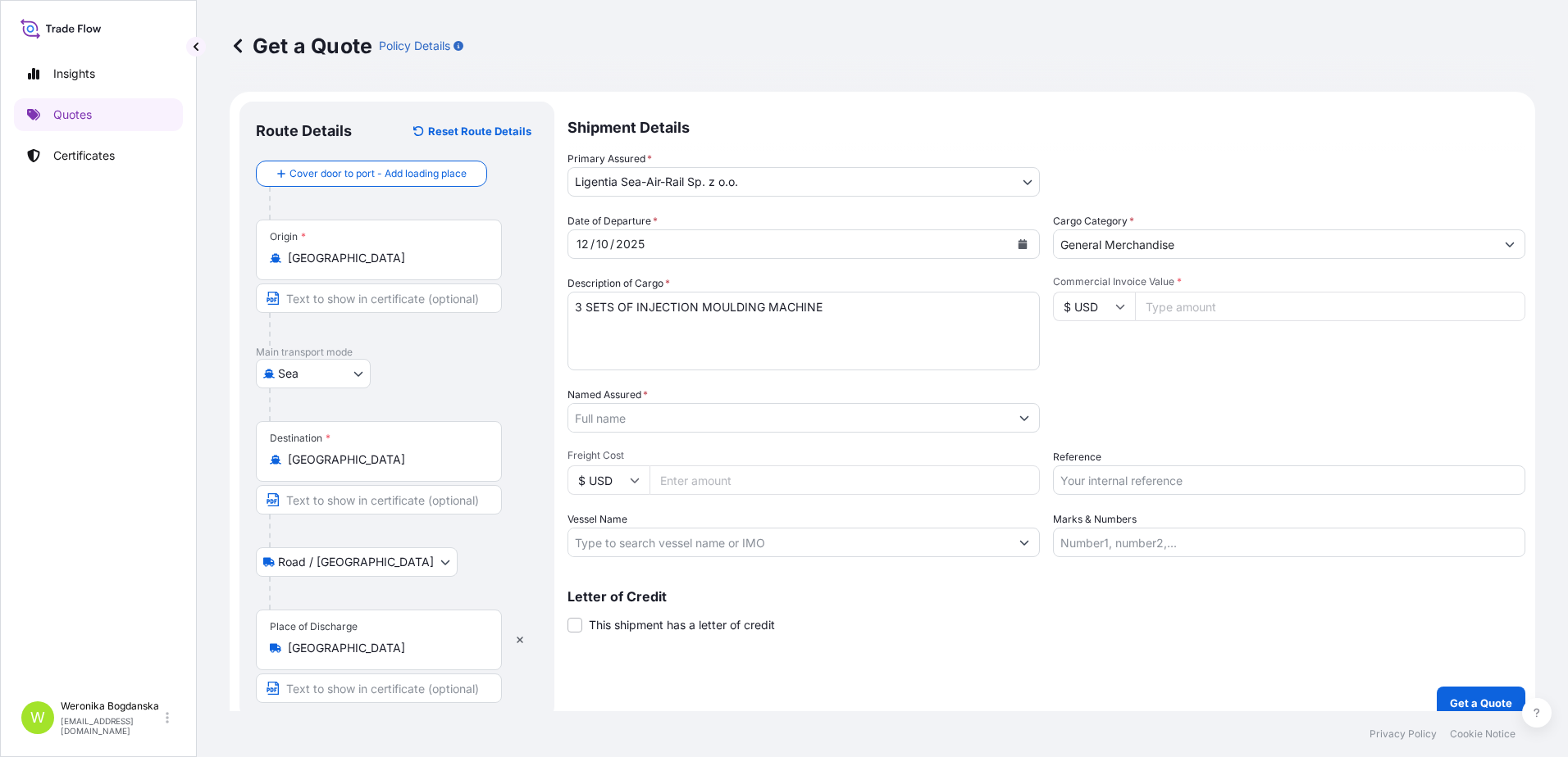
click at [700, 330] on textarea "3 SETS OF INJECTION MOULDING MACHINE" at bounding box center [804, 331] width 472 height 79
paste textarea "TRHU7556006"
click at [617, 347] on textarea "3 SETS OF INJECTION MOULDING MACHINE TRHU7556006 40HC" at bounding box center [804, 331] width 472 height 79
paste textarea "EGSU3235108"
type textarea "3 SETS OF INJECTION MOULDING MACHINE TRHU7556006 40HC EGSU3235108 20GP 18000 KG…"
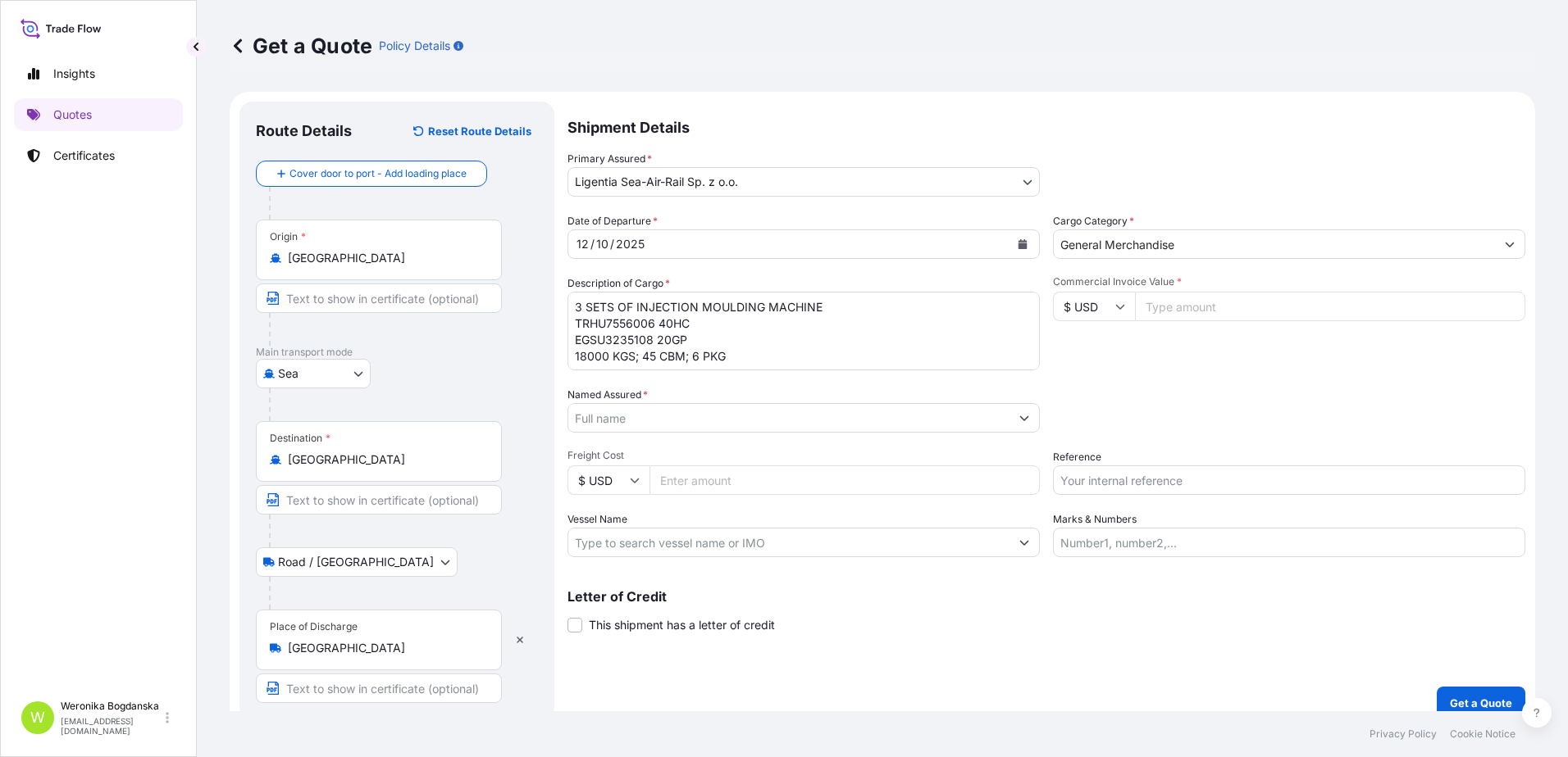
click at [1230, 305] on input "Commercial Invoice Value *" at bounding box center [1330, 306] width 390 height 29
type input "73552"
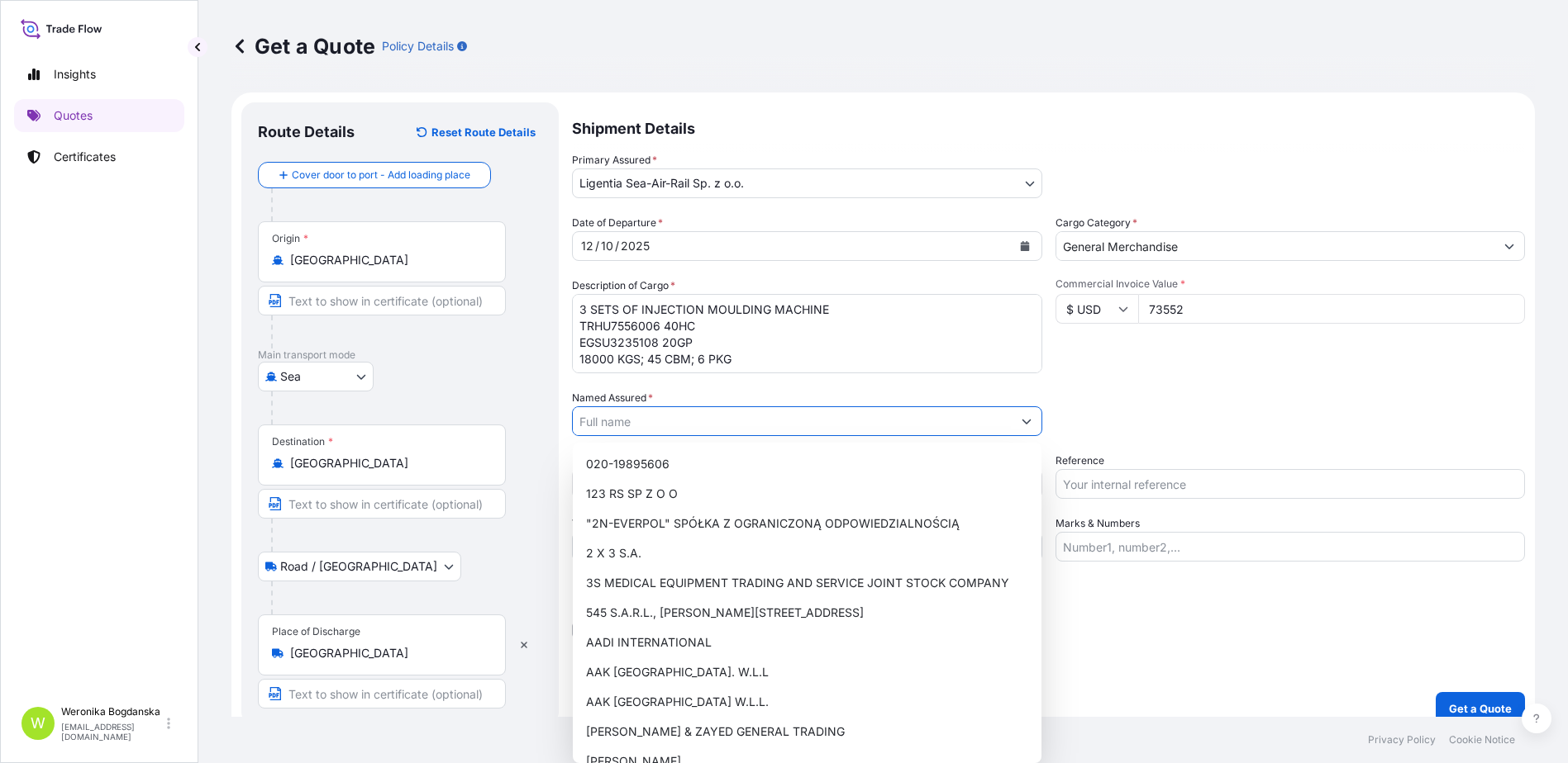
click at [614, 427] on input "Named Assured *" at bounding box center [792, 421] width 439 height 29
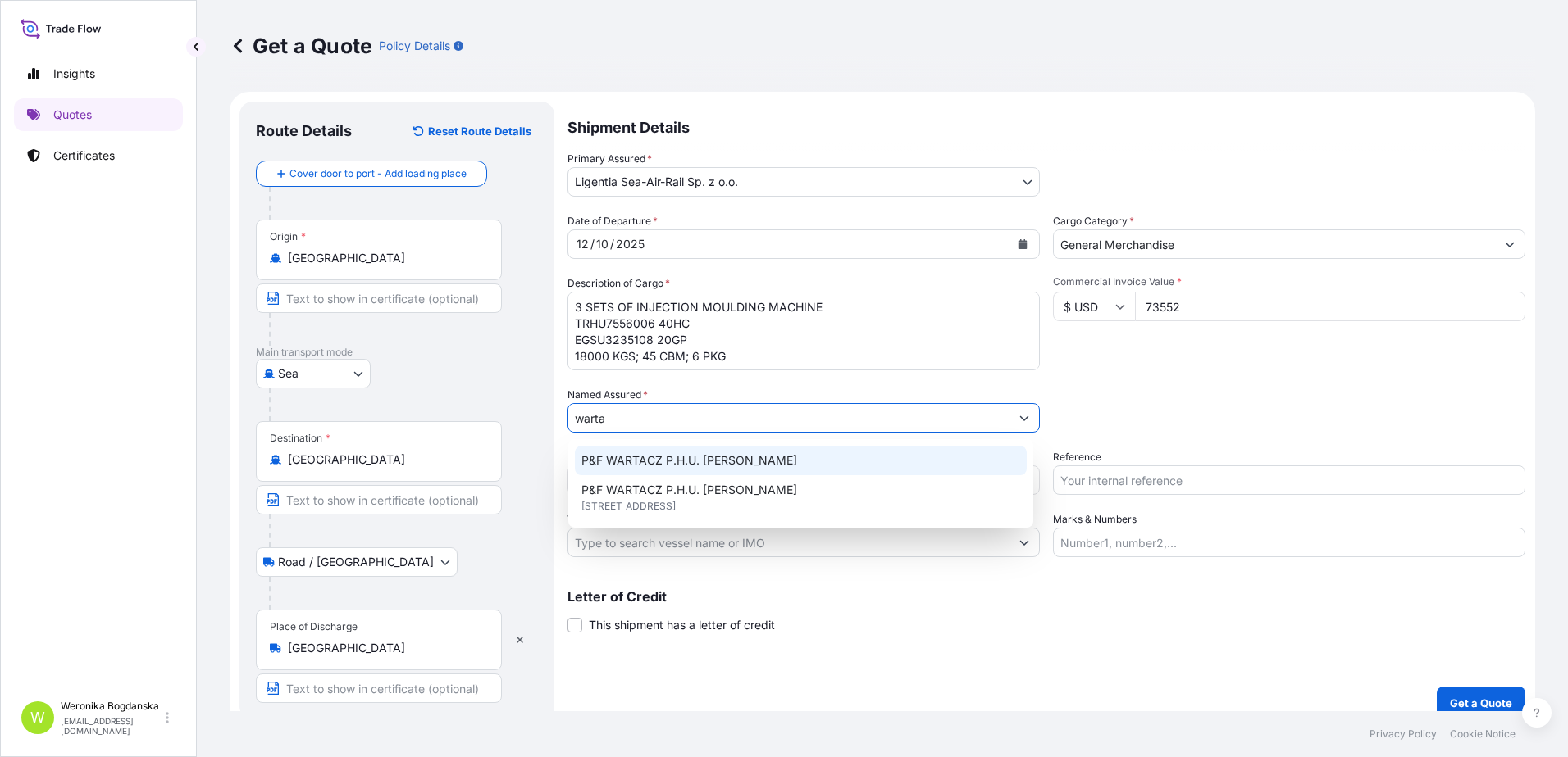
click at [862, 465] on div "P&F WARTACZ P.H.U. [PERSON_NAME]" at bounding box center [800, 460] width 452 height 29
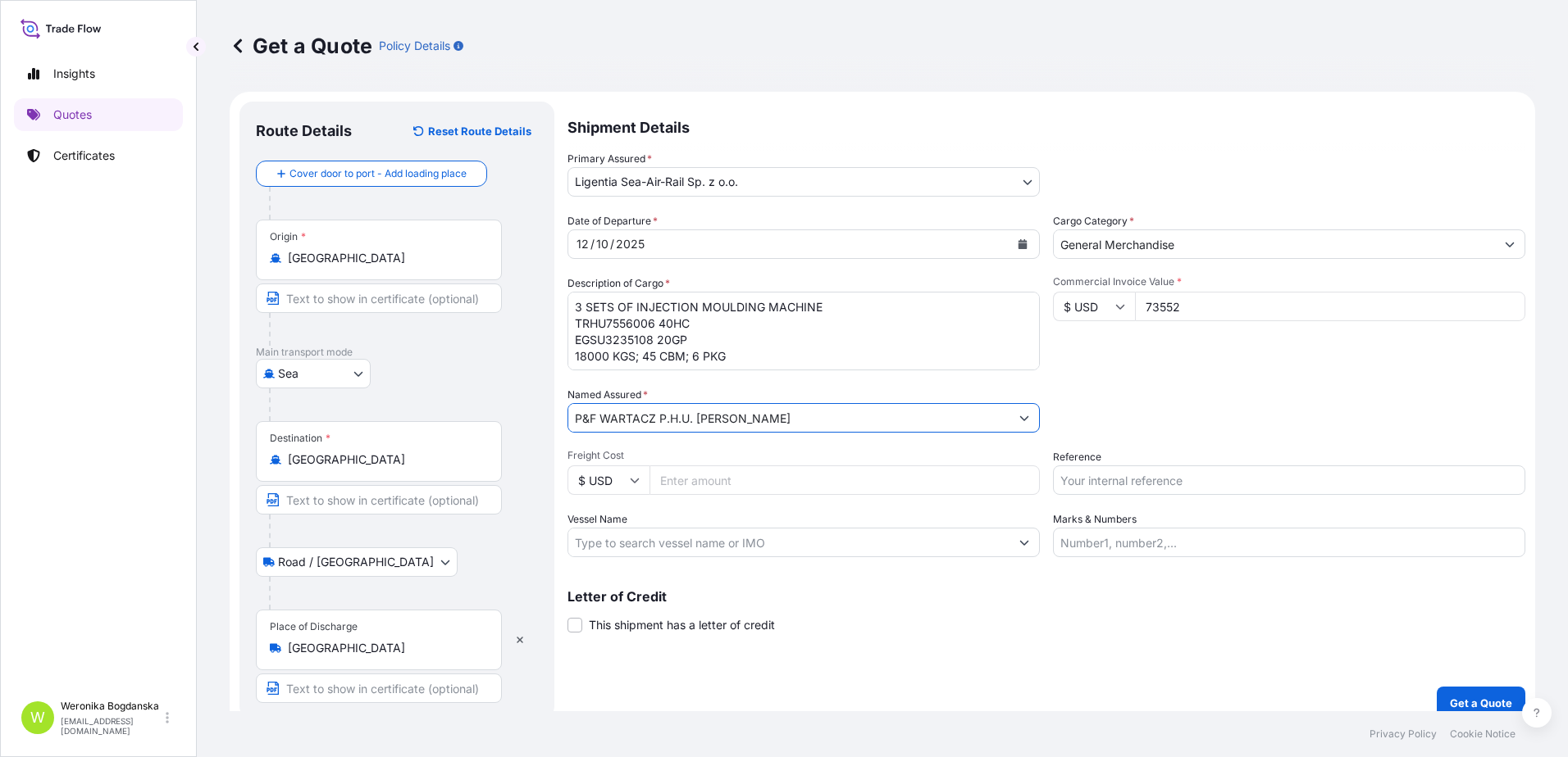
type input "P&F WARTACZ P.H.U. [PERSON_NAME]"
click at [1180, 482] on input "Reference" at bounding box center [1289, 480] width 472 height 29
paste input "S02056866"
type input "S02056866"
click at [1453, 700] on p "Get a Quote" at bounding box center [1481, 703] width 62 height 17
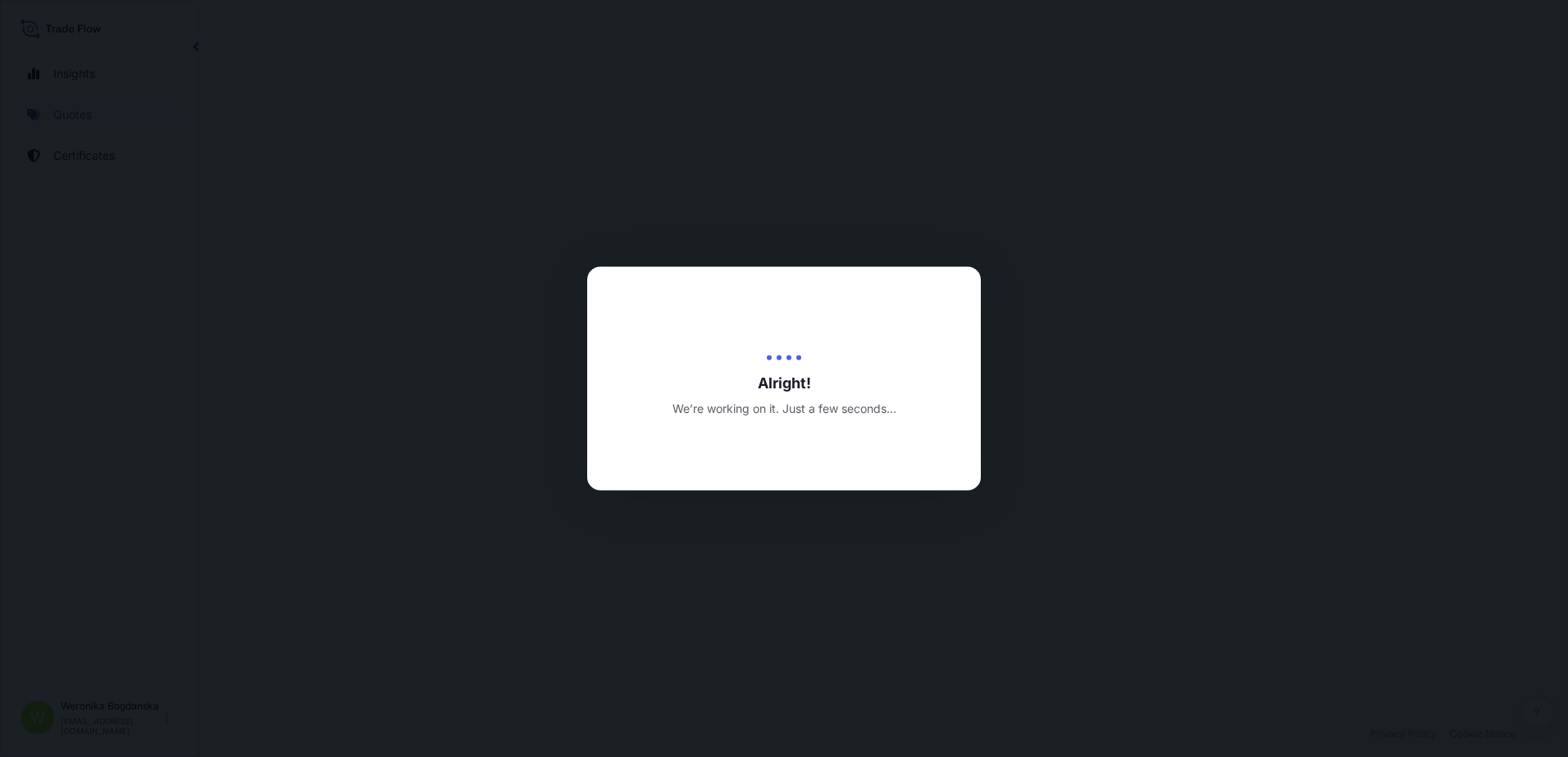
select select "Sea"
select select "Road / [GEOGRAPHIC_DATA]"
select select "31440"
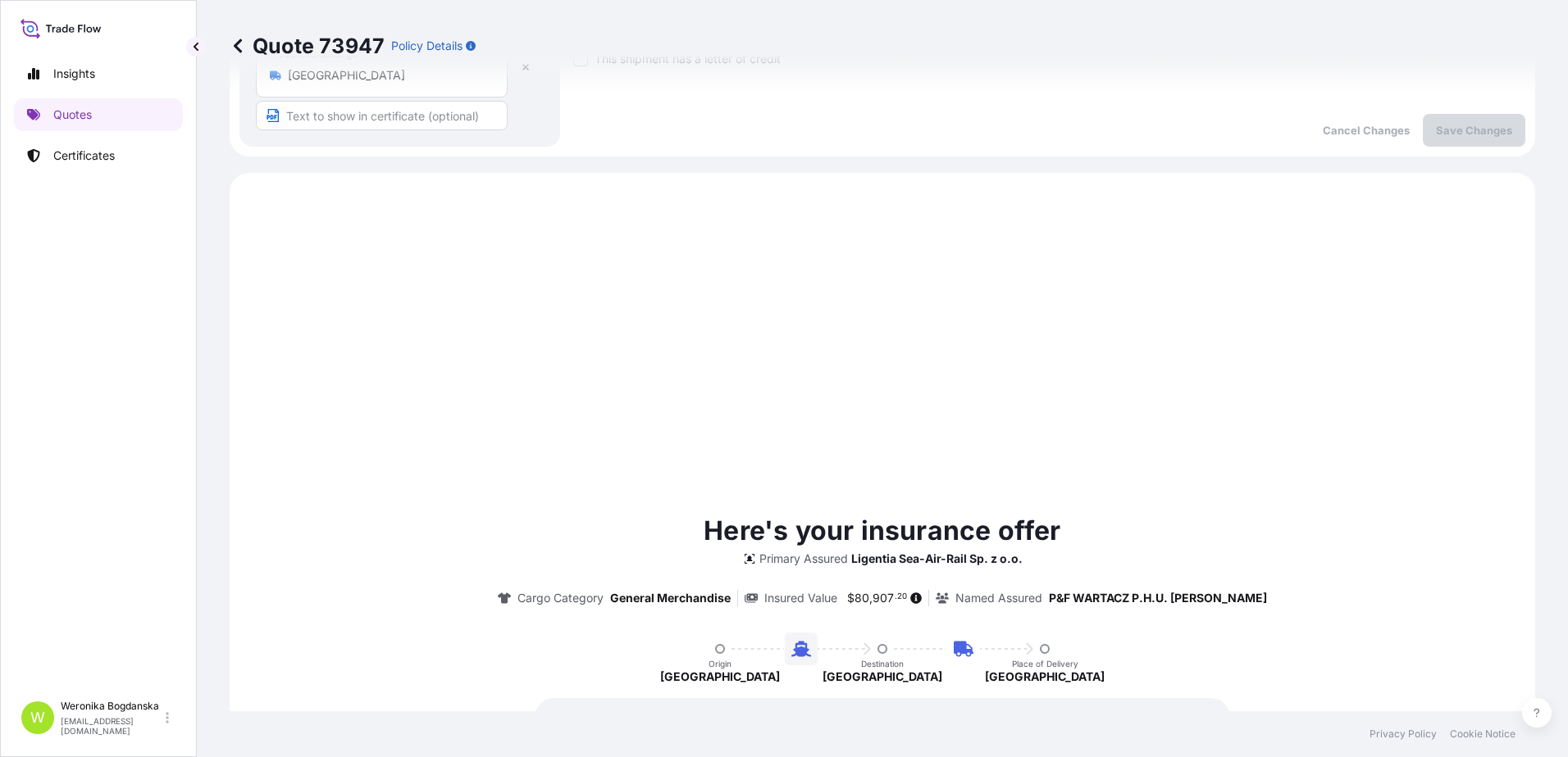
scroll to position [657, 0]
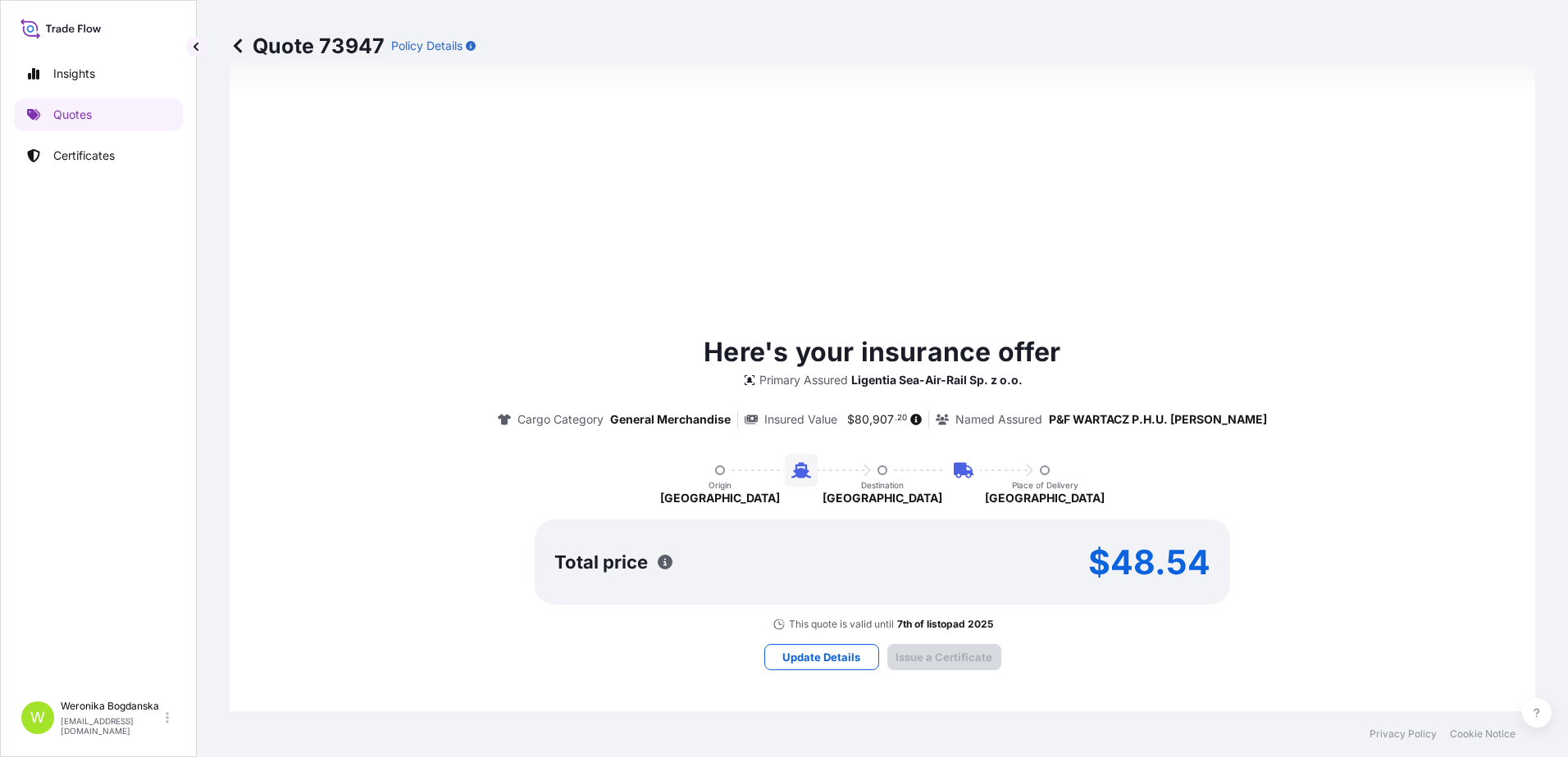
type input "[DATE]"
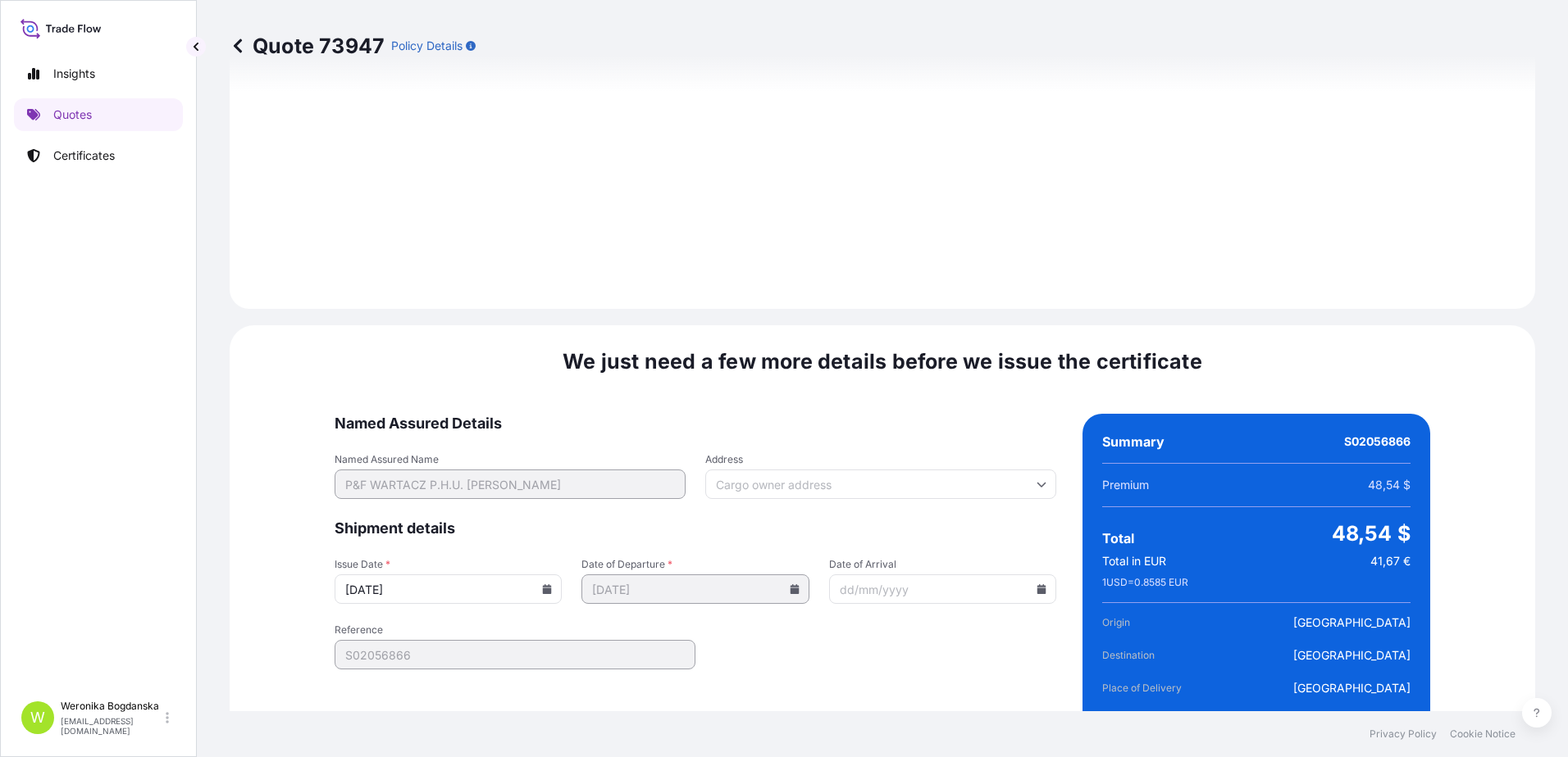
scroll to position [2002, 0]
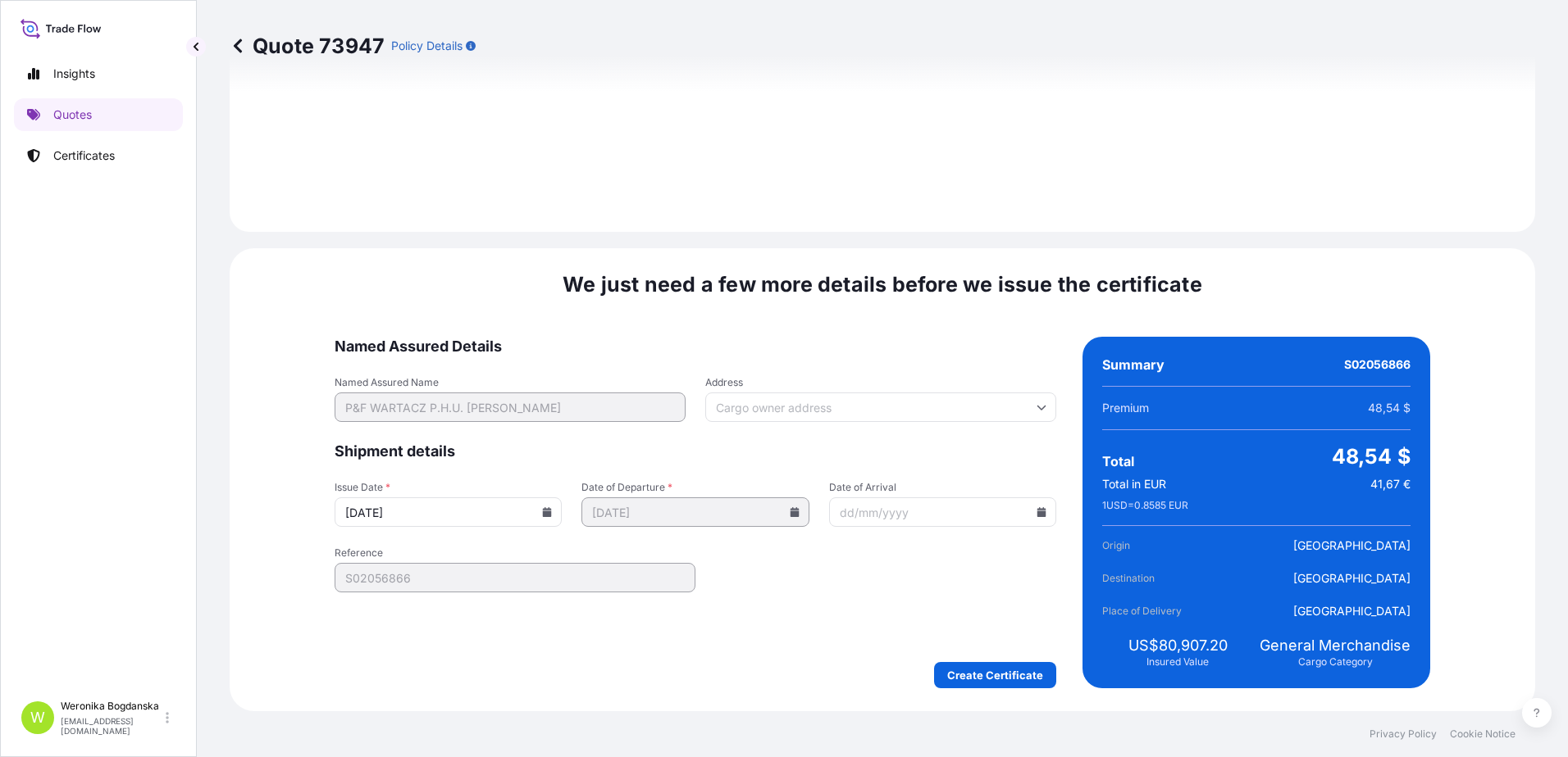
drag, startPoint x: 976, startPoint y: 650, endPoint x: 987, endPoint y: 667, distance: 20.2
click at [977, 650] on form "Named Assured Details Named Assured Name P&F WARTACZ P.H.U. [PERSON_NAME] Addre…" at bounding box center [695, 512] width 721 height 352
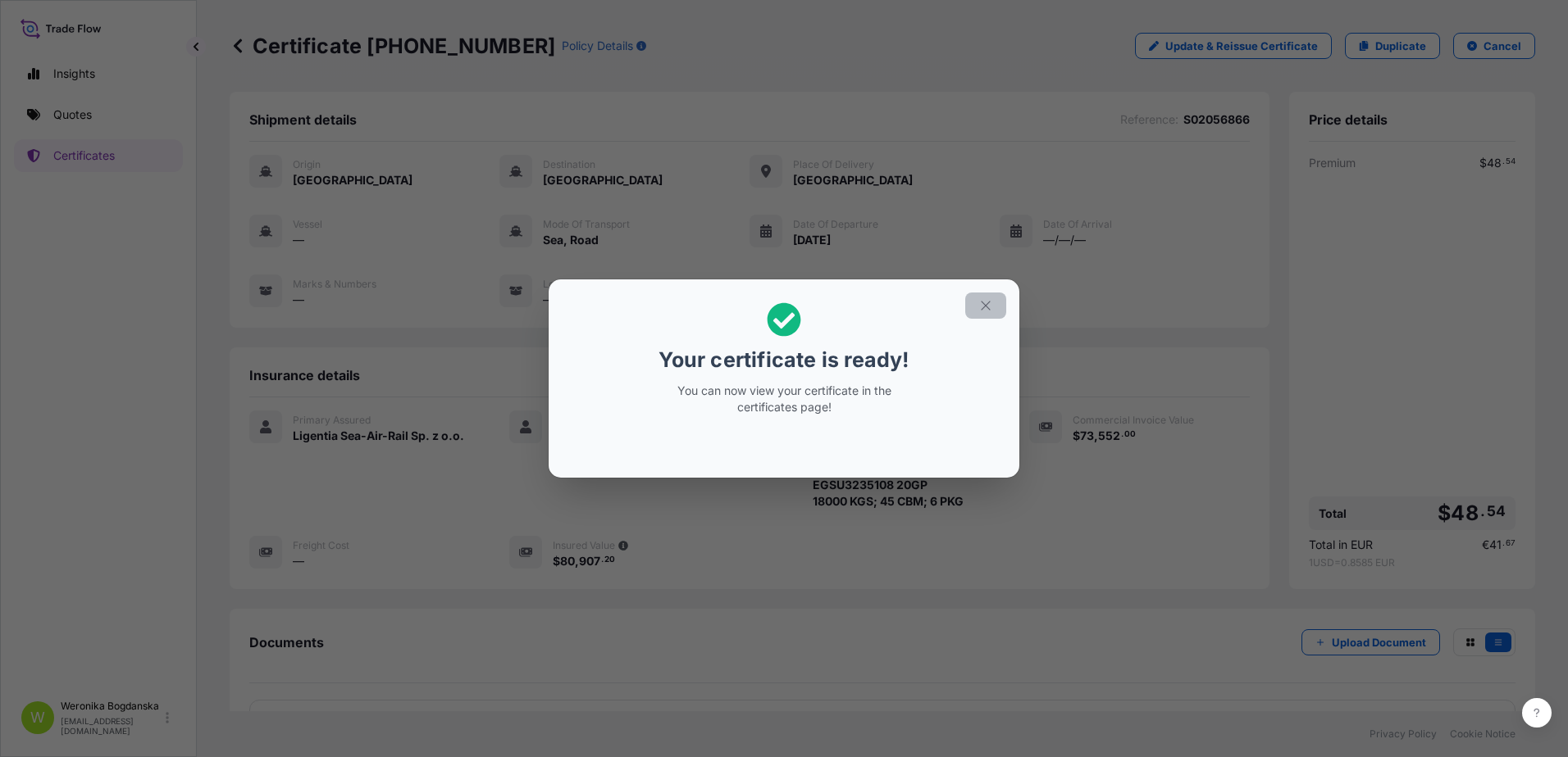
click at [989, 304] on icon "button" at bounding box center [985, 305] width 15 height 15
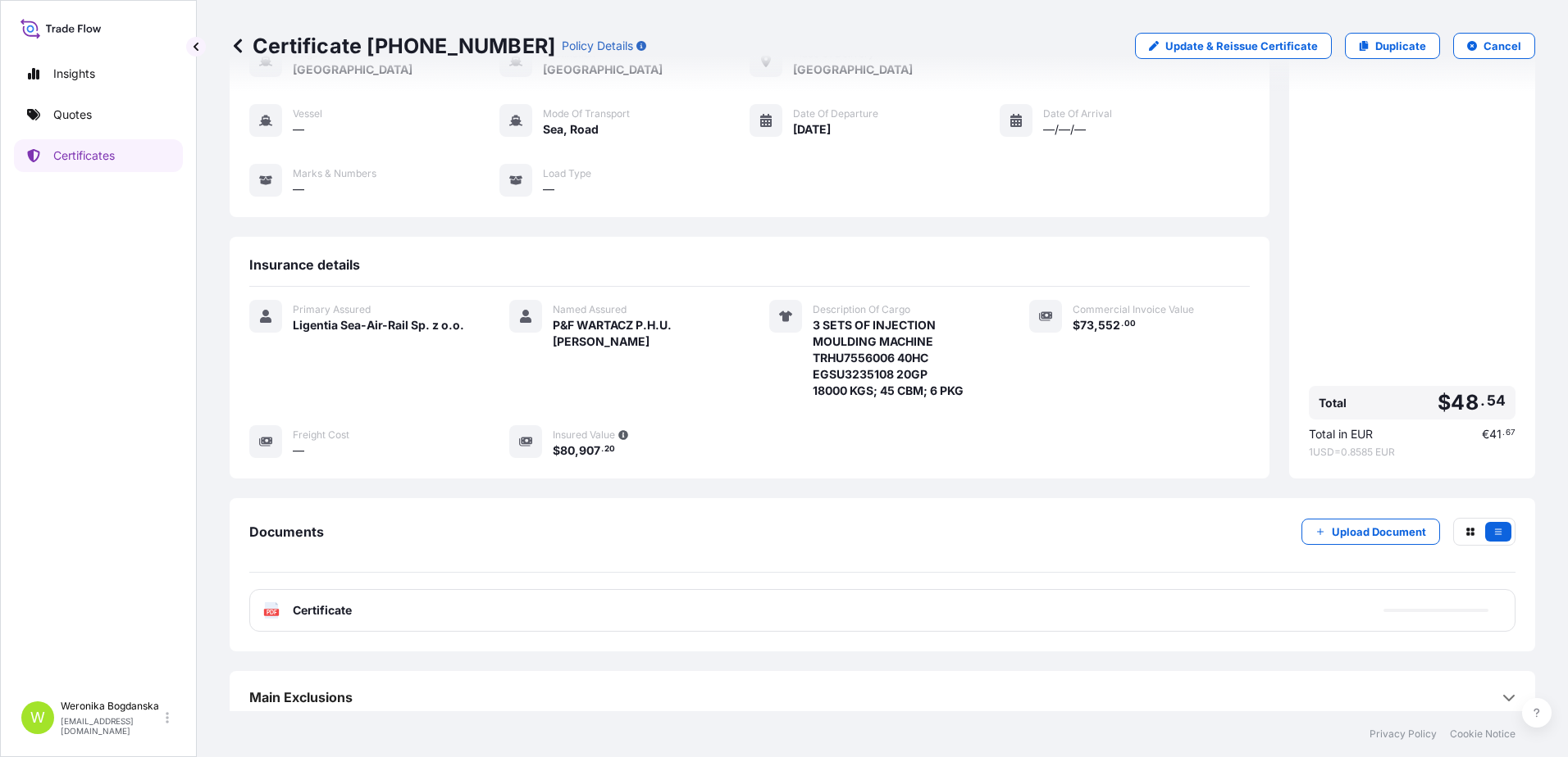
scroll to position [123, 0]
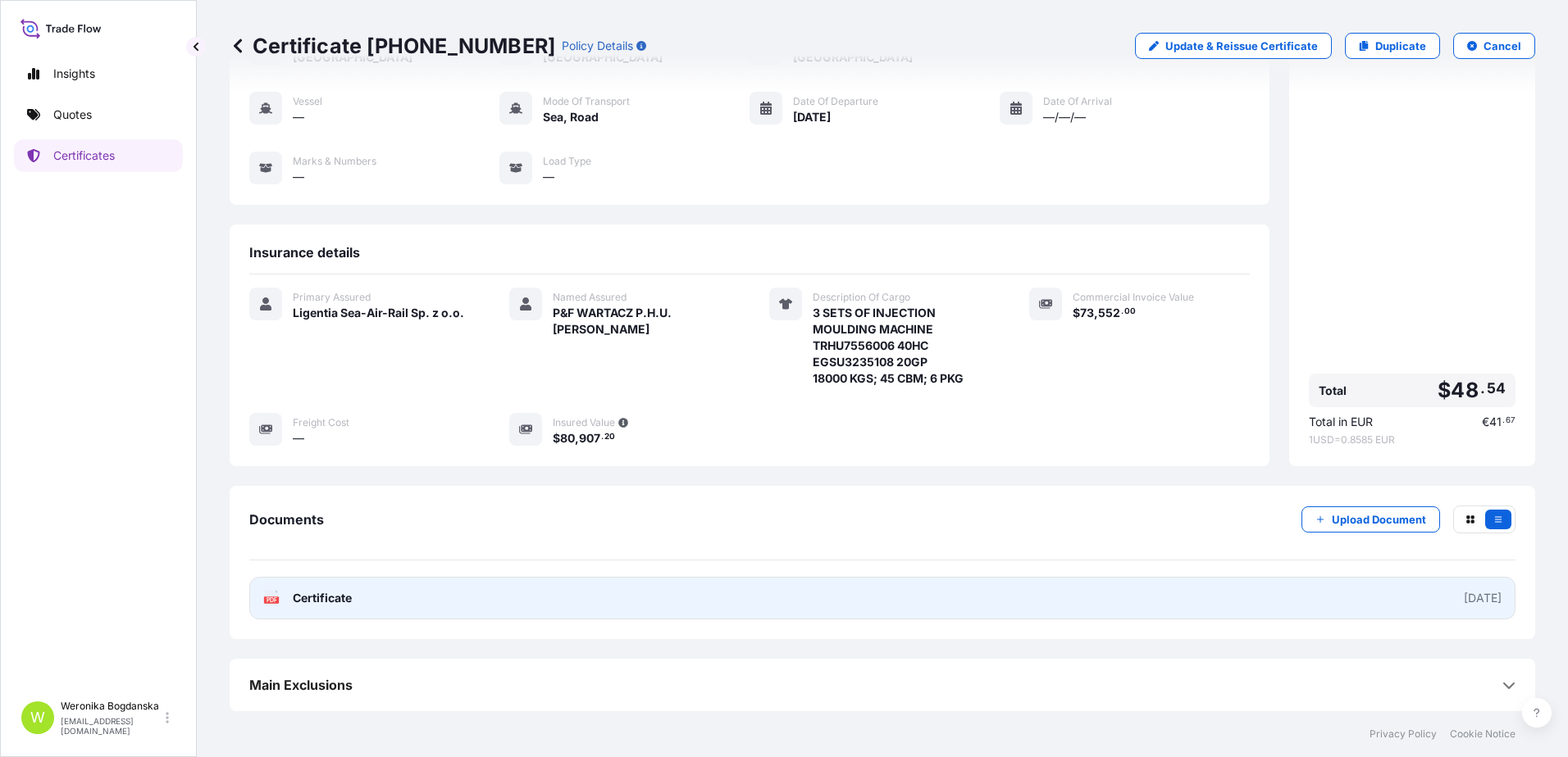
click at [1009, 590] on link "PDF Certificate [DATE]" at bounding box center [881, 599] width 1266 height 43
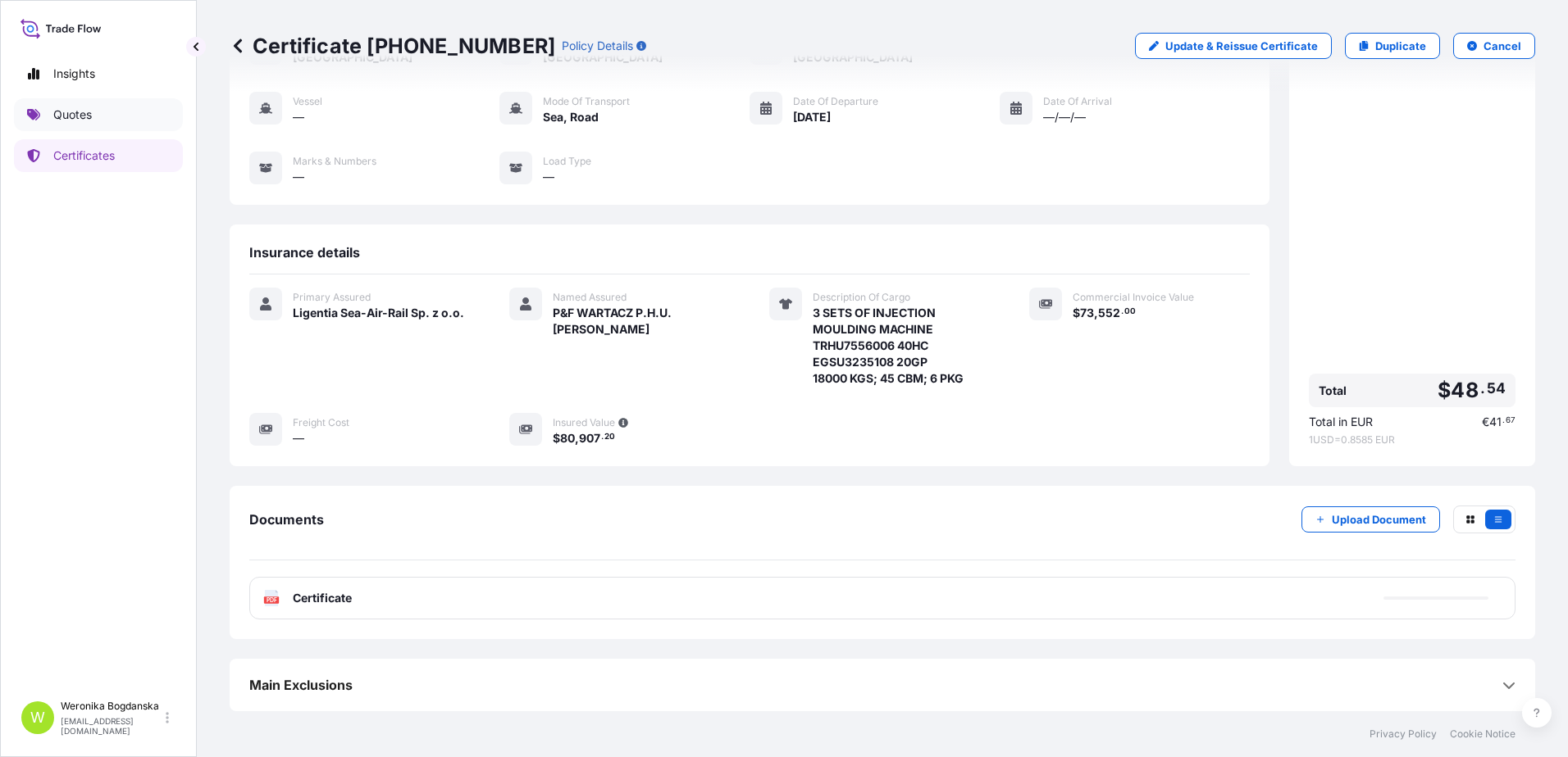
click at [73, 105] on link "Quotes" at bounding box center [98, 115] width 169 height 33
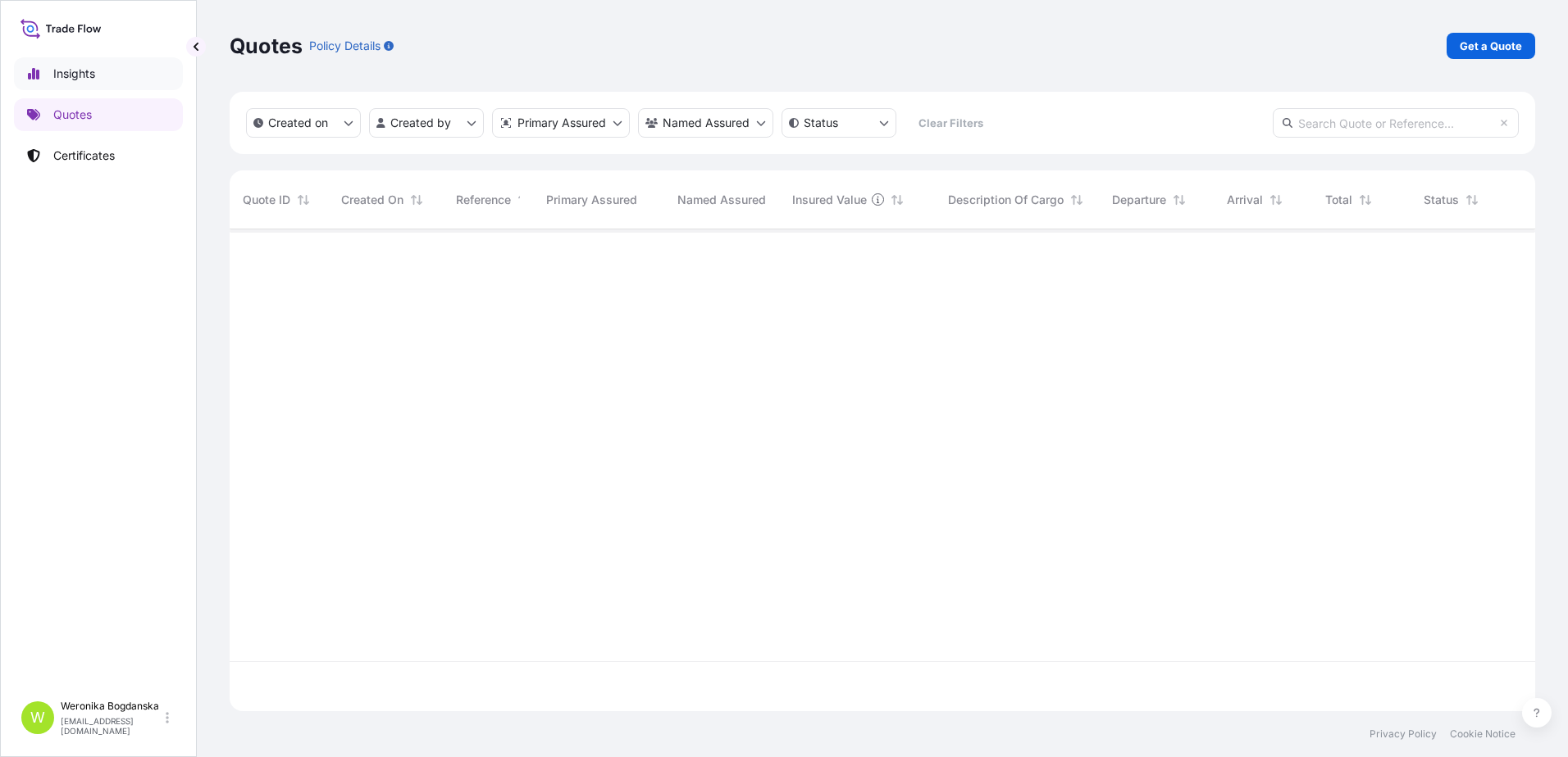
scroll to position [479, 1293]
click at [1494, 46] on p "Get a Quote" at bounding box center [1491, 46] width 62 height 17
select select "Sea"
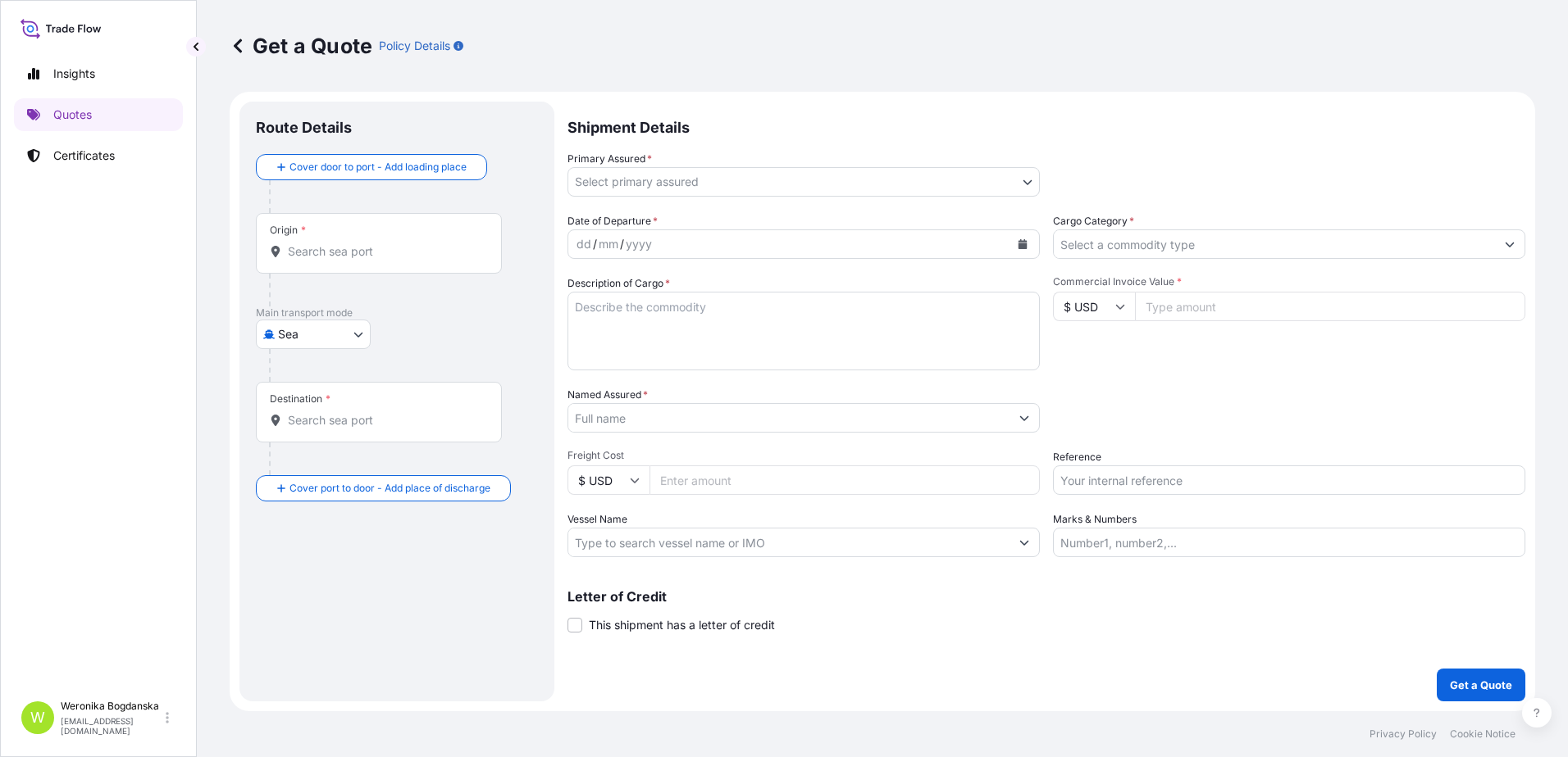
click at [437, 265] on div "Origin *" at bounding box center [379, 243] width 246 height 60
click at [437, 259] on input "Origin *" at bounding box center [384, 252] width 193 height 17
click at [435, 251] on input "Origin *" at bounding box center [384, 252] width 193 height 17
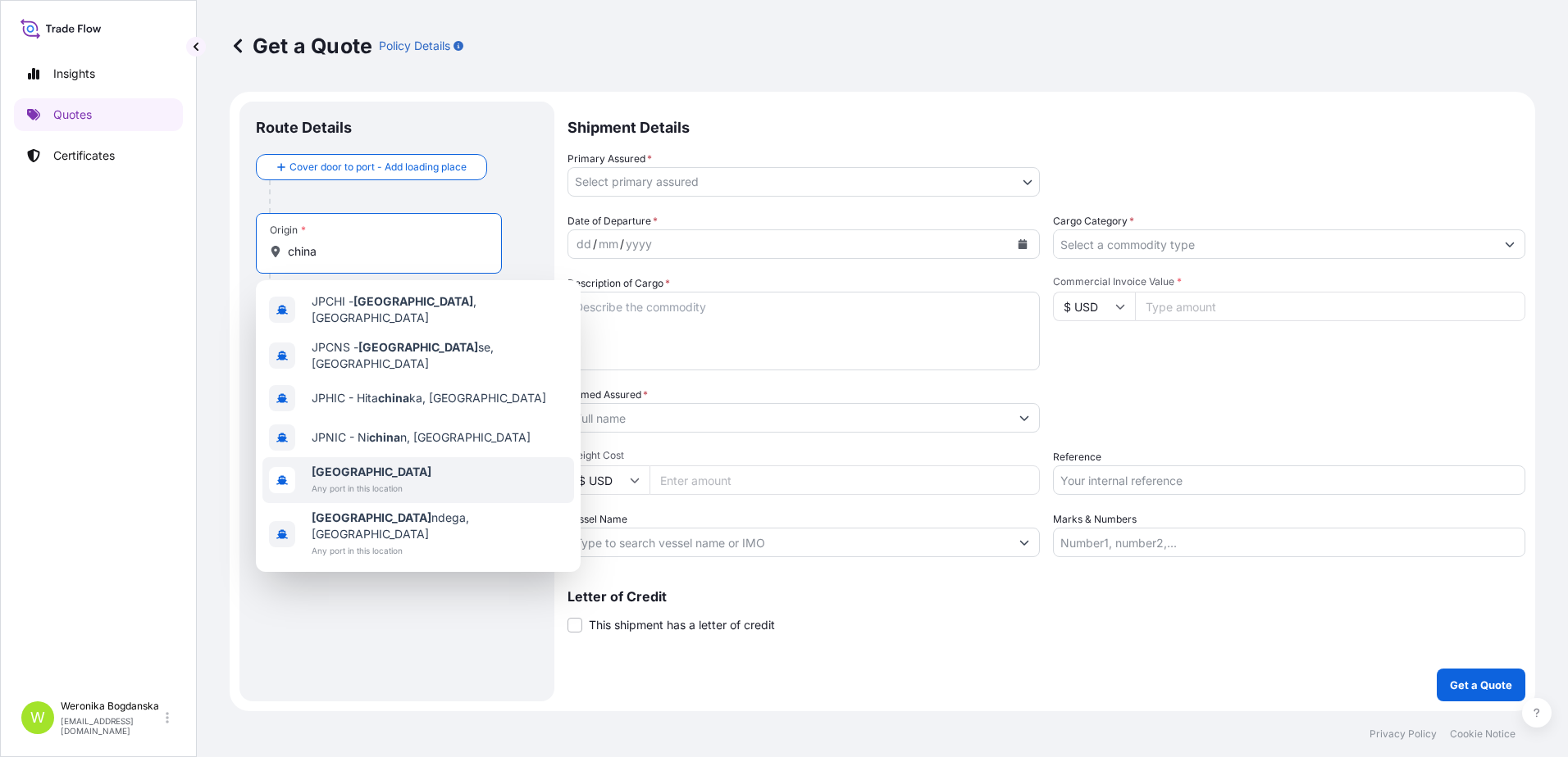
click at [418, 460] on div "[GEOGRAPHIC_DATA] Any port in this location" at bounding box center [418, 480] width 311 height 46
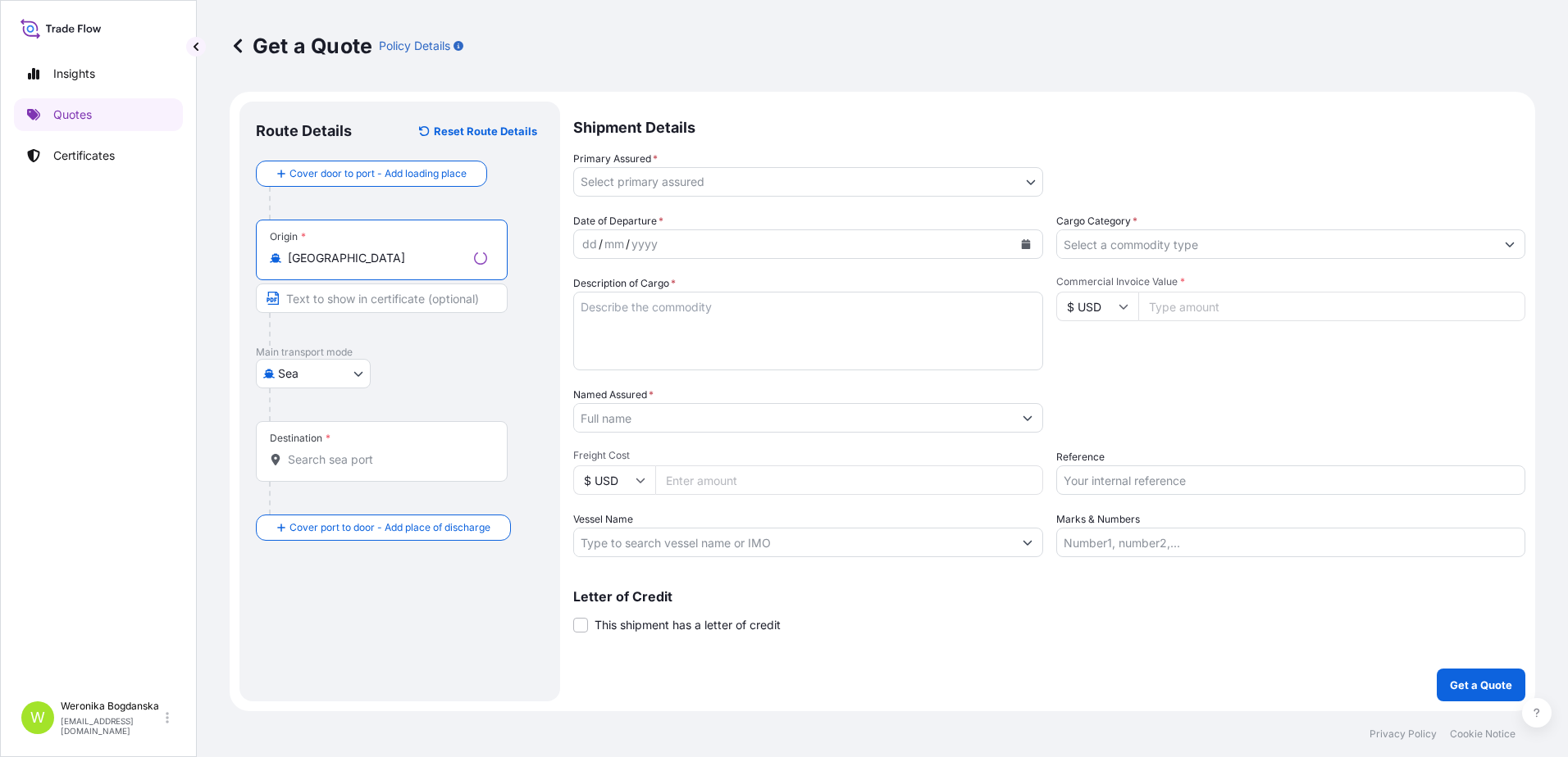
type input "[GEOGRAPHIC_DATA]"
click at [373, 474] on div "Destination *" at bounding box center [382, 452] width 252 height 60
click at [373, 468] on input "Destination *" at bounding box center [387, 459] width 199 height 17
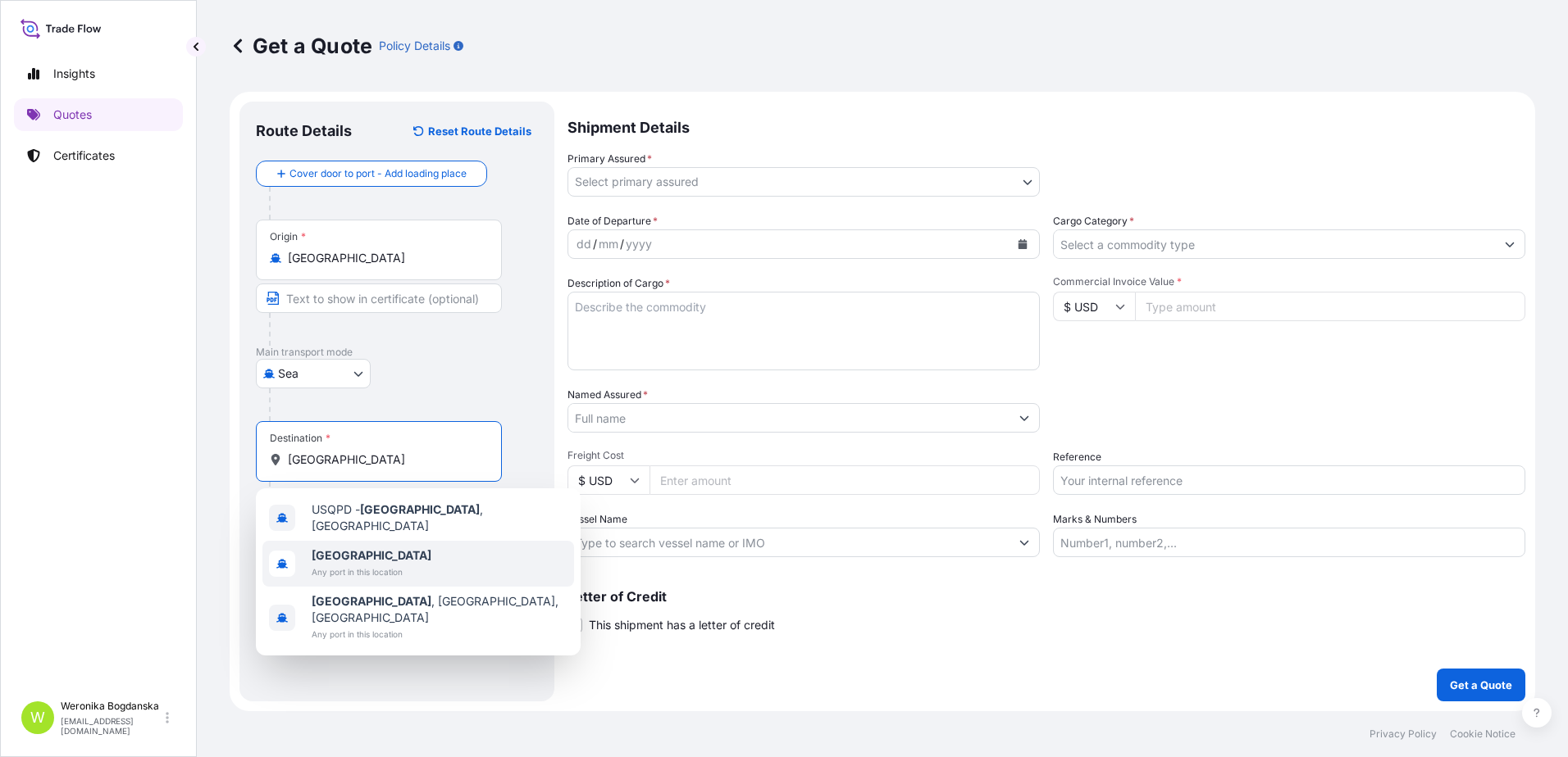
click at [331, 564] on span "Any port in this location" at bounding box center [371, 572] width 120 height 17
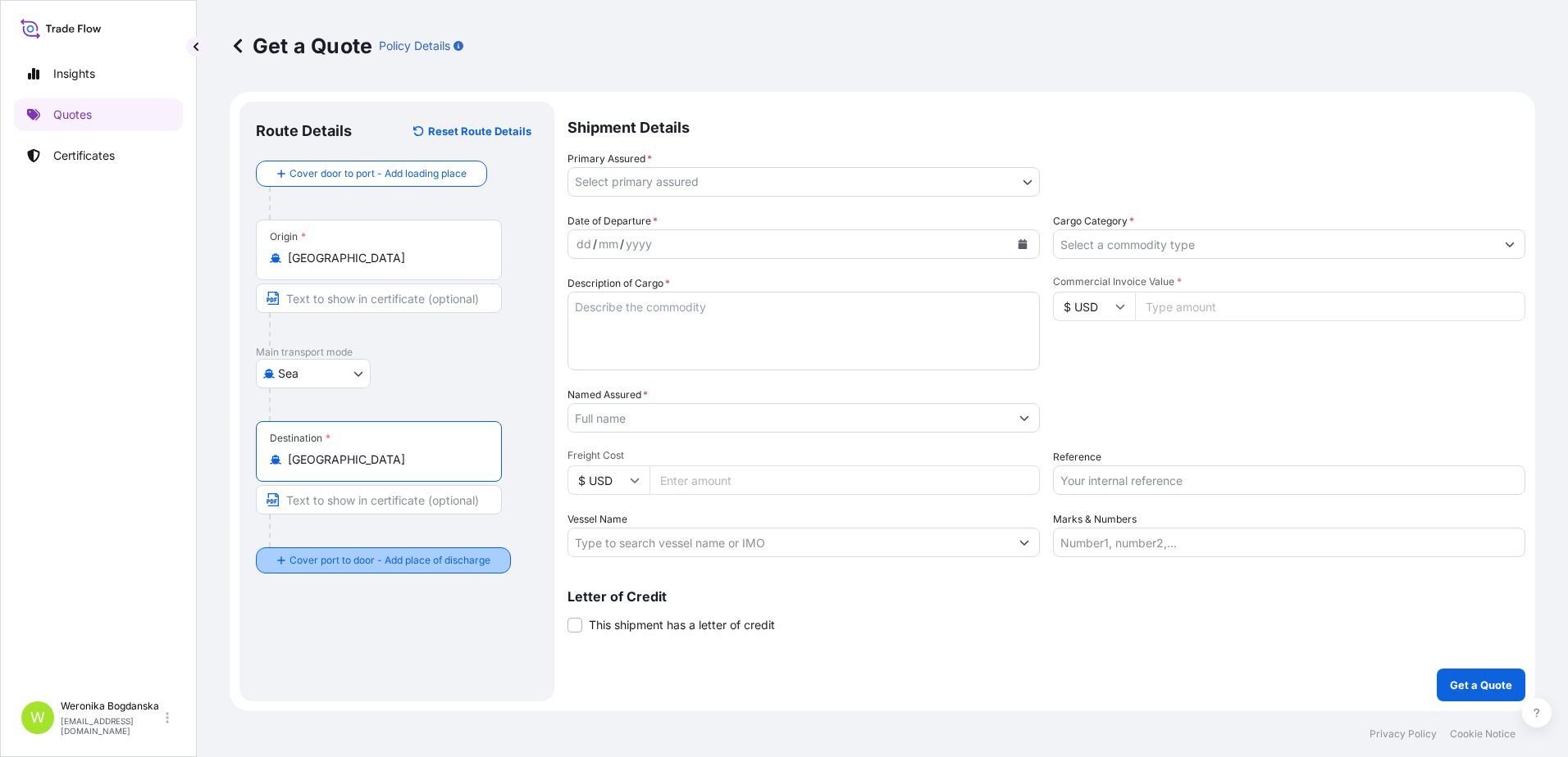
type input "[GEOGRAPHIC_DATA]"
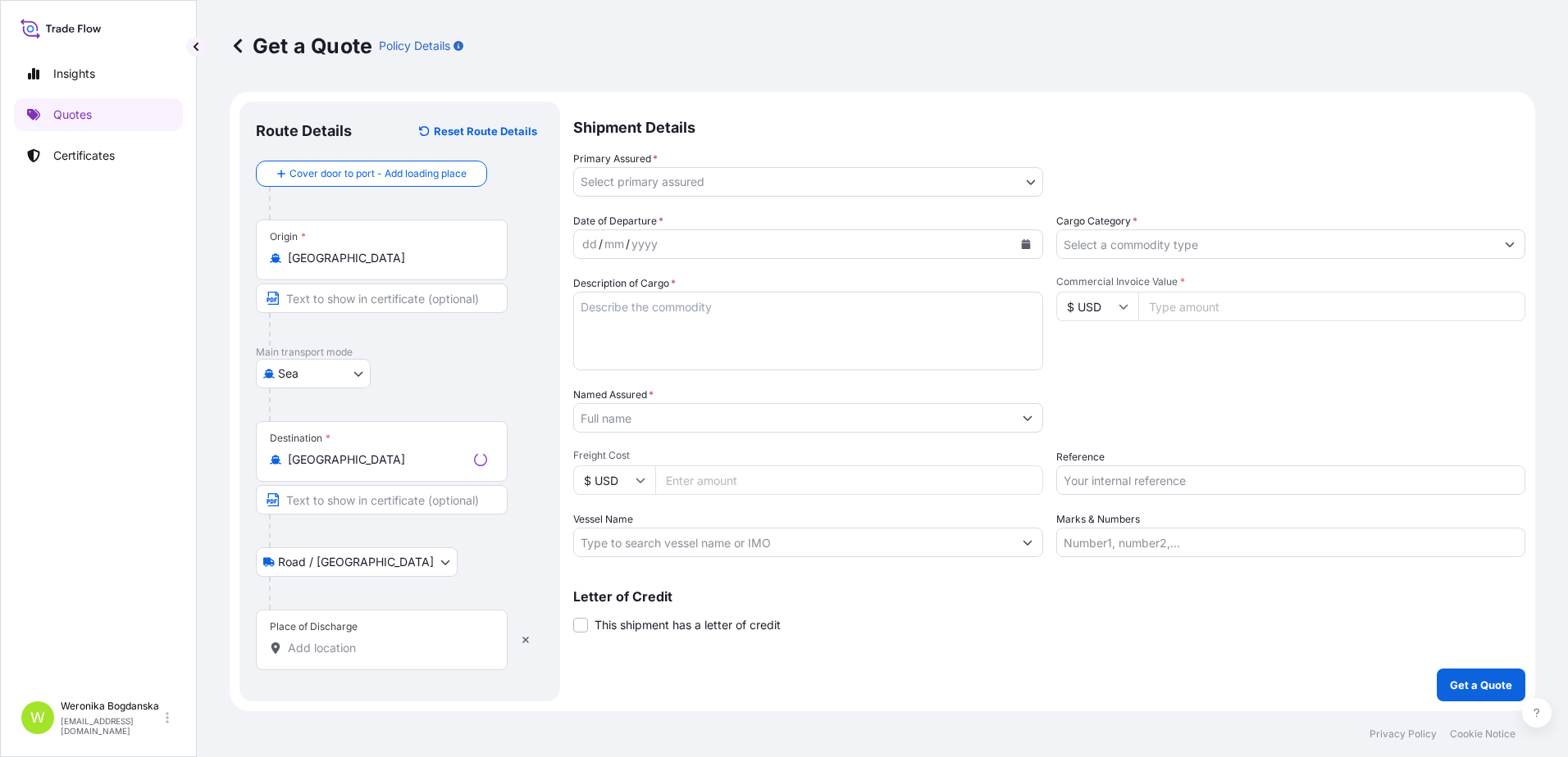
click at [354, 640] on input "Place of Discharge" at bounding box center [387, 648] width 199 height 17
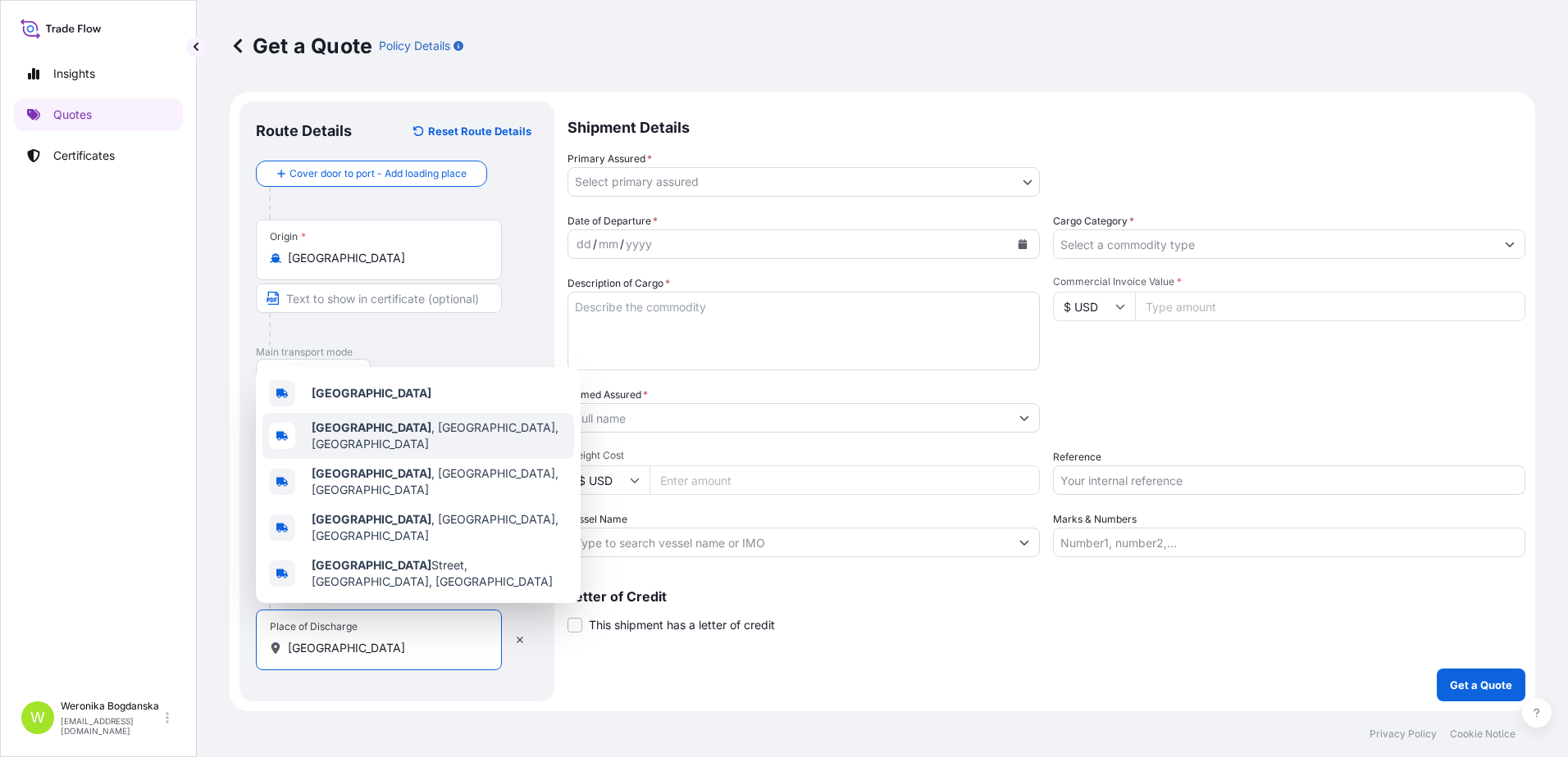
click at [373, 414] on div "[GEOGRAPHIC_DATA]" at bounding box center [418, 393] width 311 height 39
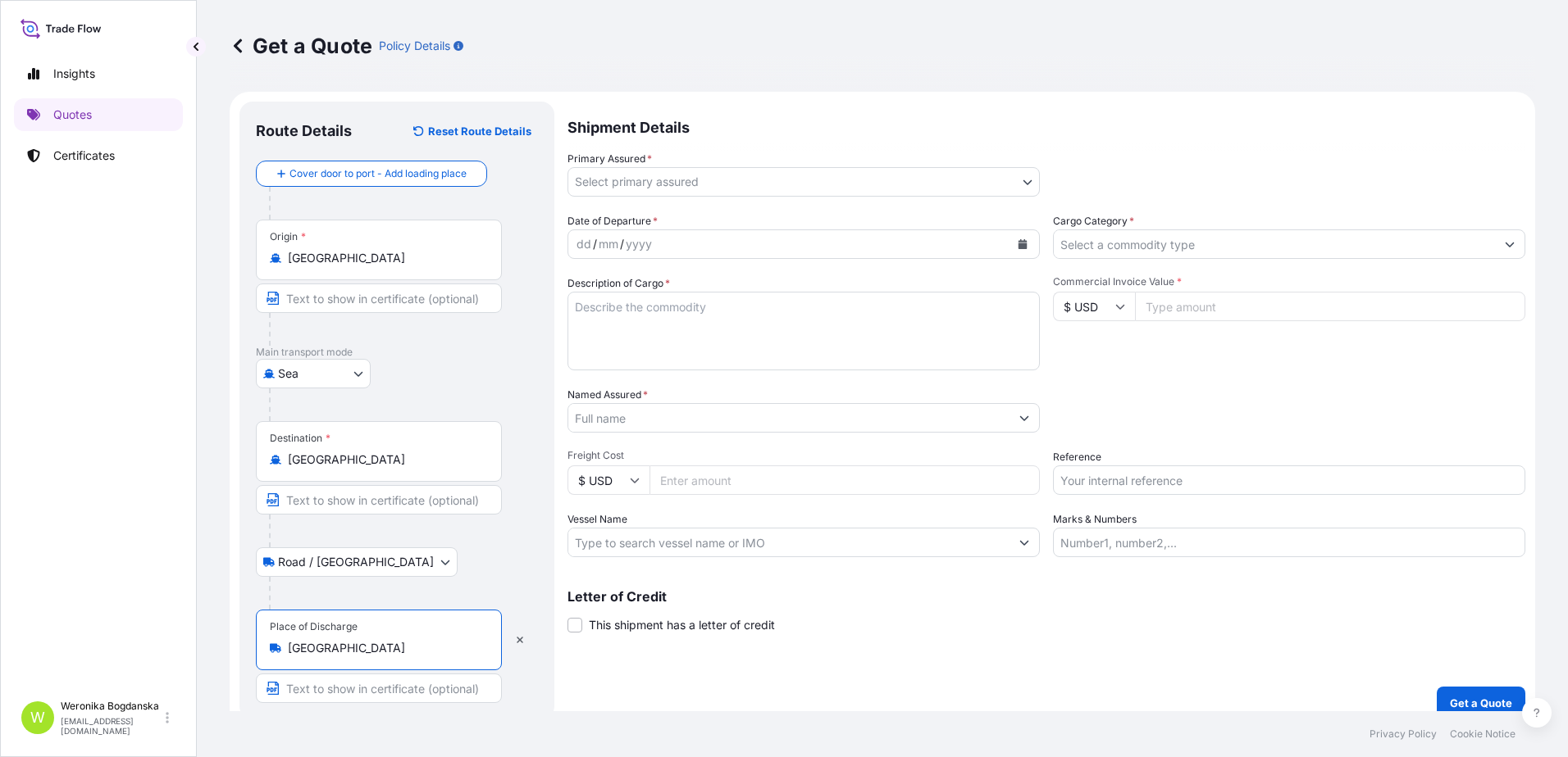
type input "[GEOGRAPHIC_DATA]"
click at [662, 179] on body "3 options available. 0 options available. 5 options available. Insights Quotes …" at bounding box center [784, 378] width 1568 height 757
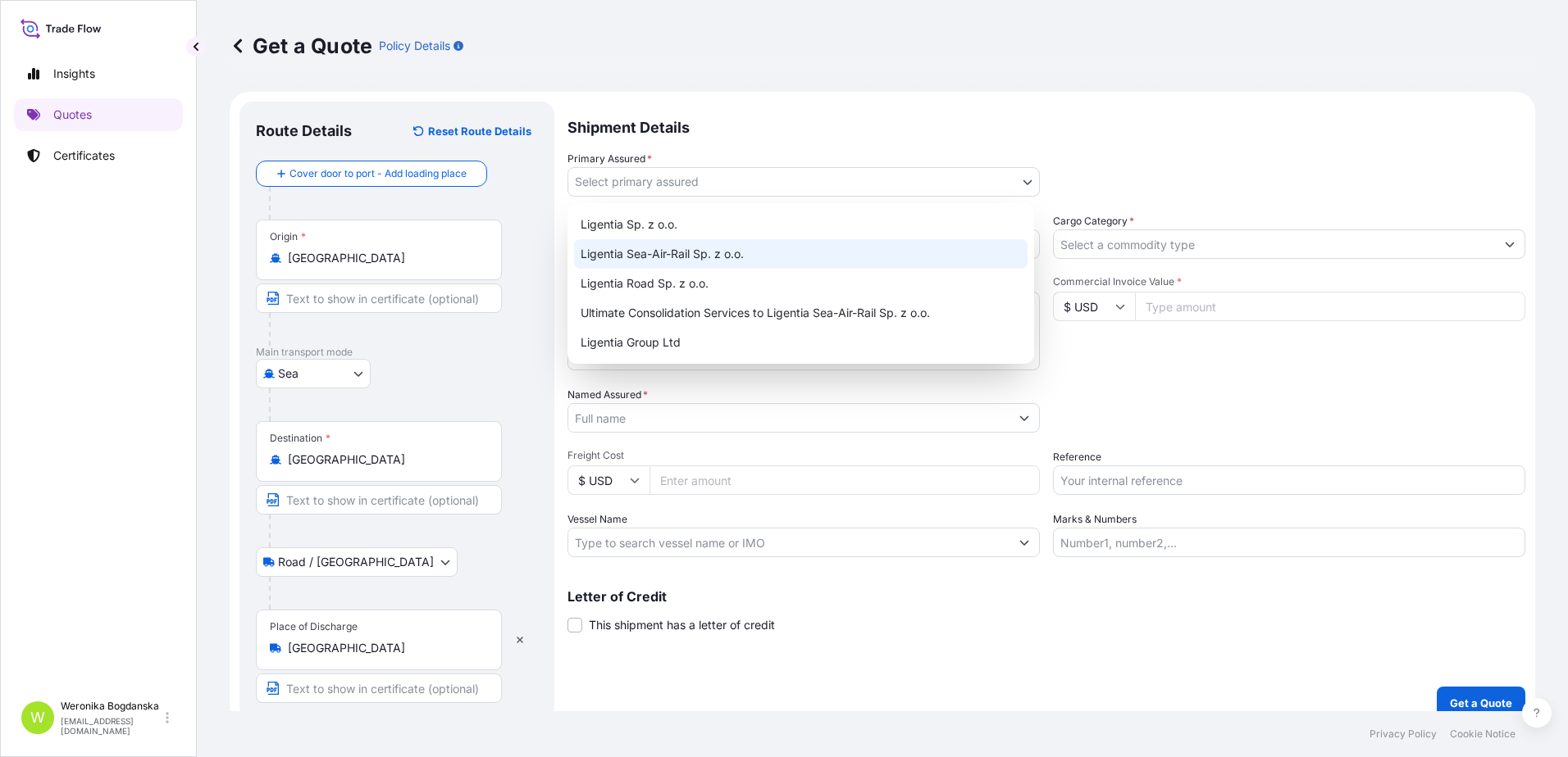
click at [667, 255] on div "Ligentia Sea-Air-Rail Sp. z o.o." at bounding box center [800, 254] width 454 height 29
select select "31440"
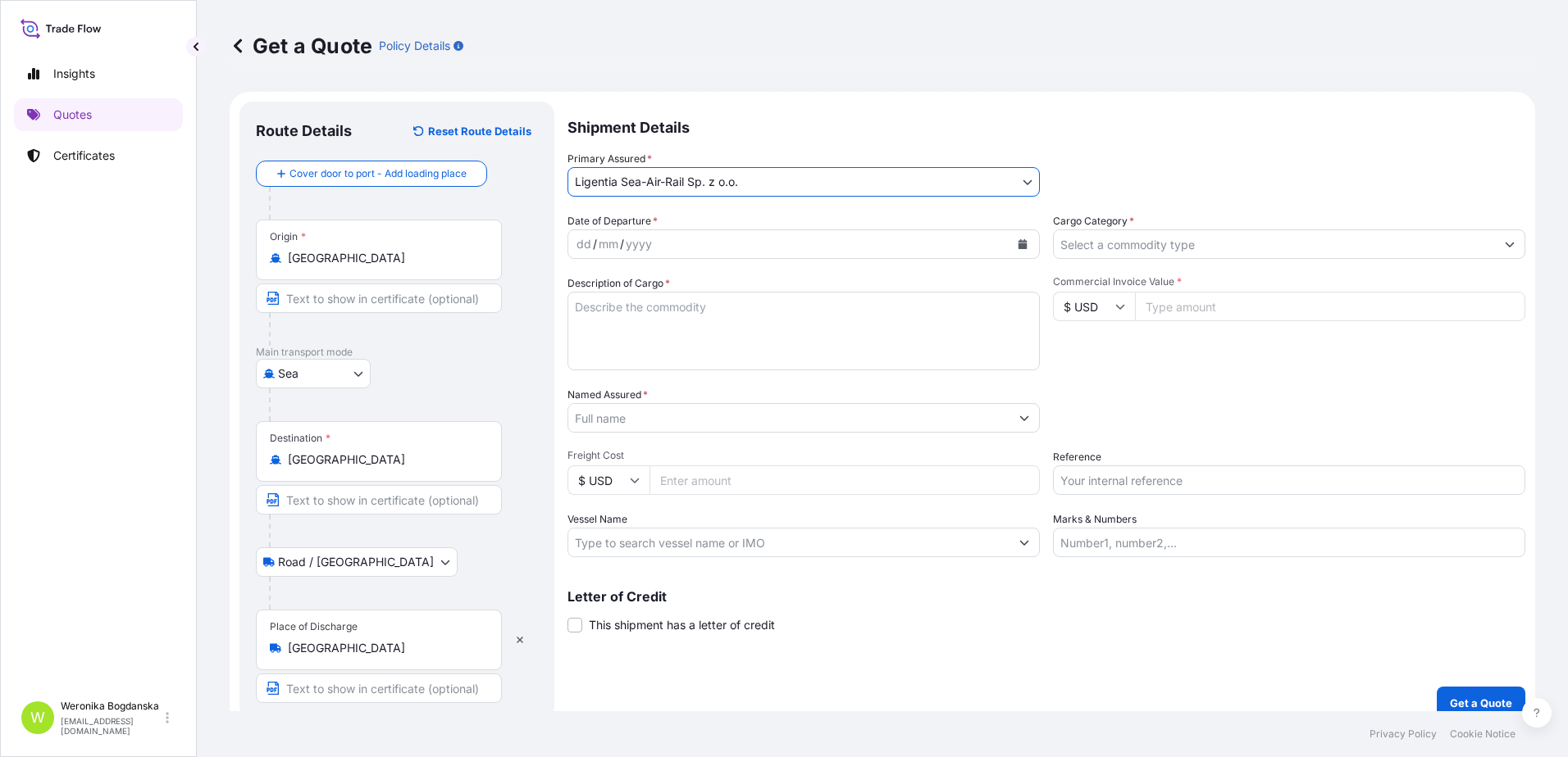
click at [1015, 249] on button "Calendar" at bounding box center [1022, 244] width 26 height 26
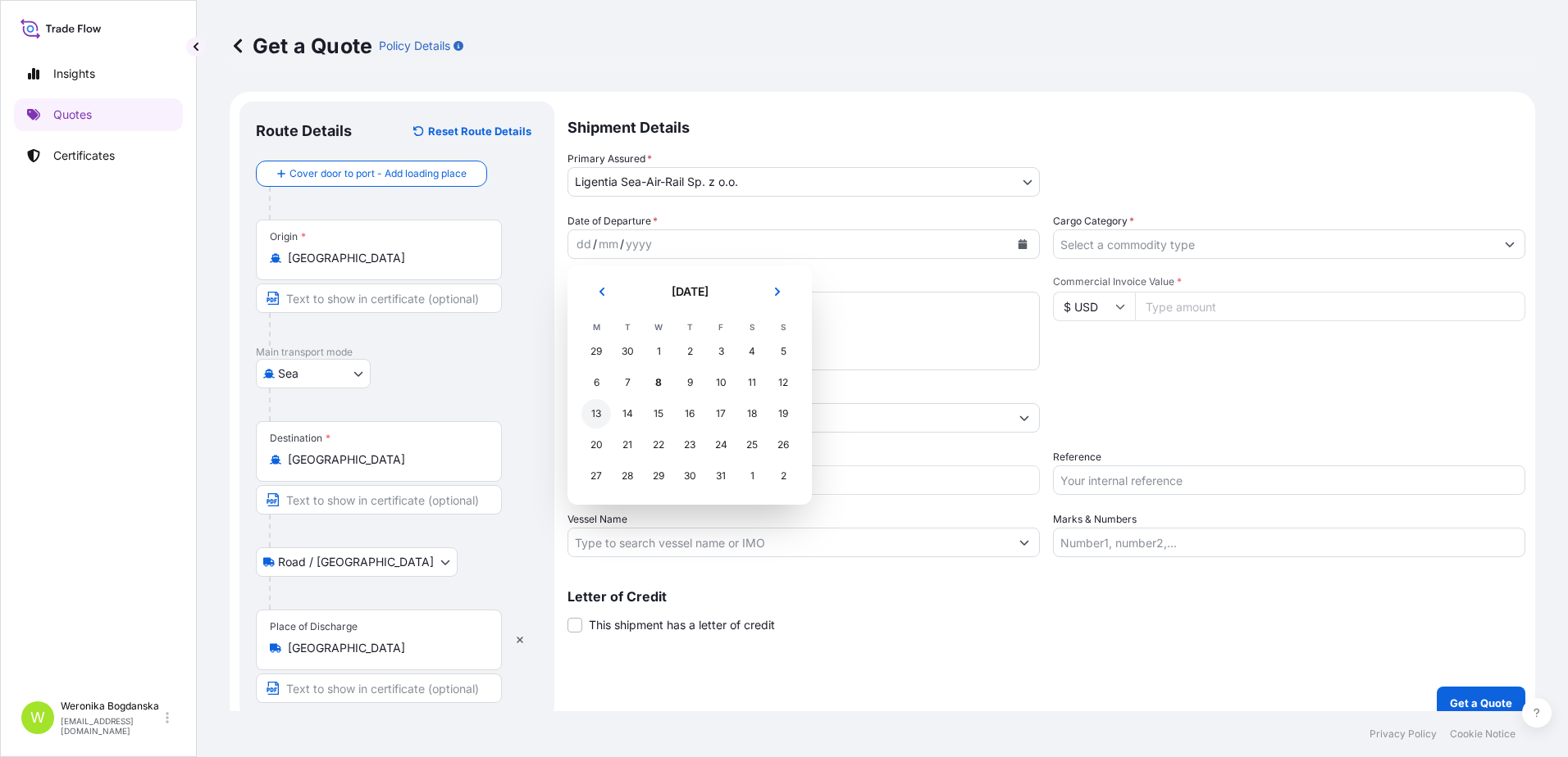
click at [593, 412] on div "13" at bounding box center [596, 414] width 29 height 29
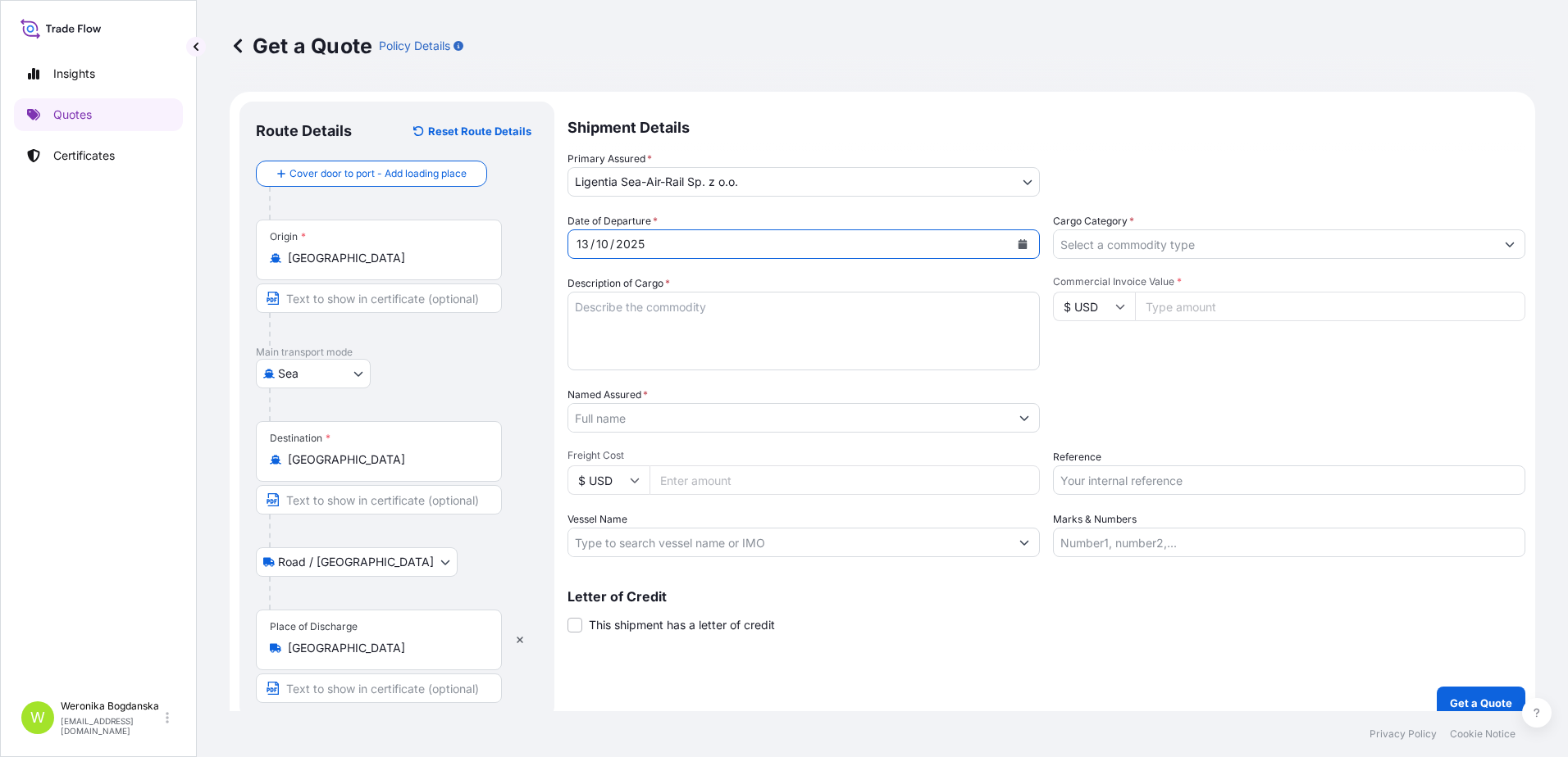
click at [1349, 248] on input "Cargo Category *" at bounding box center [1274, 244] width 441 height 29
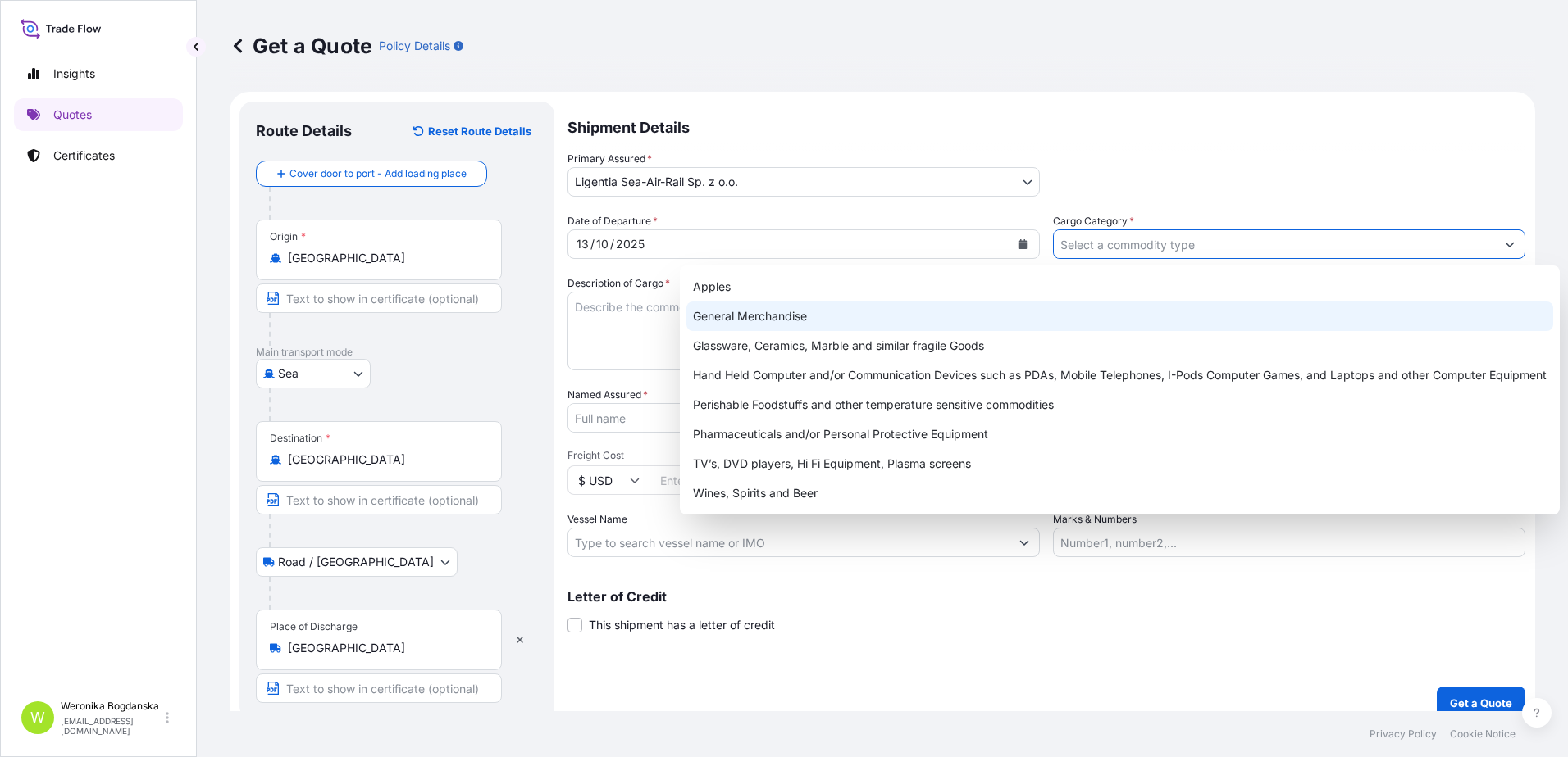
click at [861, 313] on div "General Merchandise" at bounding box center [1119, 316] width 866 height 29
type input "General Merchandise"
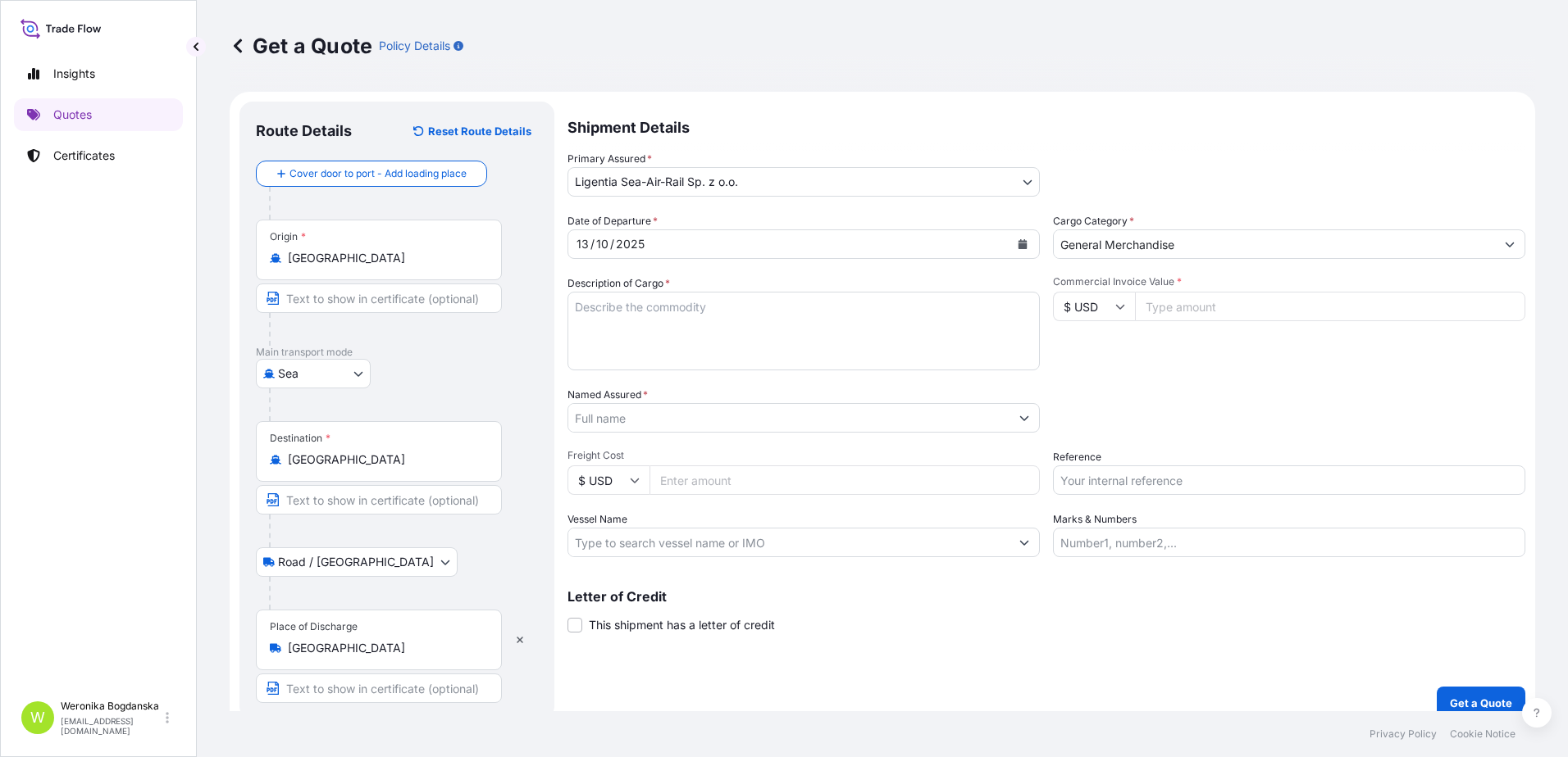
click at [649, 310] on textarea "Description of Cargo *" at bounding box center [804, 331] width 472 height 79
paste textarea "FE ADHESIVE WHEEL WEIGHTS"
click at [613, 327] on textarea "FE ADHESIVE WHEEL WEIGHTS" at bounding box center [804, 331] width 472 height 79
paste textarea "MODEBMOU2643538 FX41876711 20GP 22277.00 KG 11.00 M3 22 PKG"
click at [597, 341] on textarea "FE ADHESIVE WHEEL WEIGHTS MODEBMOU2643538 FX41876711 20GP 22277.00 KG 11.00 M3 …" at bounding box center [804, 331] width 472 height 79
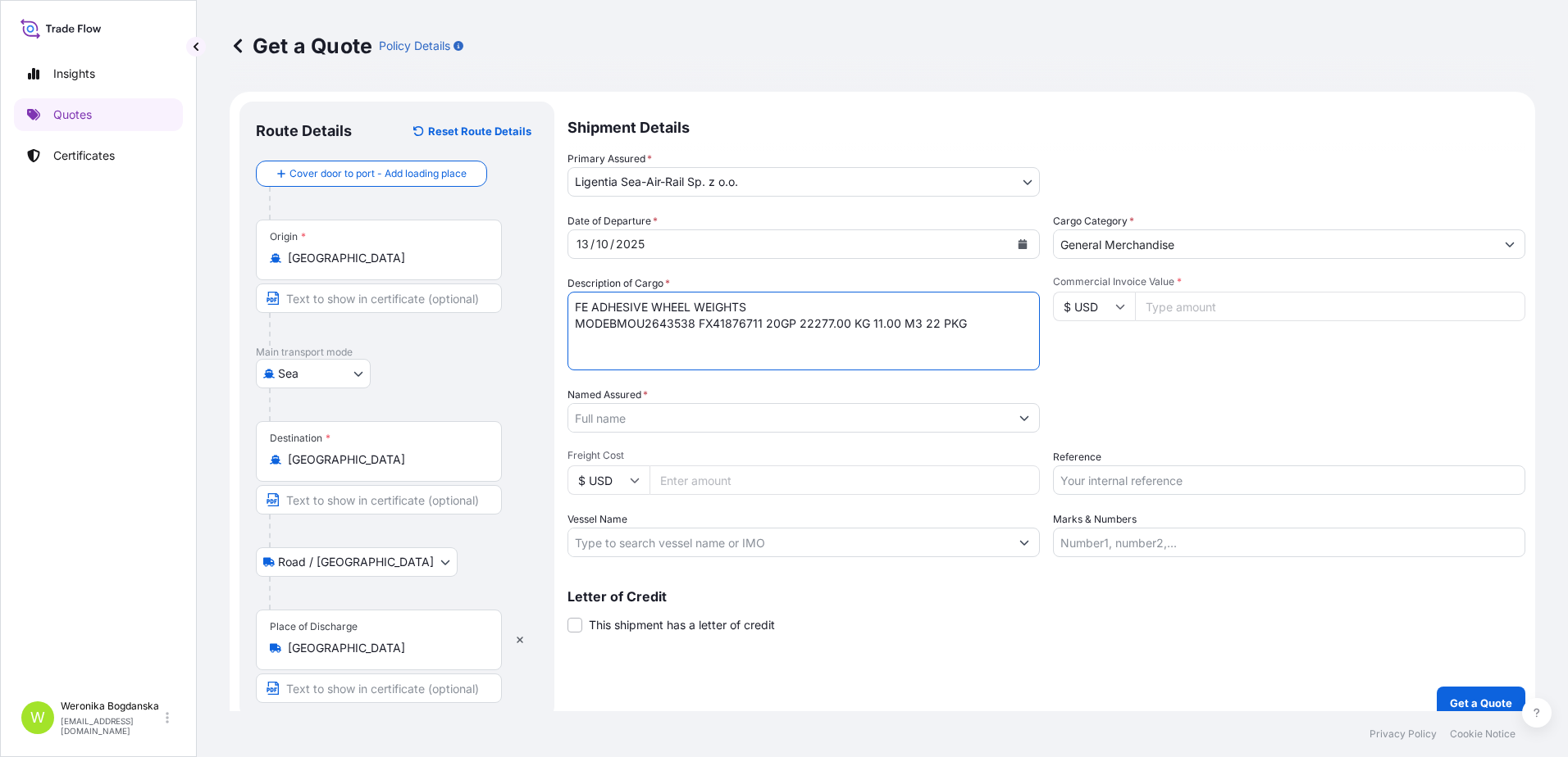
paste textarea "KGCLHU3887349 FX41876535 20GP 22276.00 KG 11.00 M3 22 PKG"
click at [584, 353] on textarea "FE ADHESIVE WHEEL WEIGHTS MODEBMOU2643538 FX41876711 20GP 22277.00 KG 11.00 M3 …" at bounding box center [804, 331] width 472 height 79
paste textarea "KGFCIU4458959 FX41876719 20GP 22270.00 KG 11.00 M3 22 PKG"
click at [1000, 350] on textarea "FE ADHESIVE WHEEL WEIGHTS MODEBMOU2643538 FX41876711 20GP 22277.00 KG 11.00 M3 …" at bounding box center [804, 331] width 472 height 79
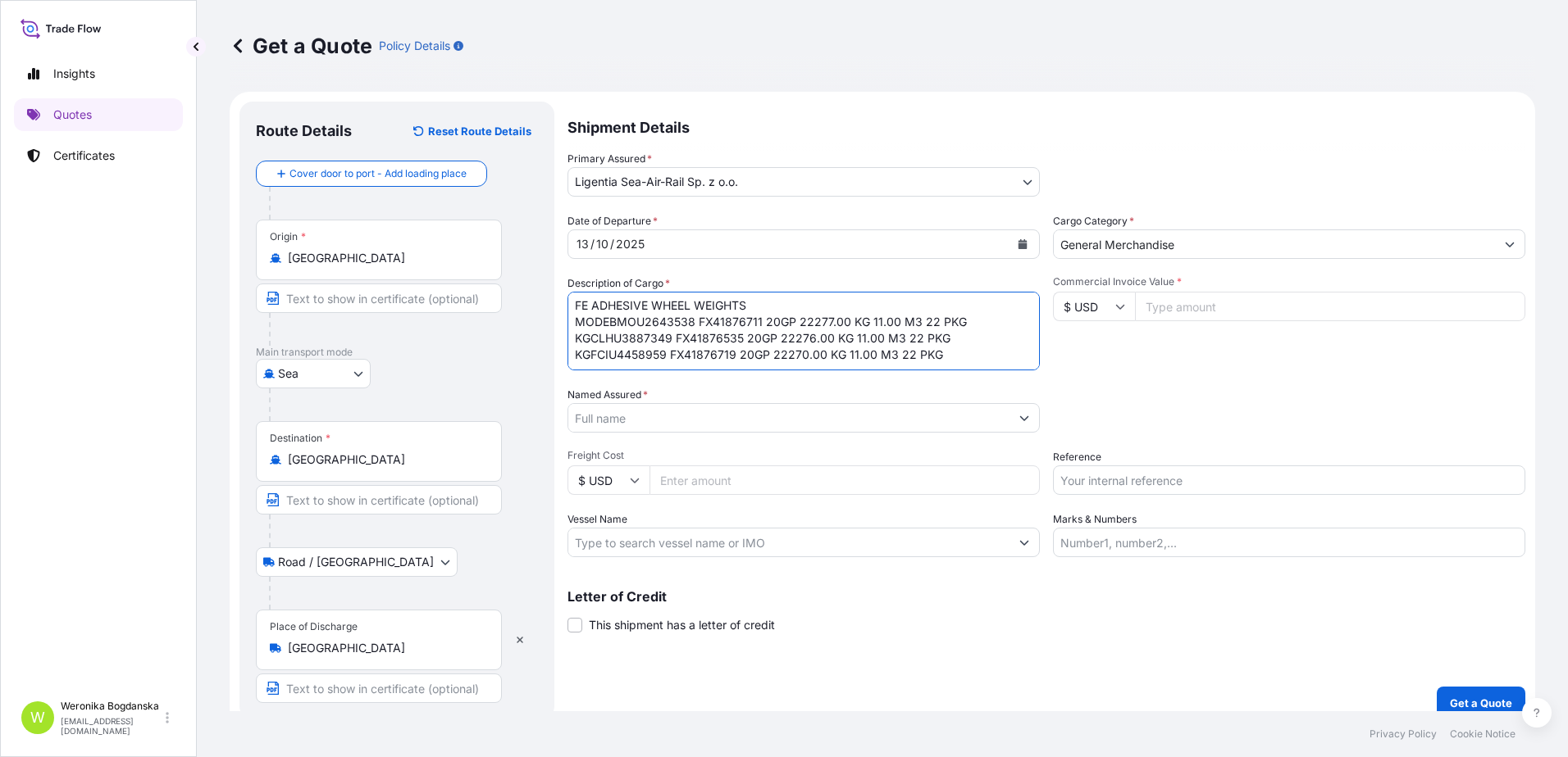
paste textarea "KGMEDU5254314 FX41876545 20GP 21684.00 KG 19.00 M3 22 PKG"
click at [592, 358] on textarea "FE ADHESIVE WHEEL WEIGHTS MODEBMOU2643538 FX41876711 20GP 22277.00 KG 11.00 M3 …" at bounding box center [804, 331] width 472 height 79
type textarea "FE ADHESIVE WHEEL WEIGHTS BMOU2643538 FX41876711 20GP 22277.00 KG 11.00 M3 22 P…"
click at [1222, 311] on input "Commercial Invoice Value *" at bounding box center [1330, 306] width 390 height 29
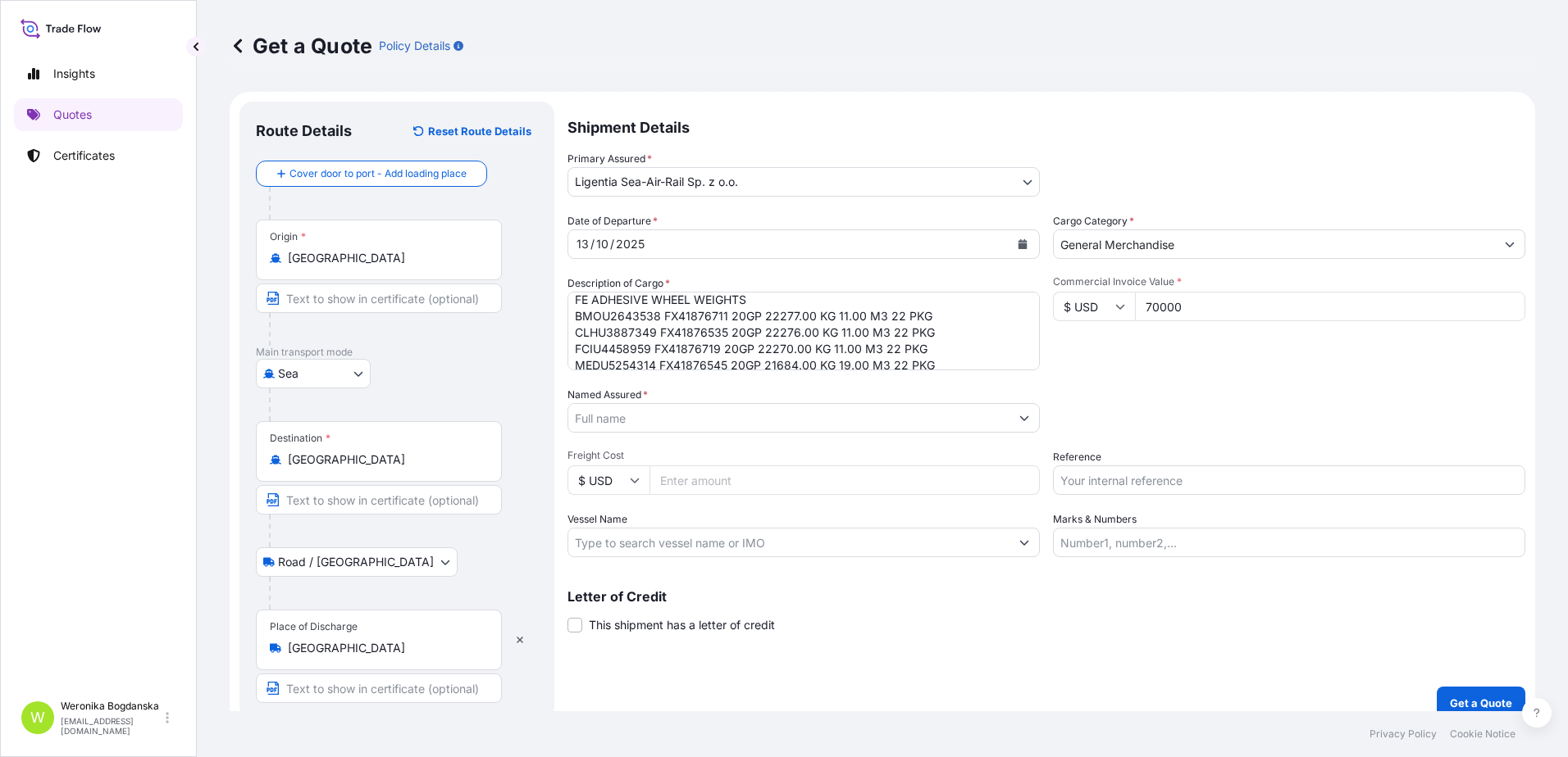
type input "70000"
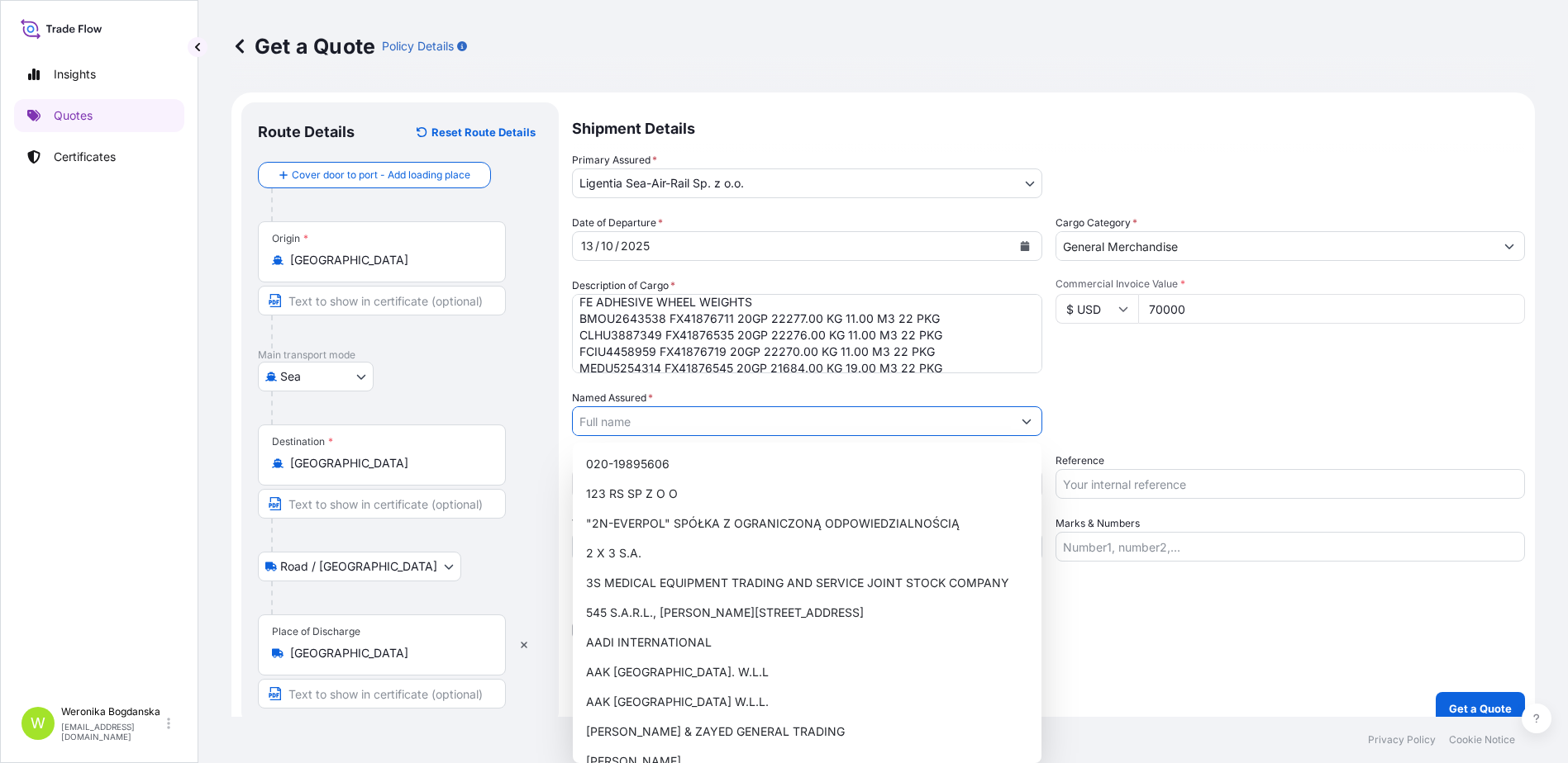
click at [609, 424] on input "Named Assured *" at bounding box center [792, 421] width 439 height 29
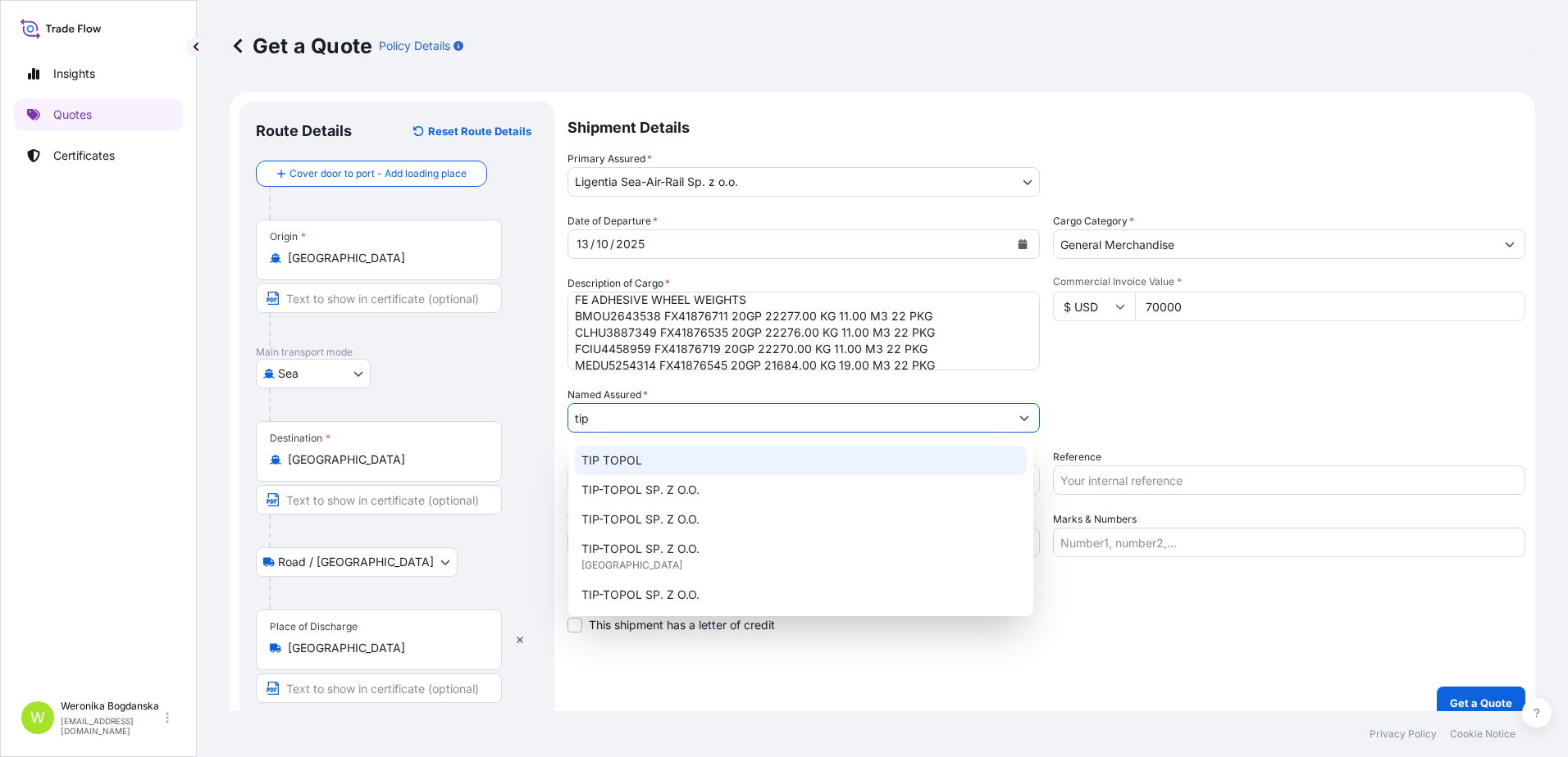
click at [613, 456] on span "TIP TOPOL" at bounding box center [612, 460] width 60 height 17
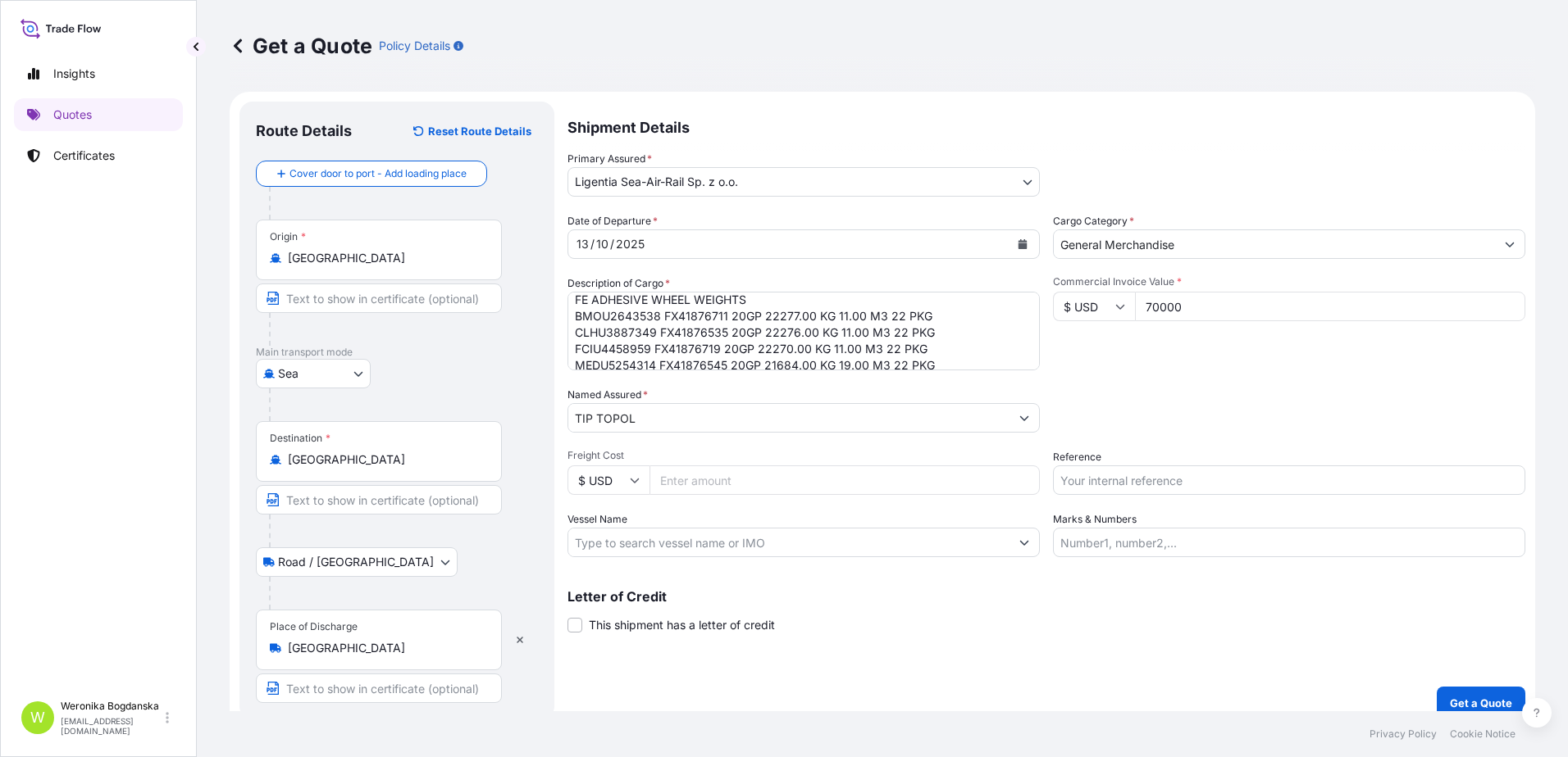
click at [667, 423] on input "TIP TOPOL" at bounding box center [788, 418] width 441 height 29
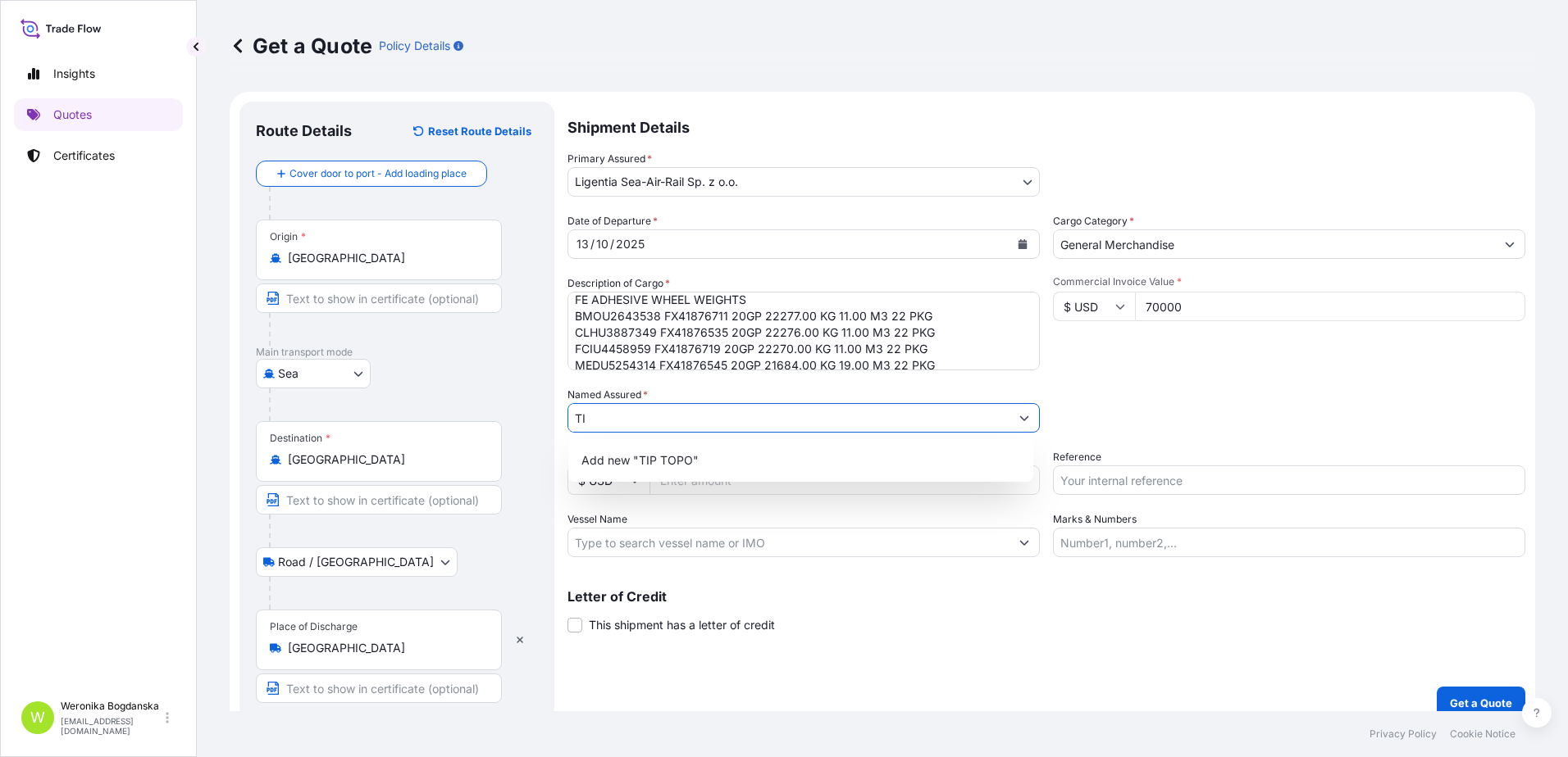
type input "T"
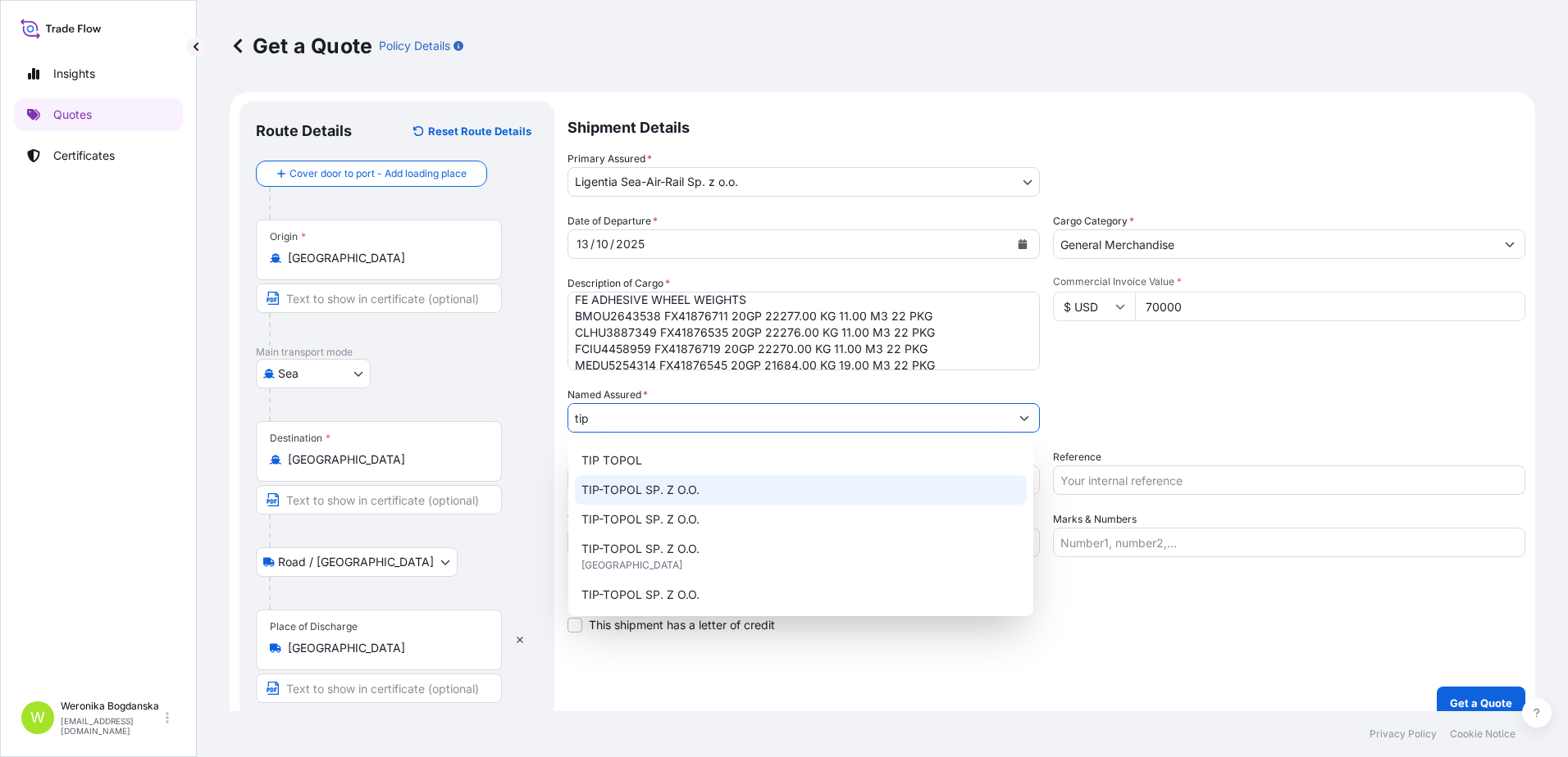
click at [701, 490] on div "TIP-TOPOL SP. Z O.O." at bounding box center [800, 490] width 452 height 29
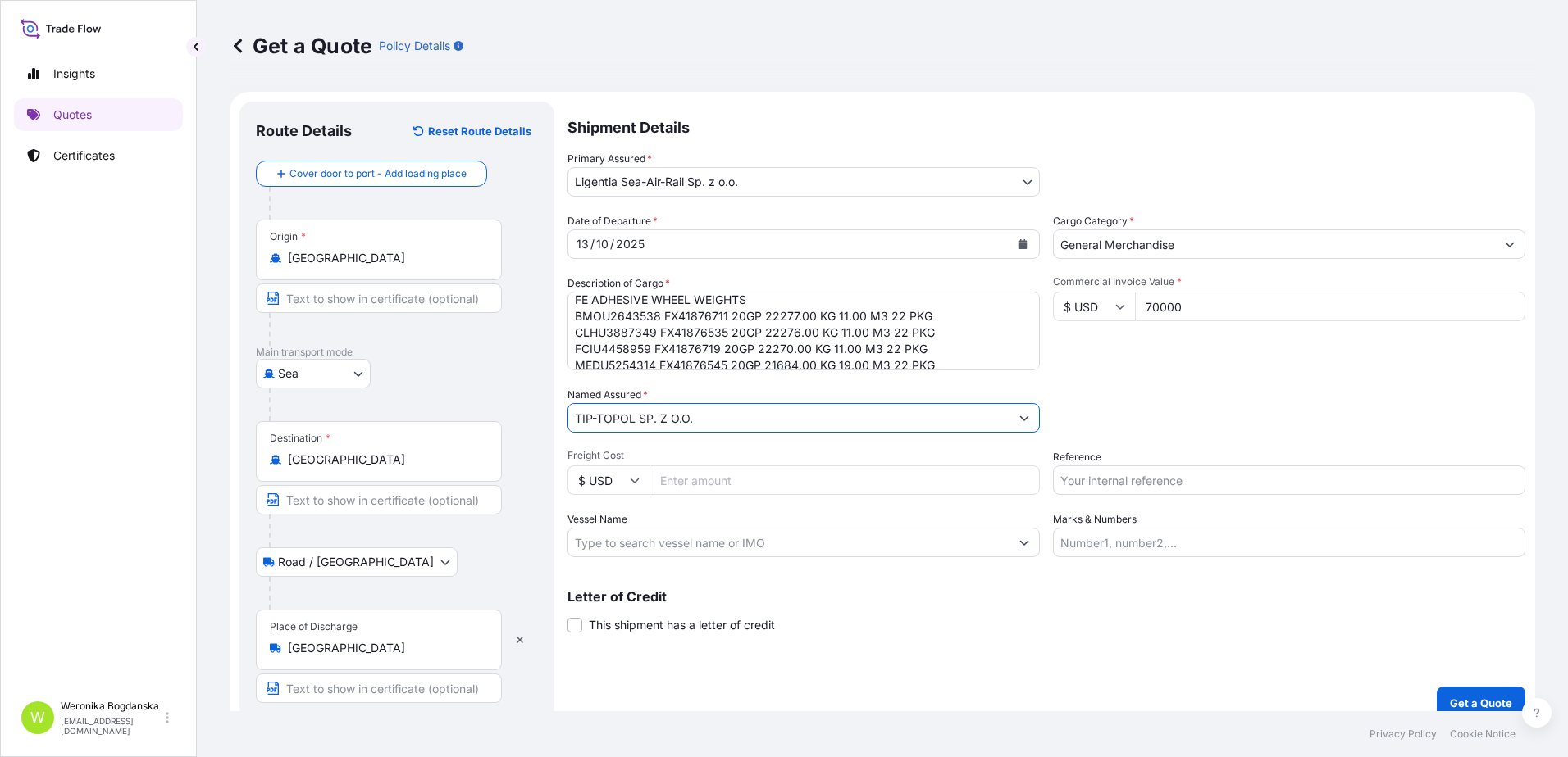
type input "TIP-TOPOL SP. Z O.O."
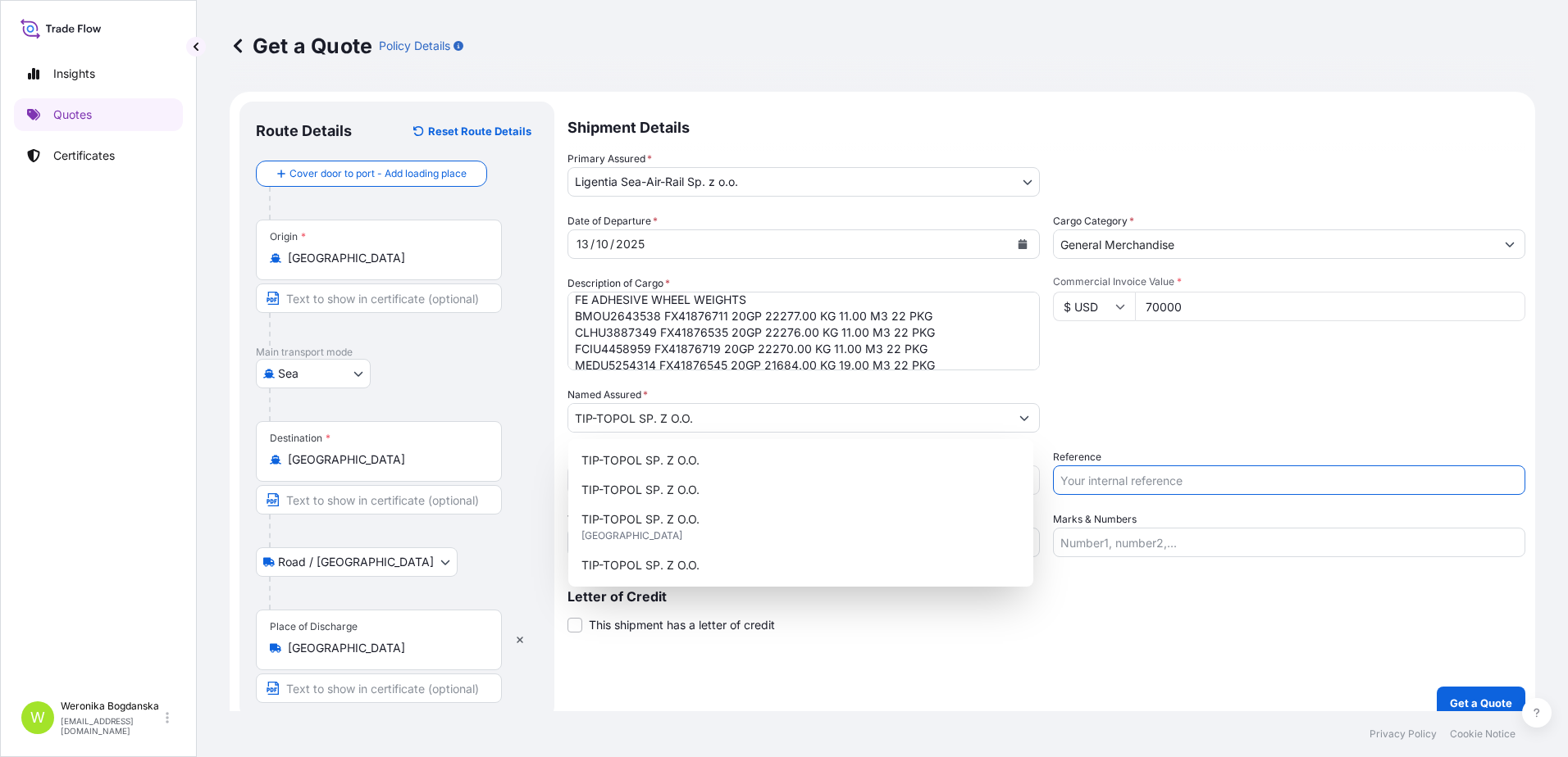
click at [1086, 489] on input "Reference" at bounding box center [1289, 480] width 472 height 29
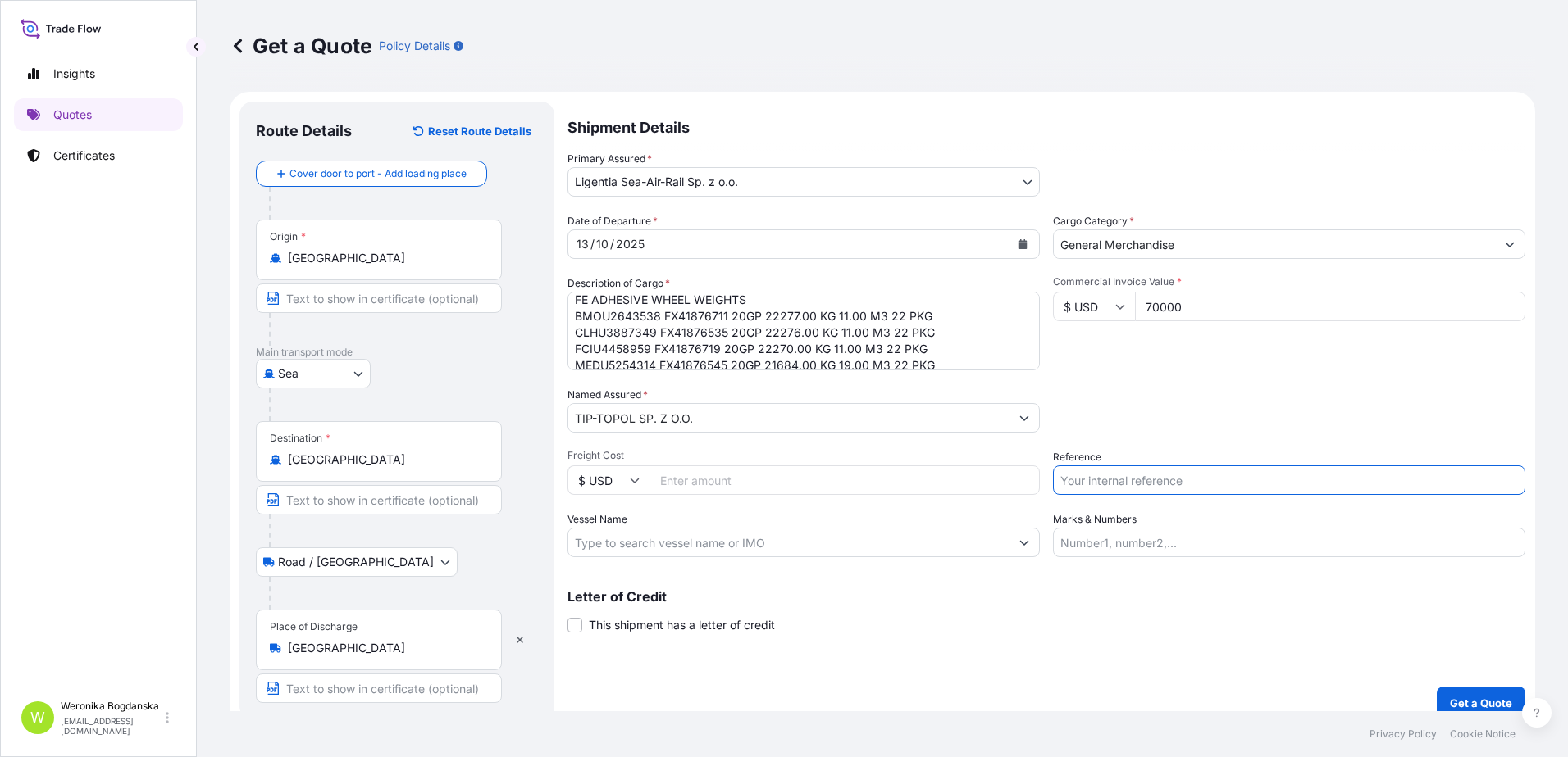
paste input "S02058879"
type input "S02058879"
click at [1501, 696] on button "Get a Quote" at bounding box center [1480, 703] width 89 height 33
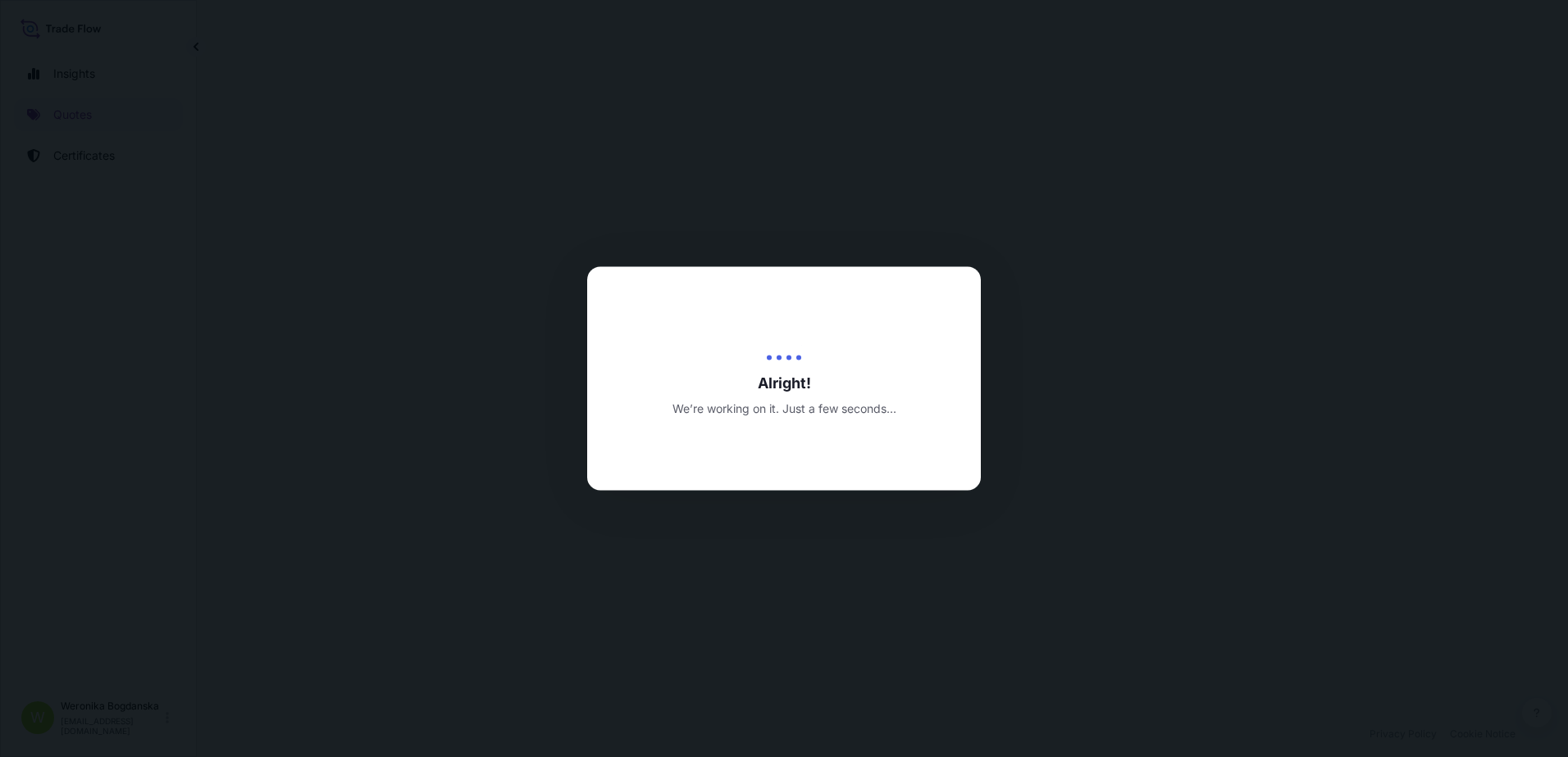
select select "Sea"
select select "Road / [GEOGRAPHIC_DATA]"
select select "31440"
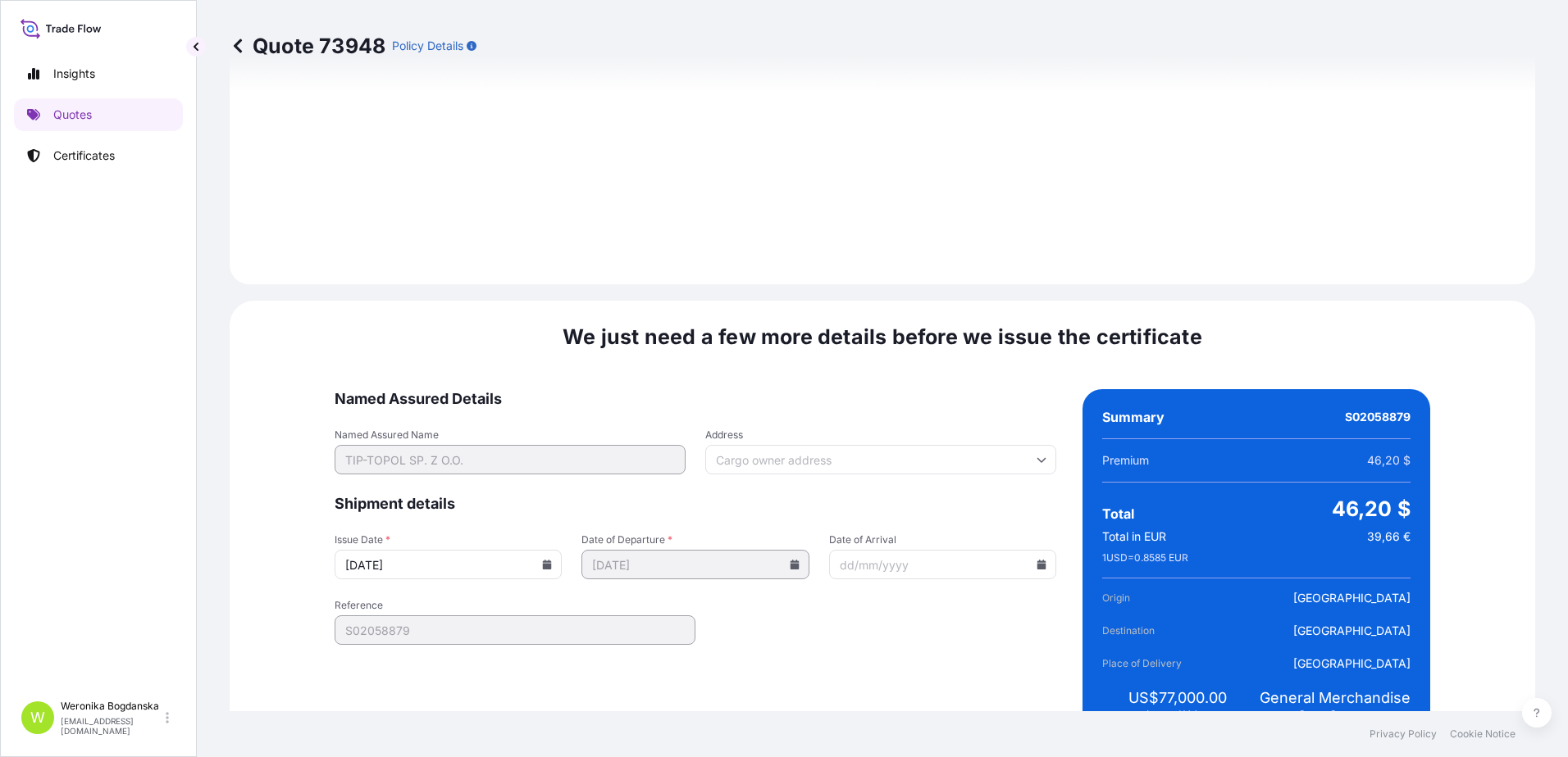
scroll to position [2002, 0]
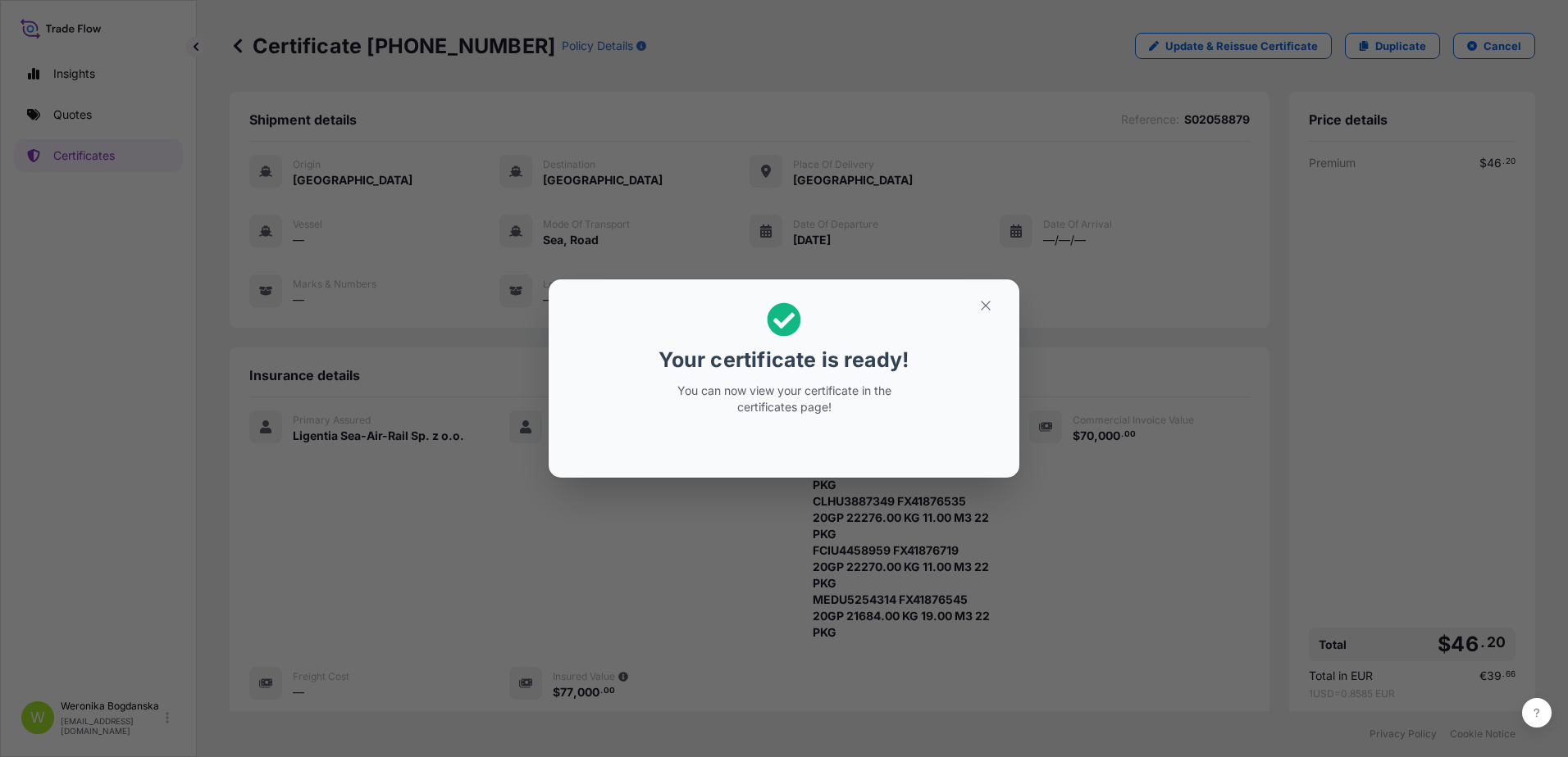
click at [993, 305] on button "button" at bounding box center [985, 305] width 41 height 26
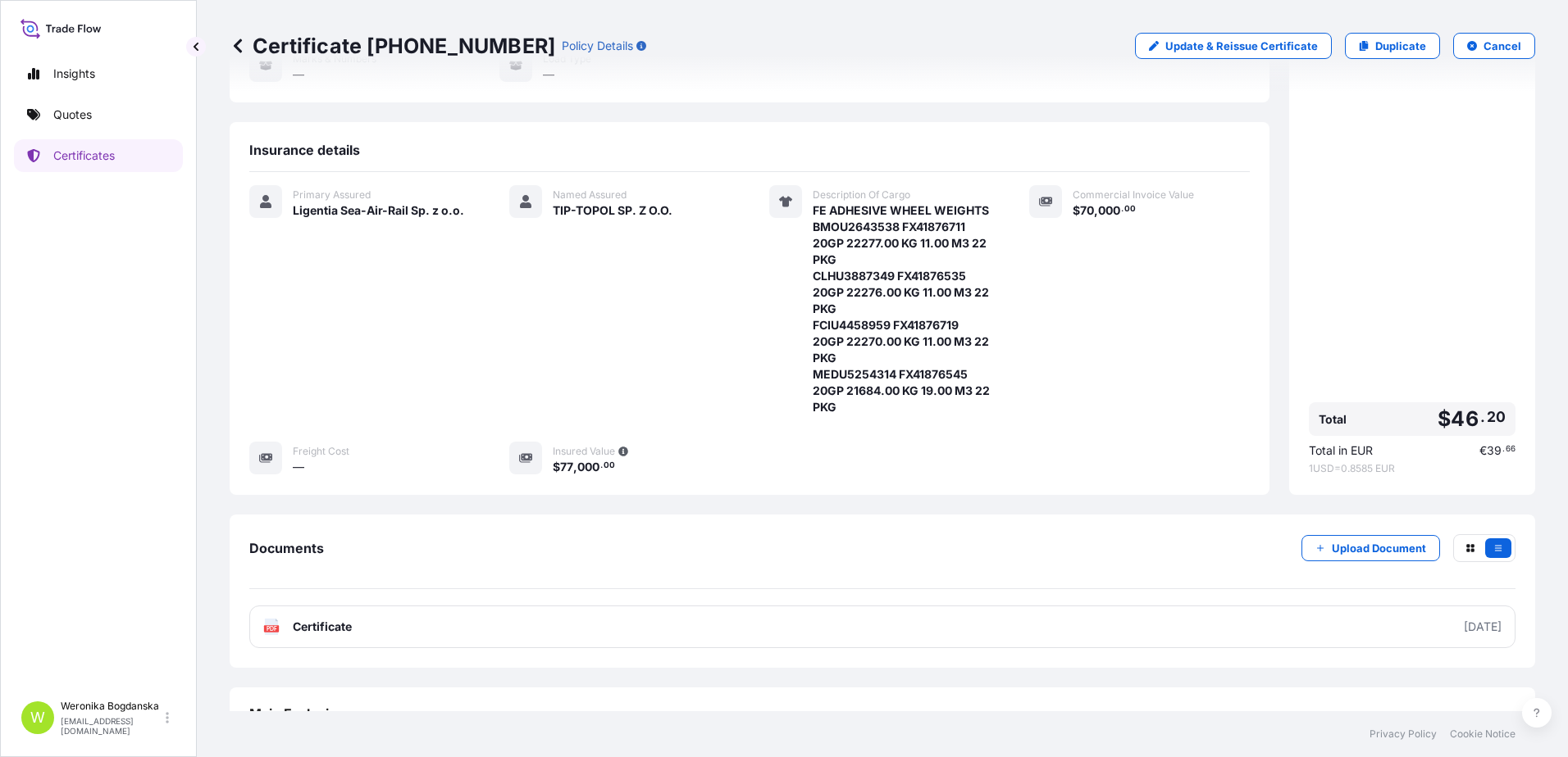
scroll to position [246, 0]
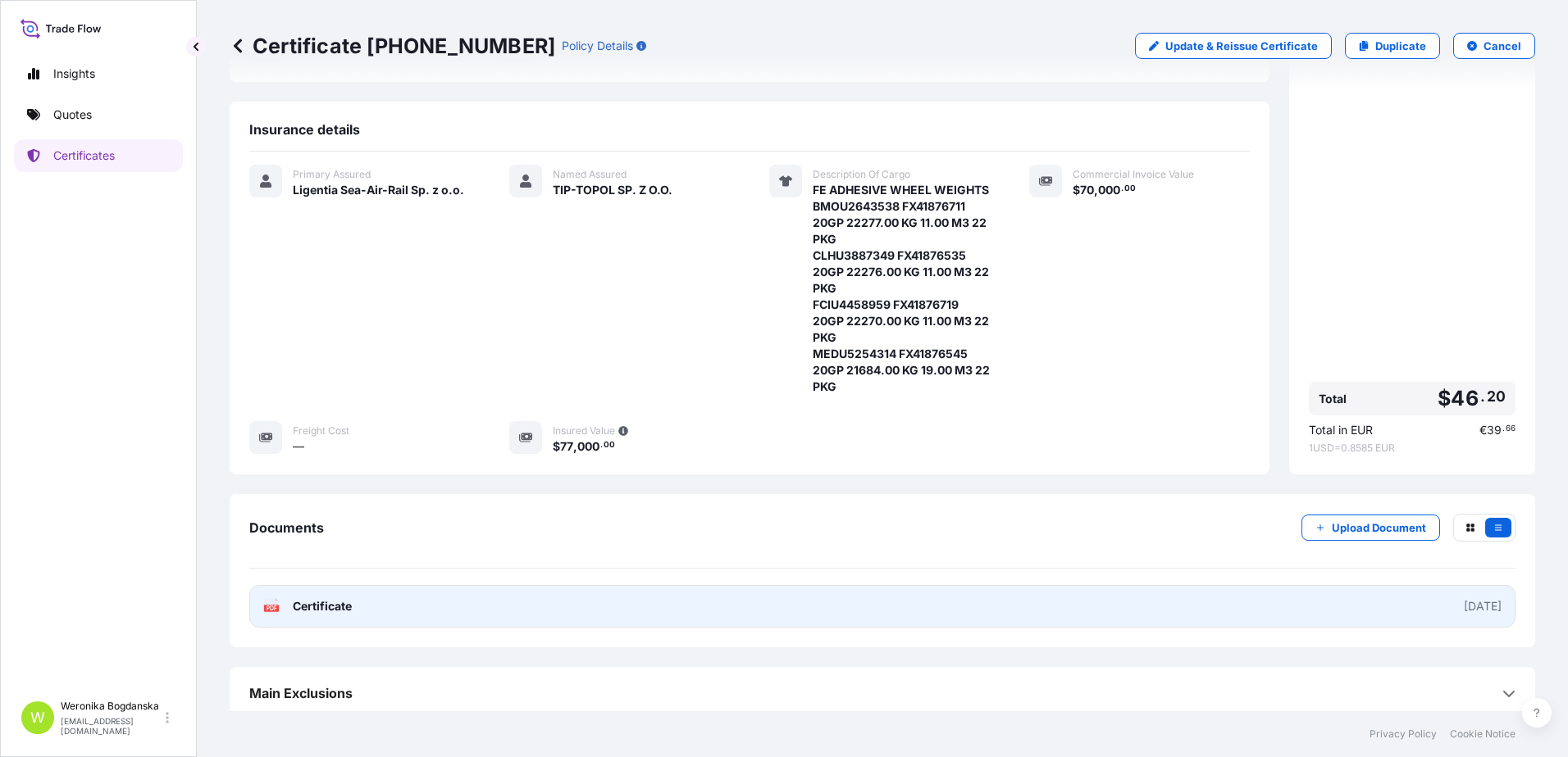
click at [1026, 616] on link "PDF Certificate [DATE]" at bounding box center [881, 607] width 1266 height 43
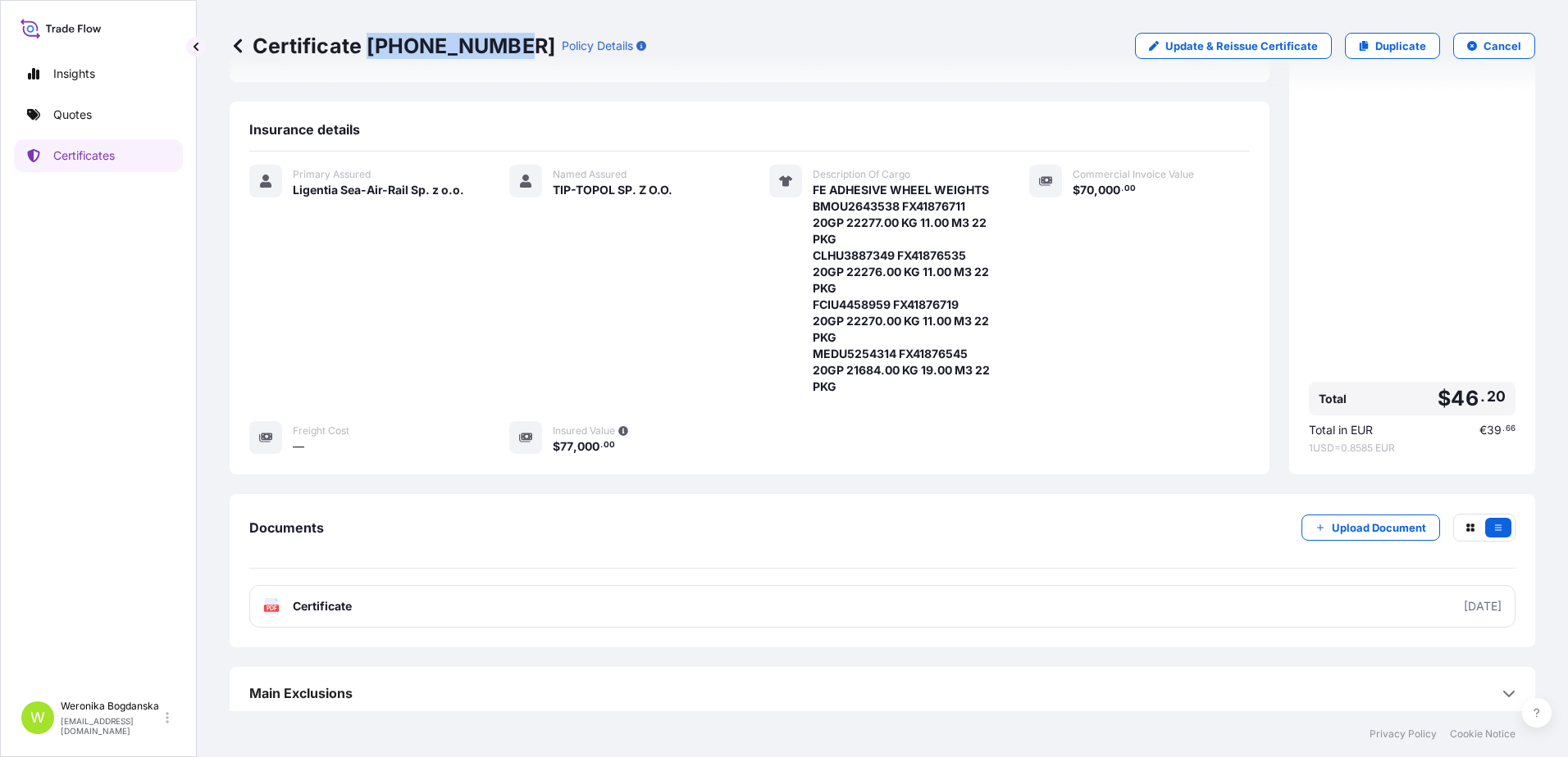
drag, startPoint x: 373, startPoint y: 54, endPoint x: 511, endPoint y: 54, distance: 138.0
click at [511, 54] on p "Certificate [PHONE_NUMBER]" at bounding box center [392, 46] width 326 height 26
copy p "[PHONE_NUMBER]"
click at [107, 115] on link "Quotes" at bounding box center [98, 115] width 169 height 33
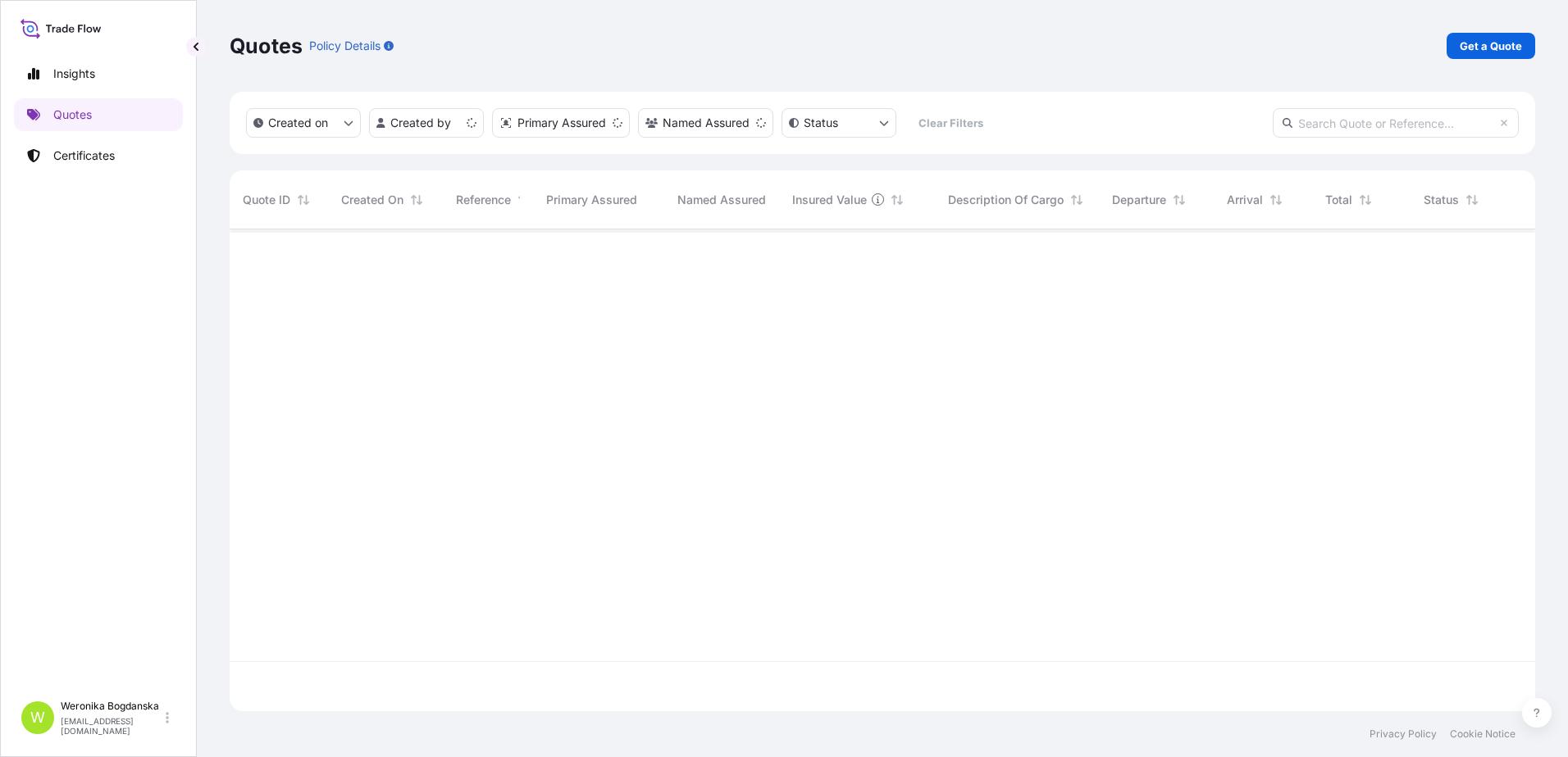
scroll to position [479, 1293]
